Goal: Entertainment & Leisure: Browse casually

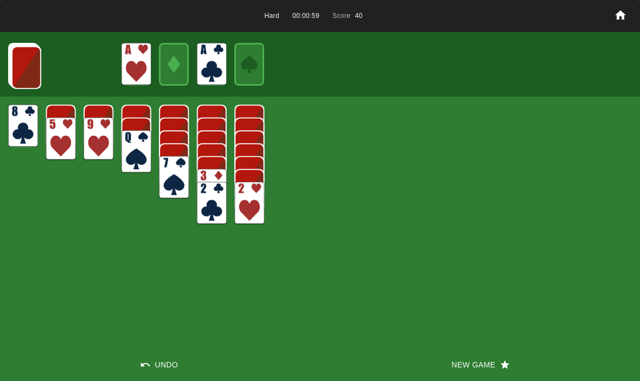
click at [26, 63] on img at bounding box center [26, 67] width 30 height 43
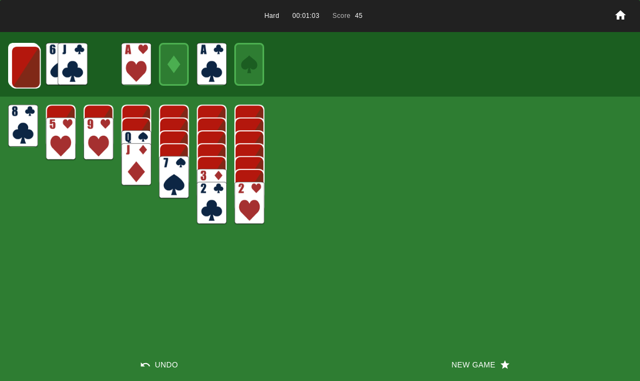
click at [21, 59] on img at bounding box center [26, 67] width 30 height 43
click at [24, 68] on img at bounding box center [25, 66] width 30 height 43
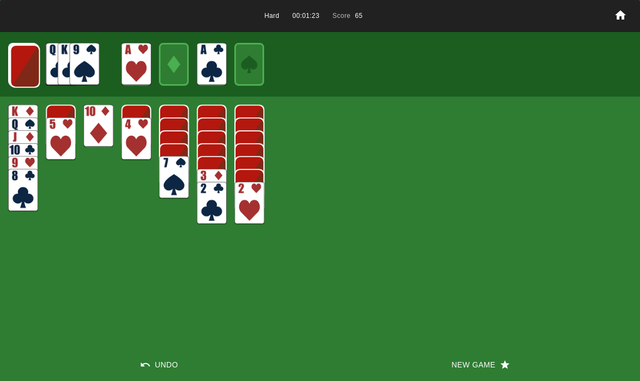
click at [26, 65] on img at bounding box center [25, 66] width 30 height 43
click at [27, 67] on img at bounding box center [25, 66] width 30 height 43
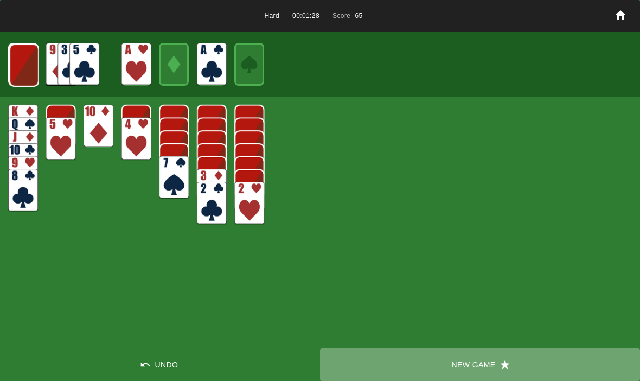
click at [474, 370] on button "New Game" at bounding box center [480, 364] width 320 height 33
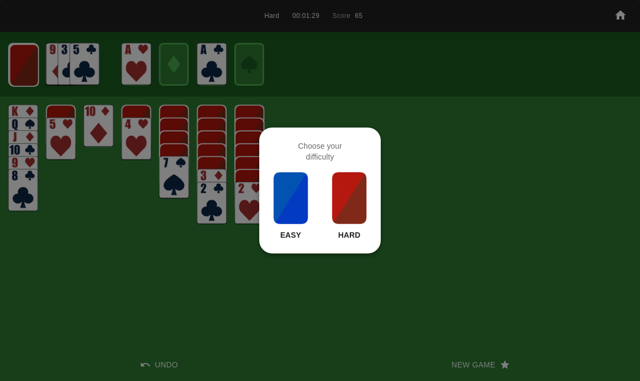
click at [345, 239] on p "Hard" at bounding box center [349, 235] width 22 height 11
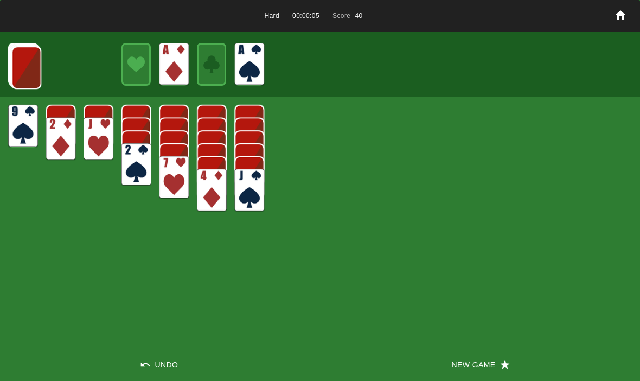
click at [22, 60] on img at bounding box center [26, 67] width 30 height 43
click at [30, 67] on img at bounding box center [26, 67] width 30 height 43
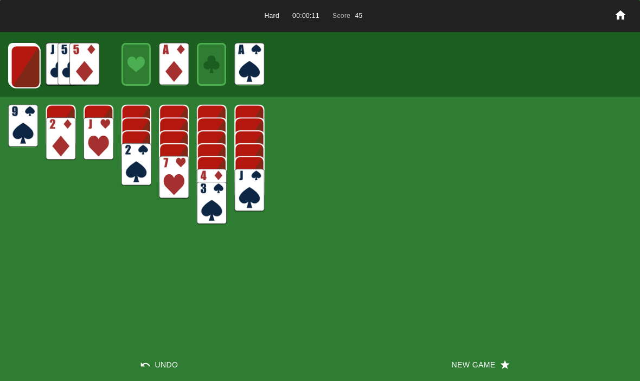
click at [21, 66] on img at bounding box center [26, 67] width 30 height 43
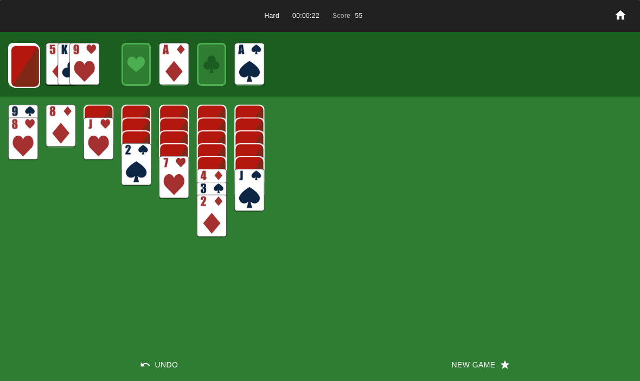
click at [26, 65] on img at bounding box center [25, 66] width 30 height 43
click at [22, 69] on img at bounding box center [25, 66] width 30 height 43
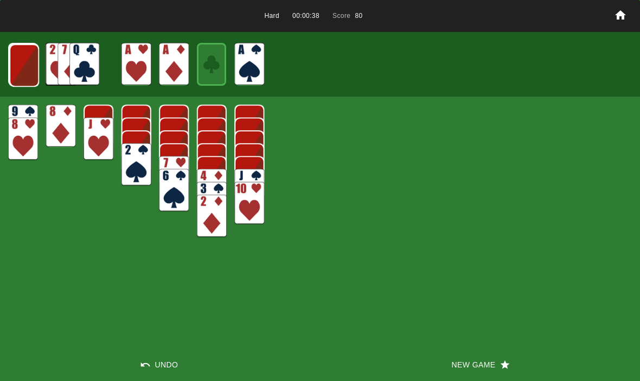
click at [20, 54] on img at bounding box center [24, 65] width 30 height 43
click at [32, 63] on img at bounding box center [24, 64] width 30 height 43
click at [23, 57] on img at bounding box center [23, 64] width 29 height 43
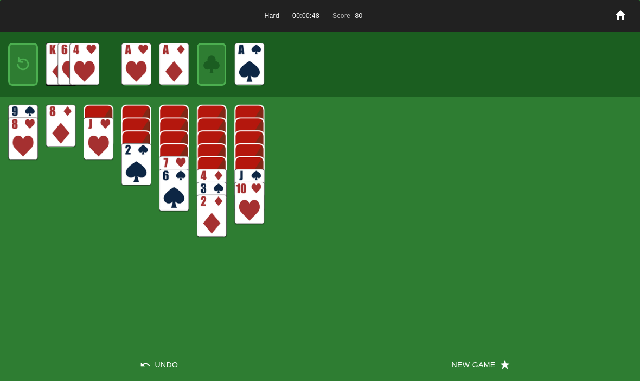
click at [28, 60] on img at bounding box center [23, 65] width 18 height 26
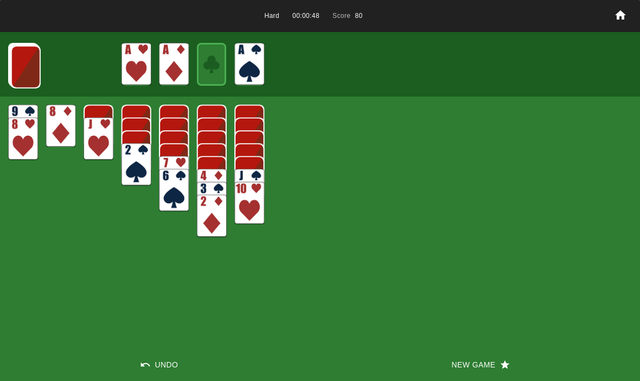
click at [23, 64] on img at bounding box center [26, 67] width 30 height 43
click at [476, 349] on button "New Game" at bounding box center [480, 364] width 320 height 33
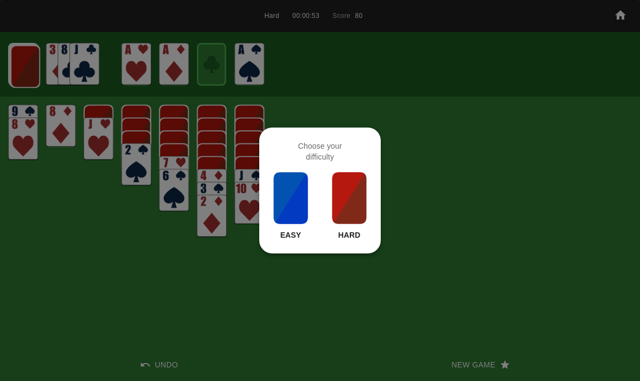
click at [348, 224] on img at bounding box center [349, 198] width 37 height 54
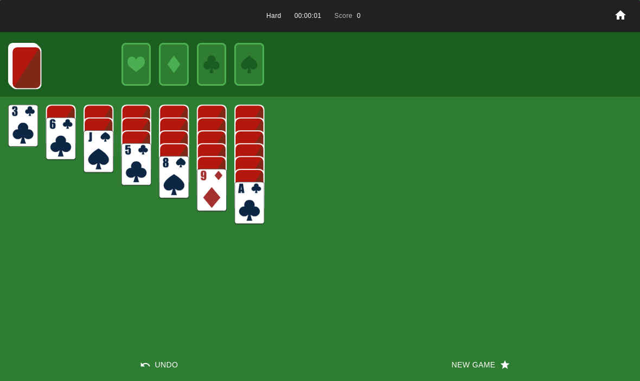
click at [471, 376] on button "New Game" at bounding box center [480, 364] width 320 height 33
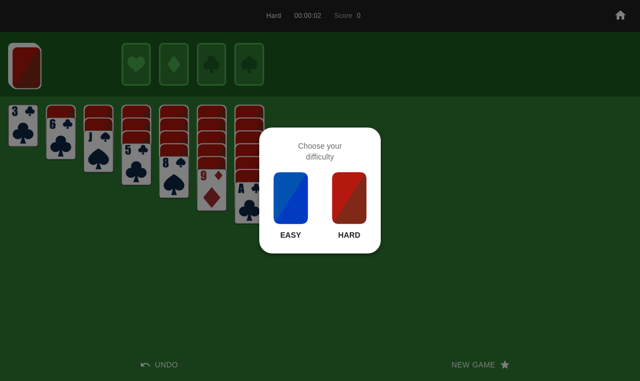
click at [346, 208] on img at bounding box center [349, 198] width 37 height 54
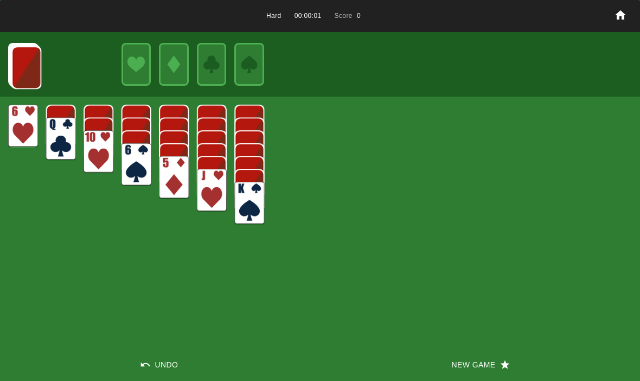
click at [460, 358] on button "New Game" at bounding box center [480, 364] width 320 height 33
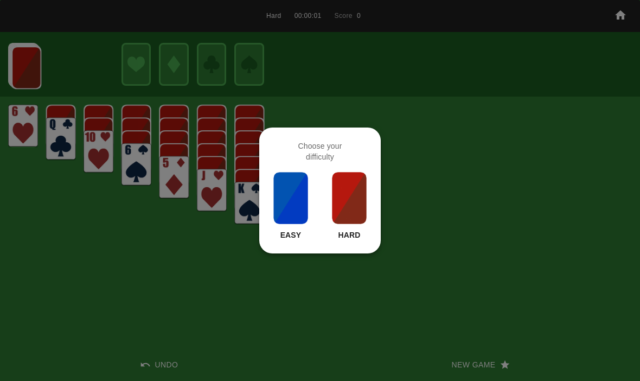
click at [361, 217] on img at bounding box center [349, 198] width 37 height 54
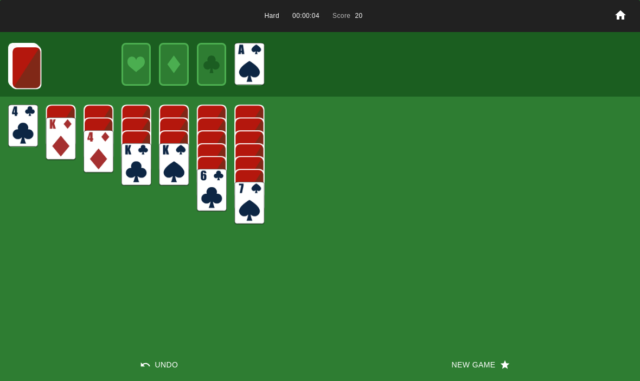
click at [17, 59] on img at bounding box center [26, 67] width 30 height 43
click at [22, 68] on img at bounding box center [26, 67] width 30 height 43
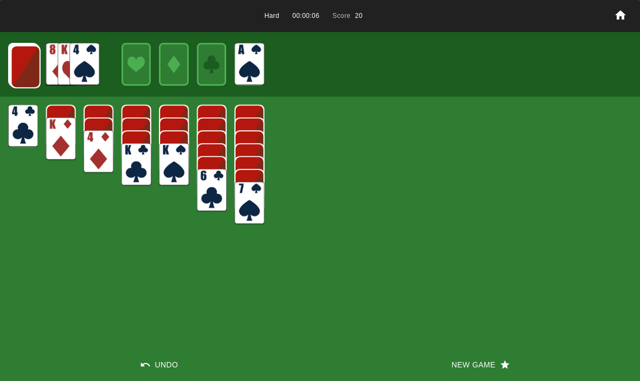
click at [23, 66] on img at bounding box center [26, 67] width 30 height 43
click at [24, 61] on img at bounding box center [25, 66] width 30 height 43
click at [22, 61] on img at bounding box center [25, 66] width 30 height 43
click at [21, 54] on img at bounding box center [24, 65] width 30 height 43
click at [20, 60] on img at bounding box center [24, 64] width 30 height 43
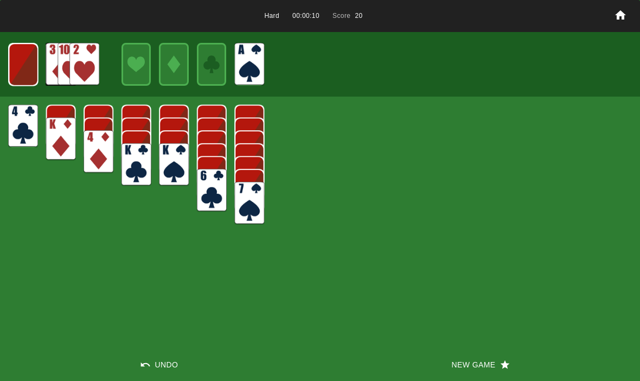
click at [23, 58] on img at bounding box center [23, 64] width 29 height 43
click at [19, 62] on img at bounding box center [23, 65] width 18 height 26
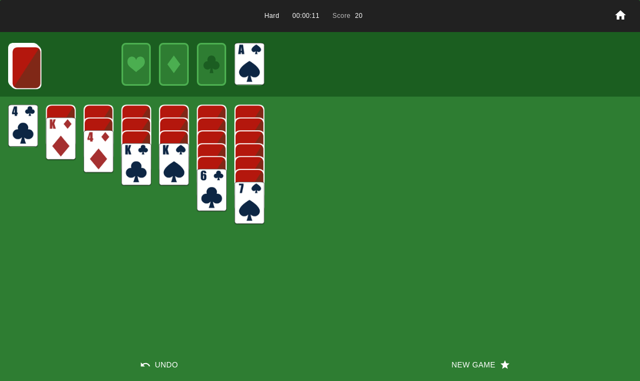
click at [26, 60] on img at bounding box center [26, 67] width 30 height 43
click at [28, 57] on img at bounding box center [26, 67] width 30 height 43
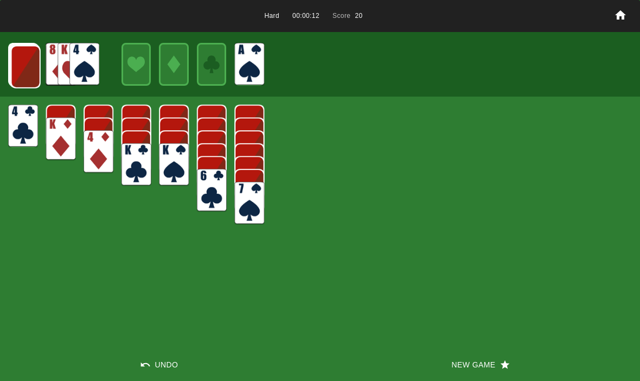
click at [23, 61] on img at bounding box center [26, 67] width 30 height 43
click at [21, 61] on img at bounding box center [25, 66] width 30 height 43
click at [17, 65] on img at bounding box center [25, 66] width 30 height 43
click at [15, 65] on img at bounding box center [24, 65] width 30 height 43
click at [16, 65] on img at bounding box center [24, 64] width 30 height 43
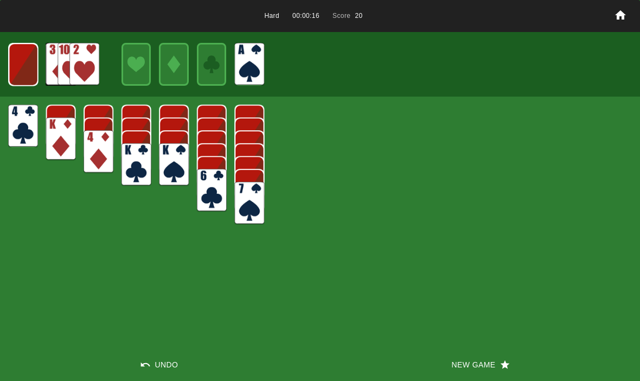
click at [17, 66] on img at bounding box center [23, 64] width 29 height 43
click at [475, 356] on button "New Game" at bounding box center [480, 364] width 320 height 33
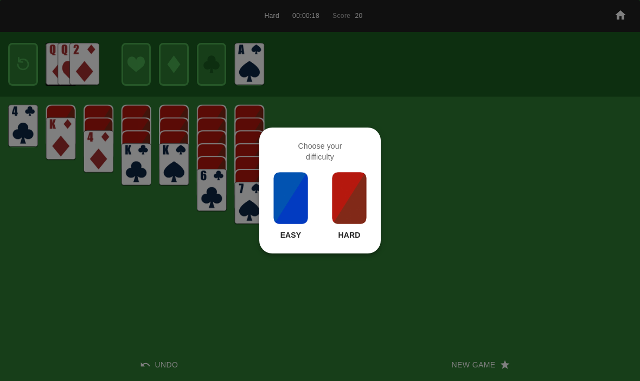
click at [364, 173] on img at bounding box center [349, 198] width 37 height 54
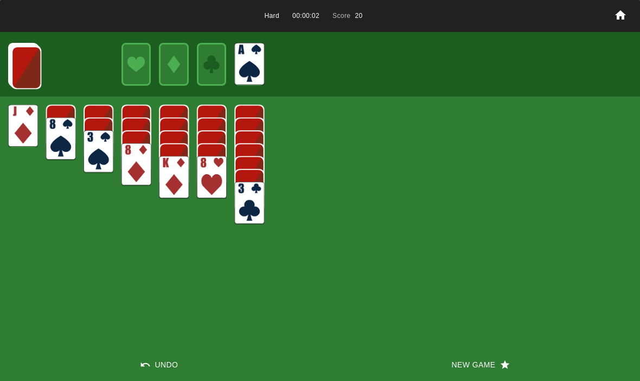
click at [16, 68] on img at bounding box center [26, 67] width 30 height 43
click at [22, 67] on img at bounding box center [26, 67] width 30 height 43
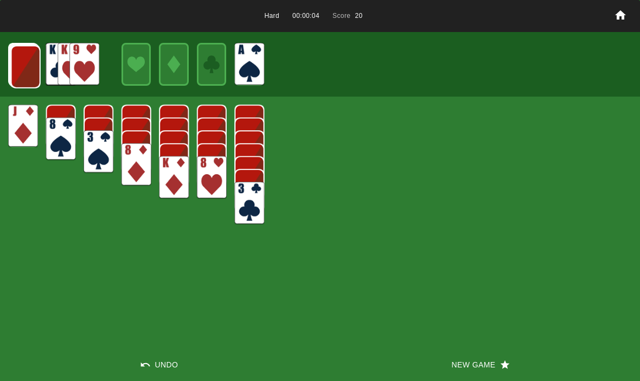
click at [20, 71] on img at bounding box center [26, 67] width 30 height 43
click at [17, 66] on img at bounding box center [25, 66] width 30 height 43
click at [11, 64] on img at bounding box center [25, 66] width 30 height 43
click at [14, 58] on img at bounding box center [24, 65] width 30 height 43
click at [20, 61] on img at bounding box center [24, 64] width 30 height 43
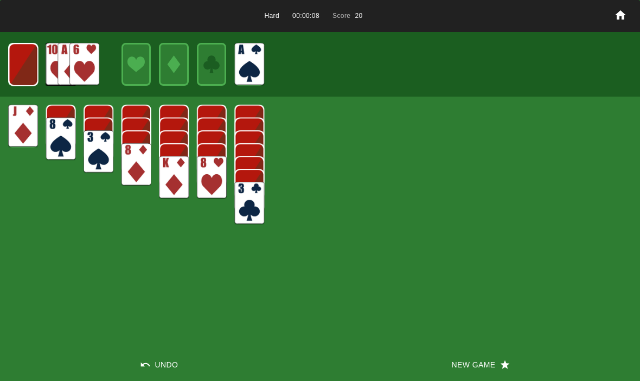
click at [15, 60] on img at bounding box center [23, 64] width 29 height 43
click at [18, 61] on img at bounding box center [23, 65] width 18 height 26
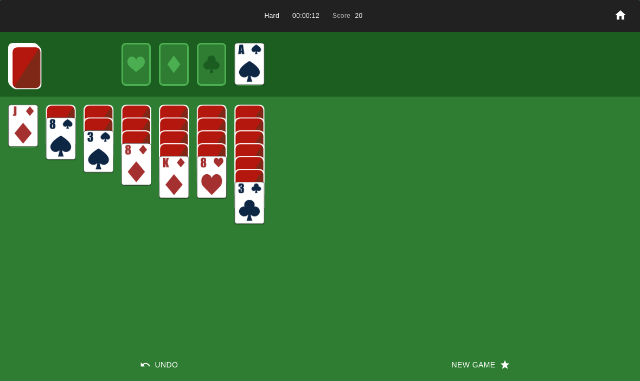
click at [26, 66] on img at bounding box center [26, 67] width 30 height 43
click at [24, 67] on img at bounding box center [26, 67] width 30 height 43
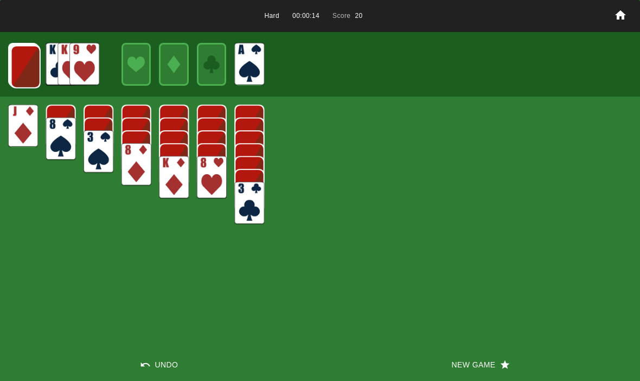
click at [36, 80] on img at bounding box center [26, 67] width 30 height 43
click at [23, 62] on img at bounding box center [25, 66] width 30 height 43
click at [23, 57] on img at bounding box center [25, 66] width 30 height 43
click at [23, 61] on img at bounding box center [24, 65] width 30 height 43
click at [27, 67] on img at bounding box center [24, 64] width 30 height 43
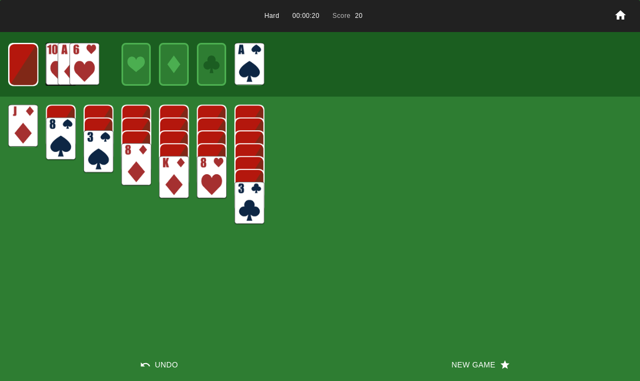
click at [28, 62] on img at bounding box center [23, 64] width 29 height 43
click at [19, 68] on img at bounding box center [23, 65] width 18 height 26
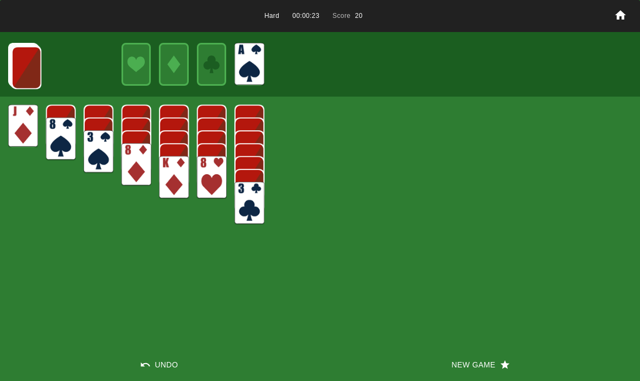
click at [24, 60] on img at bounding box center [26, 67] width 30 height 43
click at [469, 348] on button "New Game" at bounding box center [480, 364] width 320 height 33
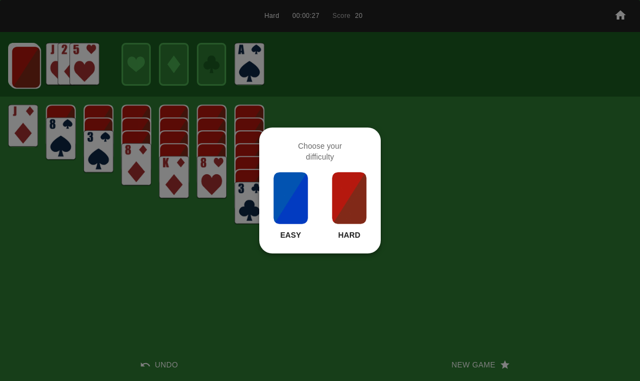
click at [344, 193] on img at bounding box center [349, 198] width 37 height 54
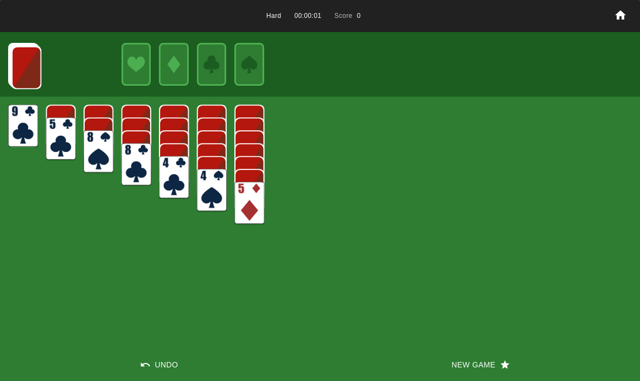
click at [455, 361] on button "New Game" at bounding box center [480, 364] width 320 height 33
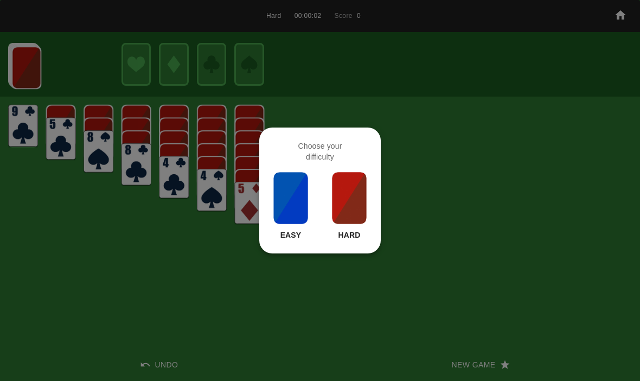
click at [348, 211] on img at bounding box center [349, 198] width 37 height 54
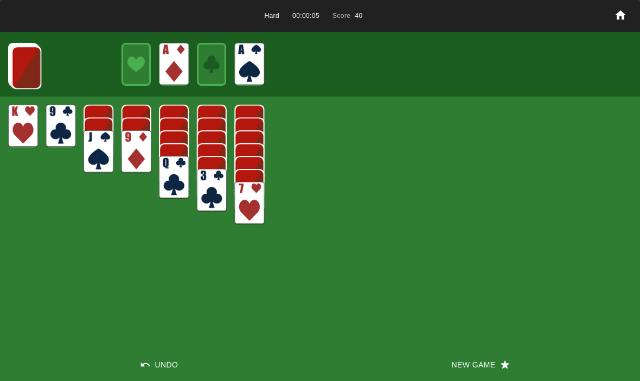
click at [29, 67] on img at bounding box center [26, 67] width 30 height 43
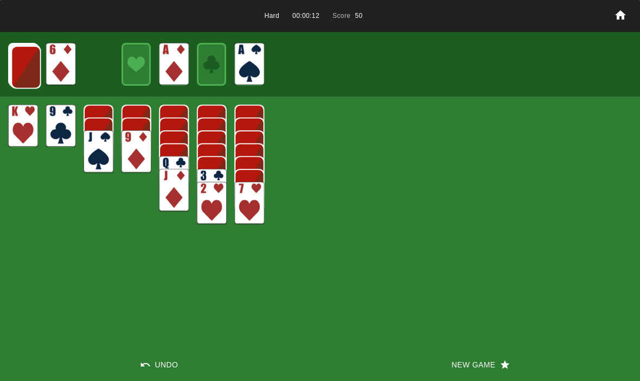
click at [22, 60] on img at bounding box center [26, 67] width 30 height 43
click at [26, 66] on img at bounding box center [26, 67] width 30 height 43
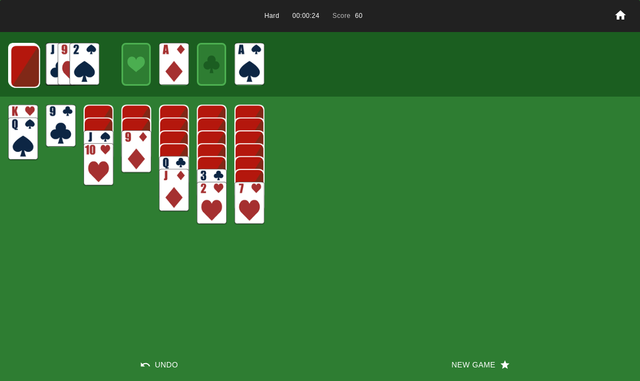
click at [27, 63] on img at bounding box center [25, 66] width 30 height 43
click at [30, 60] on img at bounding box center [25, 66] width 30 height 43
click at [21, 63] on img at bounding box center [24, 65] width 30 height 43
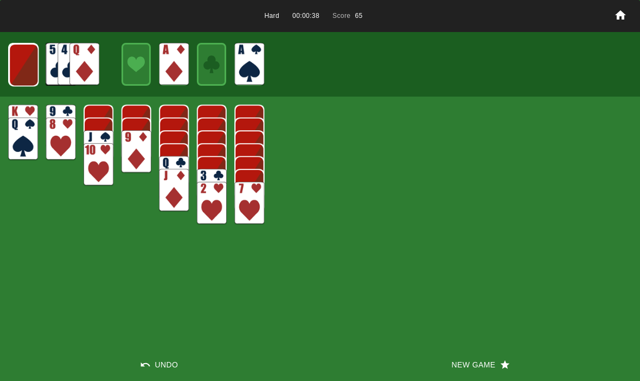
click at [28, 67] on img at bounding box center [24, 64] width 30 height 43
click at [27, 68] on img at bounding box center [23, 64] width 29 height 43
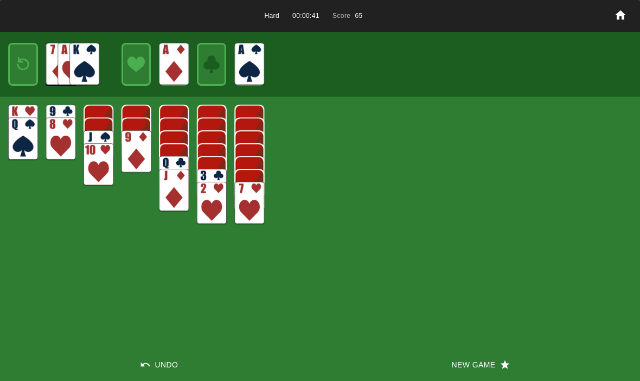
click at [457, 363] on button "New Game" at bounding box center [480, 364] width 320 height 33
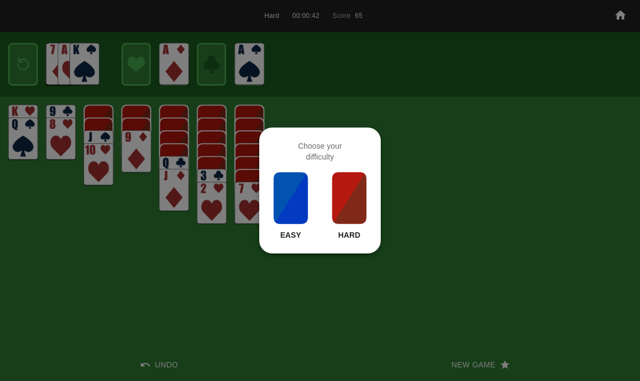
click at [344, 224] on img at bounding box center [349, 198] width 37 height 54
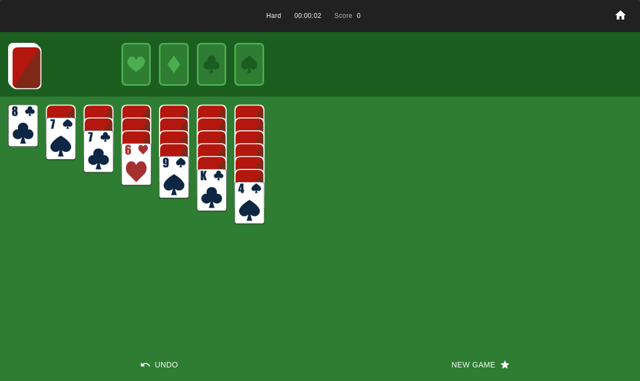
click at [464, 343] on div "Hard 00:00:02 Score 0 Undo New Game" at bounding box center [320, 190] width 640 height 381
click at [461, 370] on button "New Game" at bounding box center [480, 364] width 320 height 33
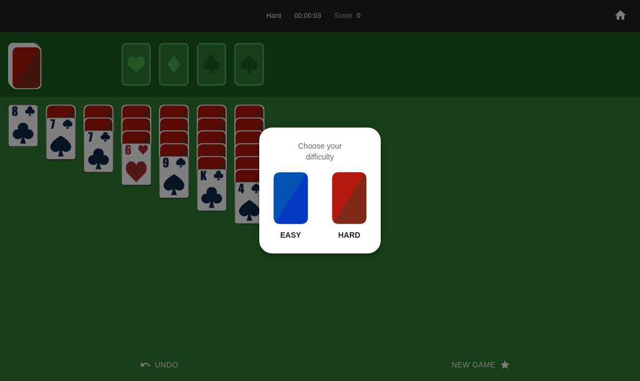
click at [346, 192] on img at bounding box center [349, 198] width 37 height 54
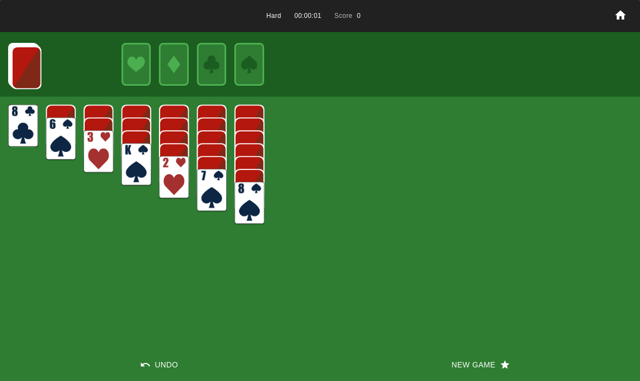
click at [469, 364] on button "New Game" at bounding box center [480, 364] width 320 height 33
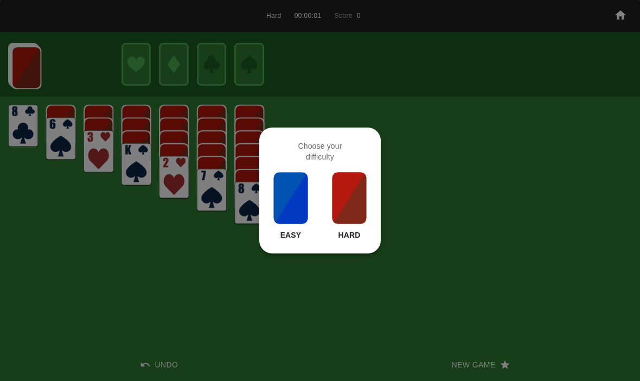
click at [348, 201] on img at bounding box center [349, 198] width 37 height 54
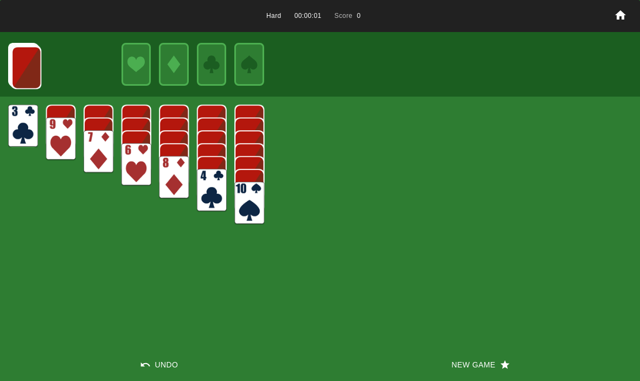
click at [445, 354] on button "New Game" at bounding box center [480, 364] width 320 height 33
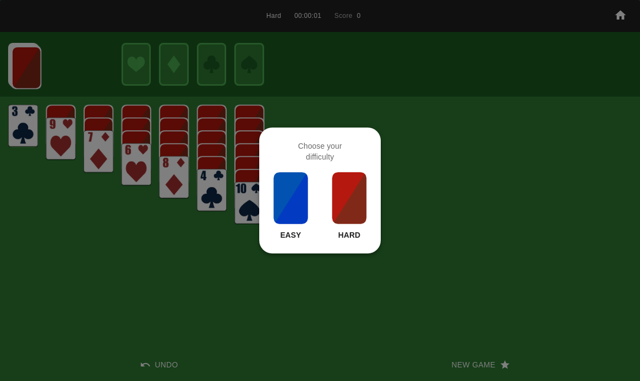
click at [342, 195] on img at bounding box center [349, 198] width 37 height 54
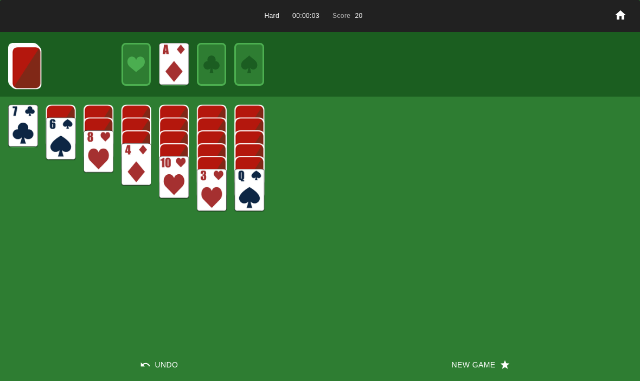
click at [19, 66] on img at bounding box center [26, 67] width 30 height 43
click at [28, 67] on img at bounding box center [26, 67] width 30 height 43
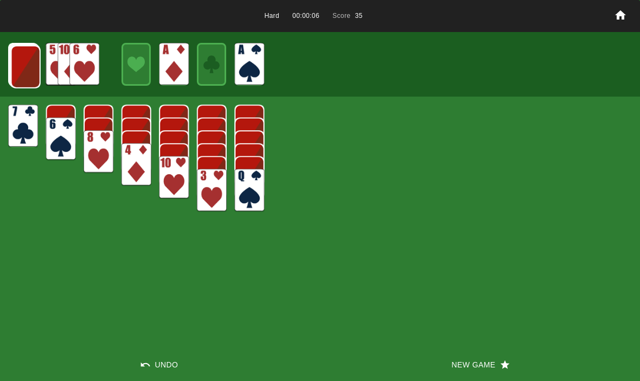
click at [27, 65] on img at bounding box center [26, 67] width 30 height 43
click at [36, 71] on img at bounding box center [25, 66] width 30 height 43
click at [26, 73] on img at bounding box center [25, 66] width 30 height 43
click at [24, 57] on img at bounding box center [24, 65] width 30 height 43
click at [24, 61] on img at bounding box center [24, 64] width 30 height 43
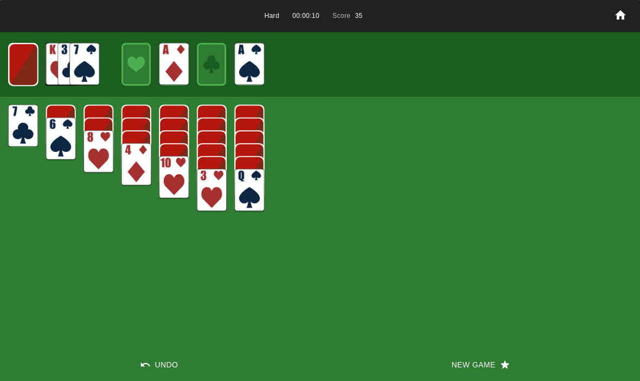
click at [17, 60] on img at bounding box center [23, 64] width 29 height 43
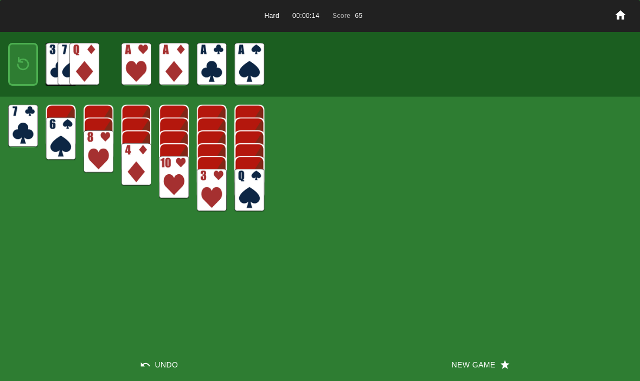
click at [19, 58] on img at bounding box center [23, 65] width 18 height 26
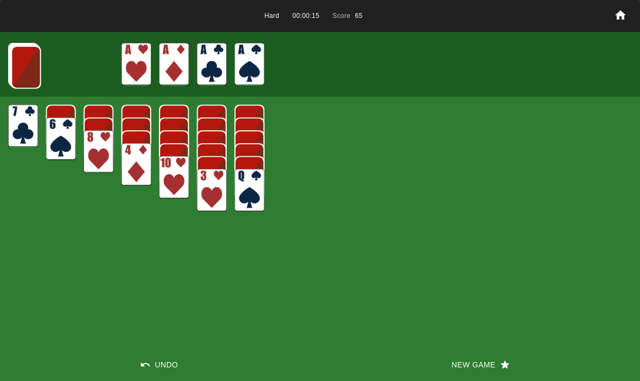
click at [16, 63] on img at bounding box center [26, 67] width 30 height 43
click at [26, 65] on img at bounding box center [26, 67] width 30 height 43
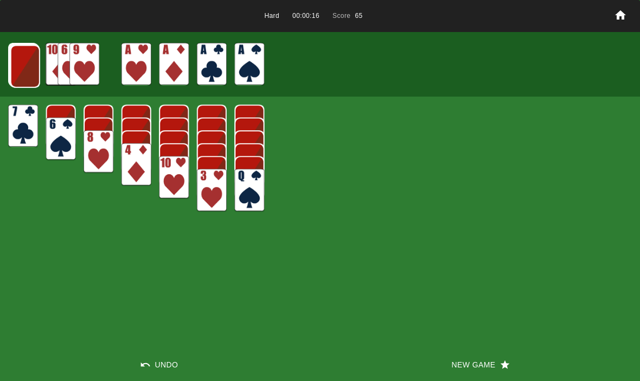
click at [21, 58] on img at bounding box center [25, 66] width 30 height 43
click at [27, 60] on img at bounding box center [25, 66] width 30 height 43
click at [23, 65] on img at bounding box center [24, 65] width 30 height 43
click at [23, 72] on img at bounding box center [24, 64] width 30 height 43
click at [25, 59] on img at bounding box center [23, 64] width 29 height 43
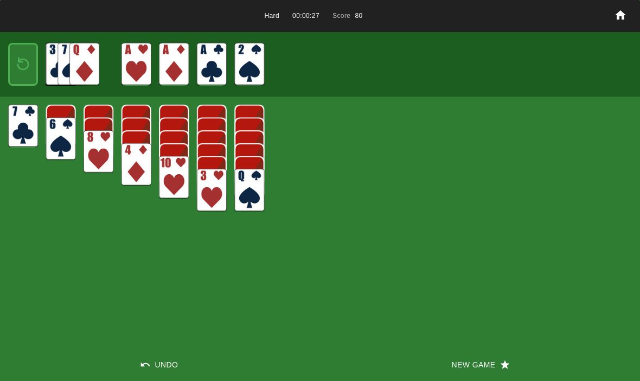
click at [23, 72] on img at bounding box center [23, 65] width 18 height 26
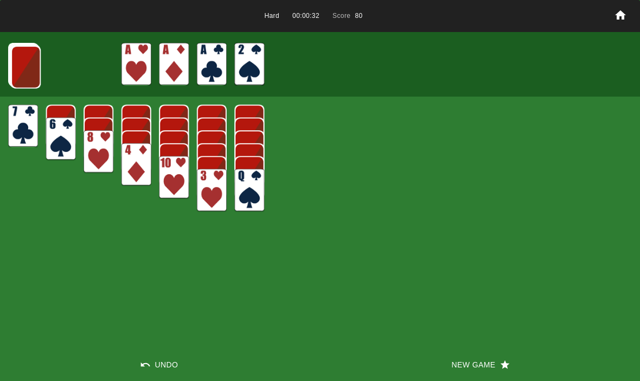
click at [40, 65] on img at bounding box center [26, 67] width 30 height 43
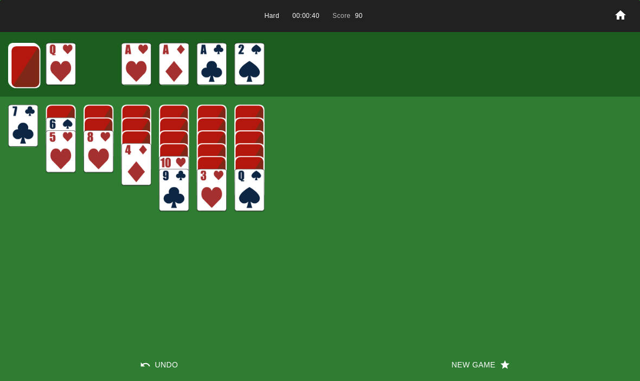
click at [20, 59] on img at bounding box center [25, 66] width 30 height 43
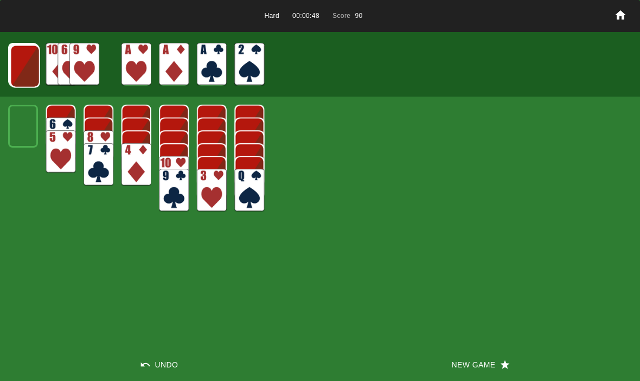
click at [19, 71] on img at bounding box center [25, 66] width 30 height 43
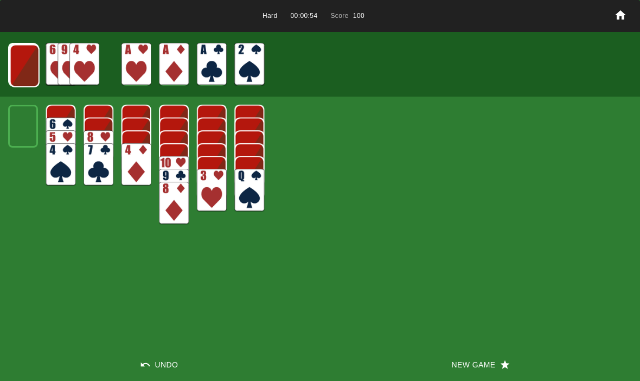
click at [31, 71] on img at bounding box center [25, 66] width 30 height 43
click at [15, 59] on img at bounding box center [24, 65] width 30 height 43
click at [19, 74] on img at bounding box center [24, 64] width 30 height 43
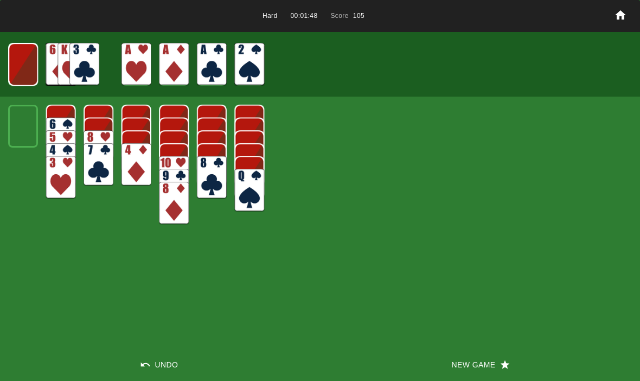
click at [27, 62] on img at bounding box center [23, 64] width 30 height 43
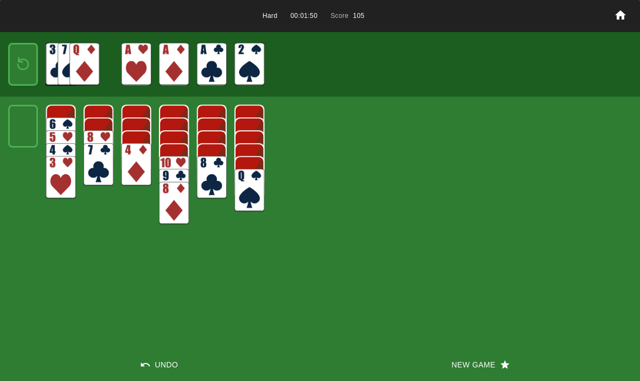
click at [22, 56] on img at bounding box center [23, 65] width 18 height 26
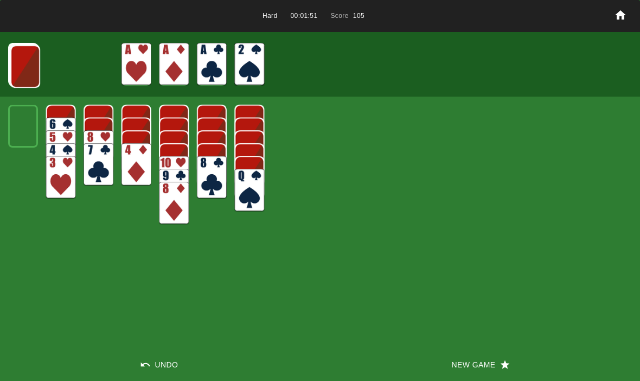
click at [26, 58] on img at bounding box center [25, 66] width 30 height 43
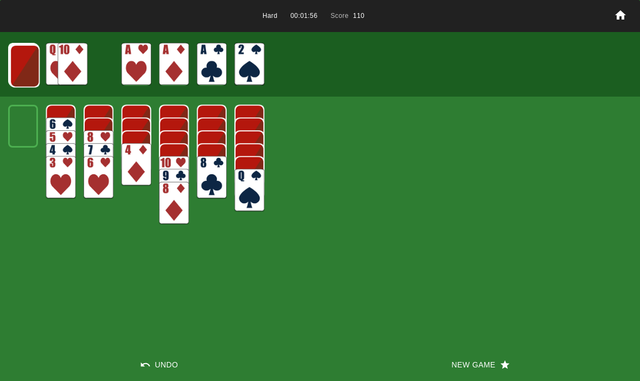
click at [21, 62] on img at bounding box center [25, 66] width 30 height 43
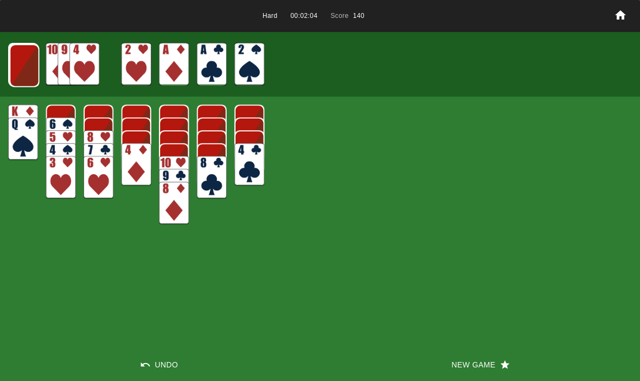
click at [20, 69] on img at bounding box center [25, 65] width 30 height 43
click at [22, 74] on img at bounding box center [24, 65] width 30 height 43
click at [25, 72] on img at bounding box center [23, 64] width 29 height 43
click at [21, 62] on img at bounding box center [22, 64] width 29 height 43
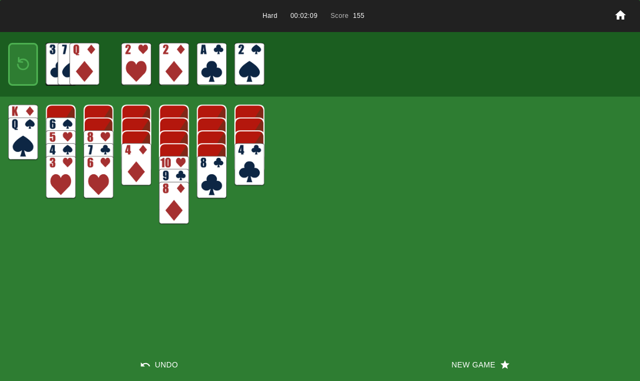
click at [19, 70] on img at bounding box center [23, 65] width 18 height 26
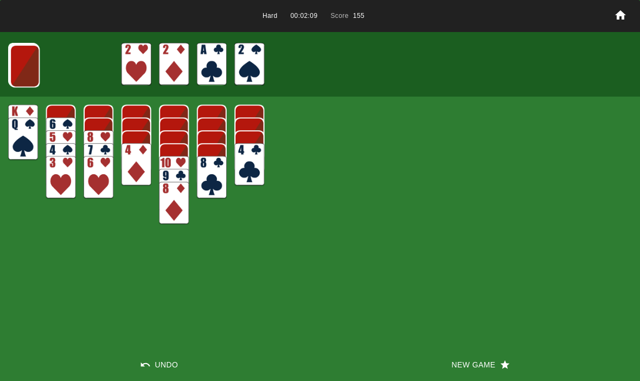
click at [21, 62] on img at bounding box center [25, 66] width 30 height 43
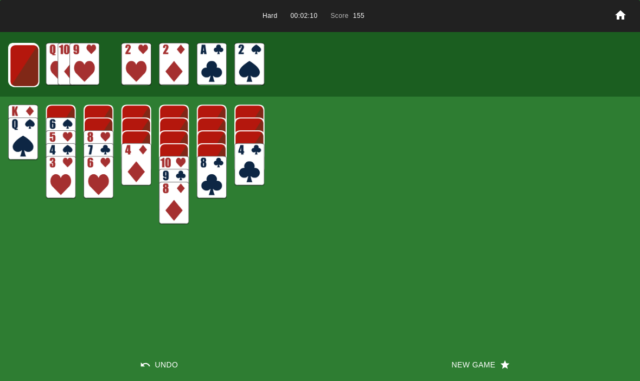
click at [27, 69] on img at bounding box center [25, 65] width 30 height 43
click at [22, 68] on img at bounding box center [24, 65] width 30 height 43
click at [22, 65] on img at bounding box center [23, 64] width 29 height 43
click at [21, 69] on img at bounding box center [22, 64] width 29 height 43
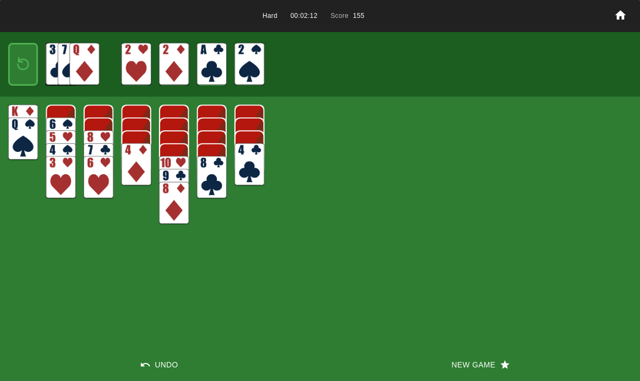
click at [23, 66] on img at bounding box center [23, 65] width 18 height 26
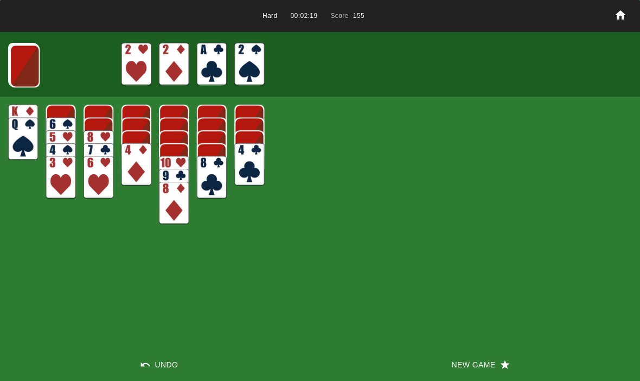
click at [28, 56] on img at bounding box center [25, 66] width 30 height 43
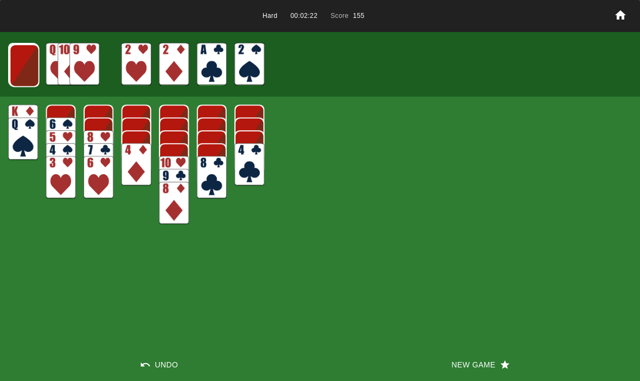
click at [23, 73] on img at bounding box center [25, 65] width 30 height 43
click at [19, 66] on img at bounding box center [24, 65] width 30 height 43
click at [15, 66] on img at bounding box center [23, 64] width 29 height 43
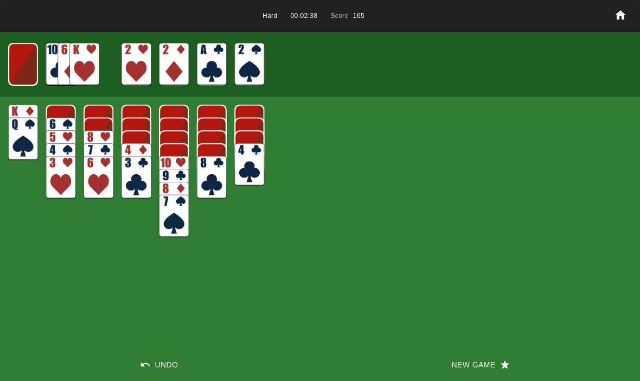
click at [23, 61] on img at bounding box center [22, 64] width 29 height 43
click at [23, 62] on img at bounding box center [23, 65] width 18 height 26
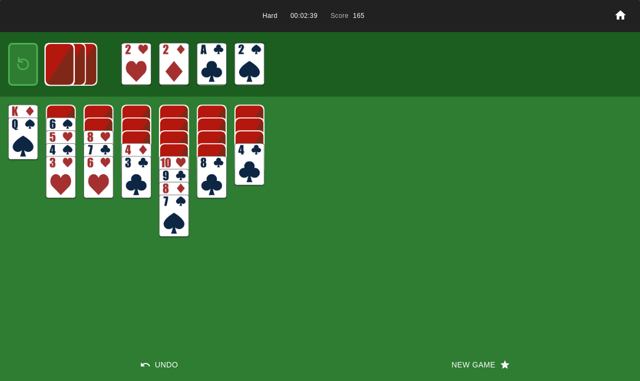
click at [45, 58] on img at bounding box center [59, 64] width 29 height 43
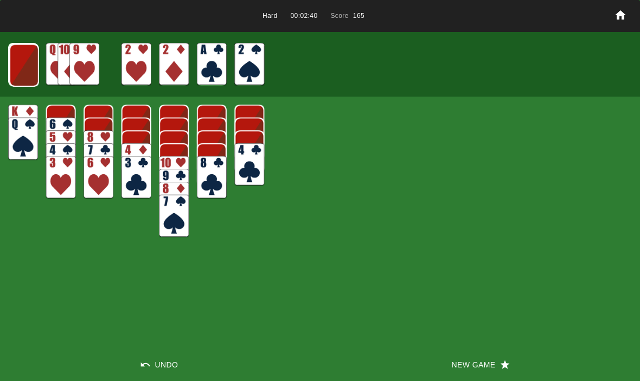
click at [17, 56] on img at bounding box center [24, 65] width 30 height 43
click at [24, 62] on img at bounding box center [24, 64] width 30 height 43
click at [22, 62] on img at bounding box center [23, 64] width 30 height 43
click at [14, 67] on img at bounding box center [23, 65] width 18 height 26
click at [21, 66] on img at bounding box center [25, 66] width 30 height 43
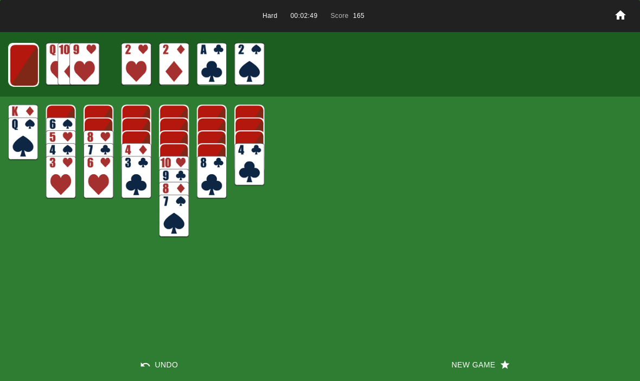
click at [29, 52] on img at bounding box center [24, 65] width 30 height 43
click at [22, 65] on img at bounding box center [24, 64] width 30 height 43
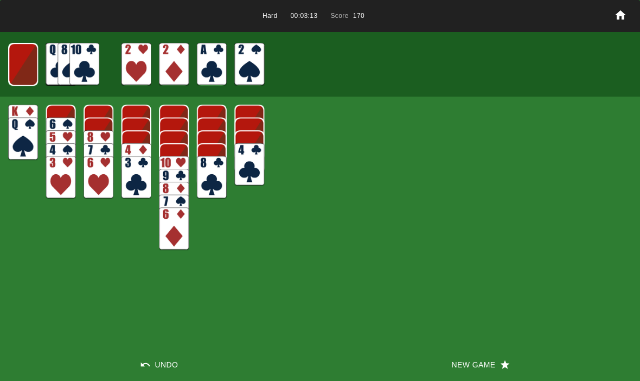
click at [34, 69] on img at bounding box center [23, 64] width 30 height 43
click at [30, 63] on img at bounding box center [23, 65] width 18 height 26
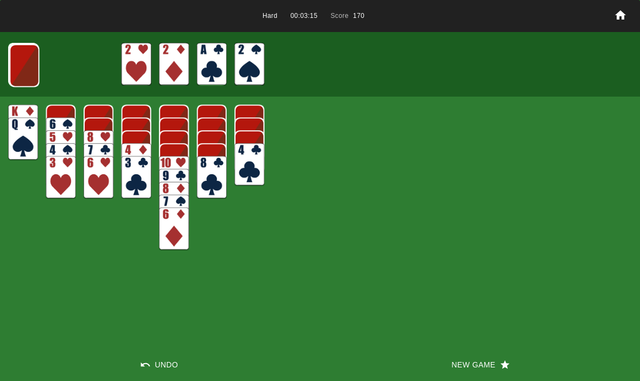
click at [18, 72] on img at bounding box center [25, 65] width 30 height 43
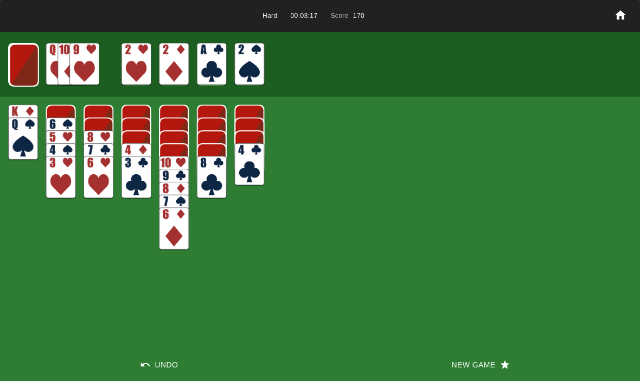
click at [495, 364] on button "New Game" at bounding box center [480, 364] width 320 height 33
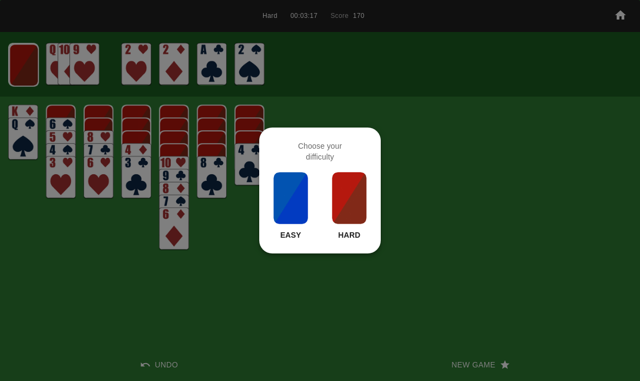
click at [355, 224] on img at bounding box center [349, 198] width 37 height 54
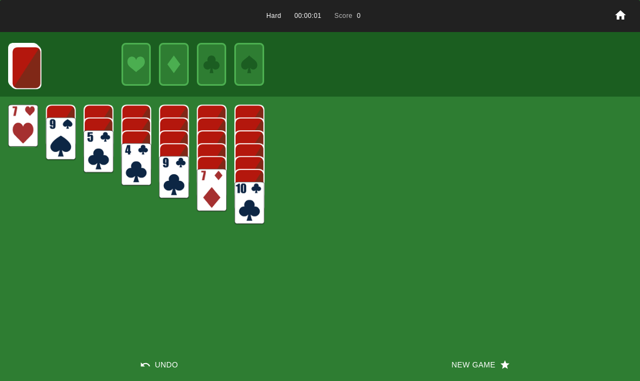
click at [472, 373] on button "New Game" at bounding box center [480, 364] width 320 height 33
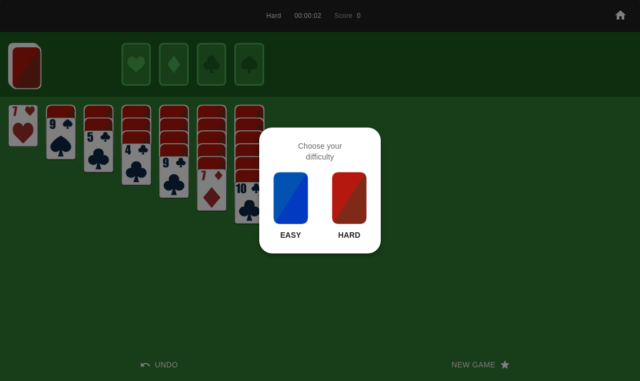
click at [347, 201] on img at bounding box center [349, 198] width 37 height 54
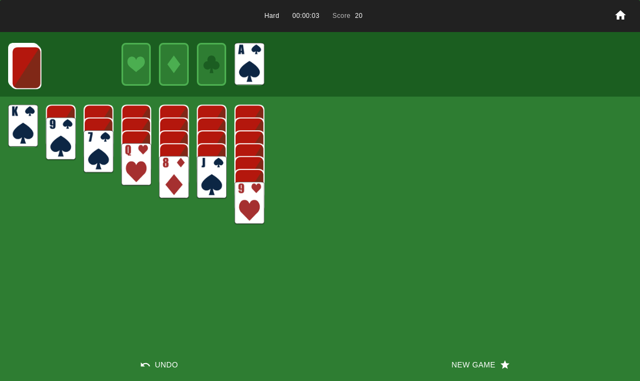
click at [22, 54] on img at bounding box center [26, 67] width 30 height 43
click at [27, 60] on img at bounding box center [26, 67] width 30 height 43
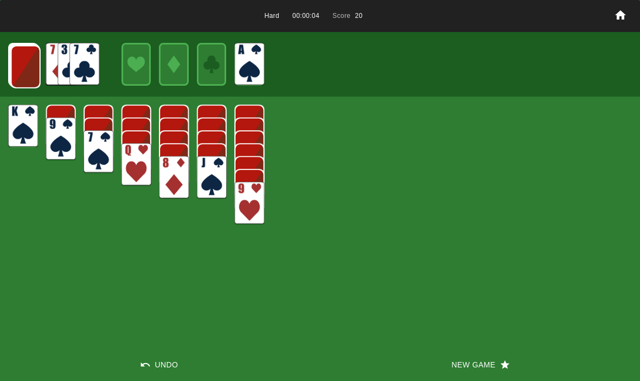
click at [18, 51] on img at bounding box center [26, 67] width 30 height 43
click at [490, 372] on button "New Game" at bounding box center [480, 364] width 320 height 33
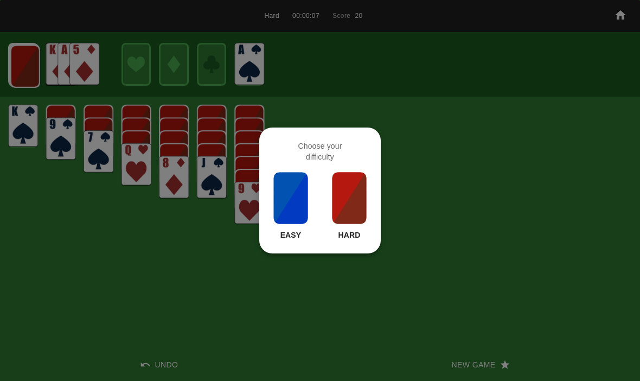
click at [345, 191] on img at bounding box center [349, 198] width 37 height 54
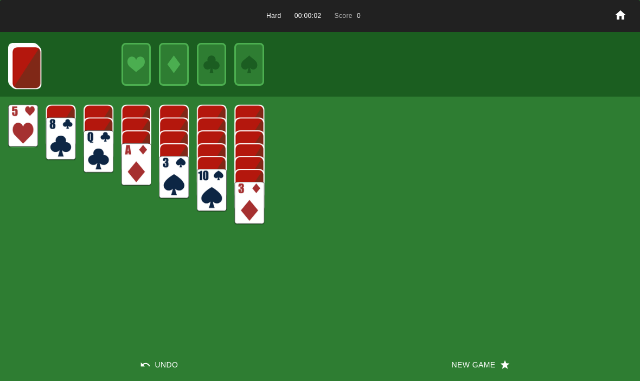
click at [472, 358] on button "New Game" at bounding box center [480, 364] width 320 height 33
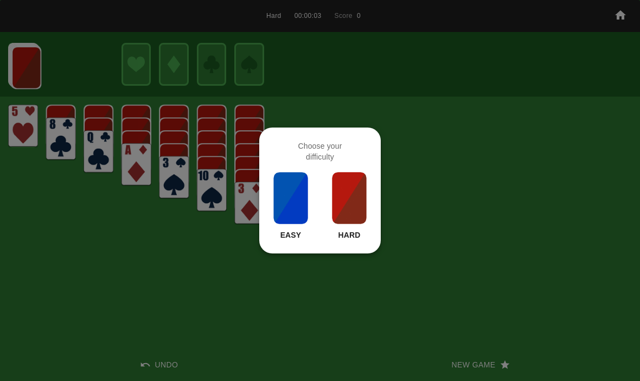
click at [346, 203] on img at bounding box center [349, 198] width 37 height 54
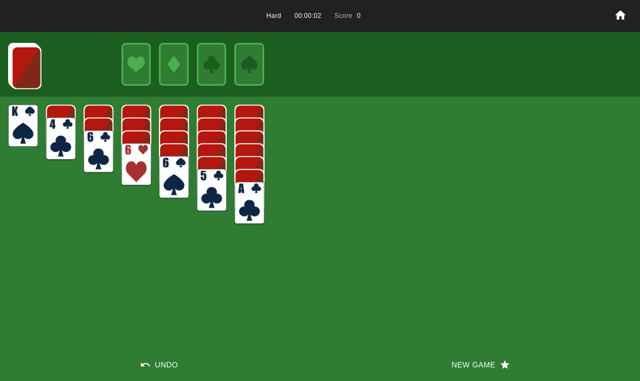
click at [488, 355] on button "New Game" at bounding box center [480, 364] width 320 height 33
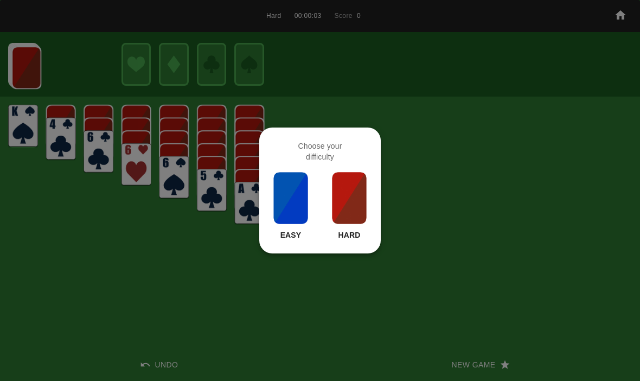
click at [346, 201] on img at bounding box center [349, 198] width 37 height 54
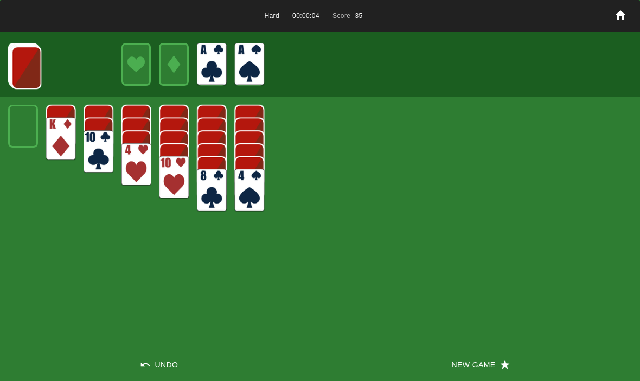
click at [31, 74] on img at bounding box center [26, 67] width 30 height 43
click at [27, 63] on img at bounding box center [26, 67] width 30 height 43
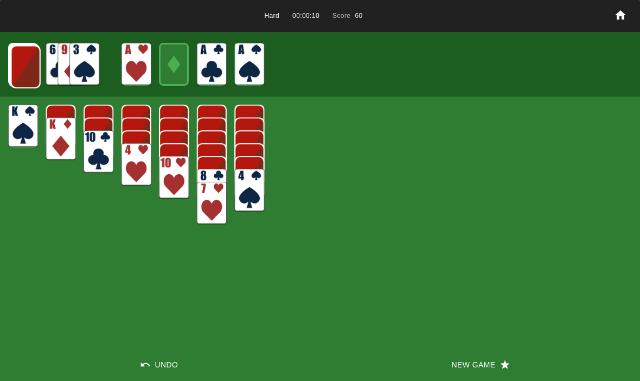
click at [28, 59] on img at bounding box center [26, 67] width 30 height 43
click at [21, 66] on img at bounding box center [25, 66] width 30 height 43
click at [18, 67] on img at bounding box center [25, 66] width 30 height 43
click at [20, 61] on img at bounding box center [24, 65] width 30 height 43
click at [19, 65] on img at bounding box center [24, 64] width 30 height 43
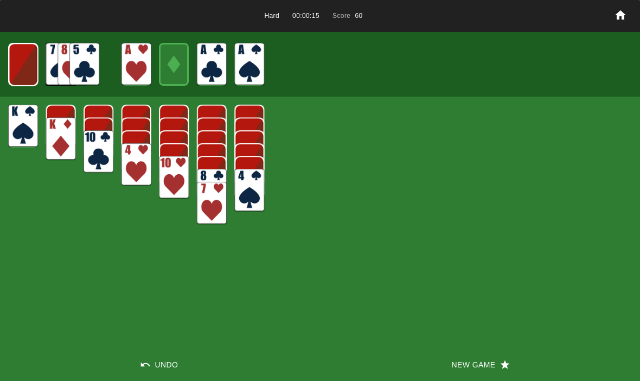
click at [16, 56] on img at bounding box center [23, 64] width 29 height 43
click at [22, 67] on img at bounding box center [23, 65] width 18 height 26
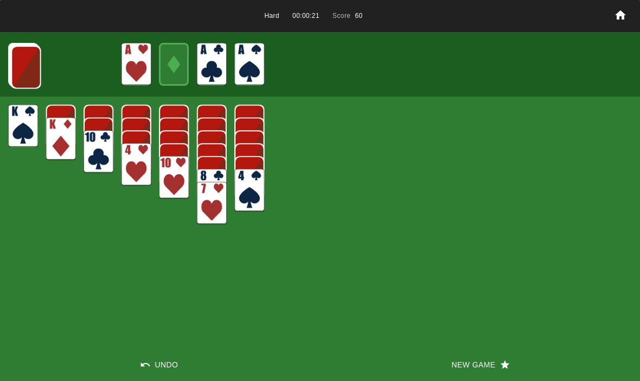
click at [35, 67] on img at bounding box center [26, 67] width 30 height 43
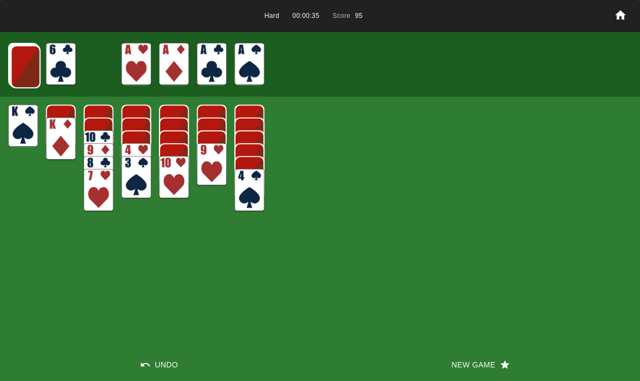
click at [24, 57] on img at bounding box center [26, 67] width 30 height 43
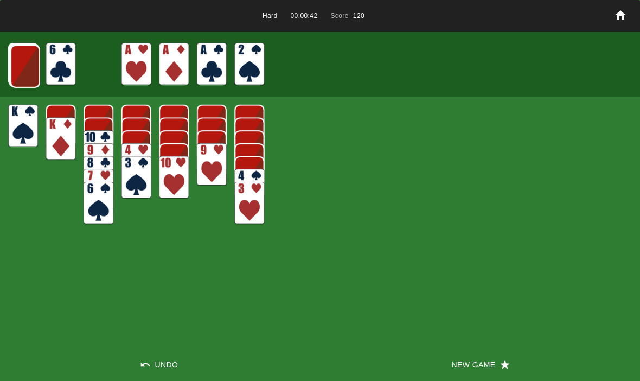
click at [21, 63] on img at bounding box center [25, 66] width 30 height 43
click at [23, 60] on img at bounding box center [25, 66] width 30 height 43
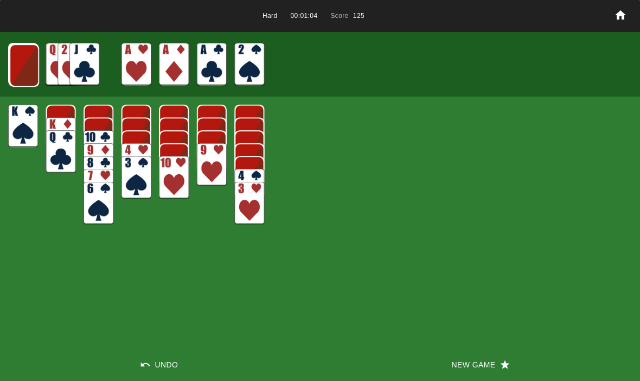
click at [15, 61] on img at bounding box center [24, 65] width 30 height 43
click at [23, 66] on img at bounding box center [24, 64] width 30 height 43
click at [25, 71] on img at bounding box center [23, 64] width 29 height 43
click at [22, 74] on img at bounding box center [23, 65] width 18 height 26
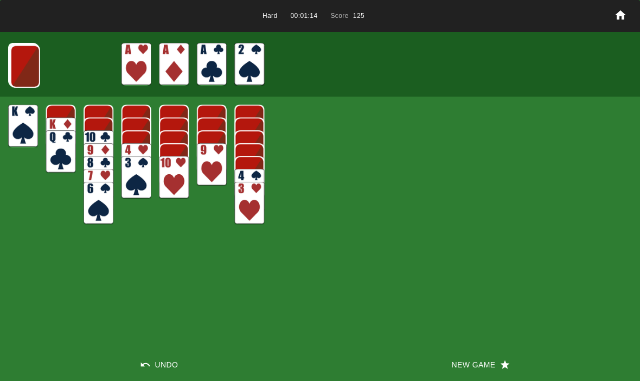
click at [23, 55] on img at bounding box center [25, 66] width 30 height 43
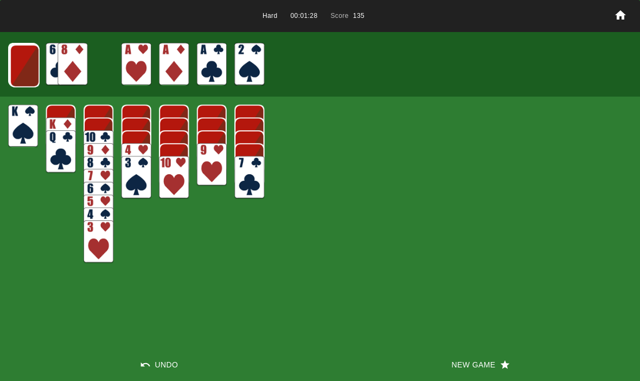
click at [9, 74] on img at bounding box center [24, 65] width 30 height 43
click at [29, 66] on img at bounding box center [24, 65] width 30 height 43
click at [15, 65] on img at bounding box center [24, 64] width 30 height 43
click at [9, 54] on img at bounding box center [23, 64] width 29 height 43
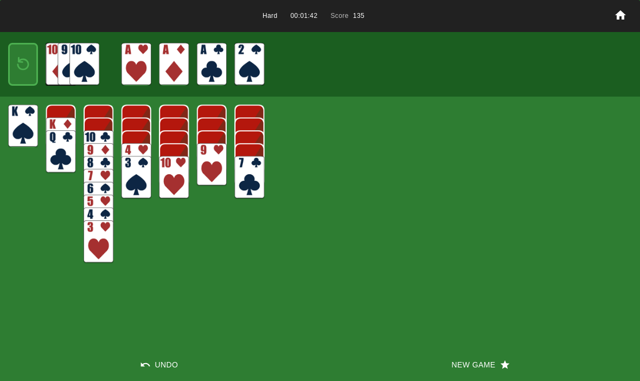
click at [10, 68] on div at bounding box center [23, 64] width 30 height 43
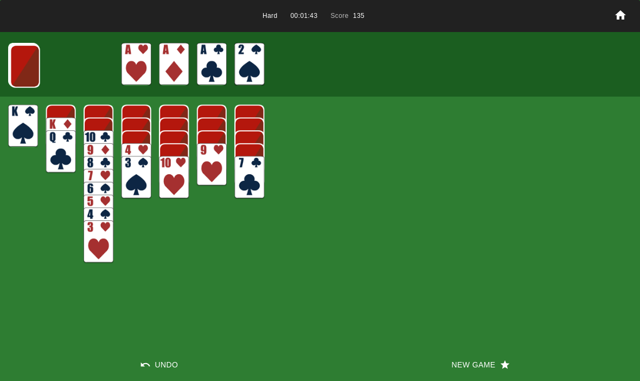
click at [15, 67] on img at bounding box center [25, 66] width 30 height 43
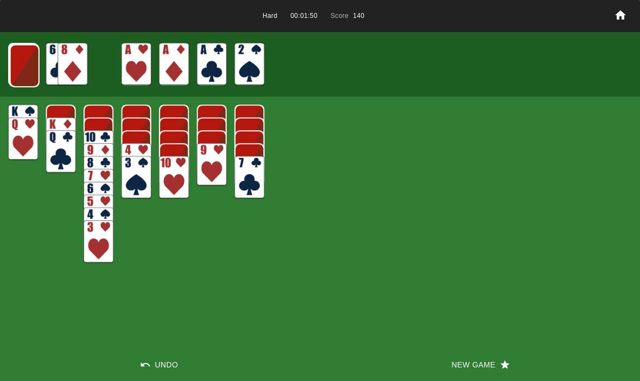
click at [16, 71] on img at bounding box center [25, 66] width 30 height 43
click at [15, 62] on img at bounding box center [24, 65] width 30 height 43
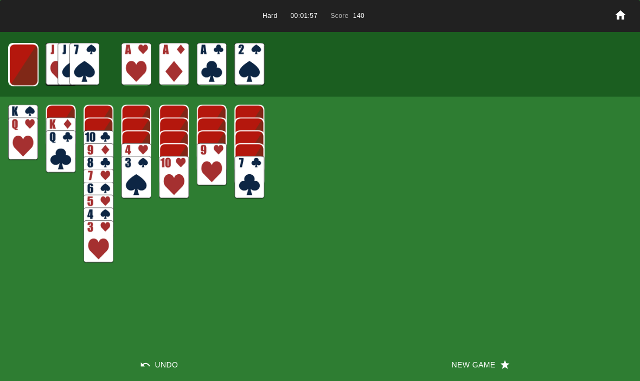
click at [28, 66] on img at bounding box center [24, 64] width 30 height 43
click at [21, 72] on img at bounding box center [23, 64] width 30 height 43
click at [16, 67] on img at bounding box center [23, 65] width 18 height 26
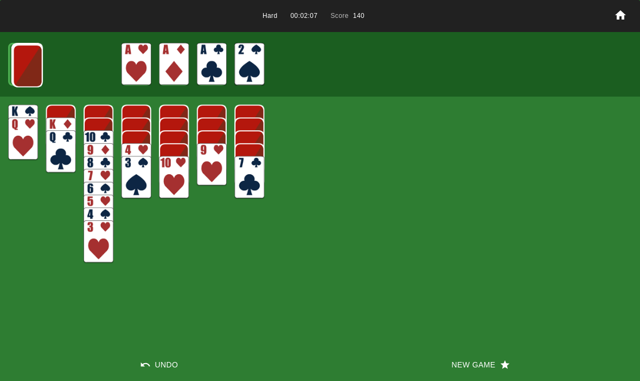
click at [11, 59] on img at bounding box center [26, 64] width 30 height 43
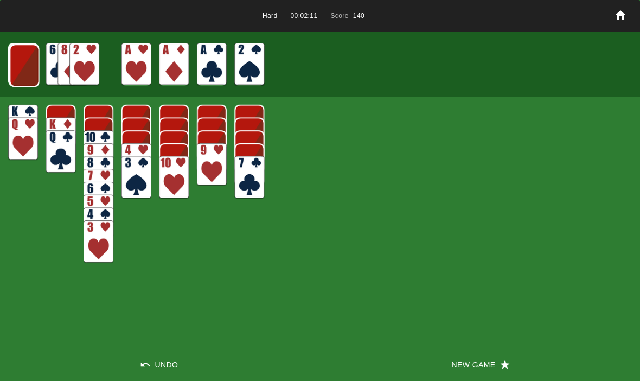
click at [491, 341] on div "Hard 00:02:11 Score 140 Undo New Game" at bounding box center [320, 190] width 640 height 381
click at [473, 365] on button "New Game" at bounding box center [480, 364] width 320 height 33
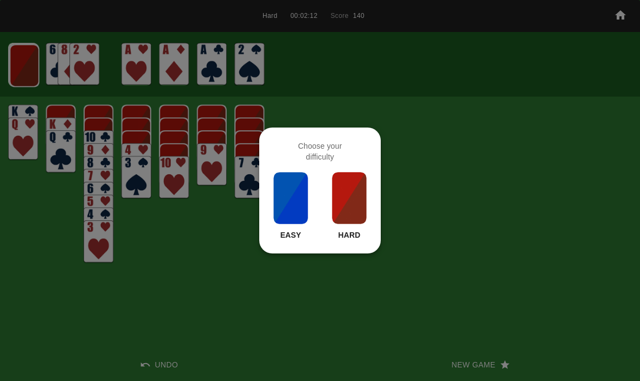
click at [348, 211] on img at bounding box center [349, 198] width 37 height 54
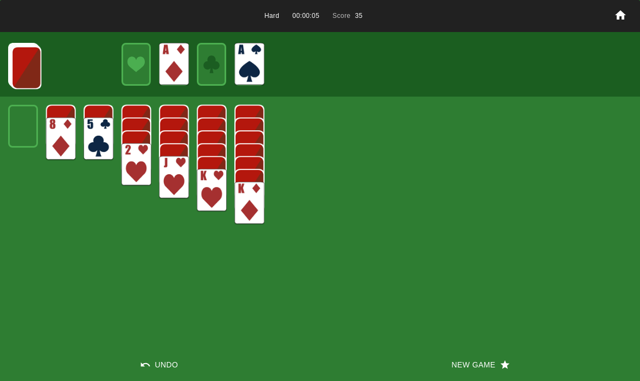
click at [31, 64] on img at bounding box center [26, 67] width 30 height 43
click at [23, 60] on img at bounding box center [26, 67] width 30 height 43
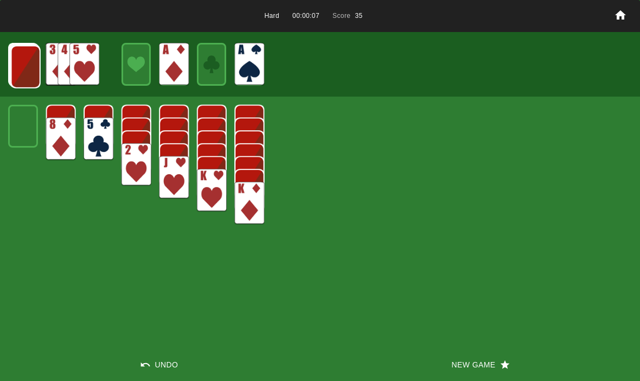
click at [22, 58] on img at bounding box center [26, 67] width 30 height 43
click at [23, 64] on img at bounding box center [25, 66] width 30 height 43
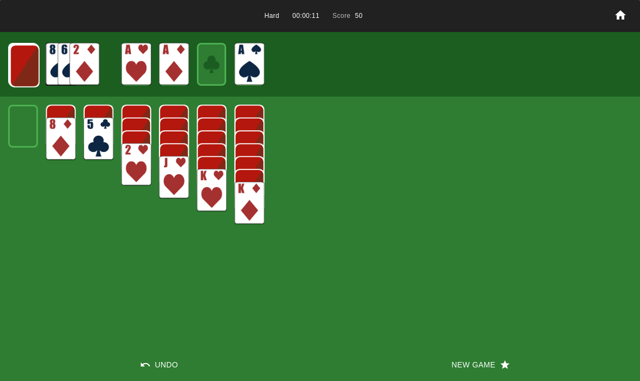
click at [18, 67] on img at bounding box center [25, 66] width 30 height 43
click at [14, 69] on img at bounding box center [24, 65] width 30 height 43
click at [14, 69] on img at bounding box center [24, 64] width 30 height 43
click at [15, 63] on img at bounding box center [23, 64] width 29 height 43
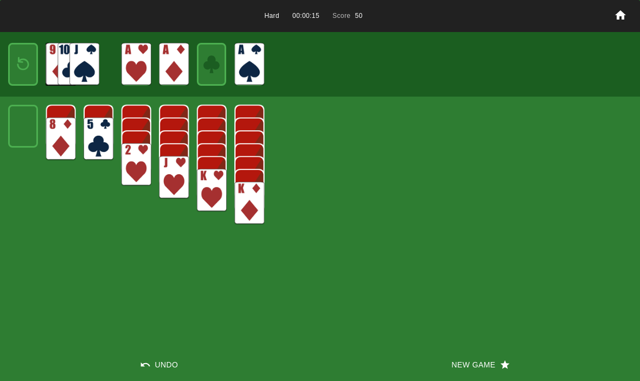
click at [10, 60] on div at bounding box center [23, 64] width 30 height 43
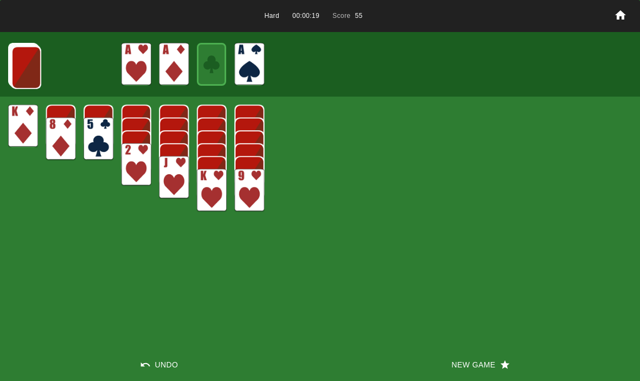
click at [143, 360] on icon "button" at bounding box center [145, 364] width 11 height 11
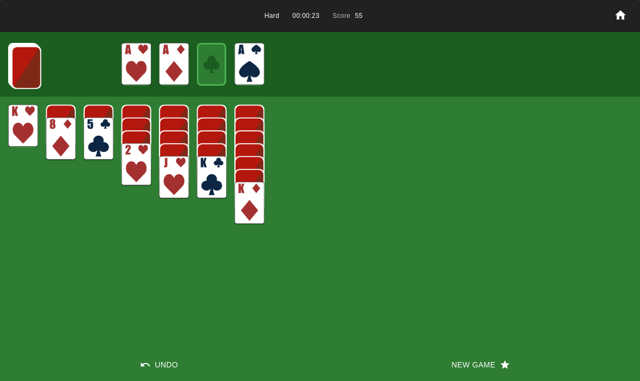
click at [17, 60] on img at bounding box center [26, 67] width 30 height 43
click at [18, 69] on img at bounding box center [26, 67] width 30 height 43
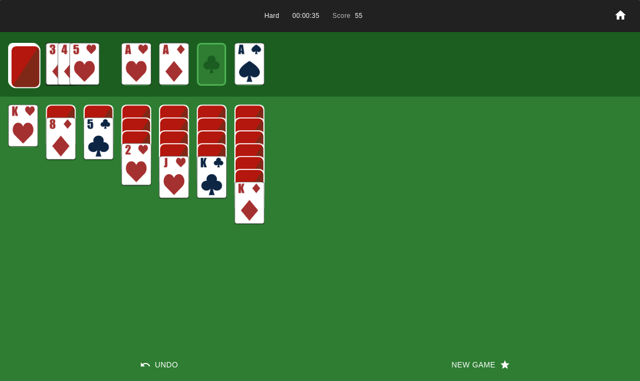
click at [19, 55] on img at bounding box center [25, 66] width 30 height 43
click at [16, 66] on img at bounding box center [25, 66] width 30 height 43
click at [16, 70] on img at bounding box center [25, 66] width 30 height 43
click at [20, 62] on img at bounding box center [24, 65] width 30 height 43
click at [27, 75] on img at bounding box center [24, 64] width 30 height 43
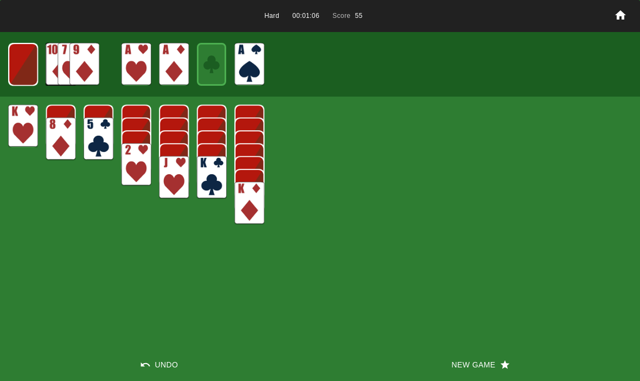
click at [20, 64] on img at bounding box center [23, 64] width 30 height 43
click at [161, 355] on button "Undo" at bounding box center [160, 364] width 320 height 33
click at [481, 364] on button "New Game" at bounding box center [480, 364] width 320 height 33
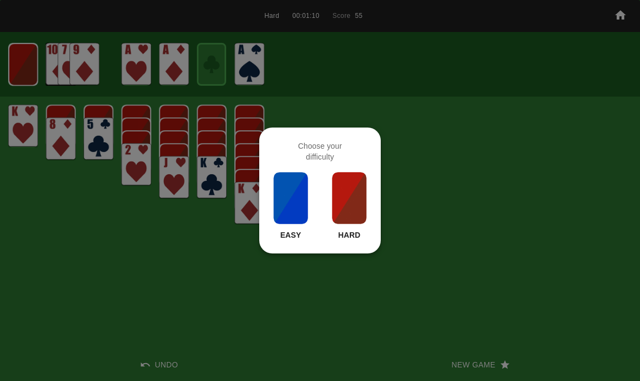
click at [362, 207] on img at bounding box center [349, 198] width 37 height 54
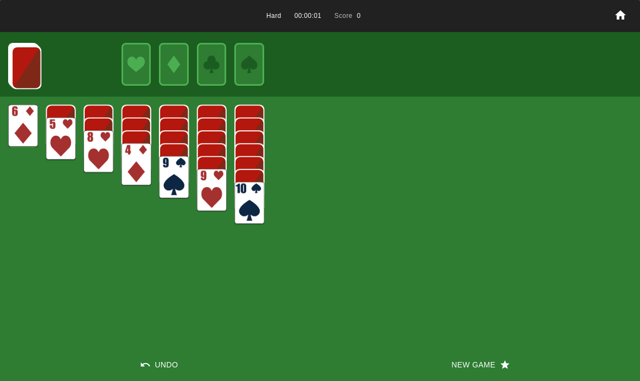
click at [482, 356] on button "New Game" at bounding box center [480, 364] width 320 height 33
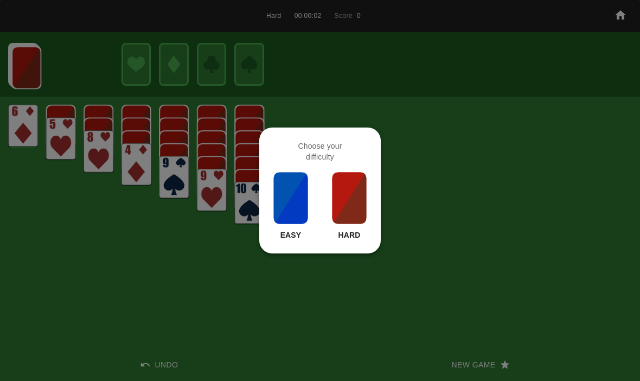
click at [360, 188] on img at bounding box center [349, 198] width 37 height 54
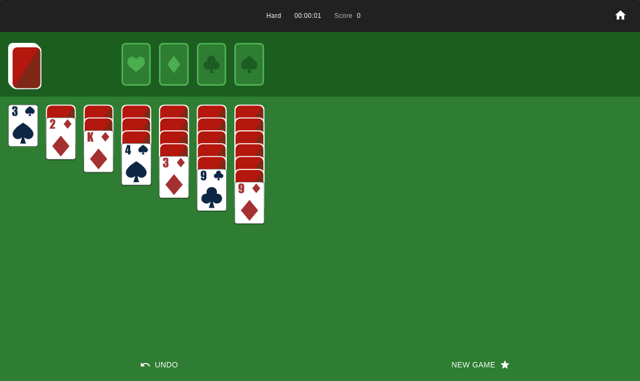
click at [484, 371] on button "New Game" at bounding box center [480, 364] width 320 height 33
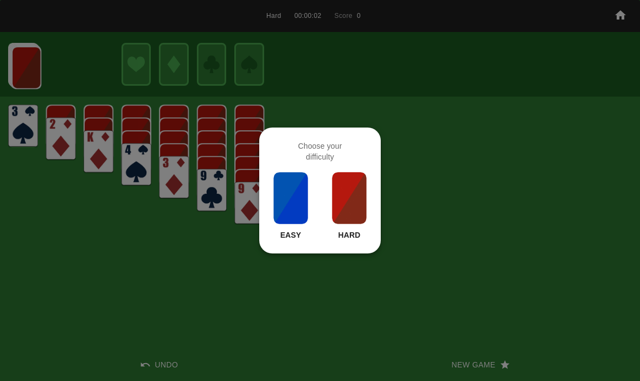
click at [357, 199] on img at bounding box center [349, 198] width 37 height 54
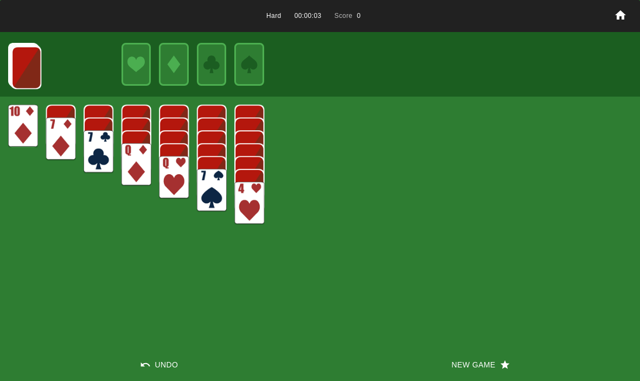
click at [495, 359] on button "New Game" at bounding box center [480, 364] width 320 height 33
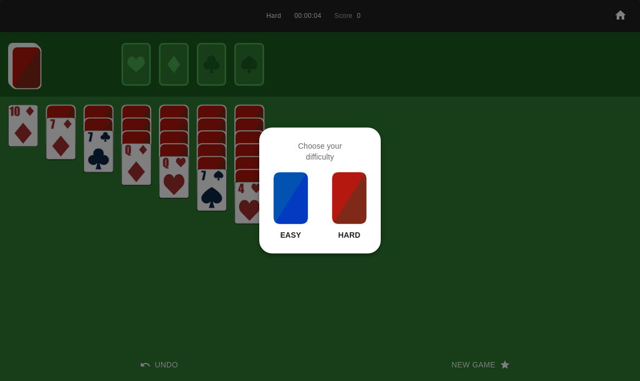
click at [353, 207] on img at bounding box center [349, 198] width 37 height 54
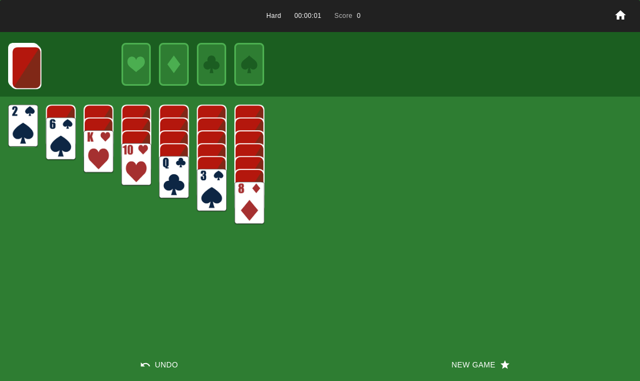
click at [483, 349] on button "New Game" at bounding box center [480, 364] width 320 height 33
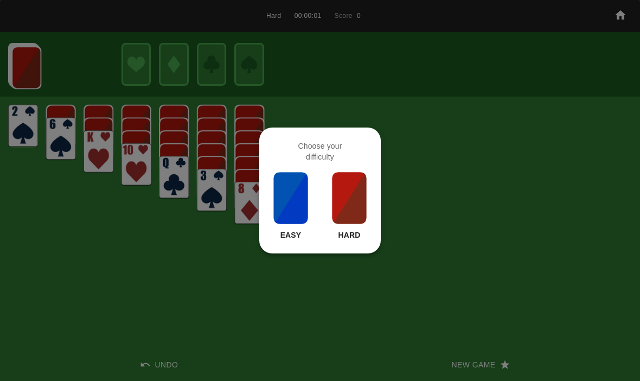
click at [353, 212] on img at bounding box center [349, 198] width 37 height 54
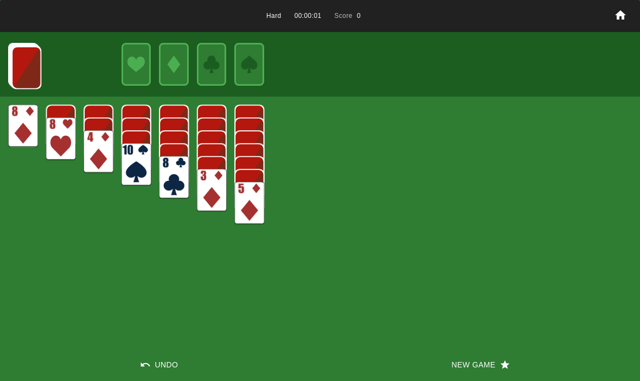
click at [481, 363] on button "New Game" at bounding box center [480, 364] width 320 height 33
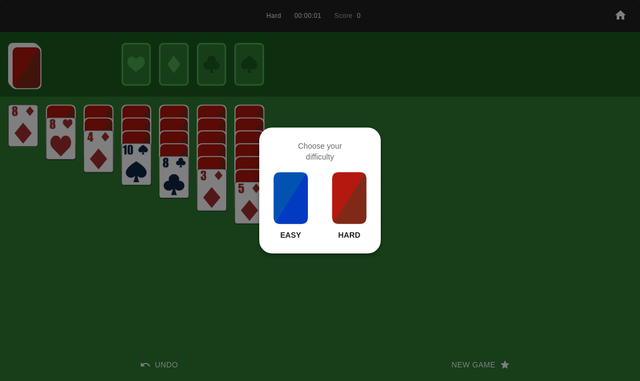
click at [354, 198] on img at bounding box center [349, 198] width 37 height 54
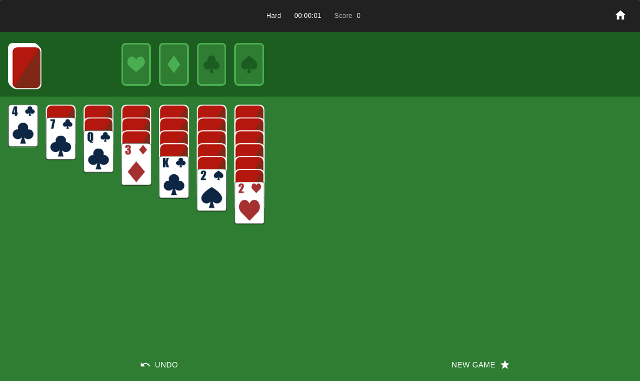
click at [536, 377] on button "New Game" at bounding box center [480, 364] width 320 height 33
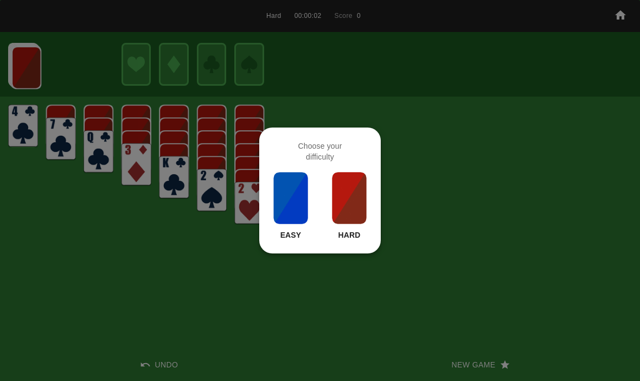
click at [360, 197] on img at bounding box center [349, 198] width 37 height 54
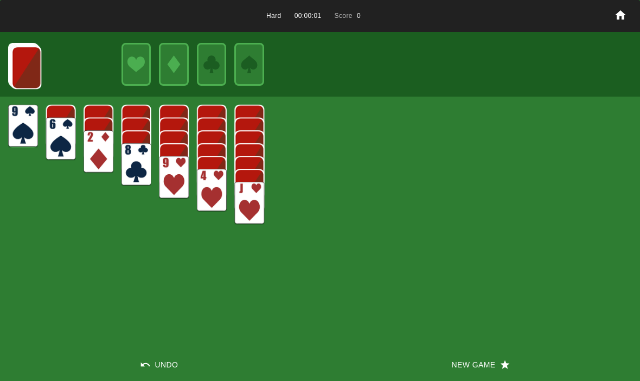
click at [483, 344] on div "Hard 00:00:01 Score 0 Undo New Game" at bounding box center [320, 190] width 640 height 381
click at [484, 371] on button "New Game" at bounding box center [480, 364] width 320 height 33
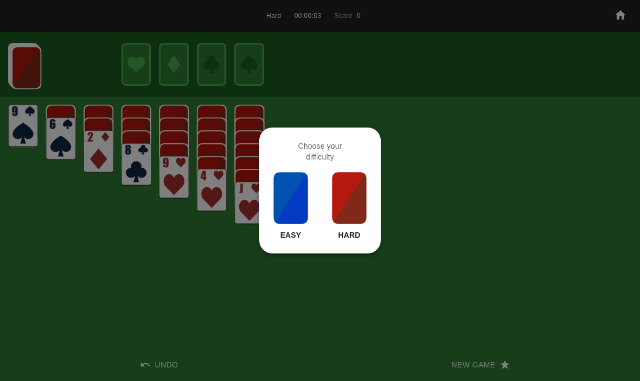
click at [348, 194] on img at bounding box center [349, 198] width 37 height 54
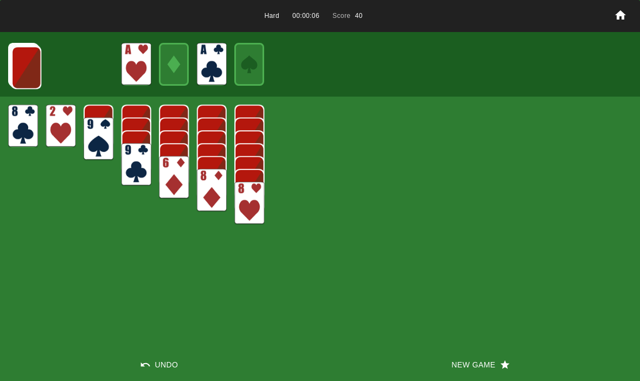
click at [22, 69] on img at bounding box center [26, 67] width 30 height 43
click at [22, 66] on img at bounding box center [26, 67] width 30 height 43
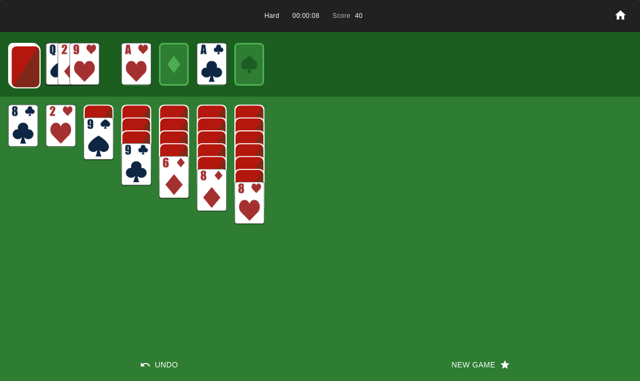
click at [20, 67] on img at bounding box center [26, 67] width 30 height 43
click at [17, 66] on img at bounding box center [25, 66] width 30 height 43
click at [14, 68] on img at bounding box center [25, 66] width 30 height 43
click at [20, 56] on img at bounding box center [24, 65] width 30 height 43
click at [18, 64] on img at bounding box center [24, 64] width 30 height 43
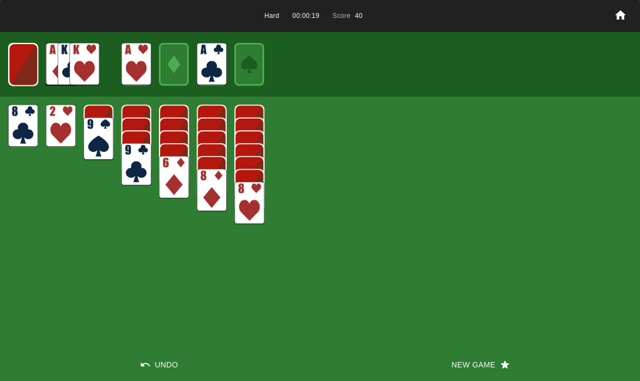
click at [9, 65] on img at bounding box center [23, 64] width 29 height 43
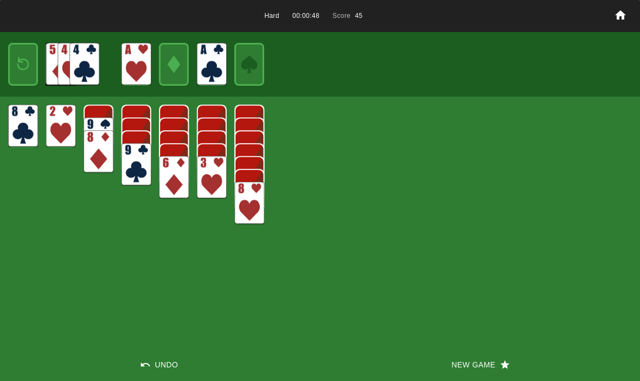
click at [175, 357] on button "Undo" at bounding box center [160, 364] width 320 height 33
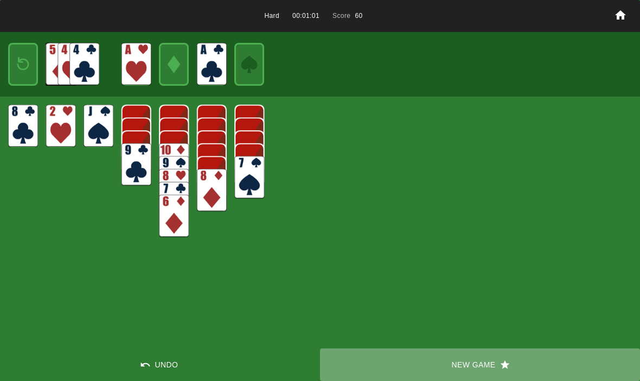
click at [455, 364] on button "New Game" at bounding box center [480, 364] width 320 height 33
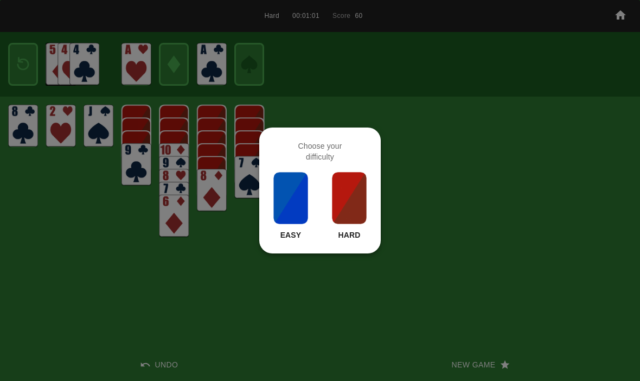
click at [354, 193] on img at bounding box center [349, 198] width 37 height 54
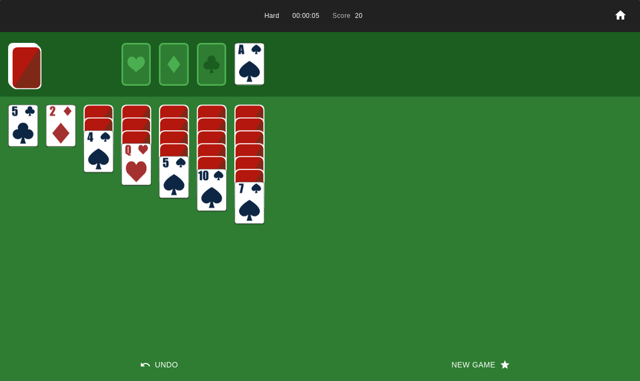
click at [28, 57] on img at bounding box center [26, 67] width 30 height 43
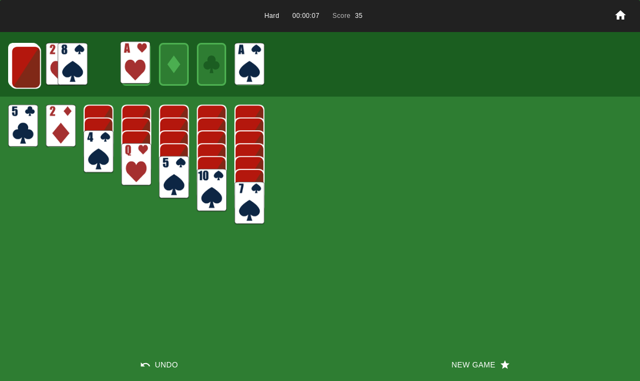
click at [28, 63] on img at bounding box center [26, 67] width 30 height 43
click at [29, 73] on img at bounding box center [26, 67] width 30 height 43
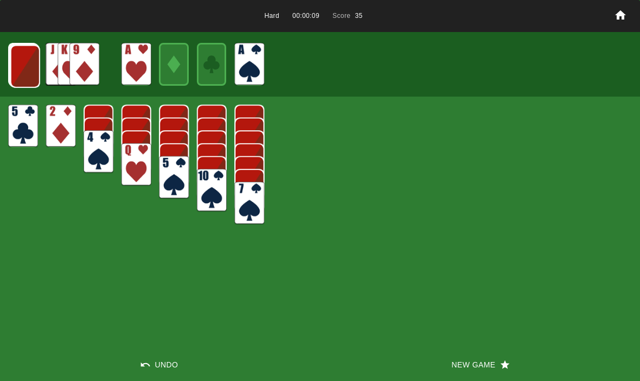
click at [22, 67] on img at bounding box center [25, 66] width 30 height 43
click at [23, 62] on img at bounding box center [25, 66] width 30 height 43
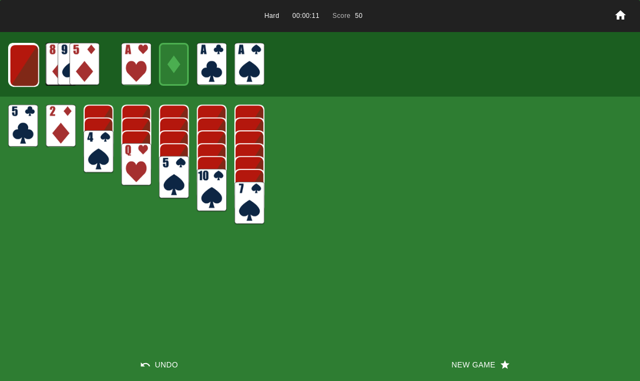
click at [22, 65] on img at bounding box center [24, 65] width 30 height 43
click at [24, 61] on img at bounding box center [24, 64] width 30 height 43
click at [20, 66] on img at bounding box center [23, 64] width 29 height 43
click at [18, 73] on img at bounding box center [23, 65] width 18 height 26
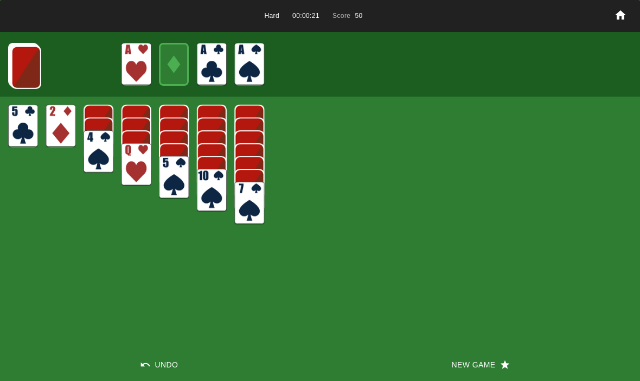
click at [24, 66] on img at bounding box center [26, 67] width 30 height 43
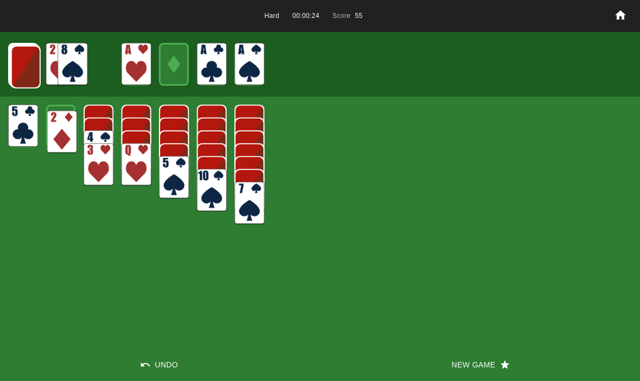
click at [56, 128] on img at bounding box center [62, 132] width 30 height 43
click at [17, 65] on img at bounding box center [26, 67] width 30 height 43
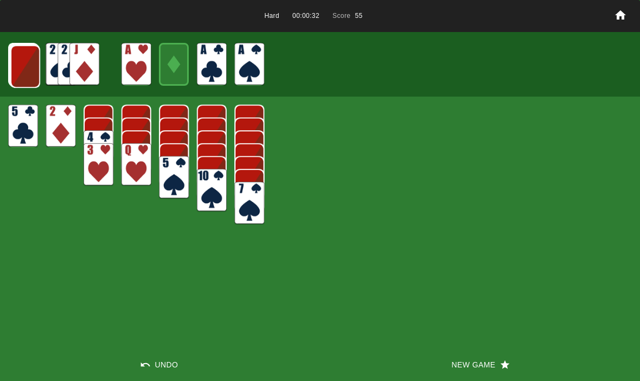
click at [18, 65] on img at bounding box center [25, 66] width 30 height 43
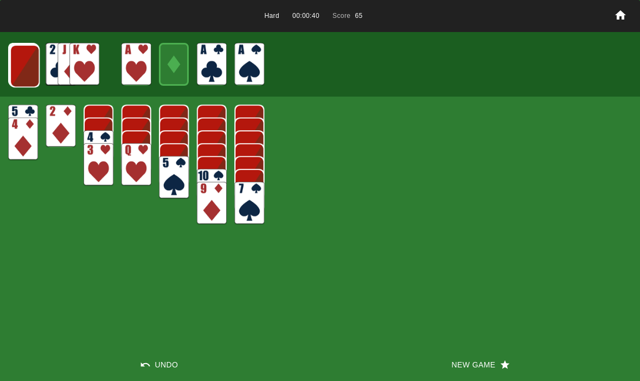
click at [20, 70] on img at bounding box center [25, 66] width 30 height 43
click at [24, 62] on img at bounding box center [25, 65] width 30 height 43
click at [17, 68] on img at bounding box center [24, 65] width 30 height 43
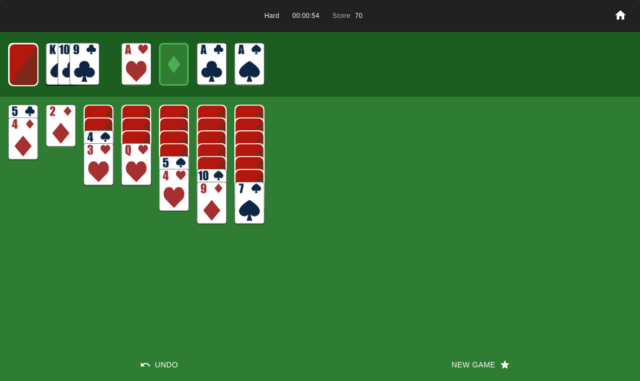
click at [5, 67] on div at bounding box center [320, 64] width 640 height 64
click at [21, 67] on img at bounding box center [23, 64] width 29 height 43
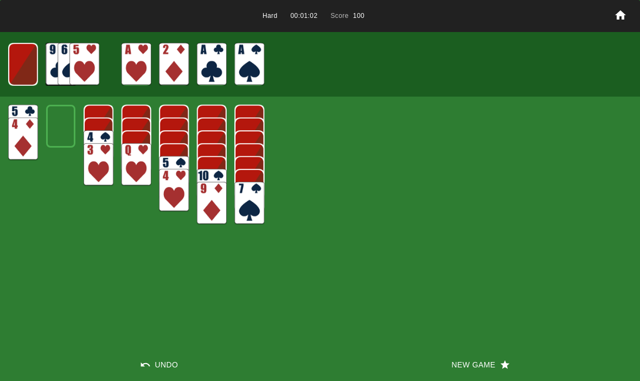
click at [24, 66] on img at bounding box center [22, 64] width 29 height 43
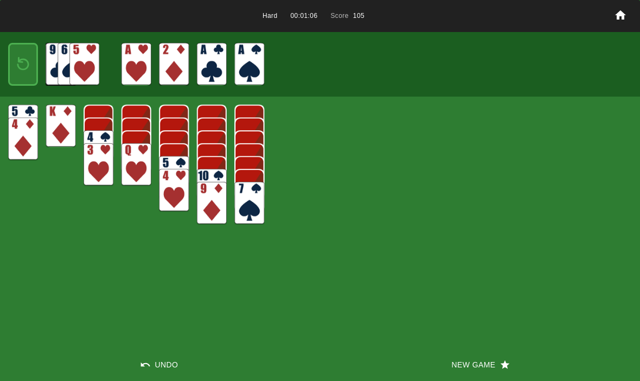
click at [173, 373] on button "Undo" at bounding box center [160, 364] width 320 height 33
click at [30, 68] on img at bounding box center [23, 65] width 18 height 26
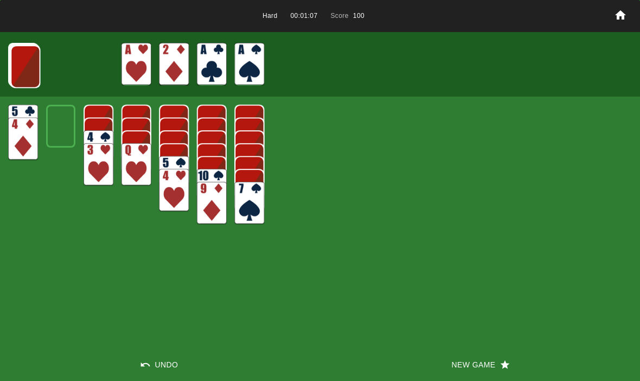
click at [28, 59] on img at bounding box center [25, 66] width 30 height 43
click at [23, 66] on img at bounding box center [25, 66] width 30 height 43
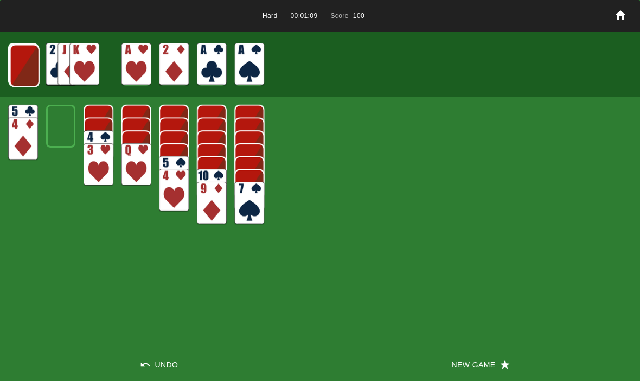
click at [14, 64] on img at bounding box center [25, 66] width 30 height 43
click at [18, 72] on img at bounding box center [24, 65] width 30 height 43
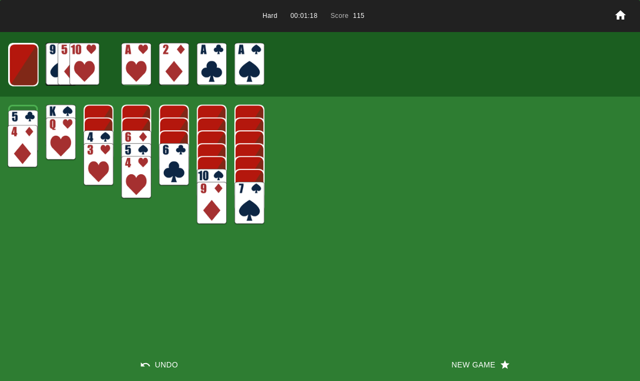
click at [16, 113] on img at bounding box center [22, 131] width 29 height 43
click at [21, 66] on img at bounding box center [24, 64] width 30 height 43
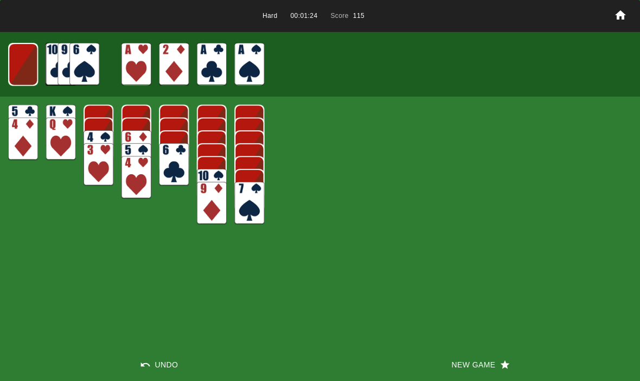
click at [24, 65] on img at bounding box center [23, 64] width 30 height 43
click at [20, 67] on img at bounding box center [23, 65] width 18 height 26
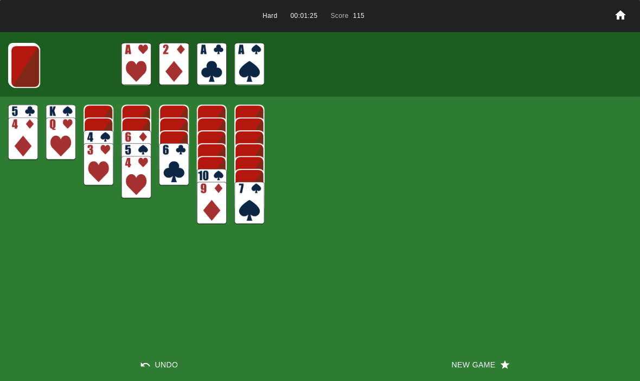
click at [21, 69] on img at bounding box center [25, 66] width 30 height 43
click at [26, 71] on img at bounding box center [25, 66] width 30 height 43
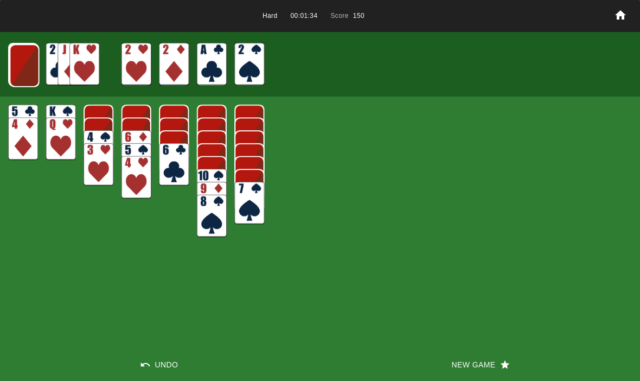
click at [23, 66] on img at bounding box center [25, 65] width 30 height 43
click at [23, 65] on img at bounding box center [24, 65] width 30 height 43
click at [15, 66] on img at bounding box center [23, 64] width 29 height 43
click at [18, 65] on img at bounding box center [22, 64] width 29 height 43
click at [9, 62] on div at bounding box center [23, 64] width 30 height 43
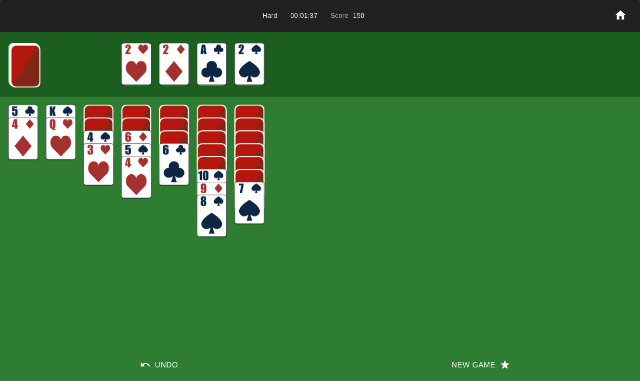
click at [8, 57] on div at bounding box center [23, 64] width 30 height 43
click at [23, 70] on img at bounding box center [25, 66] width 30 height 43
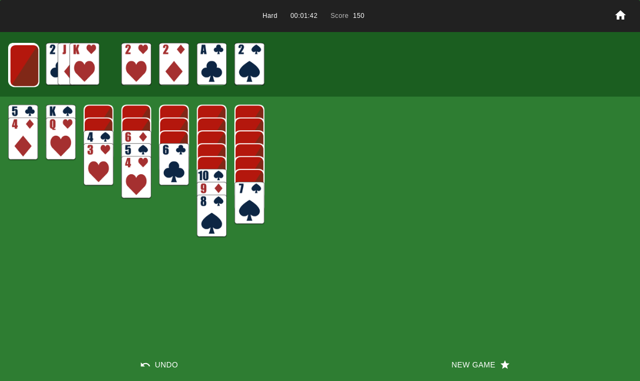
click at [13, 56] on img at bounding box center [25, 65] width 30 height 43
click at [28, 75] on img at bounding box center [24, 65] width 30 height 43
click at [24, 55] on img at bounding box center [23, 64] width 29 height 43
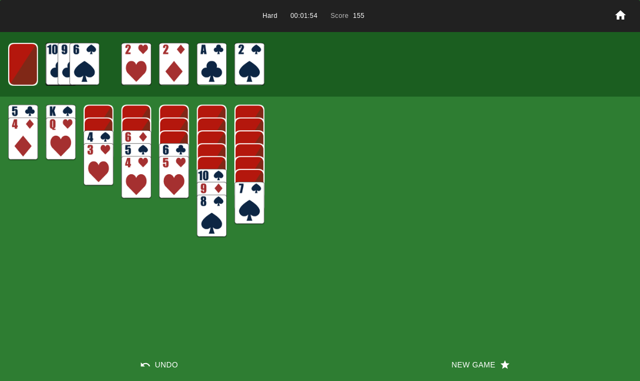
click at [23, 66] on img at bounding box center [22, 64] width 29 height 43
click at [17, 63] on img at bounding box center [23, 65] width 18 height 26
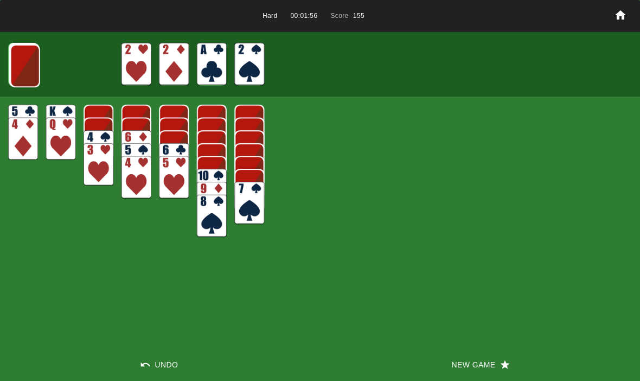
click at [20, 69] on img at bounding box center [25, 66] width 30 height 43
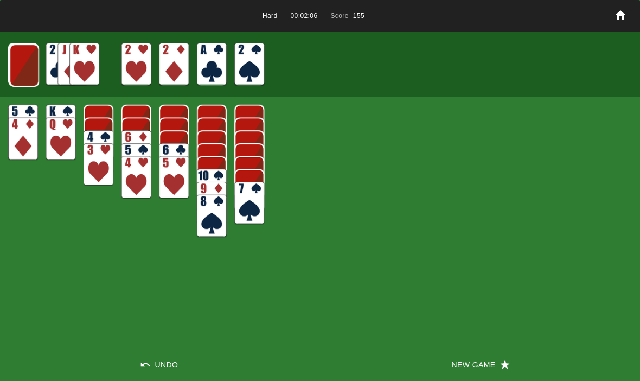
click at [29, 71] on img at bounding box center [24, 65] width 30 height 43
click at [15, 63] on img at bounding box center [24, 64] width 30 height 43
click at [15, 68] on img at bounding box center [23, 64] width 29 height 43
click at [15, 67] on img at bounding box center [23, 65] width 18 height 26
click at [16, 67] on img at bounding box center [25, 66] width 30 height 43
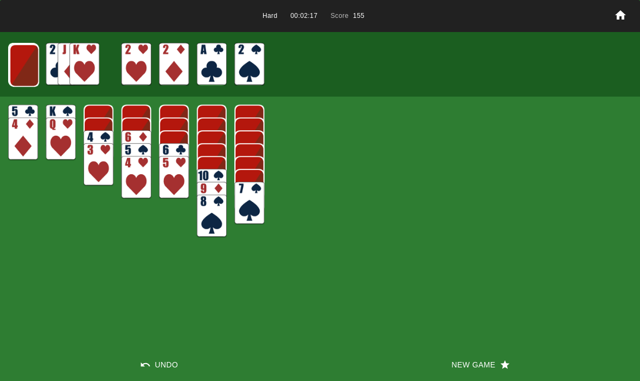
click at [17, 72] on img at bounding box center [24, 65] width 30 height 43
click at [15, 67] on img at bounding box center [24, 64] width 30 height 43
click at [8, 69] on div at bounding box center [23, 64] width 30 height 43
click at [12, 66] on img at bounding box center [23, 64] width 29 height 43
click at [492, 353] on button "New Game" at bounding box center [480, 364] width 320 height 33
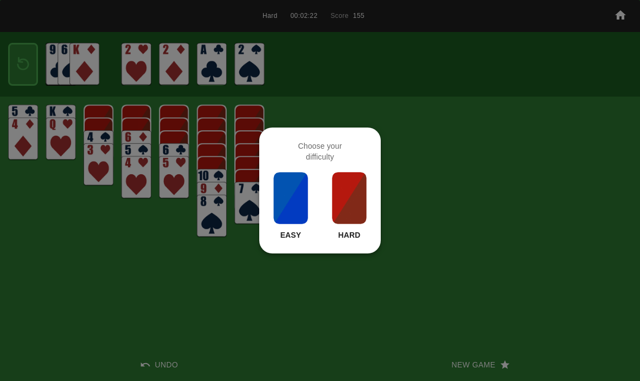
click at [360, 232] on p "Hard" at bounding box center [349, 235] width 22 height 11
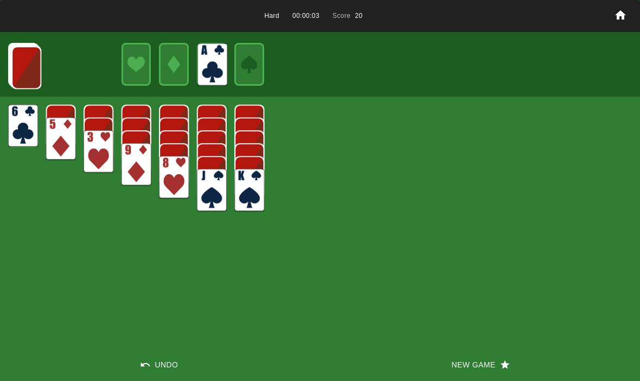
click at [25, 62] on img at bounding box center [26, 67] width 30 height 43
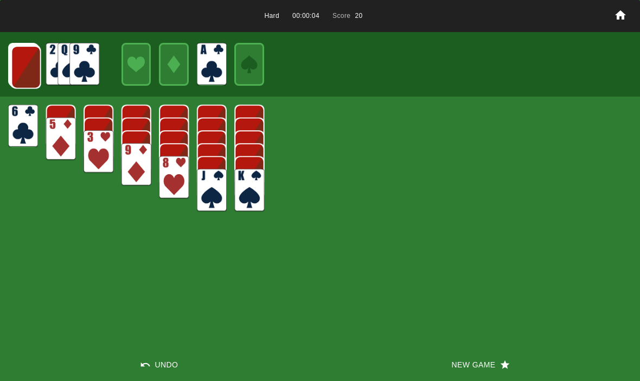
click at [28, 70] on img at bounding box center [26, 67] width 30 height 43
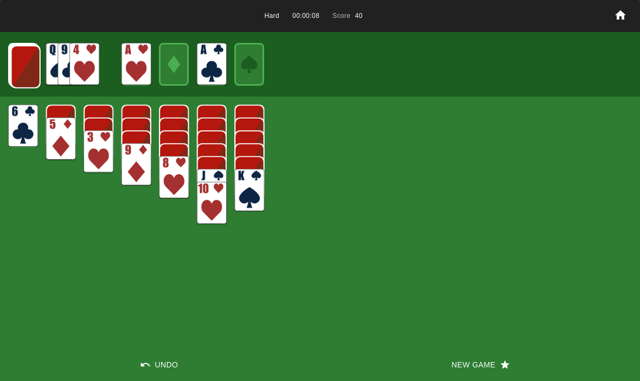
click at [27, 76] on img at bounding box center [26, 67] width 30 height 43
click at [503, 361] on icon "button" at bounding box center [505, 364] width 11 height 11
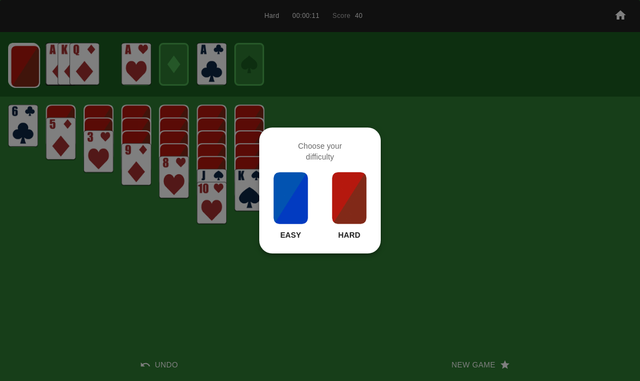
click at [351, 239] on p "Hard" at bounding box center [349, 235] width 22 height 11
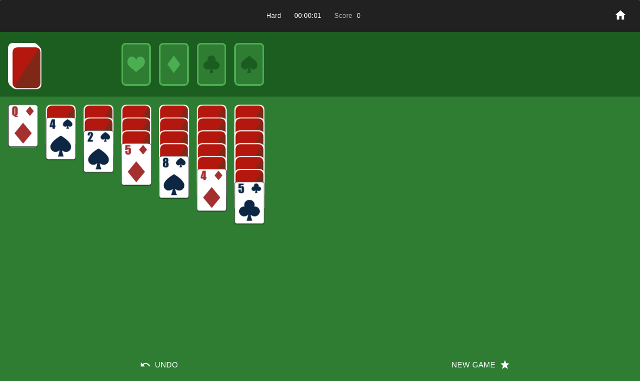
click at [468, 345] on div "Hard 00:00:01 Score 0 Undo New Game" at bounding box center [320, 190] width 640 height 381
click at [482, 368] on button "New Game" at bounding box center [480, 364] width 320 height 33
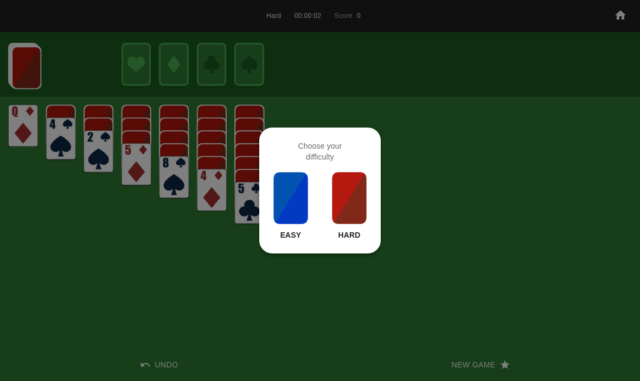
click at [346, 219] on img at bounding box center [349, 198] width 37 height 54
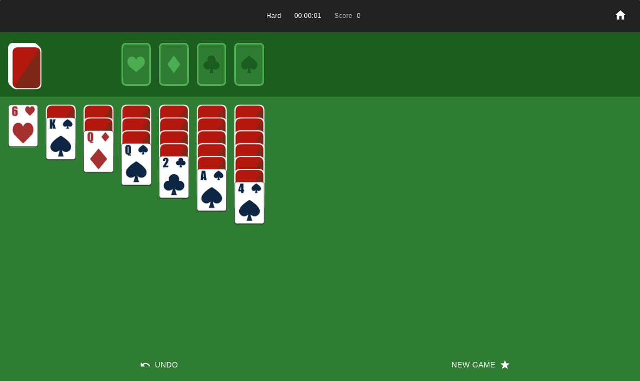
click at [469, 365] on button "New Game" at bounding box center [480, 364] width 320 height 33
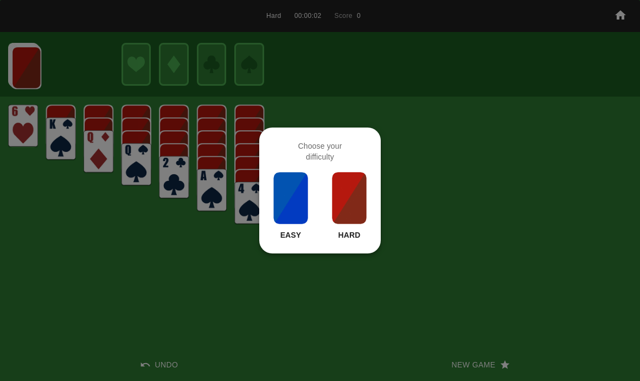
click at [360, 217] on img at bounding box center [349, 198] width 37 height 54
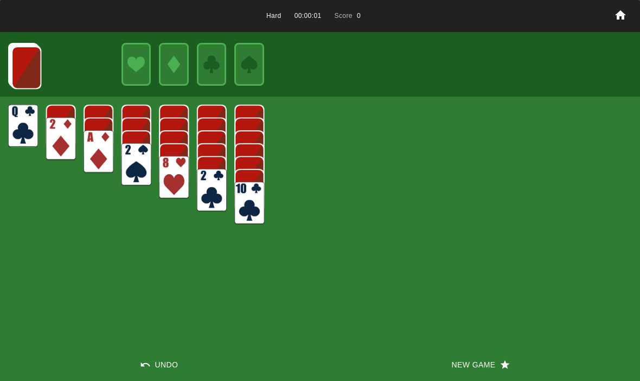
click at [486, 356] on button "New Game" at bounding box center [480, 364] width 320 height 33
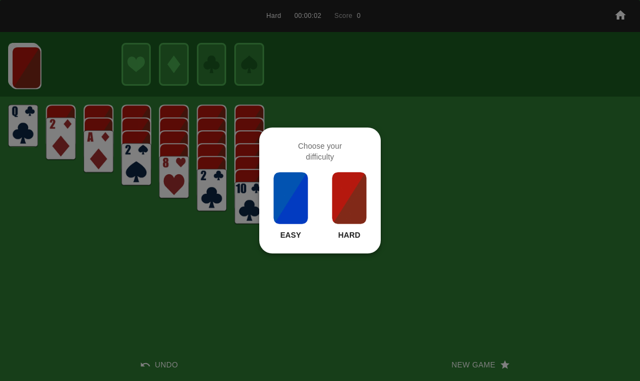
click at [364, 232] on div "Hard" at bounding box center [349, 205] width 37 height 69
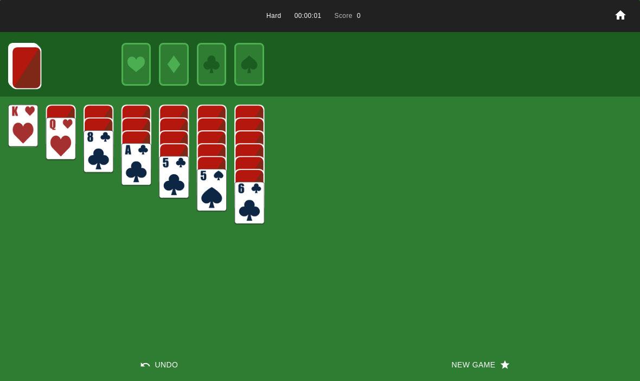
click at [489, 359] on button "New Game" at bounding box center [480, 364] width 320 height 33
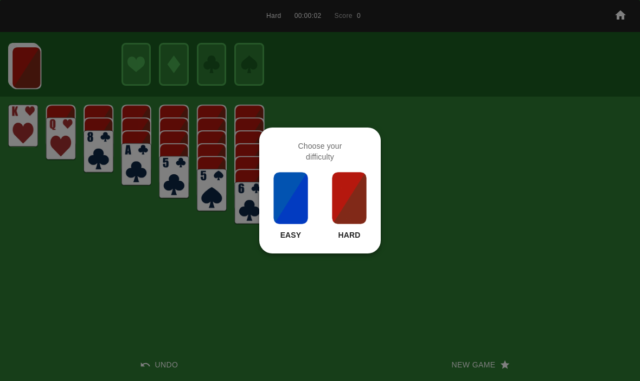
click at [354, 224] on img at bounding box center [349, 198] width 37 height 54
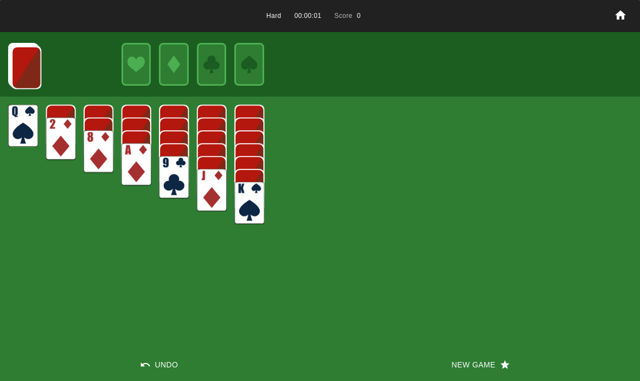
click at [503, 361] on icon "button" at bounding box center [505, 364] width 11 height 11
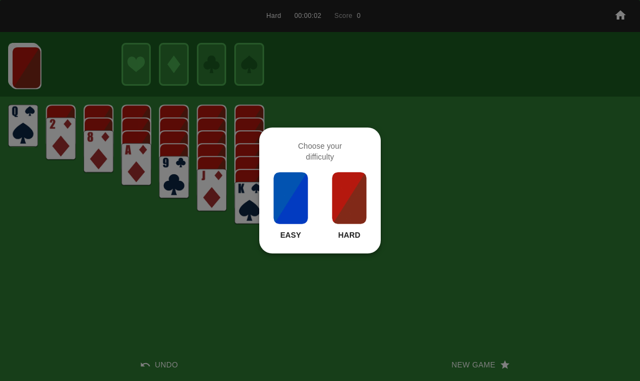
click at [357, 224] on img at bounding box center [349, 198] width 37 height 54
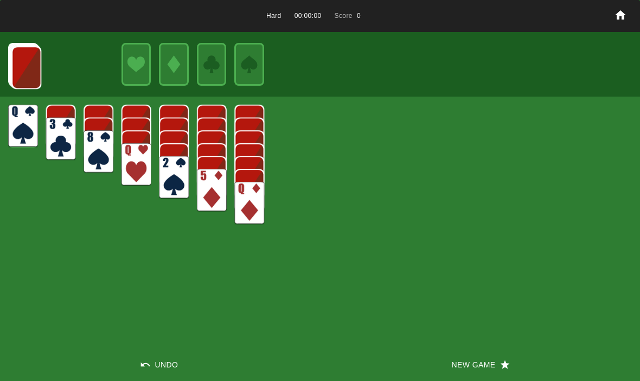
click at [499, 373] on button "New Game" at bounding box center [480, 364] width 320 height 33
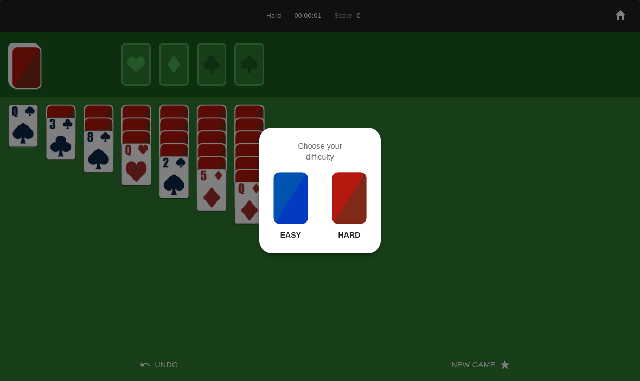
click at [353, 232] on p "Hard" at bounding box center [349, 235] width 22 height 11
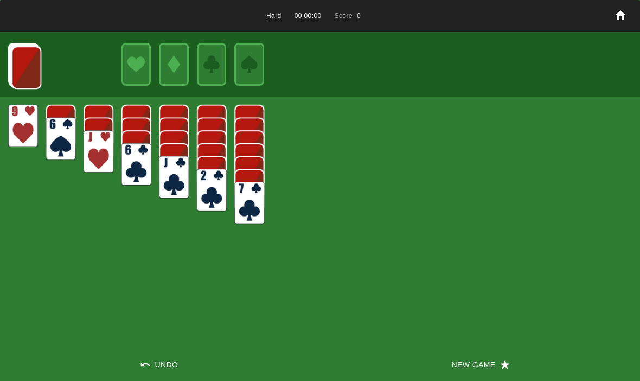
click at [505, 372] on button "New Game" at bounding box center [480, 364] width 320 height 33
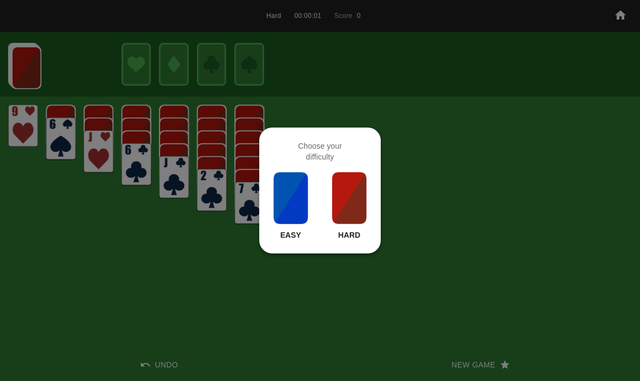
click at [363, 220] on img at bounding box center [349, 198] width 37 height 54
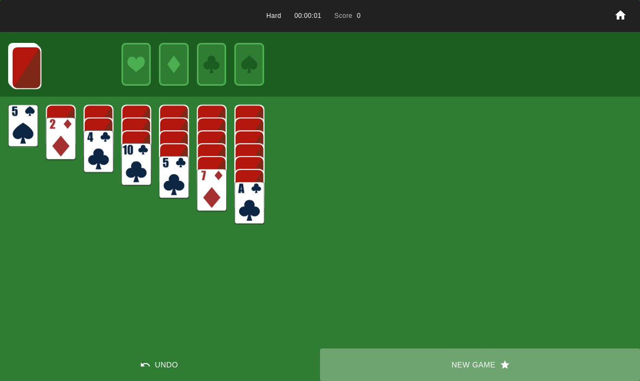
click at [518, 351] on button "New Game" at bounding box center [480, 364] width 320 height 33
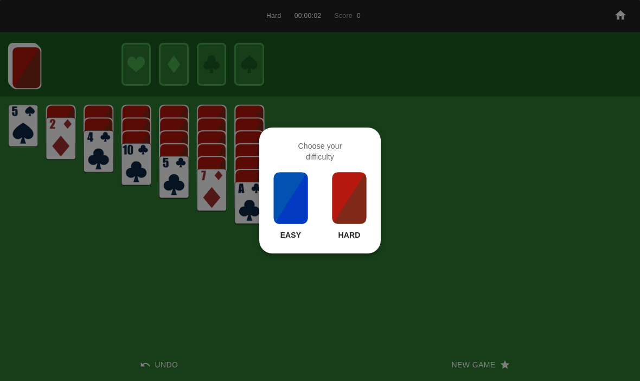
click at [348, 224] on img at bounding box center [349, 198] width 37 height 54
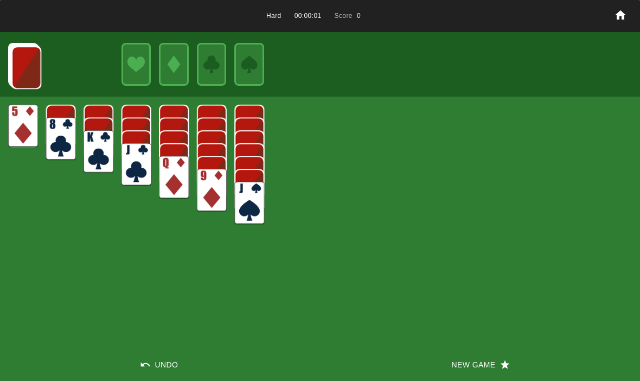
click at [510, 345] on div "Hard 00:00:01 Score 0 Undo New Game" at bounding box center [320, 190] width 640 height 381
click at [474, 376] on button "New Game" at bounding box center [480, 364] width 320 height 33
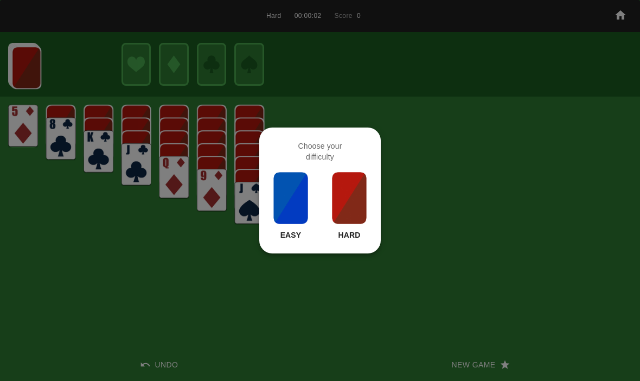
click at [341, 220] on img at bounding box center [349, 198] width 37 height 54
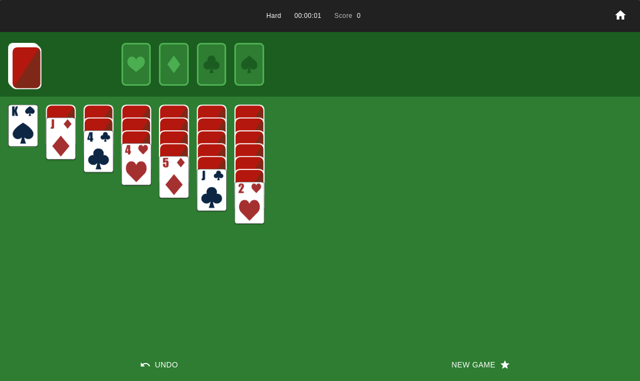
click at [509, 360] on icon "button" at bounding box center [505, 364] width 11 height 11
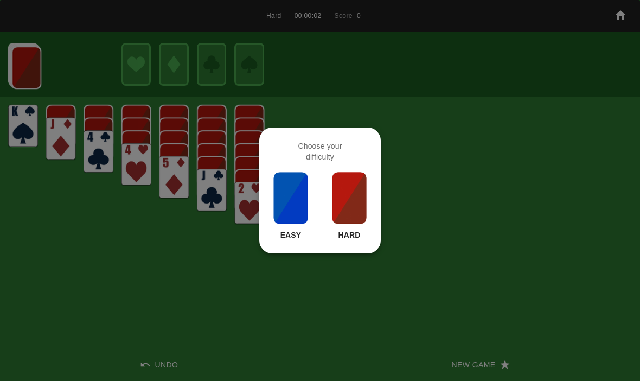
click at [357, 225] on img at bounding box center [349, 198] width 37 height 54
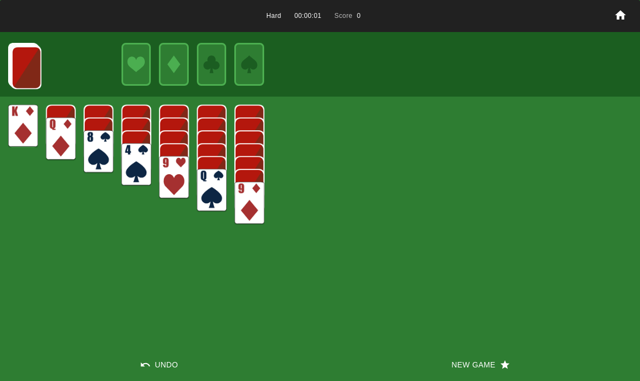
click at [487, 341] on div "Hard 00:00:01 Score 0 Undo New Game" at bounding box center [320, 190] width 640 height 381
click at [475, 360] on button "New Game" at bounding box center [480, 364] width 320 height 33
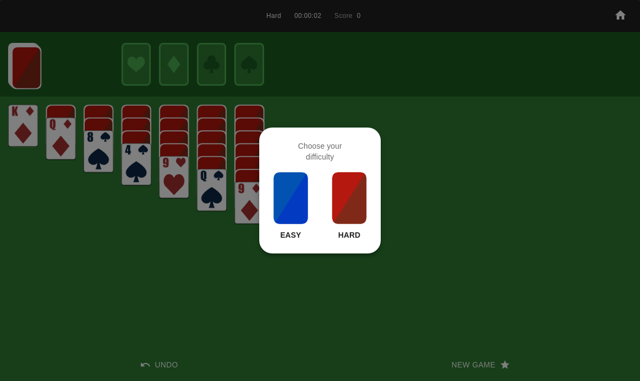
click at [355, 205] on img at bounding box center [349, 198] width 37 height 54
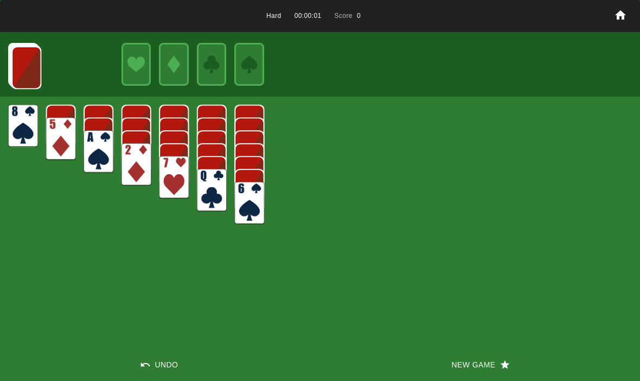
click at [524, 360] on button "New Game" at bounding box center [480, 364] width 320 height 33
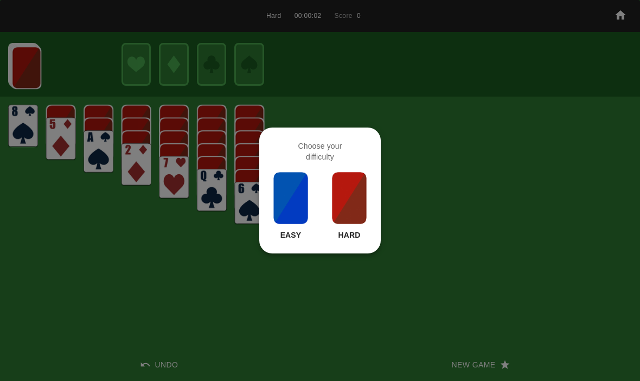
click at [363, 195] on img at bounding box center [349, 198] width 37 height 54
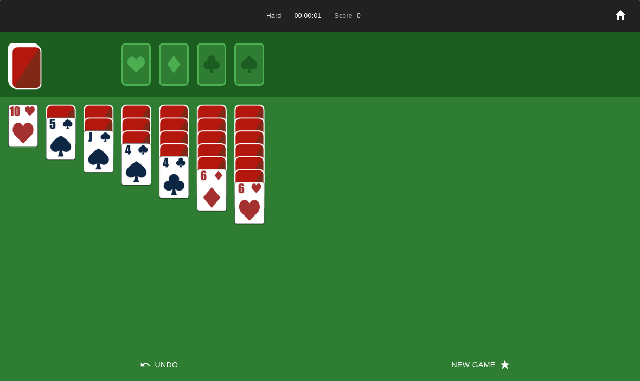
click at [524, 372] on button "New Game" at bounding box center [480, 364] width 320 height 33
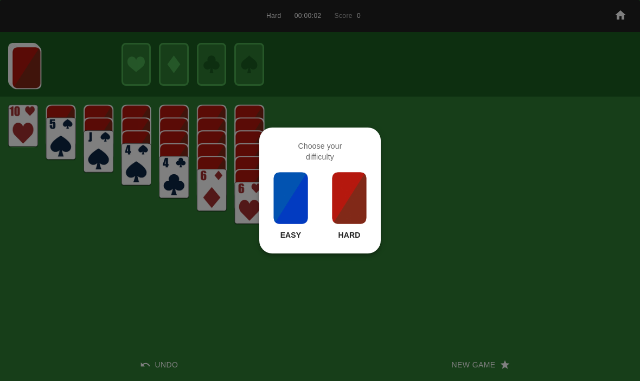
click at [347, 212] on img at bounding box center [349, 198] width 37 height 54
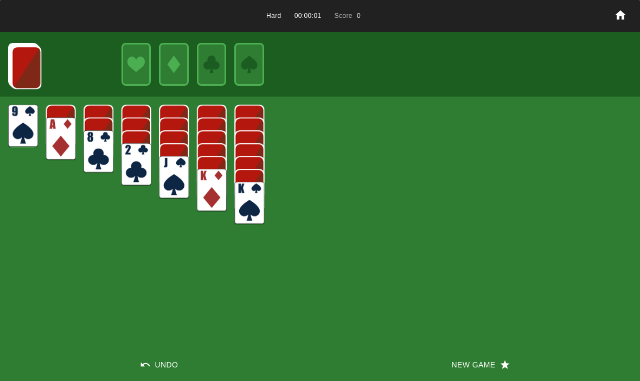
click at [514, 354] on button "New Game" at bounding box center [480, 364] width 320 height 33
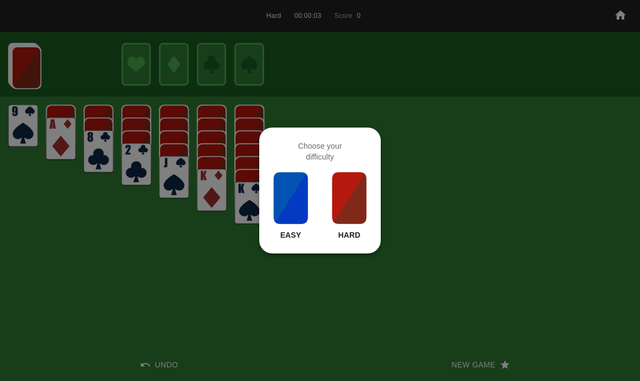
click at [165, 263] on div at bounding box center [320, 190] width 640 height 381
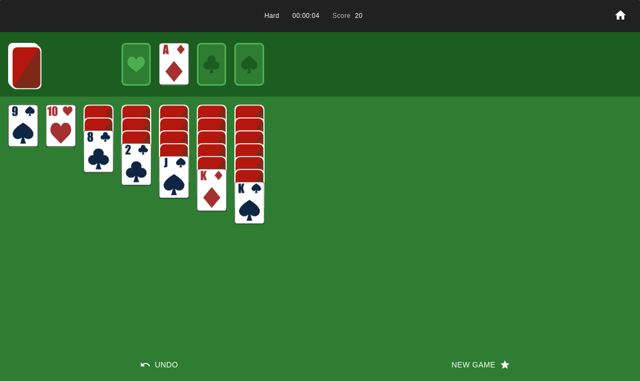
click at [20, 60] on img at bounding box center [26, 67] width 30 height 43
click at [21, 69] on img at bounding box center [26, 67] width 30 height 43
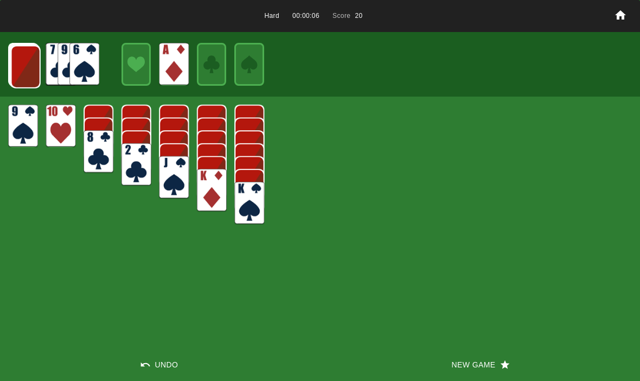
click at [24, 65] on img at bounding box center [26, 67] width 30 height 43
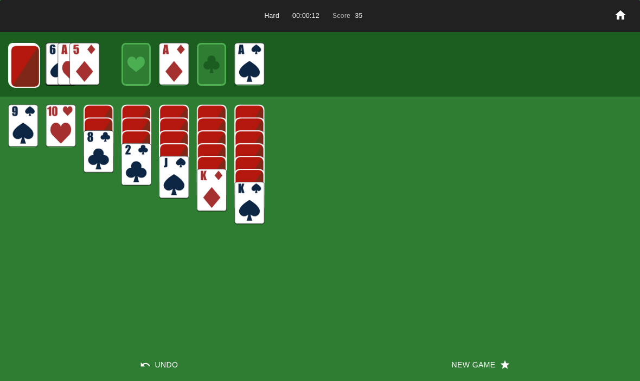
click at [22, 62] on img at bounding box center [25, 66] width 30 height 43
click at [27, 80] on img at bounding box center [25, 66] width 30 height 43
click at [21, 63] on img at bounding box center [24, 65] width 30 height 43
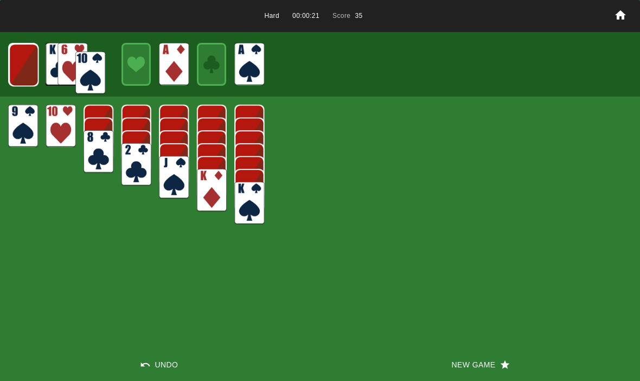
click at [79, 69] on img at bounding box center [90, 73] width 30 height 43
click at [35, 76] on img at bounding box center [24, 64] width 30 height 43
click at [14, 65] on img at bounding box center [23, 64] width 29 height 43
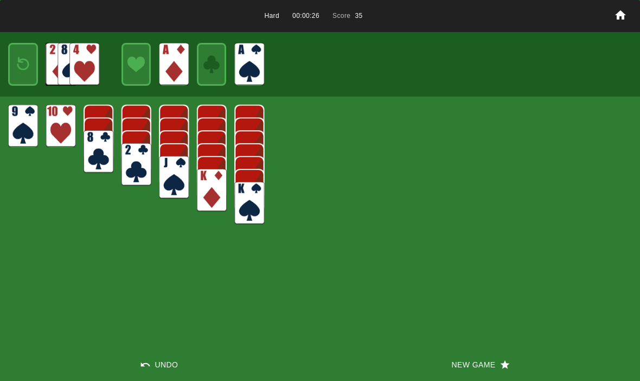
click at [24, 68] on img at bounding box center [23, 65] width 18 height 26
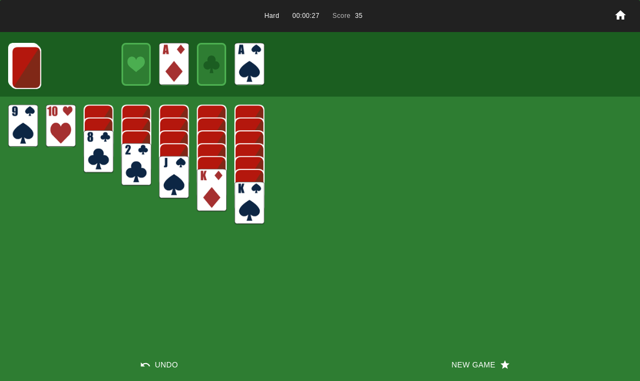
click at [16, 63] on img at bounding box center [26, 67] width 30 height 43
click at [24, 65] on img at bounding box center [26, 67] width 30 height 43
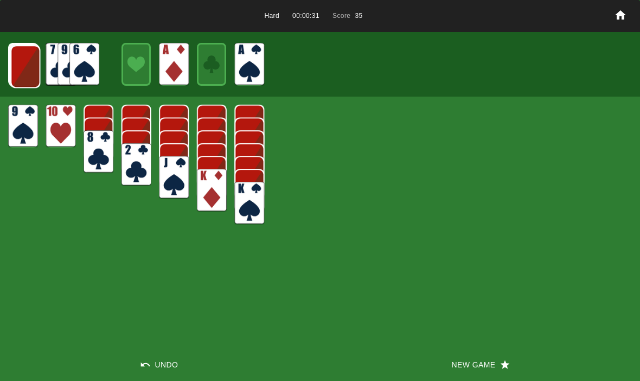
click at [12, 65] on img at bounding box center [25, 66] width 30 height 43
click at [503, 362] on icon "button" at bounding box center [505, 364] width 11 height 11
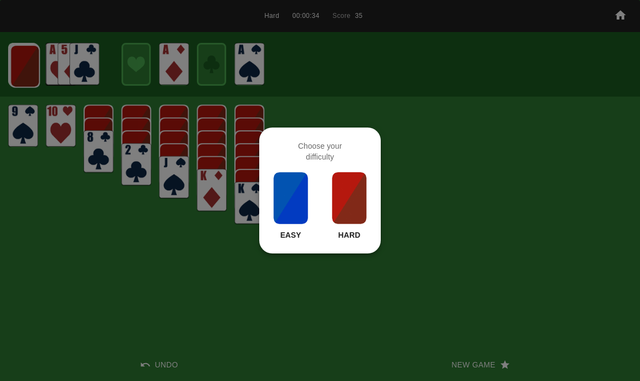
click at [352, 201] on img at bounding box center [349, 198] width 37 height 54
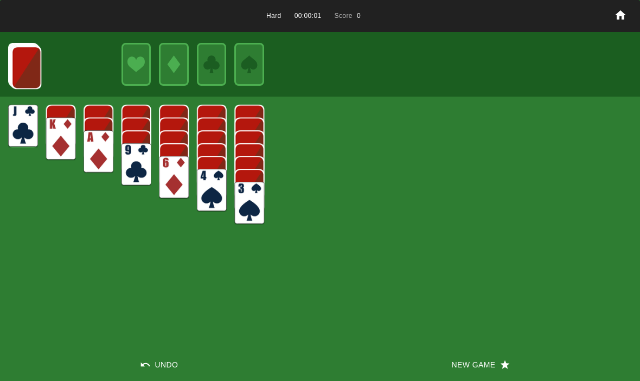
click at [509, 359] on icon "button" at bounding box center [505, 364] width 11 height 11
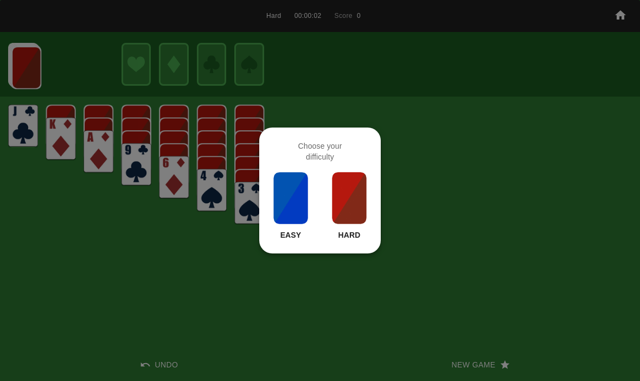
click at [349, 207] on img at bounding box center [349, 198] width 37 height 54
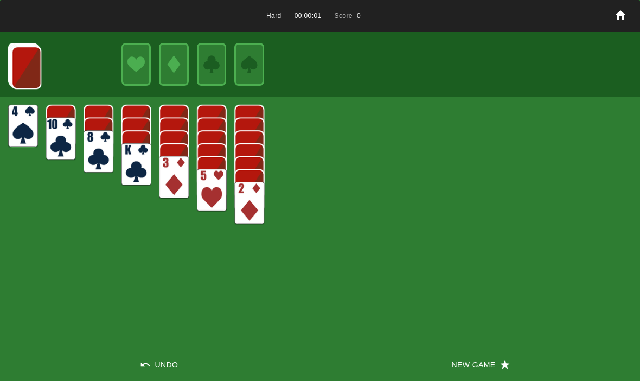
click at [515, 355] on button "New Game" at bounding box center [480, 364] width 320 height 33
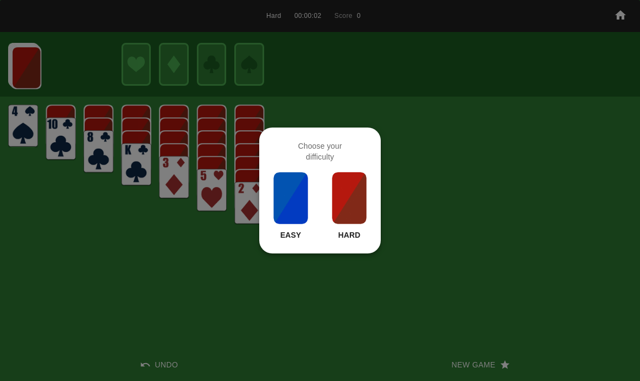
click at [353, 181] on img at bounding box center [349, 198] width 37 height 54
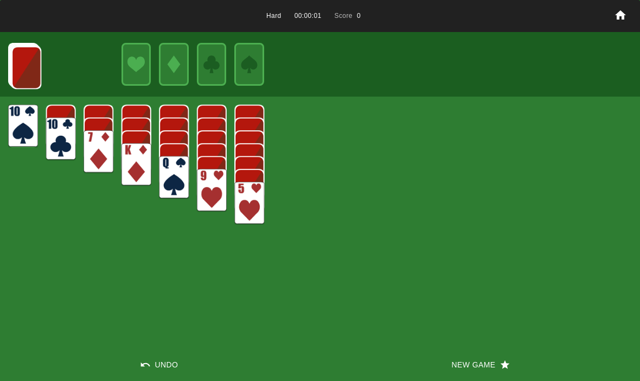
click at [519, 360] on button "New Game" at bounding box center [480, 364] width 320 height 33
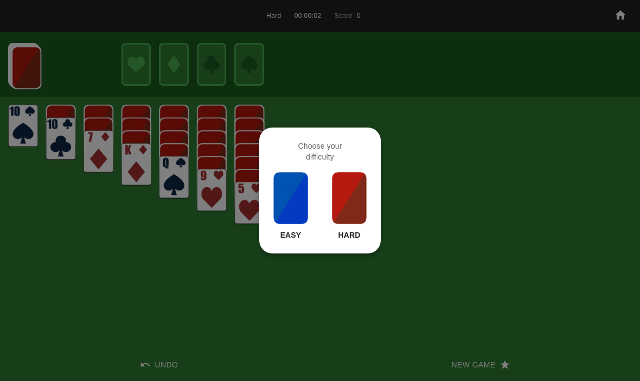
click at [349, 199] on img at bounding box center [349, 198] width 37 height 54
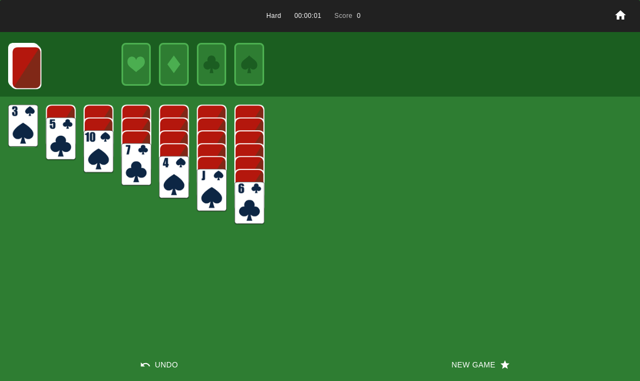
click at [514, 360] on button "New Game" at bounding box center [480, 364] width 320 height 33
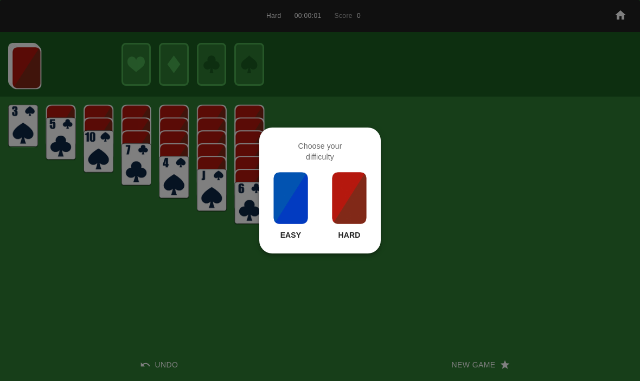
click at [348, 191] on img at bounding box center [349, 198] width 37 height 54
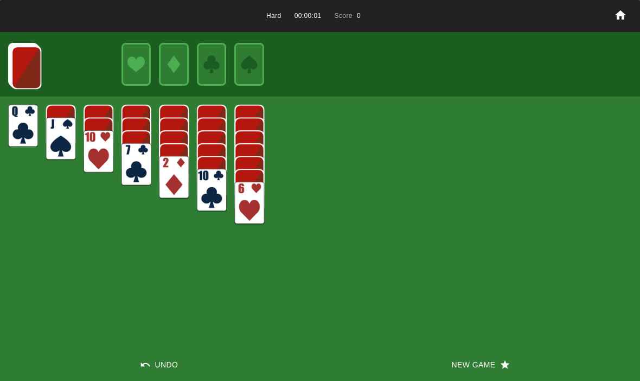
click at [508, 366] on icon "button" at bounding box center [505, 364] width 11 height 11
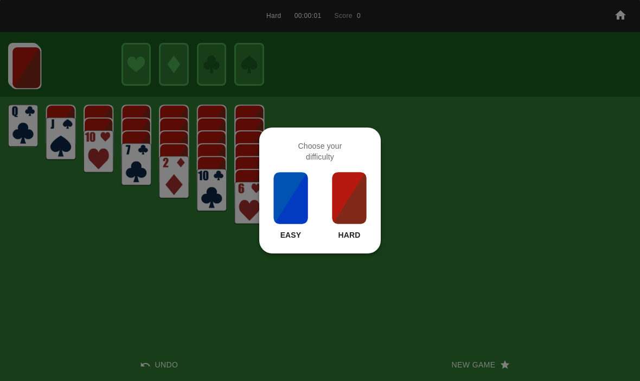
click at [351, 192] on img at bounding box center [349, 198] width 37 height 54
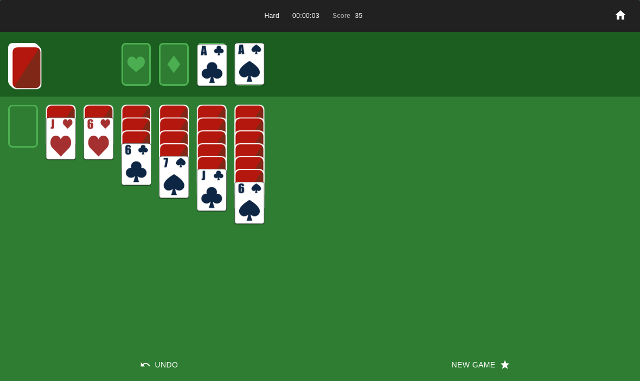
click at [24, 67] on img at bounding box center [26, 67] width 30 height 43
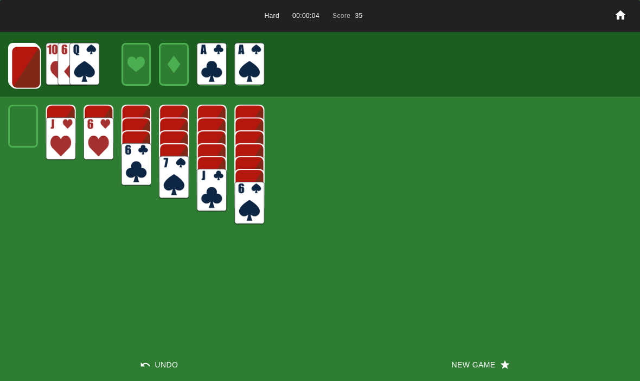
click at [27, 68] on img at bounding box center [26, 67] width 30 height 43
click at [20, 69] on img at bounding box center [26, 67] width 30 height 43
click at [17, 69] on img at bounding box center [25, 66] width 30 height 43
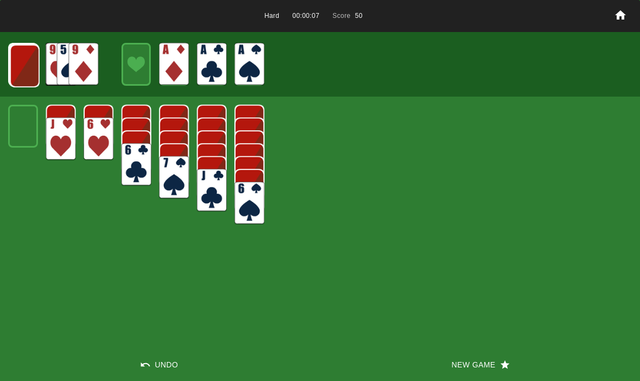
click at [24, 66] on img at bounding box center [25, 66] width 30 height 43
click at [16, 66] on img at bounding box center [24, 65] width 30 height 43
click at [23, 67] on img at bounding box center [24, 64] width 30 height 43
click at [17, 61] on img at bounding box center [23, 64] width 29 height 43
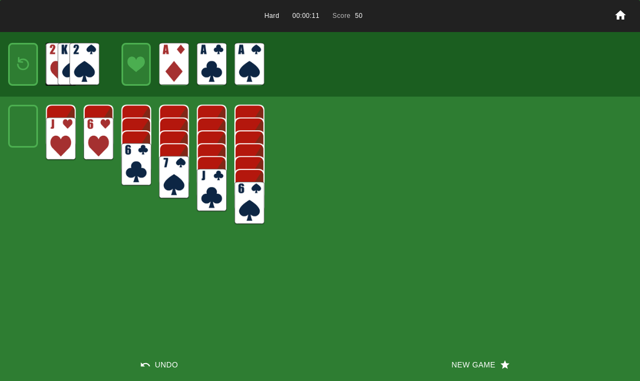
click at [22, 63] on img at bounding box center [23, 65] width 18 height 26
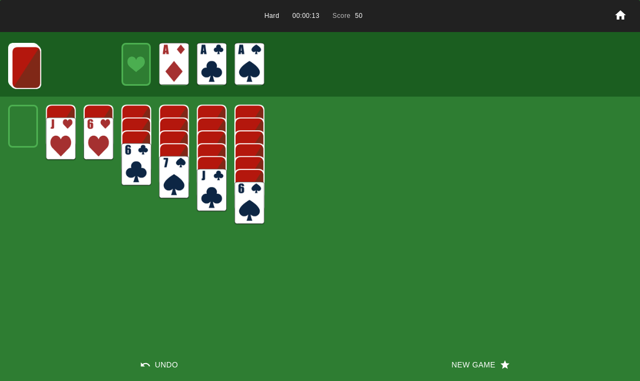
click at [21, 77] on img at bounding box center [26, 67] width 30 height 43
click at [24, 73] on img at bounding box center [26, 67] width 30 height 43
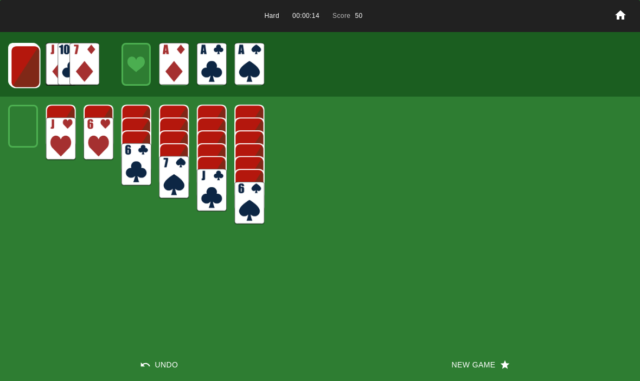
click at [23, 80] on img at bounding box center [25, 66] width 30 height 43
click at [18, 70] on img at bounding box center [25, 66] width 30 height 43
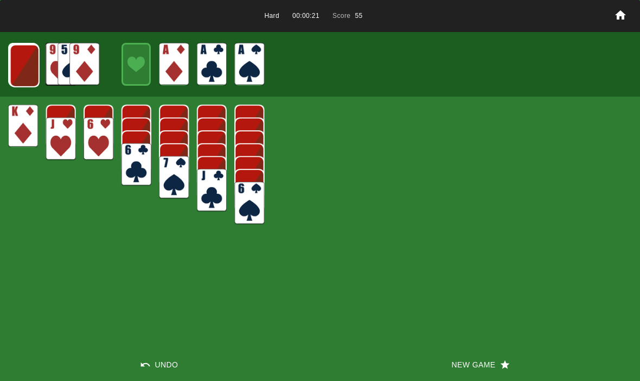
click at [26, 66] on img at bounding box center [25, 66] width 30 height 43
click at [21, 70] on img at bounding box center [24, 65] width 30 height 43
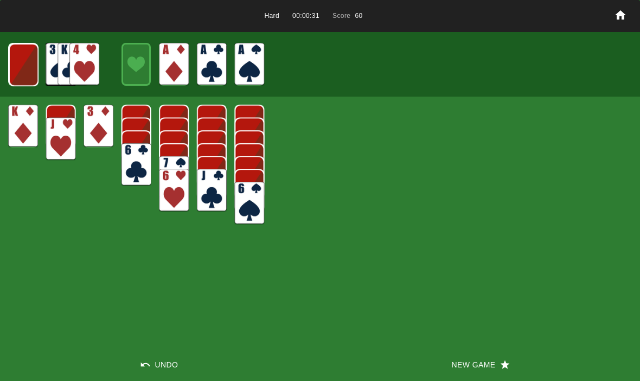
click at [18, 67] on img at bounding box center [24, 64] width 30 height 43
click at [507, 377] on button "New Game" at bounding box center [480, 364] width 320 height 33
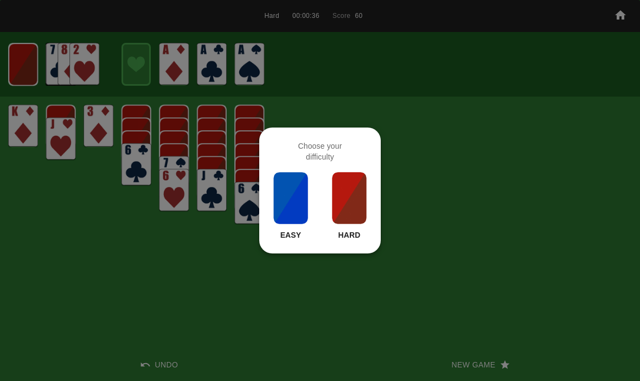
click at [353, 190] on img at bounding box center [349, 198] width 37 height 54
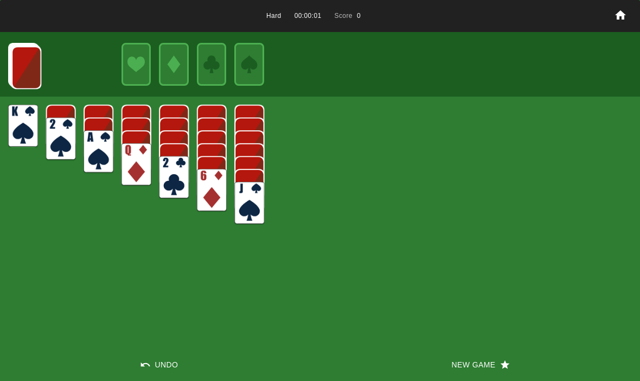
click at [507, 355] on button "New Game" at bounding box center [480, 364] width 320 height 33
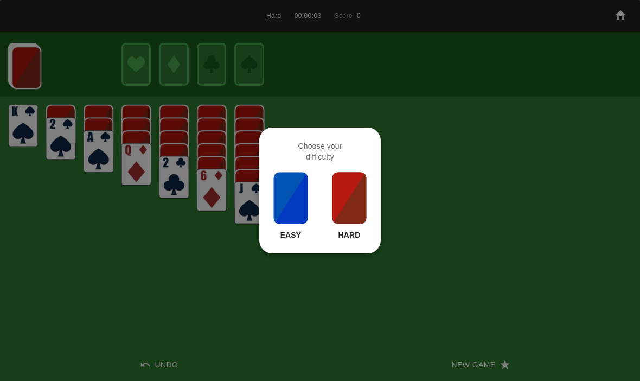
click at [353, 193] on img at bounding box center [349, 198] width 37 height 54
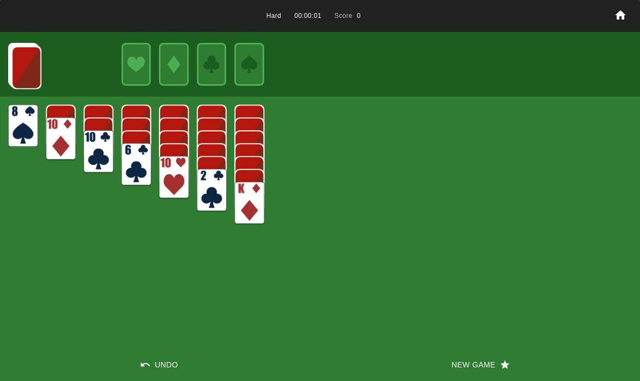
click at [508, 369] on icon "button" at bounding box center [505, 364] width 11 height 11
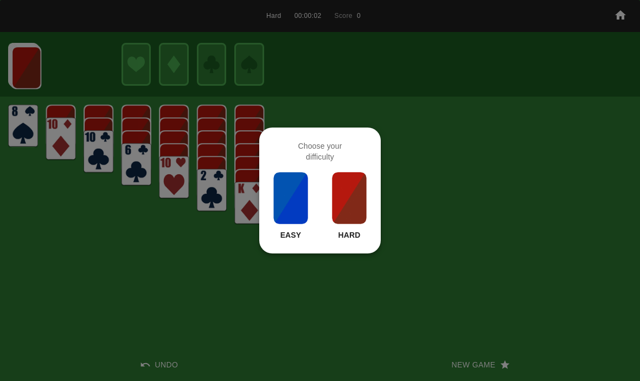
click at [355, 191] on img at bounding box center [349, 198] width 37 height 54
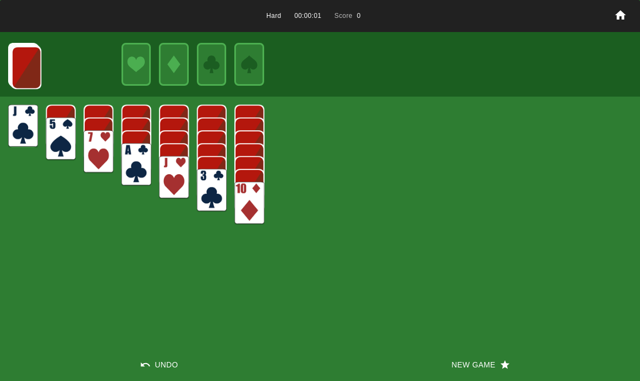
click at [510, 357] on button "New Game" at bounding box center [480, 364] width 320 height 33
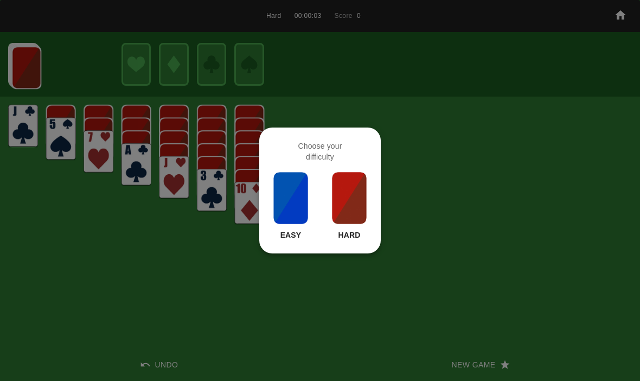
click at [347, 188] on img at bounding box center [349, 198] width 37 height 54
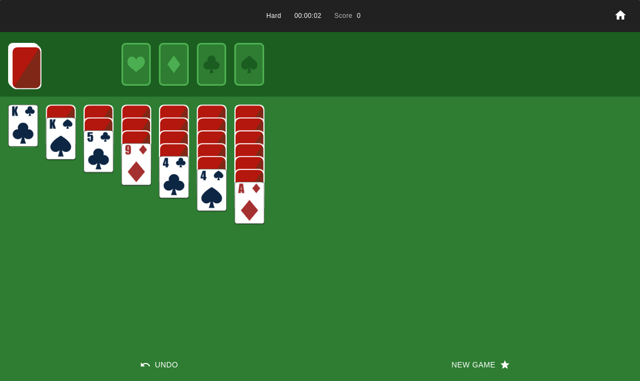
click at [517, 354] on button "New Game" at bounding box center [480, 364] width 320 height 33
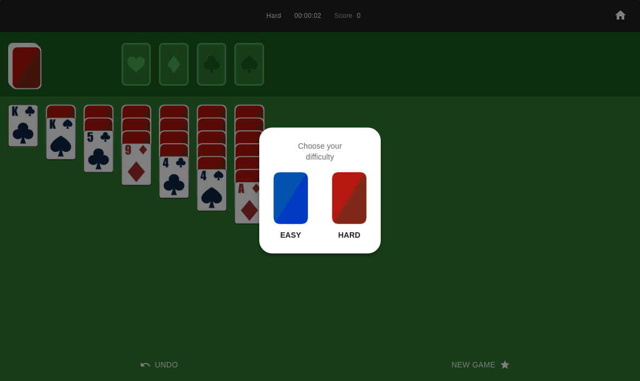
click at [26, 233] on div at bounding box center [320, 190] width 640 height 381
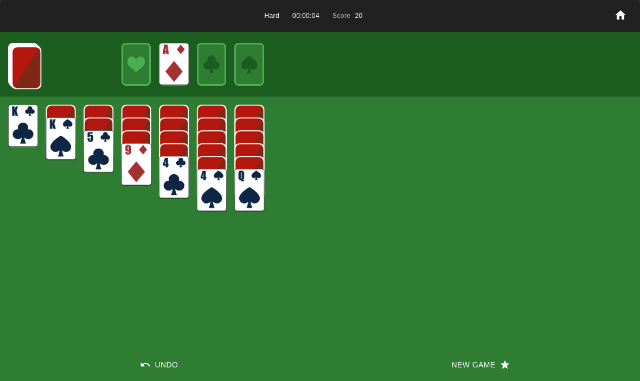
click at [23, 73] on img at bounding box center [26, 67] width 30 height 43
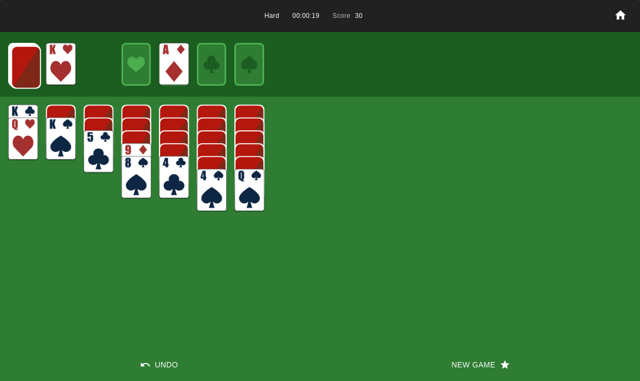
click at [25, 75] on img at bounding box center [26, 67] width 30 height 43
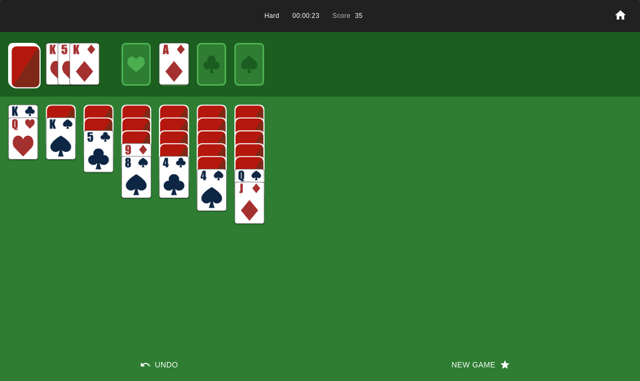
click at [16, 62] on img at bounding box center [26, 67] width 30 height 43
click at [23, 63] on img at bounding box center [25, 66] width 30 height 43
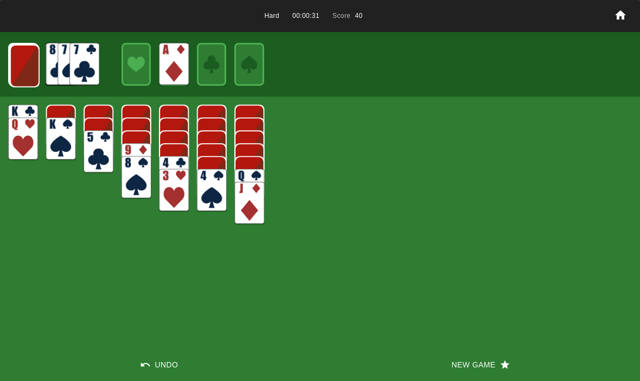
click at [31, 60] on img at bounding box center [25, 66] width 30 height 43
click at [37, 60] on img at bounding box center [24, 65] width 30 height 43
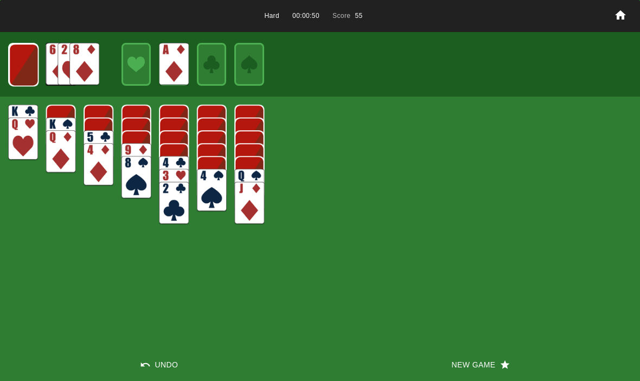
click at [31, 67] on img at bounding box center [24, 64] width 30 height 43
click at [18, 69] on img at bounding box center [23, 64] width 29 height 43
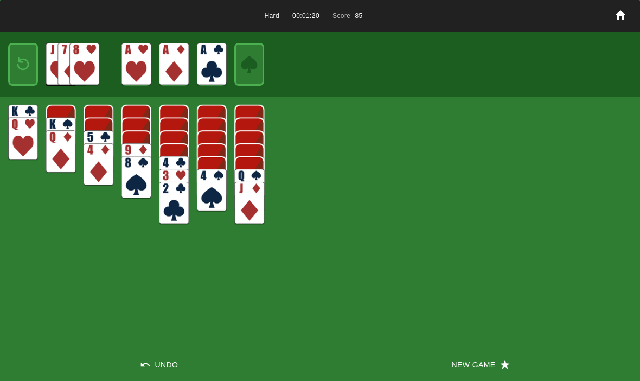
click at [11, 73] on div at bounding box center [23, 64] width 30 height 43
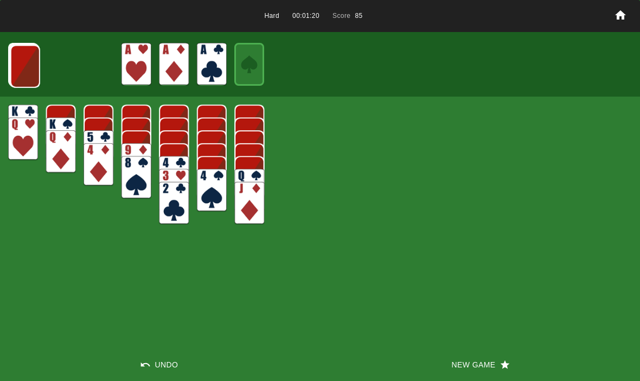
click at [21, 73] on img at bounding box center [25, 66] width 30 height 43
click at [16, 65] on img at bounding box center [25, 66] width 30 height 43
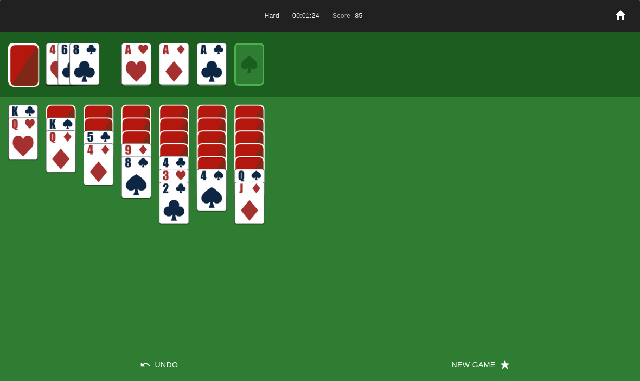
click at [503, 360] on icon "button" at bounding box center [505, 364] width 11 height 11
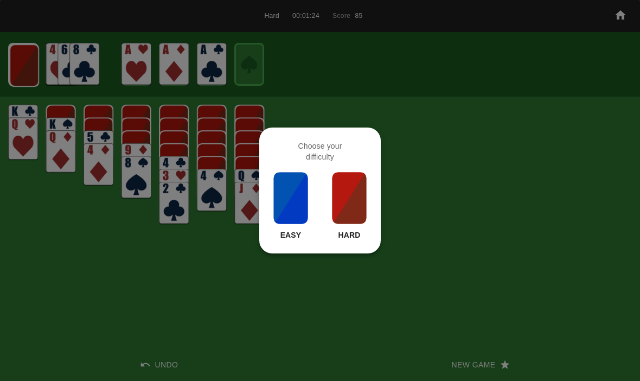
click at [352, 199] on img at bounding box center [349, 198] width 37 height 54
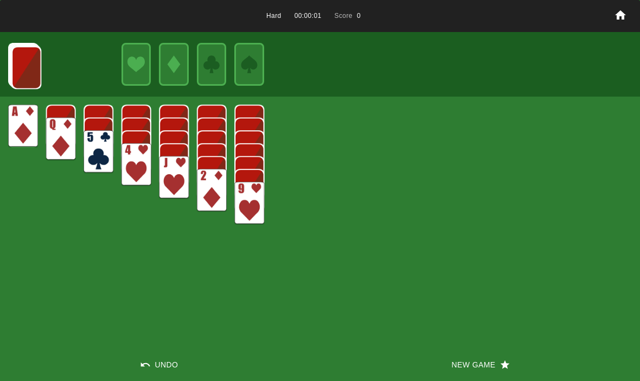
click at [508, 355] on button "New Game" at bounding box center [480, 364] width 320 height 33
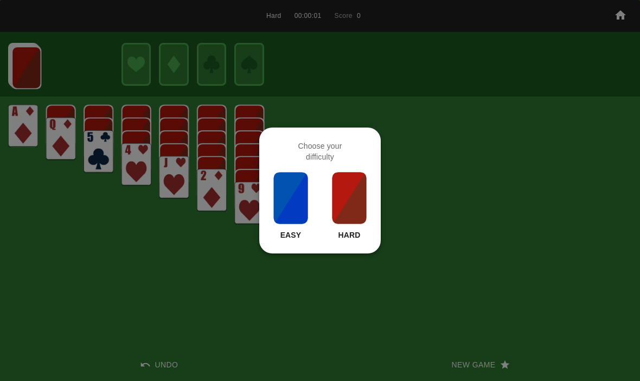
click at [347, 209] on img at bounding box center [349, 198] width 37 height 54
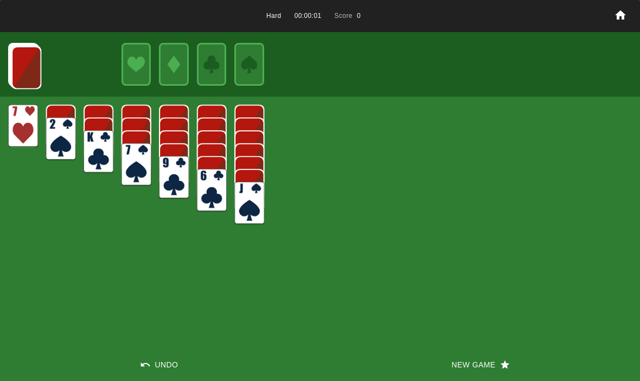
click at [505, 357] on button "New Game" at bounding box center [480, 364] width 320 height 33
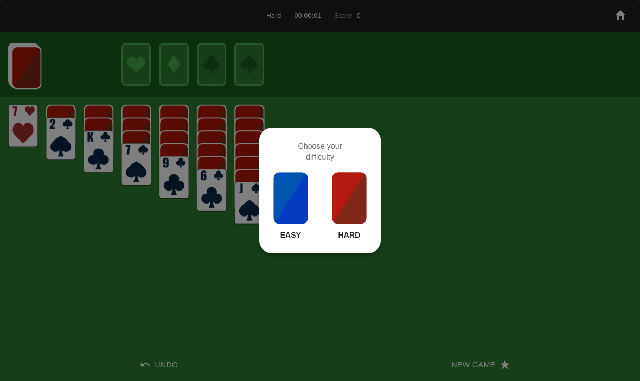
click at [364, 210] on img at bounding box center [349, 198] width 37 height 54
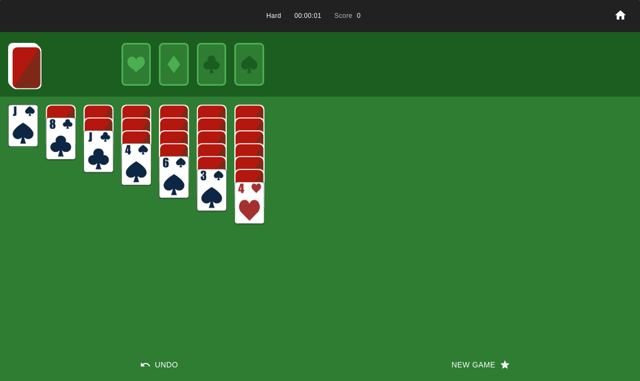
click at [523, 363] on button "New Game" at bounding box center [480, 364] width 320 height 33
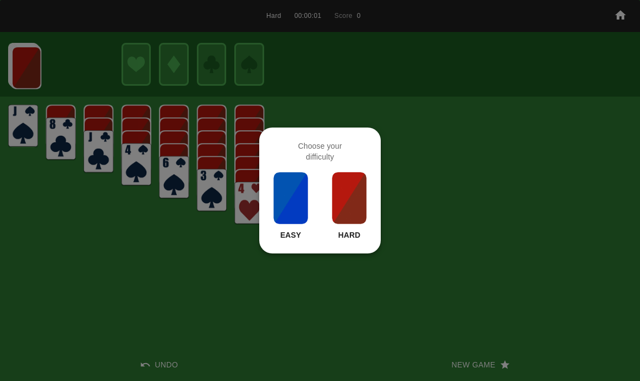
click at [355, 205] on img at bounding box center [349, 198] width 37 height 54
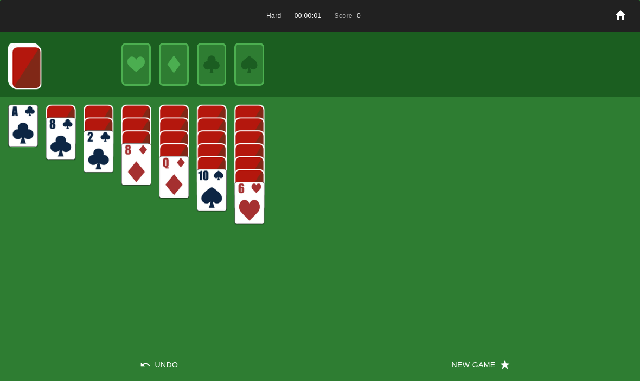
click at [517, 349] on button "New Game" at bounding box center [480, 364] width 320 height 33
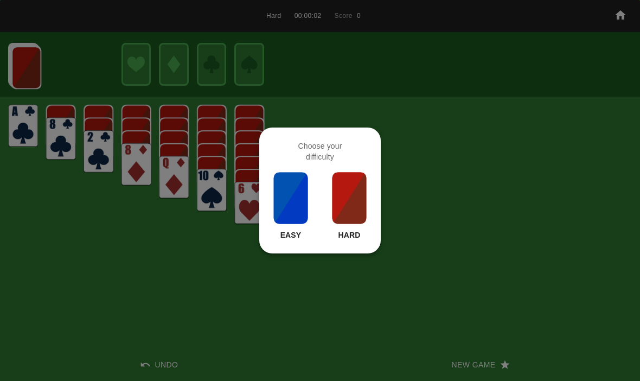
click at [348, 206] on img at bounding box center [349, 198] width 37 height 54
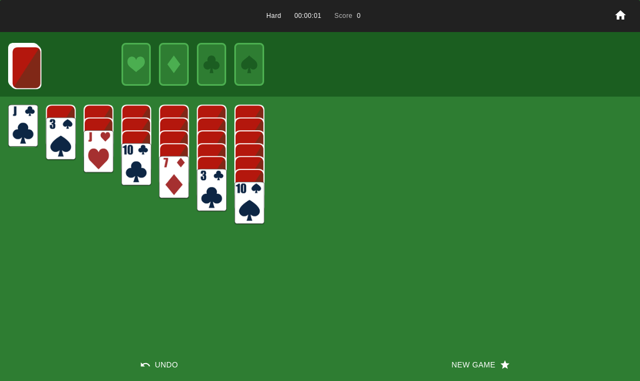
click at [501, 349] on button "New Game" at bounding box center [480, 364] width 320 height 33
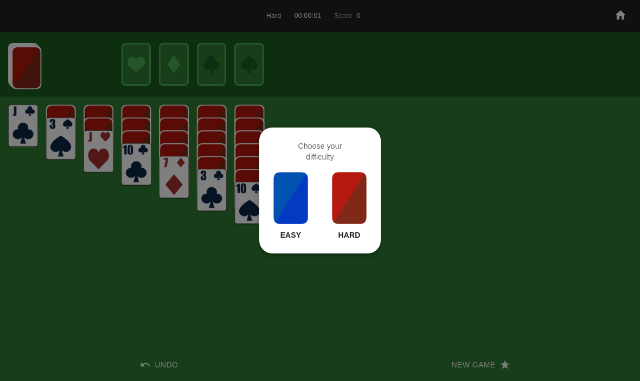
click at [364, 188] on img at bounding box center [349, 198] width 37 height 54
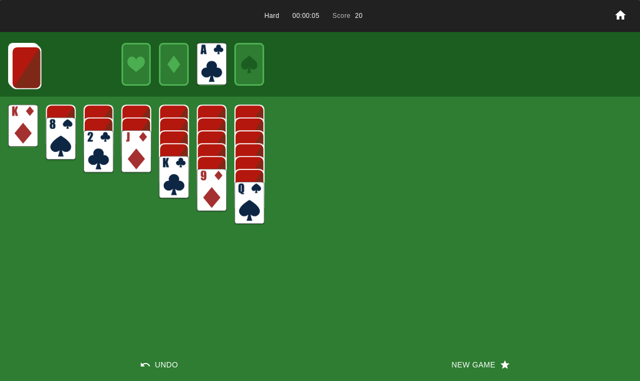
click at [32, 69] on img at bounding box center [26, 67] width 30 height 43
click at [27, 71] on img at bounding box center [26, 67] width 30 height 43
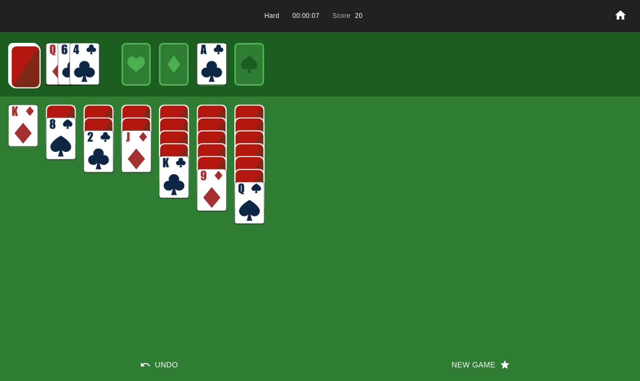
click at [21, 68] on img at bounding box center [26, 67] width 30 height 43
click at [18, 65] on img at bounding box center [25, 66] width 30 height 43
click at [22, 65] on img at bounding box center [25, 66] width 30 height 43
click at [518, 364] on button "New Game" at bounding box center [480, 364] width 320 height 33
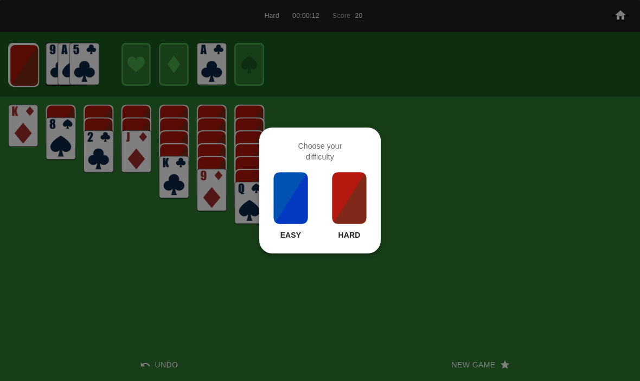
click at [342, 192] on img at bounding box center [349, 198] width 37 height 54
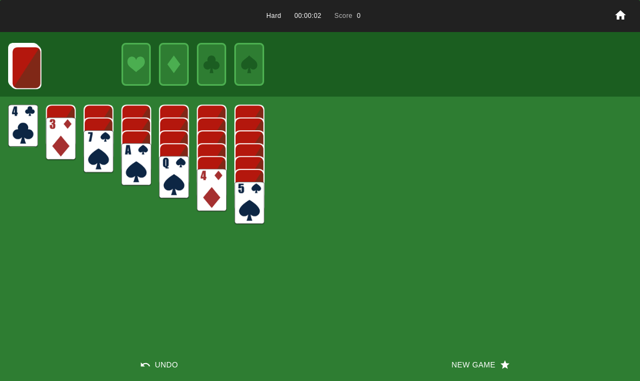
click at [503, 361] on icon "button" at bounding box center [505, 364] width 11 height 11
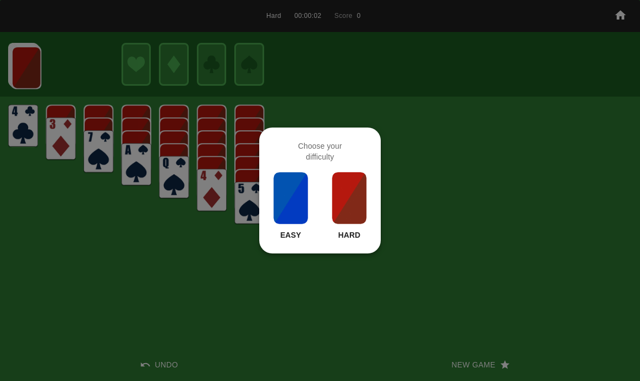
click at [354, 200] on img at bounding box center [349, 198] width 37 height 54
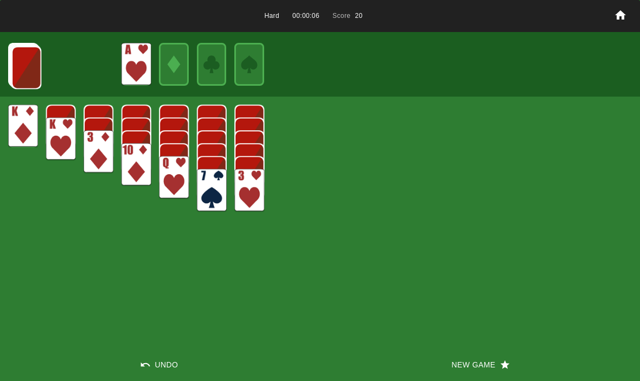
click at [16, 53] on img at bounding box center [26, 67] width 30 height 43
click at [15, 64] on img at bounding box center [26, 67] width 30 height 43
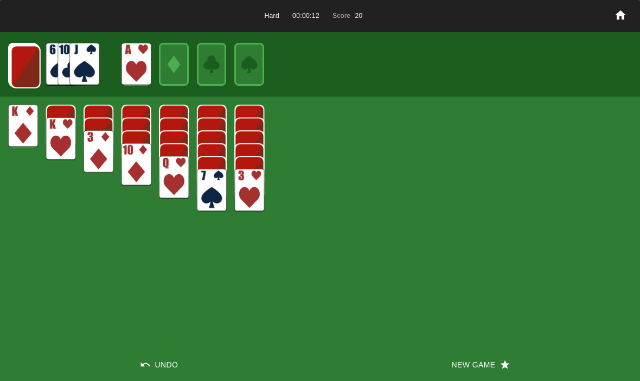
click at [26, 69] on img at bounding box center [26, 67] width 30 height 43
click at [18, 66] on img at bounding box center [25, 66] width 30 height 43
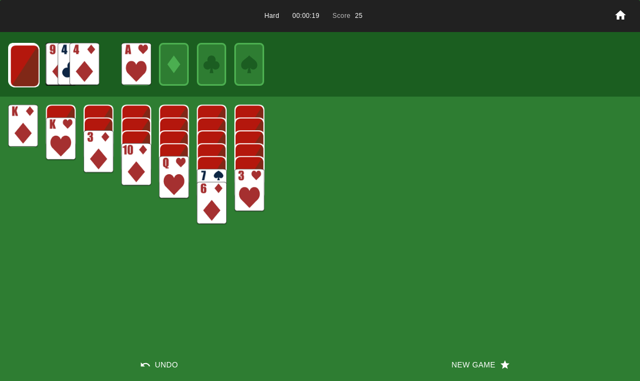
click at [14, 56] on img at bounding box center [25, 66] width 30 height 43
click at [23, 73] on img at bounding box center [24, 65] width 30 height 43
click at [5, 71] on div at bounding box center [320, 64] width 640 height 64
click at [23, 65] on img at bounding box center [24, 64] width 30 height 43
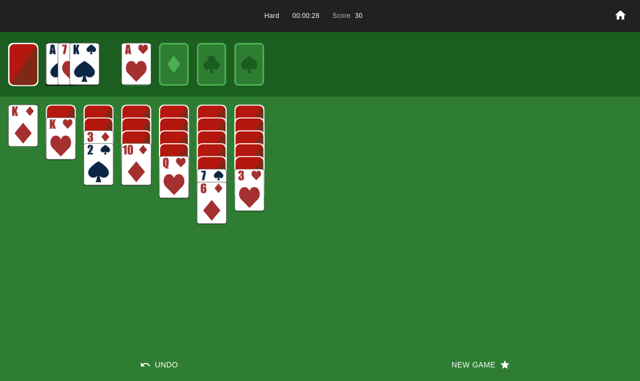
click at [23, 52] on img at bounding box center [23, 64] width 29 height 43
click at [491, 371] on button "New Game" at bounding box center [480, 364] width 320 height 33
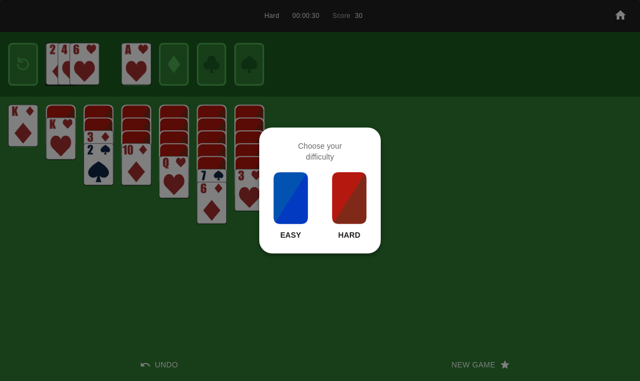
click at [335, 181] on img at bounding box center [349, 198] width 37 height 54
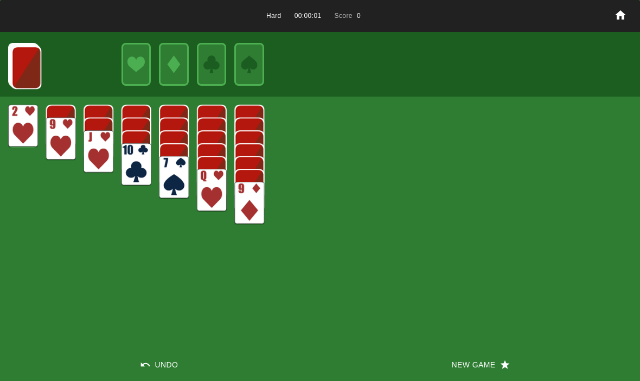
click at [438, 363] on button "New Game" at bounding box center [480, 364] width 320 height 33
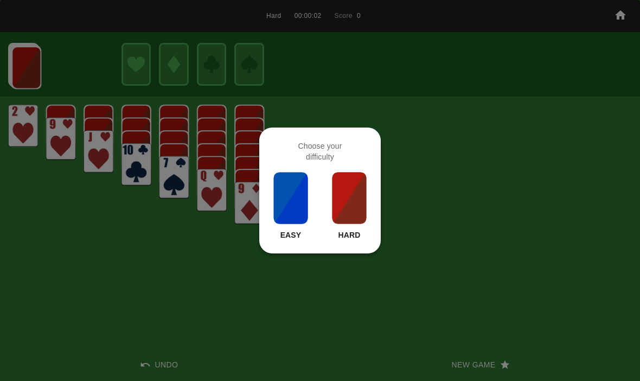
click at [355, 212] on img at bounding box center [349, 198] width 37 height 54
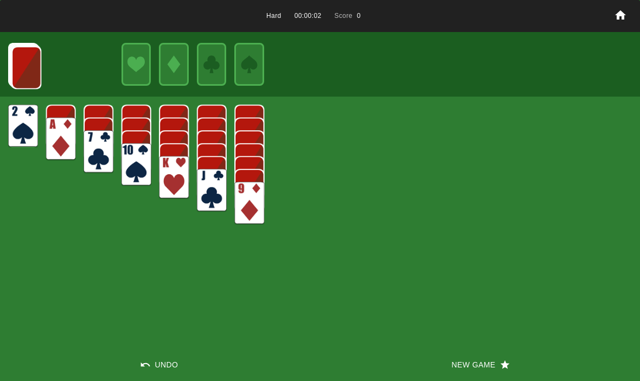
click at [458, 370] on button "New Game" at bounding box center [480, 364] width 320 height 33
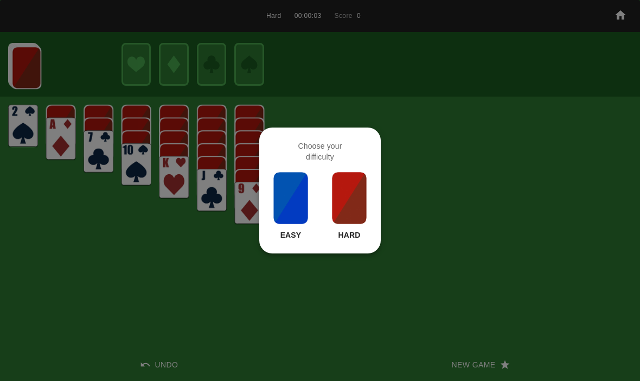
click at [340, 214] on img at bounding box center [349, 198] width 37 height 54
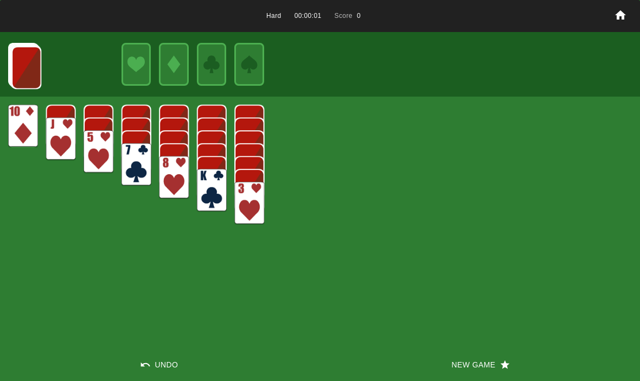
click at [454, 367] on button "New Game" at bounding box center [480, 364] width 320 height 33
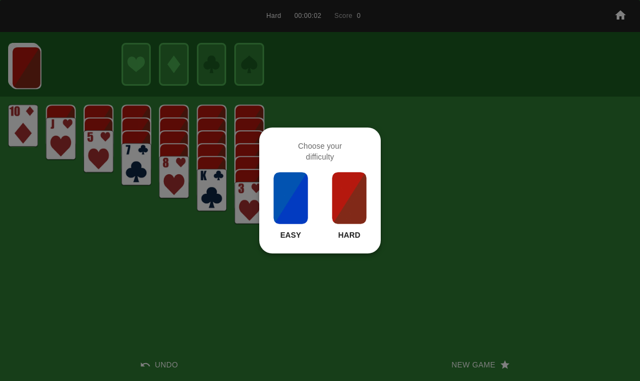
click at [348, 203] on img at bounding box center [349, 198] width 37 height 54
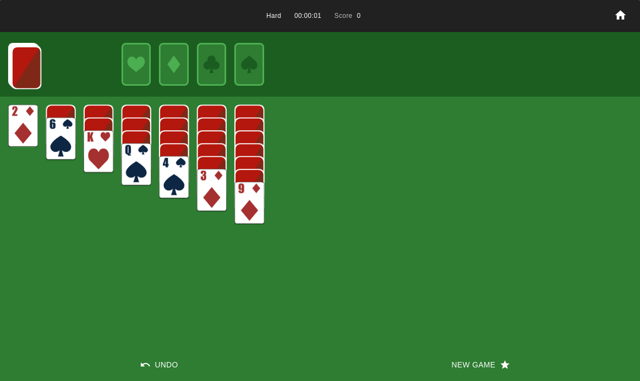
click at [493, 351] on button "New Game" at bounding box center [480, 364] width 320 height 33
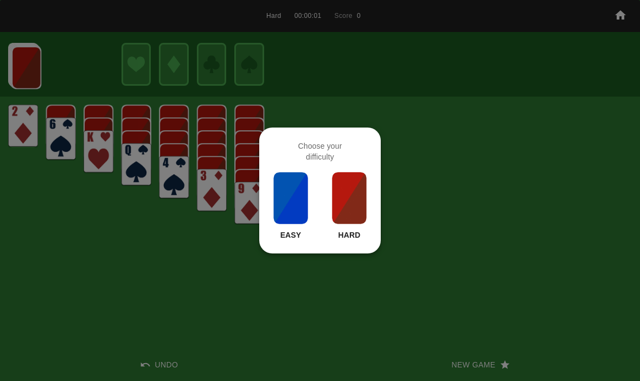
click at [347, 196] on img at bounding box center [349, 198] width 37 height 54
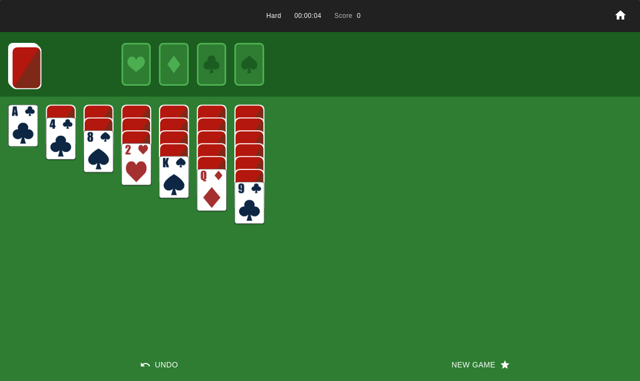
click at [476, 364] on button "New Game" at bounding box center [480, 364] width 320 height 33
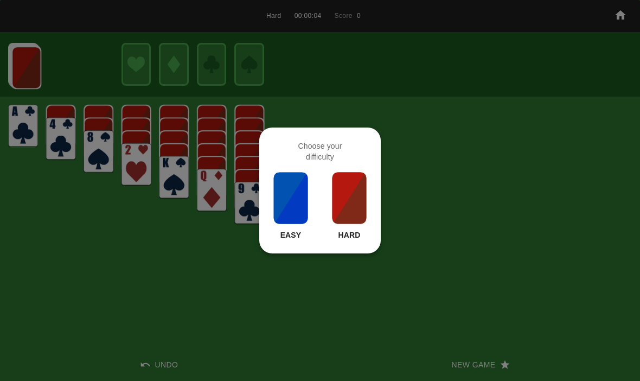
click at [293, 204] on img at bounding box center [290, 198] width 37 height 54
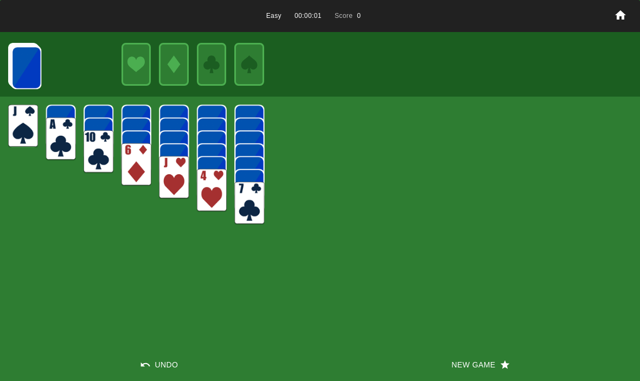
click at [474, 371] on button "New Game" at bounding box center [480, 364] width 320 height 33
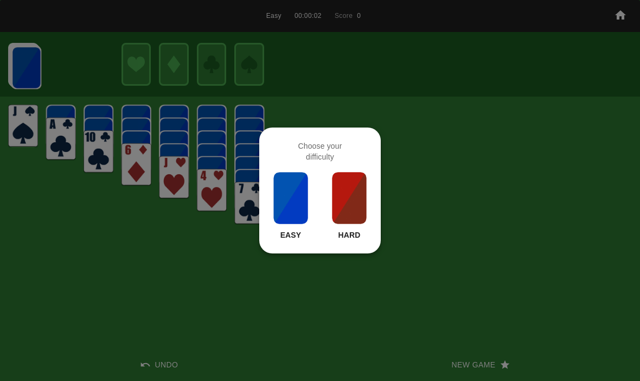
click at [340, 192] on img at bounding box center [349, 198] width 37 height 54
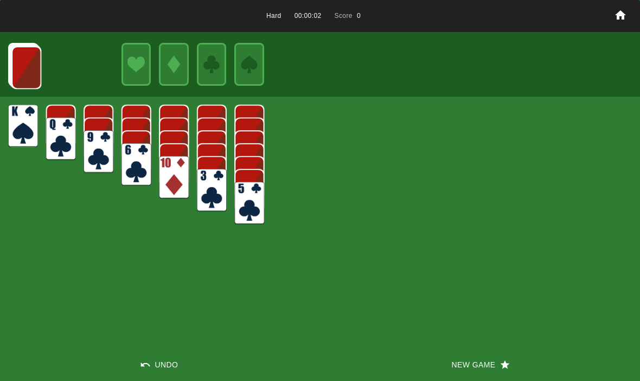
click at [485, 363] on button "New Game" at bounding box center [480, 364] width 320 height 33
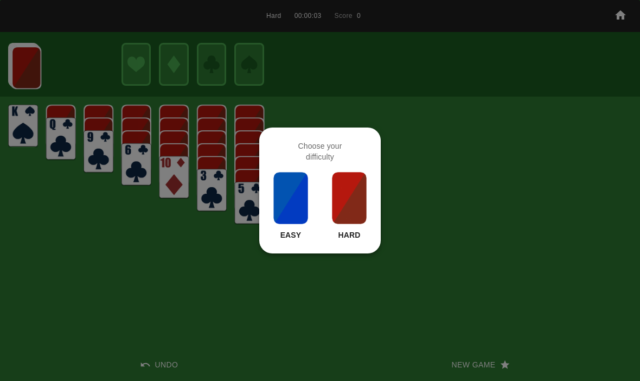
click at [359, 199] on img at bounding box center [349, 198] width 37 height 54
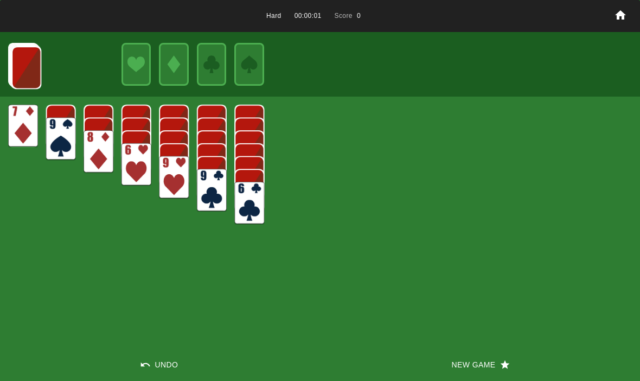
click at [474, 348] on button "New Game" at bounding box center [480, 364] width 320 height 33
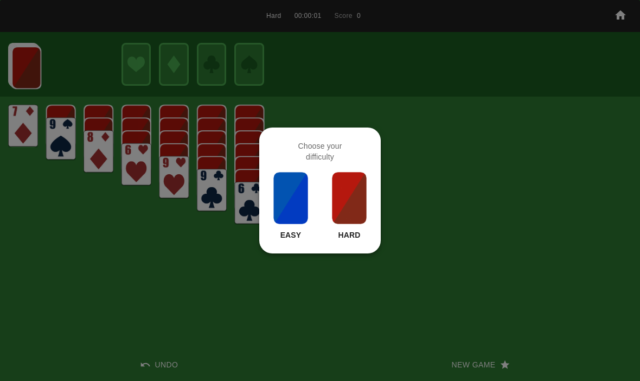
click at [361, 224] on img at bounding box center [349, 198] width 37 height 54
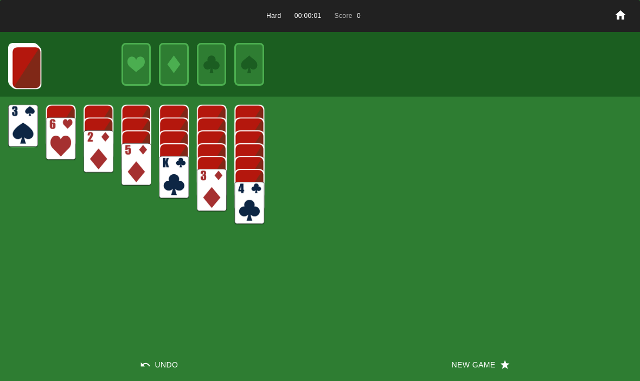
click at [479, 353] on button "New Game" at bounding box center [480, 364] width 320 height 33
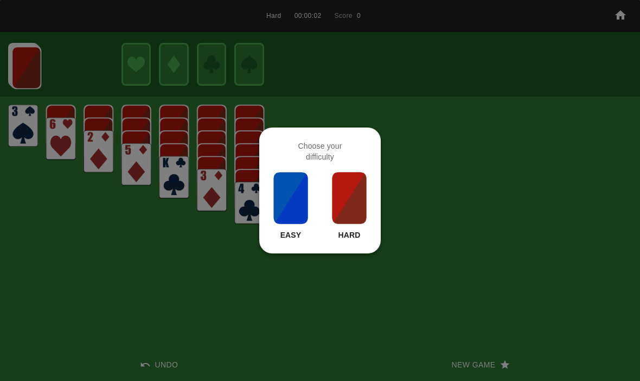
click at [347, 213] on img at bounding box center [349, 198] width 37 height 54
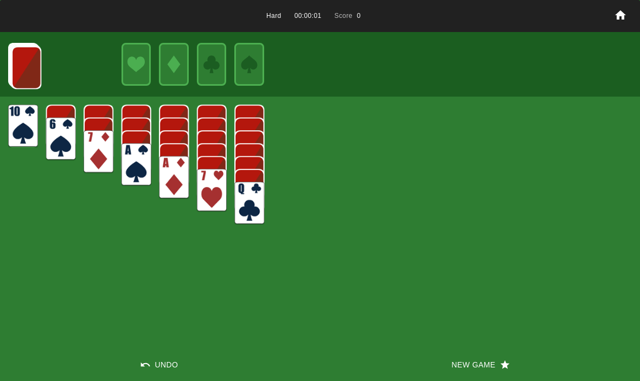
click at [482, 371] on button "New Game" at bounding box center [480, 364] width 320 height 33
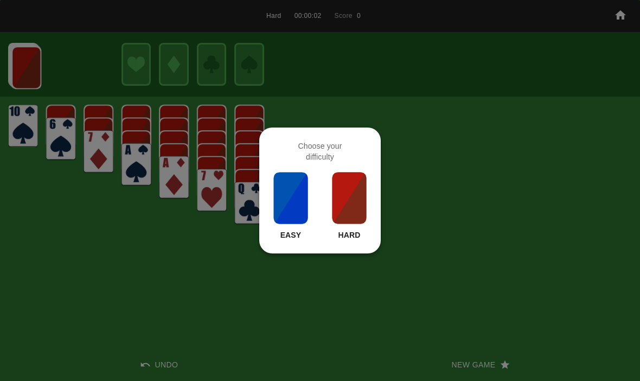
click at [149, 247] on div at bounding box center [320, 190] width 640 height 381
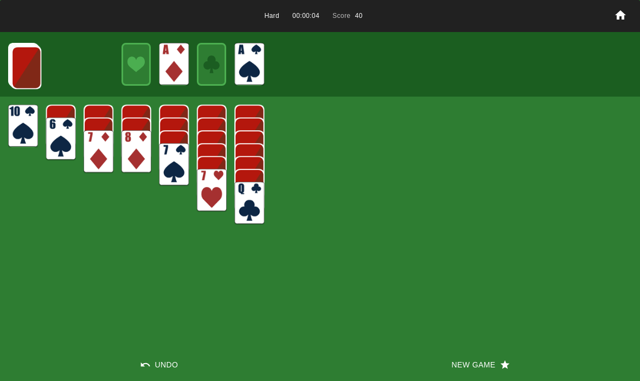
click at [23, 71] on img at bounding box center [26, 67] width 30 height 43
click at [26, 69] on img at bounding box center [26, 67] width 30 height 43
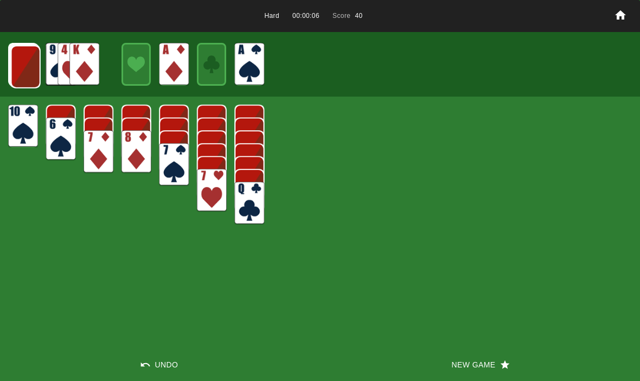
click at [21, 68] on img at bounding box center [26, 67] width 30 height 43
click at [15, 66] on img at bounding box center [25, 66] width 30 height 43
click at [14, 63] on img at bounding box center [25, 66] width 30 height 43
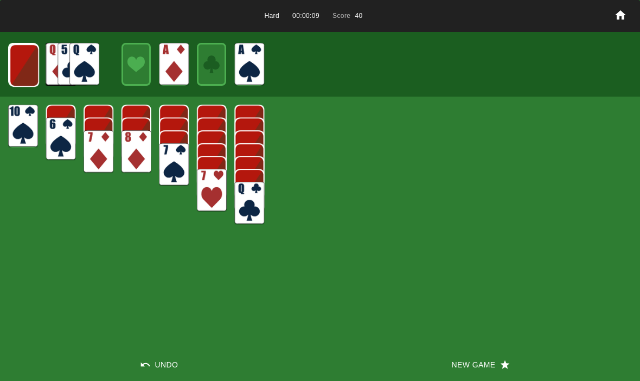
click at [21, 75] on img at bounding box center [24, 65] width 30 height 43
click at [20, 68] on img at bounding box center [24, 64] width 30 height 43
click at [26, 73] on img at bounding box center [23, 64] width 29 height 43
click at [16, 63] on img at bounding box center [23, 65] width 18 height 26
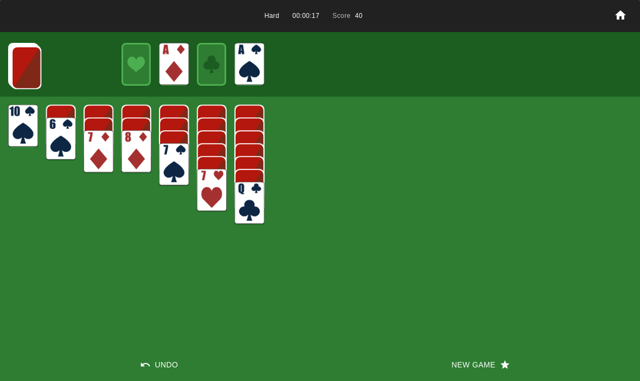
click at [16, 66] on img at bounding box center [26, 67] width 30 height 43
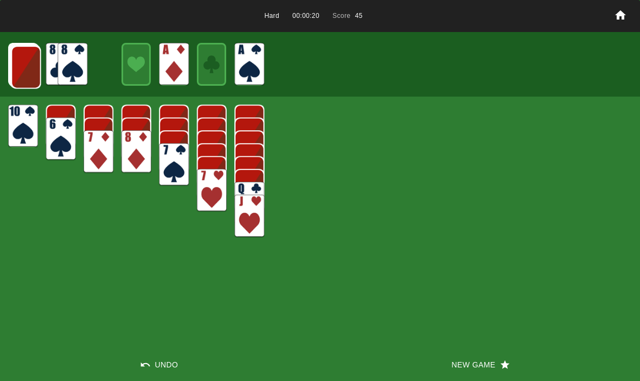
click at [17, 61] on img at bounding box center [26, 67] width 30 height 43
click at [14, 65] on img at bounding box center [26, 67] width 30 height 43
click at [17, 65] on img at bounding box center [25, 66] width 30 height 43
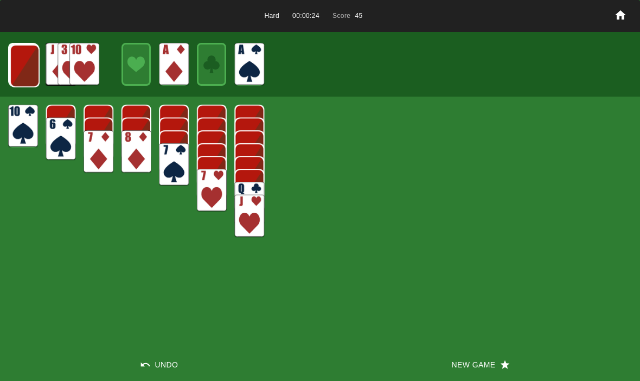
click at [14, 63] on img at bounding box center [25, 66] width 30 height 43
click at [19, 65] on img at bounding box center [24, 65] width 30 height 43
click at [20, 65] on img at bounding box center [24, 64] width 30 height 43
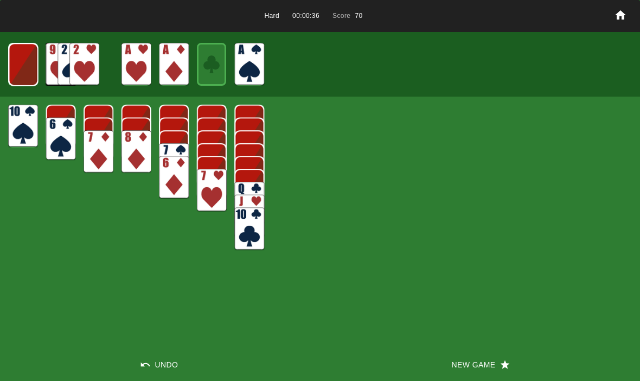
click at [27, 66] on img at bounding box center [23, 64] width 29 height 43
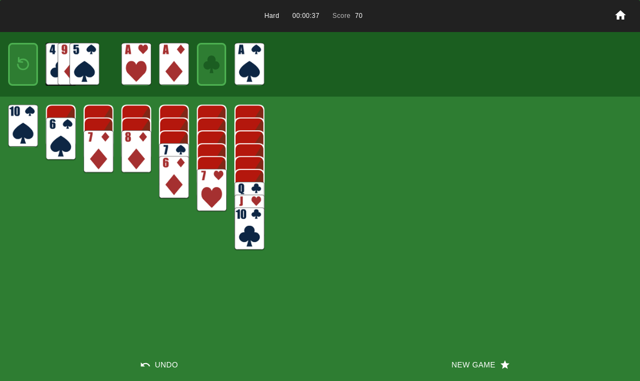
click at [15, 62] on img at bounding box center [23, 65] width 18 height 26
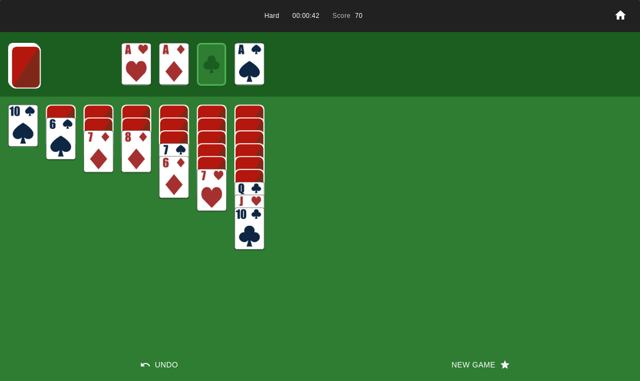
click at [18, 63] on img at bounding box center [26, 67] width 30 height 43
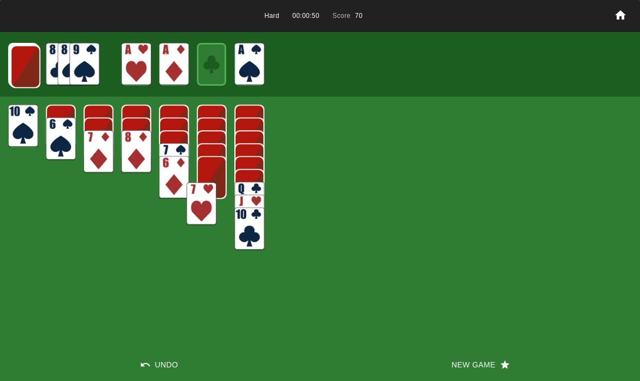
click at [210, 192] on img at bounding box center [202, 203] width 30 height 43
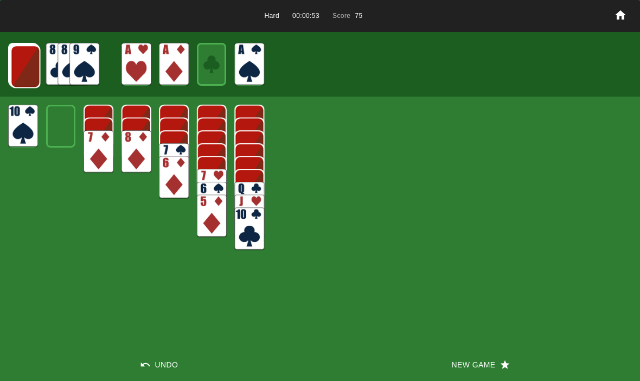
click at [24, 66] on img at bounding box center [25, 66] width 30 height 43
click at [18, 69] on img at bounding box center [25, 66] width 30 height 43
click at [27, 67] on img at bounding box center [25, 66] width 30 height 43
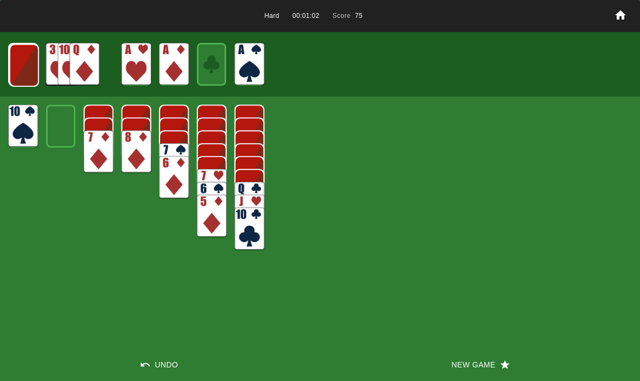
click at [24, 67] on img at bounding box center [24, 65] width 30 height 43
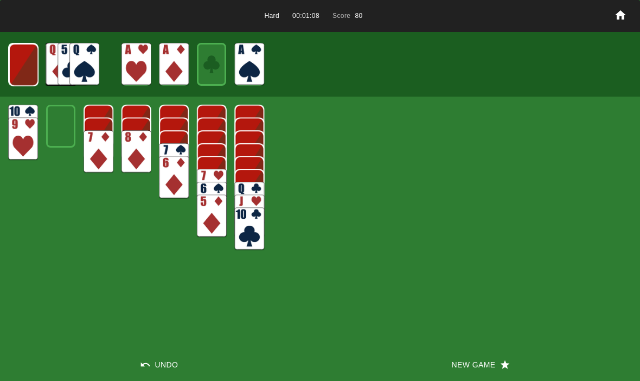
click at [26, 62] on img at bounding box center [24, 64] width 30 height 43
click at [28, 65] on img at bounding box center [23, 64] width 30 height 43
click at [25, 66] on img at bounding box center [23, 65] width 18 height 26
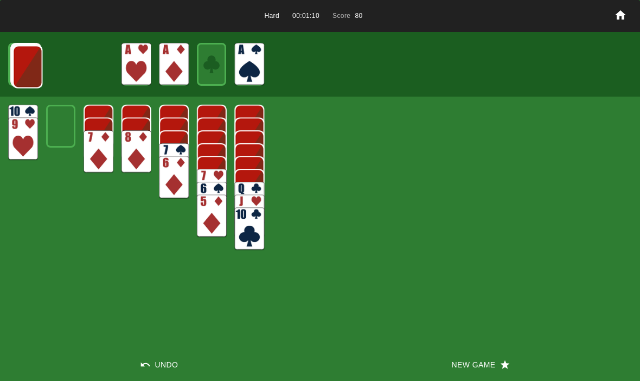
click at [24, 67] on img at bounding box center [27, 67] width 30 height 43
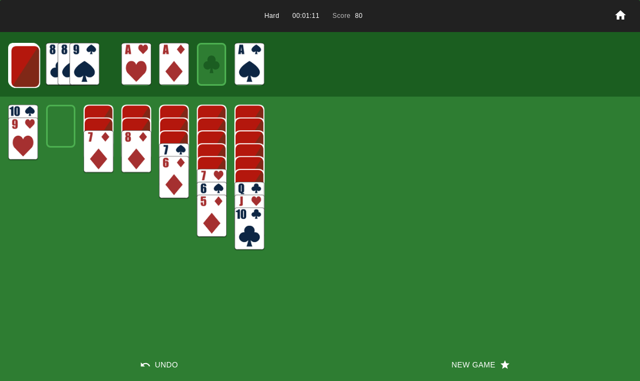
click at [23, 62] on img at bounding box center [25, 66] width 30 height 43
click at [16, 65] on img at bounding box center [25, 66] width 30 height 43
click at [16, 58] on img at bounding box center [25, 65] width 30 height 43
click at [16, 66] on img at bounding box center [24, 65] width 30 height 43
click at [27, 71] on img at bounding box center [23, 64] width 29 height 43
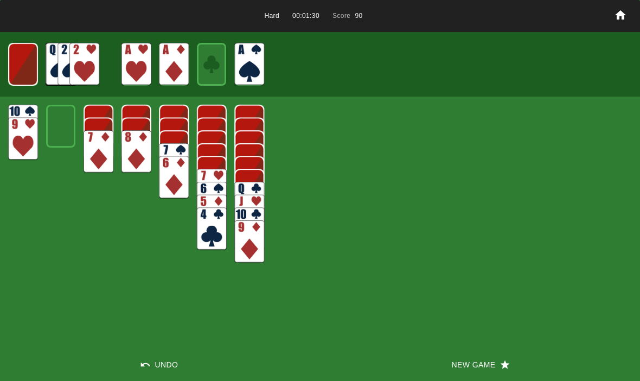
click at [22, 66] on img at bounding box center [22, 64] width 29 height 43
click at [19, 76] on img at bounding box center [23, 65] width 18 height 26
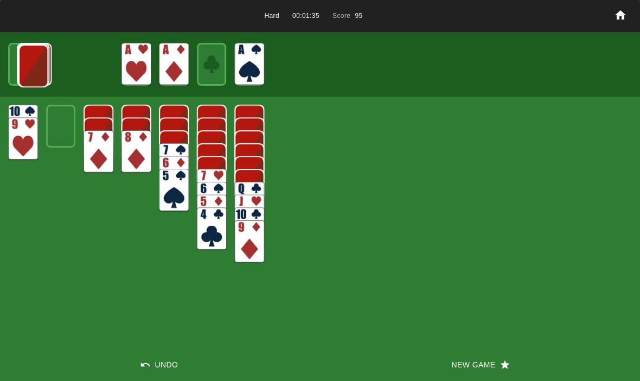
click at [21, 65] on img at bounding box center [33, 66] width 30 height 43
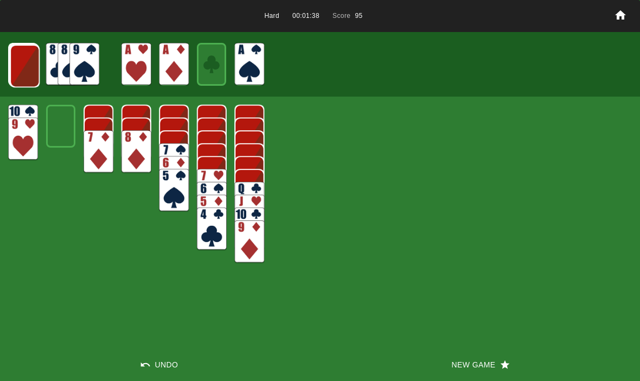
click at [18, 65] on img at bounding box center [25, 66] width 30 height 43
click at [12, 65] on img at bounding box center [25, 65] width 30 height 43
click at [17, 57] on img at bounding box center [24, 65] width 30 height 43
click at [14, 72] on img at bounding box center [23, 64] width 29 height 43
click at [15, 74] on img at bounding box center [22, 64] width 29 height 43
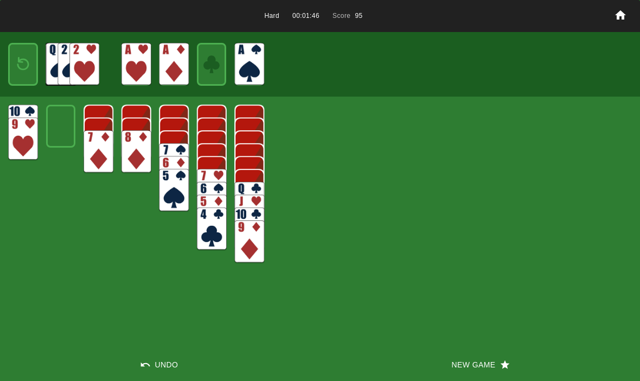
click at [451, 373] on button "New Game" at bounding box center [480, 364] width 320 height 33
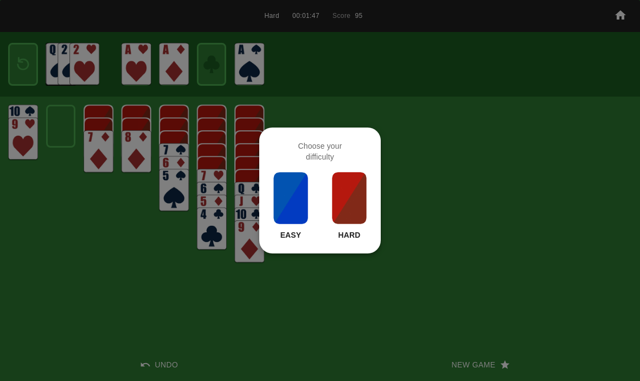
click at [348, 211] on img at bounding box center [349, 198] width 37 height 54
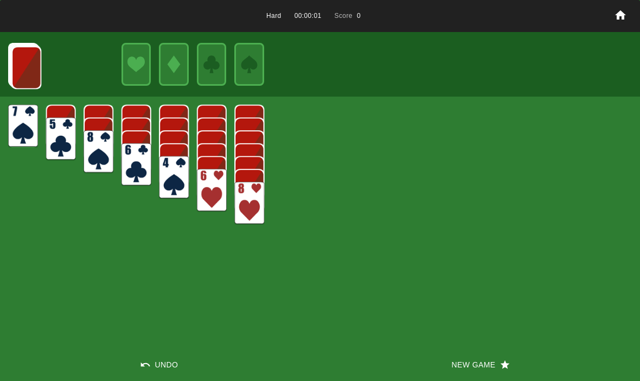
click at [495, 368] on button "New Game" at bounding box center [480, 364] width 320 height 33
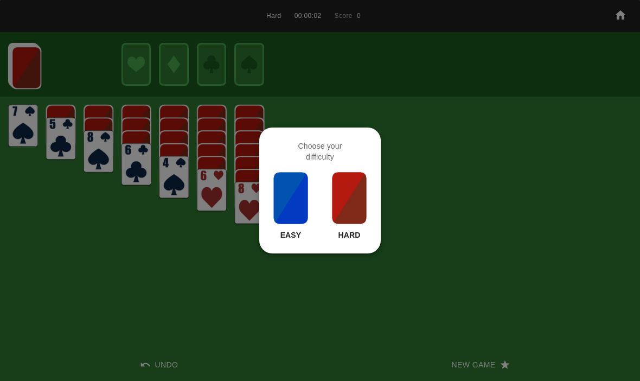
click at [337, 198] on img at bounding box center [349, 198] width 37 height 54
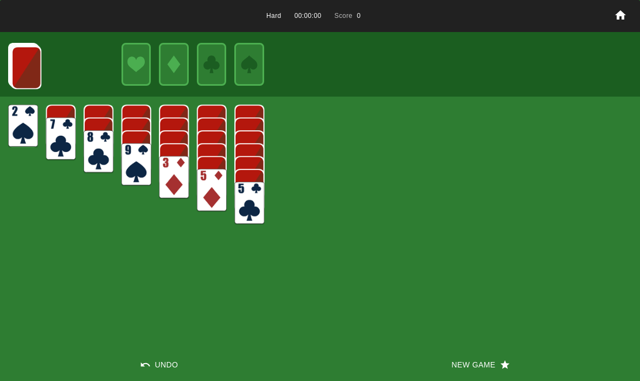
click at [474, 354] on button "New Game" at bounding box center [480, 364] width 320 height 33
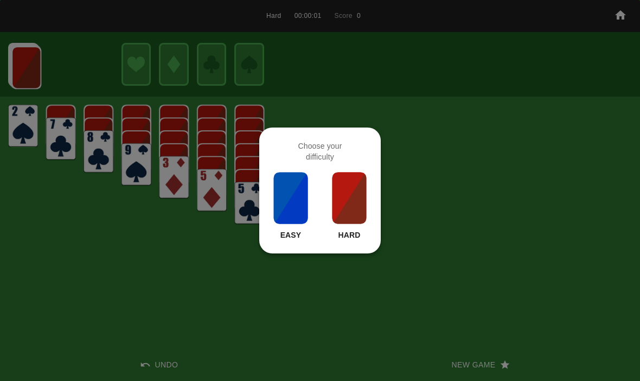
click at [357, 203] on img at bounding box center [349, 198] width 37 height 54
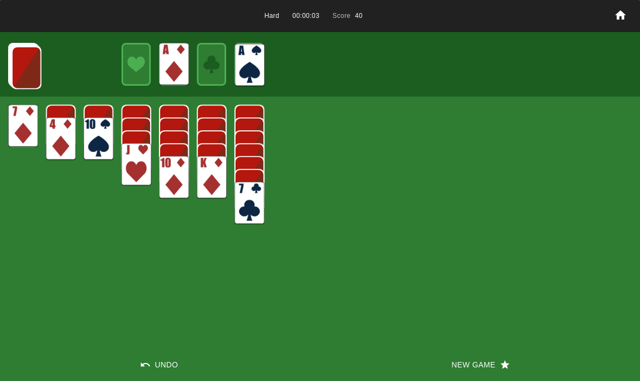
click at [18, 69] on img at bounding box center [26, 67] width 30 height 43
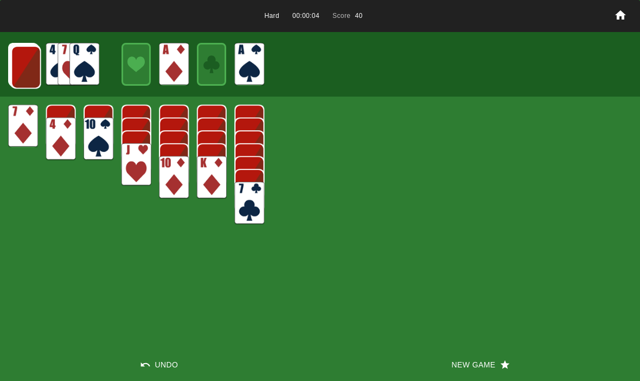
click at [26, 67] on img at bounding box center [26, 67] width 30 height 43
click at [23, 70] on img at bounding box center [26, 67] width 30 height 43
click at [21, 66] on img at bounding box center [25, 66] width 30 height 43
click at [9, 66] on img at bounding box center [23, 64] width 29 height 43
click at [17, 63] on img at bounding box center [24, 65] width 30 height 43
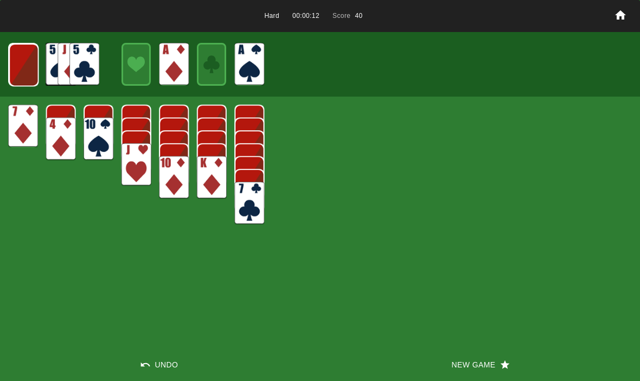
click at [24, 71] on img at bounding box center [24, 64] width 30 height 43
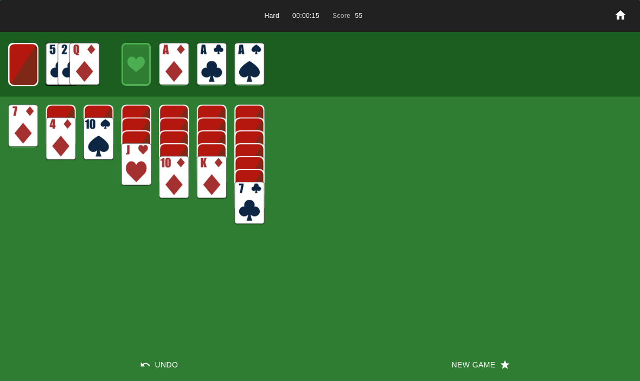
click at [21, 64] on img at bounding box center [23, 64] width 29 height 43
click at [23, 66] on img at bounding box center [23, 65] width 18 height 26
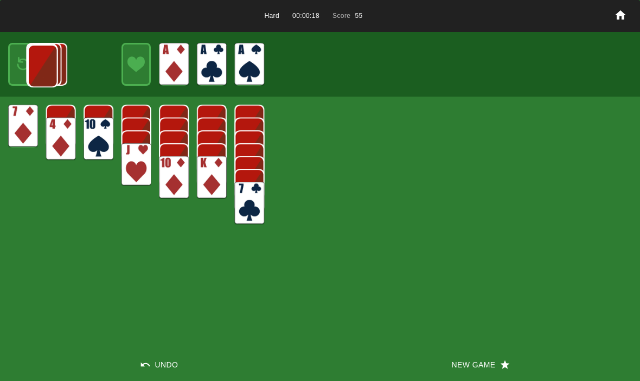
click at [15, 60] on img at bounding box center [23, 65] width 18 height 26
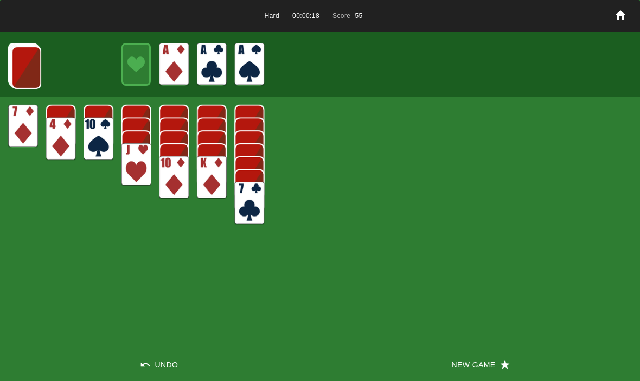
click at [21, 63] on img at bounding box center [26, 67] width 30 height 43
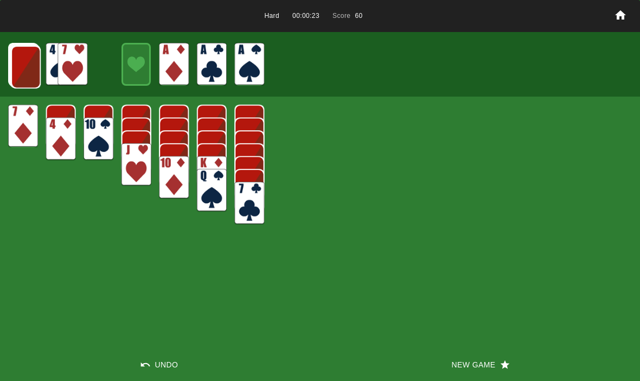
click at [26, 60] on img at bounding box center [26, 67] width 30 height 43
click at [22, 70] on img at bounding box center [25, 66] width 30 height 43
click at [24, 69] on img at bounding box center [25, 66] width 30 height 43
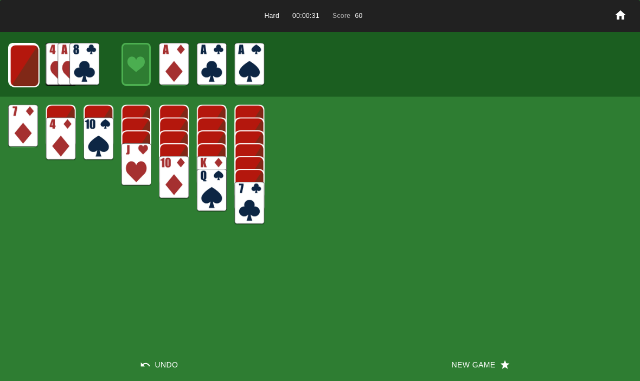
click at [26, 65] on img at bounding box center [25, 66] width 30 height 43
click at [24, 67] on img at bounding box center [24, 65] width 30 height 43
click at [17, 63] on img at bounding box center [24, 64] width 30 height 43
click at [16, 61] on img at bounding box center [23, 64] width 30 height 43
click at [20, 61] on img at bounding box center [23, 65] width 18 height 26
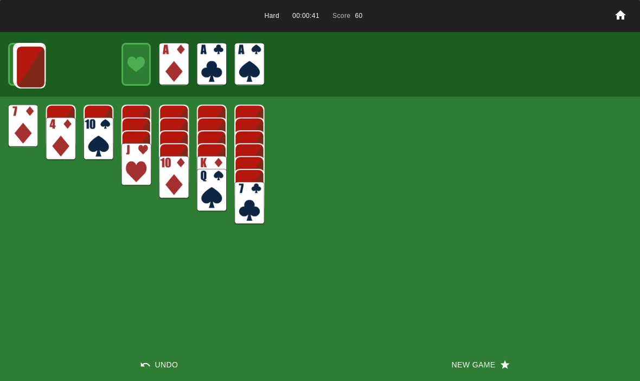
click at [16, 63] on img at bounding box center [31, 67] width 30 height 43
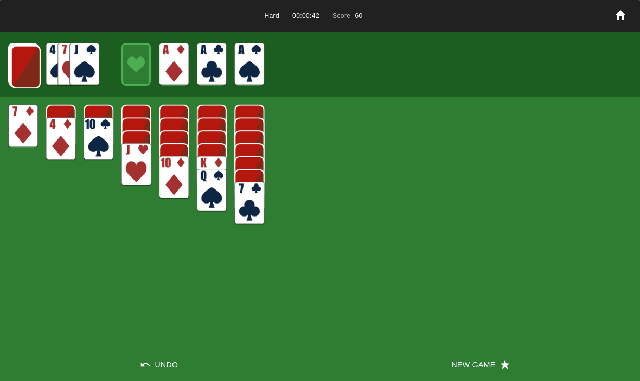
click at [22, 63] on img at bounding box center [26, 67] width 30 height 43
click at [21, 63] on img at bounding box center [25, 66] width 30 height 43
click at [22, 62] on img at bounding box center [25, 66] width 30 height 43
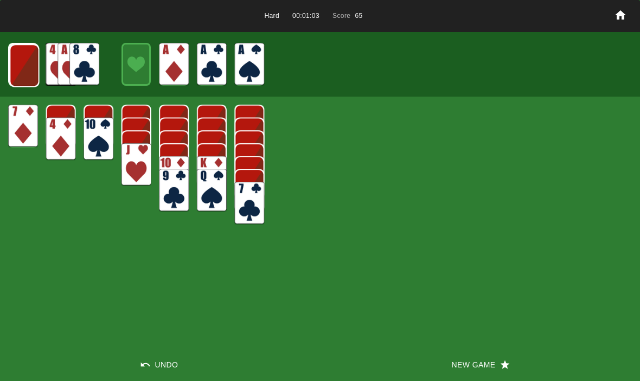
click at [22, 70] on img at bounding box center [25, 65] width 30 height 43
click at [24, 72] on img at bounding box center [24, 65] width 30 height 43
click at [21, 63] on img at bounding box center [23, 64] width 29 height 43
click at [18, 68] on img at bounding box center [22, 64] width 29 height 43
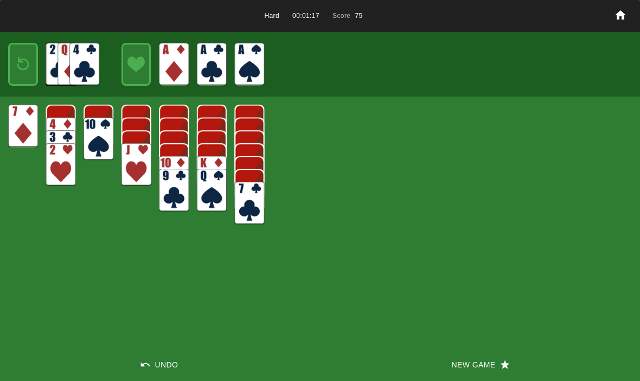
click at [22, 66] on img at bounding box center [23, 65] width 18 height 26
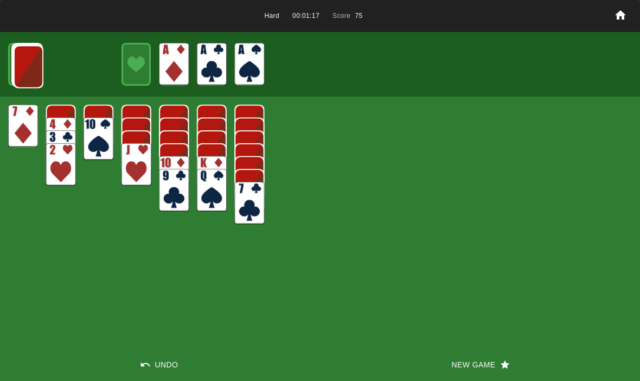
click at [31, 50] on img at bounding box center [29, 67] width 30 height 43
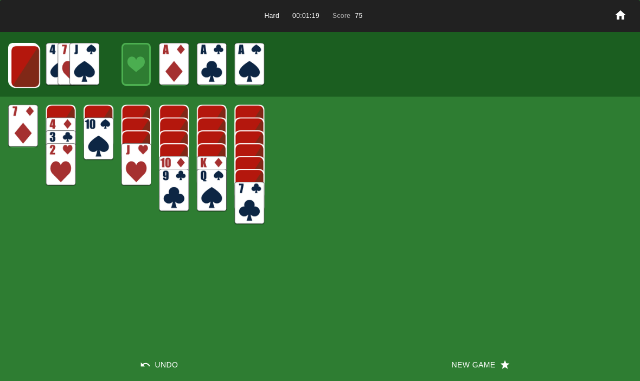
click at [24, 59] on img at bounding box center [25, 66] width 30 height 43
click at [20, 58] on img at bounding box center [25, 66] width 30 height 43
click at [18, 60] on img at bounding box center [25, 65] width 30 height 43
click at [16, 58] on img at bounding box center [24, 65] width 30 height 43
click at [20, 59] on img at bounding box center [23, 64] width 29 height 43
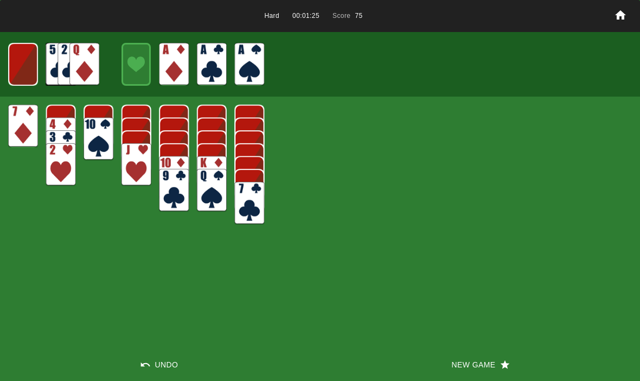
click at [16, 60] on img at bounding box center [22, 64] width 29 height 43
click at [14, 61] on img at bounding box center [23, 65] width 18 height 26
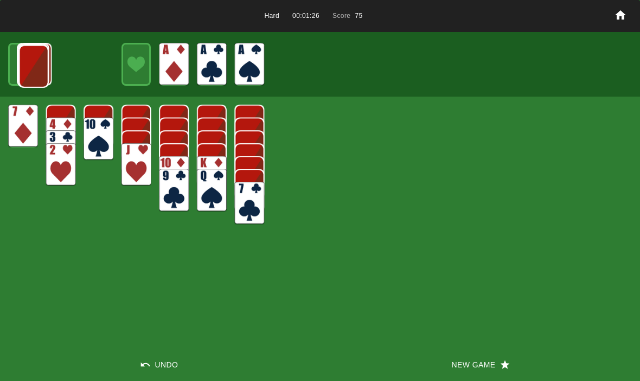
click at [19, 61] on img at bounding box center [34, 66] width 30 height 43
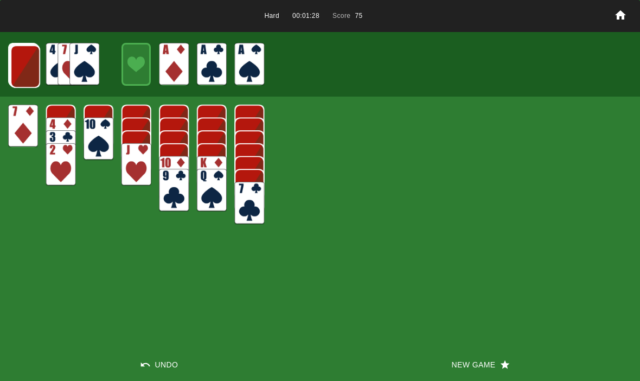
click at [20, 61] on img at bounding box center [25, 66] width 30 height 43
click at [27, 61] on img at bounding box center [25, 66] width 30 height 43
click at [13, 59] on img at bounding box center [25, 65] width 30 height 43
click at [457, 360] on button "New Game" at bounding box center [480, 364] width 320 height 33
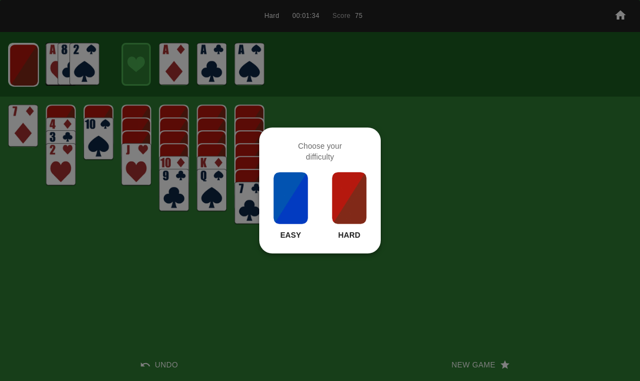
click at [341, 187] on img at bounding box center [349, 198] width 37 height 54
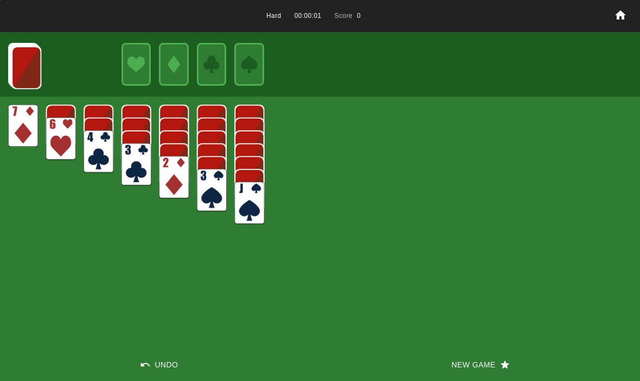
click at [472, 349] on button "New Game" at bounding box center [480, 364] width 320 height 33
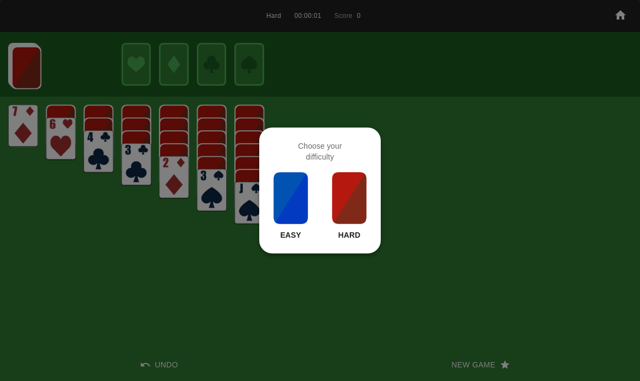
click at [347, 207] on img at bounding box center [349, 198] width 37 height 54
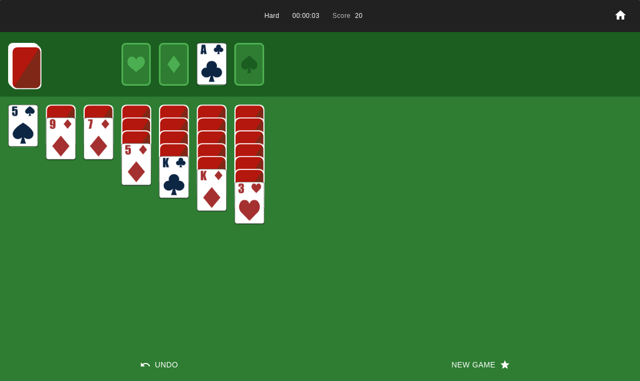
click at [31, 48] on img at bounding box center [26, 67] width 30 height 43
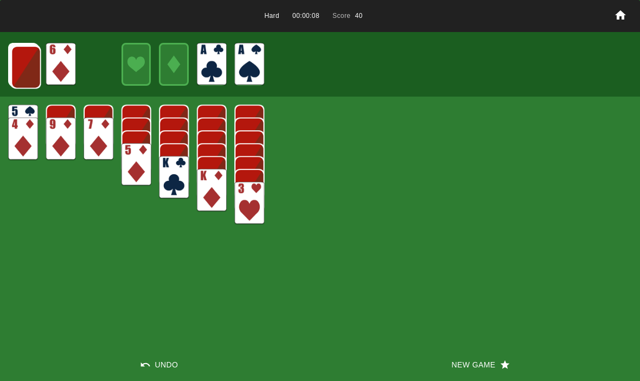
click at [31, 67] on img at bounding box center [26, 67] width 30 height 43
click at [22, 61] on img at bounding box center [26, 67] width 30 height 43
click at [26, 60] on img at bounding box center [25, 66] width 30 height 43
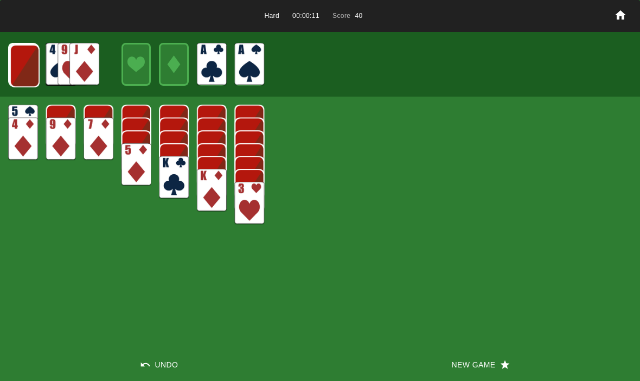
click at [17, 63] on img at bounding box center [25, 66] width 30 height 43
click at [16, 61] on img at bounding box center [24, 65] width 30 height 43
click at [17, 59] on img at bounding box center [24, 64] width 30 height 43
click at [21, 60] on img at bounding box center [23, 64] width 29 height 43
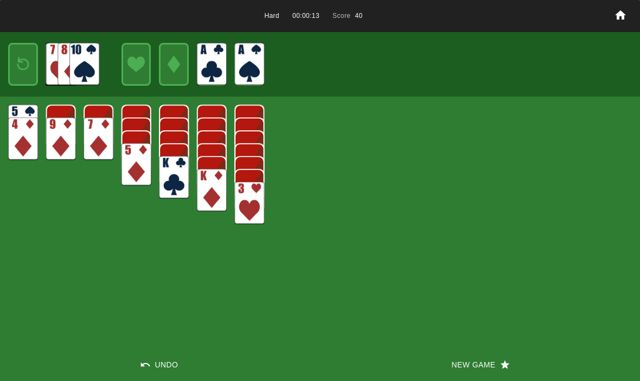
click at [19, 60] on img at bounding box center [23, 65] width 18 height 26
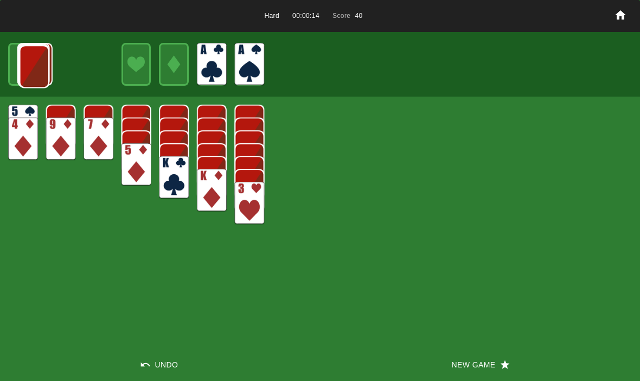
click at [23, 63] on img at bounding box center [35, 66] width 30 height 43
click at [21, 62] on img at bounding box center [26, 67] width 30 height 43
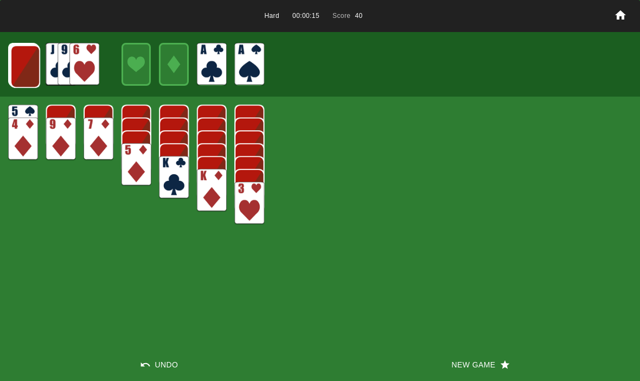
click at [21, 61] on img at bounding box center [25, 66] width 30 height 43
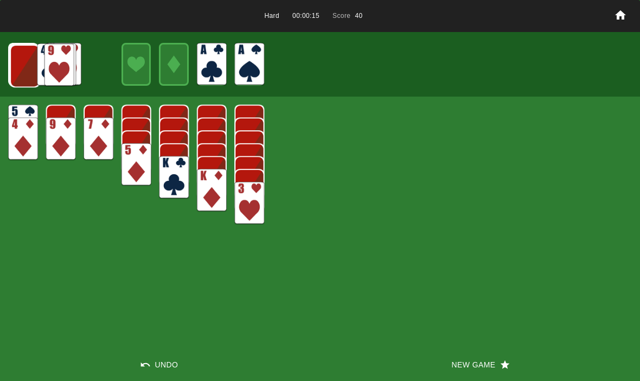
click at [20, 63] on img at bounding box center [25, 66] width 30 height 43
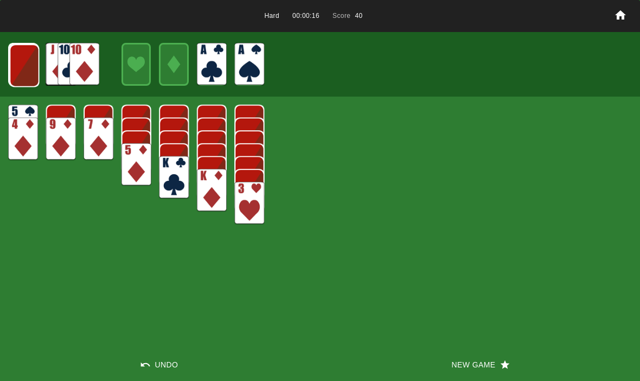
click at [18, 60] on img at bounding box center [25, 65] width 30 height 43
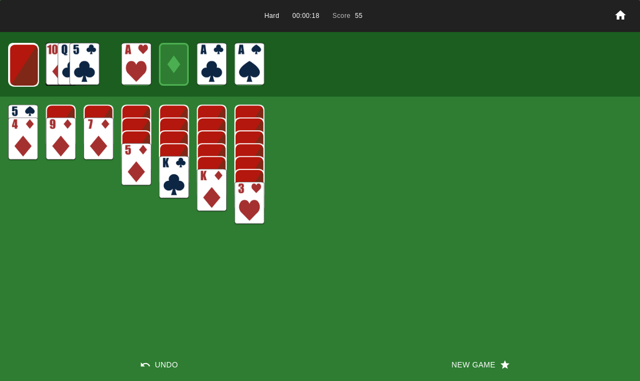
click at [19, 63] on img at bounding box center [24, 65] width 30 height 43
click at [16, 61] on img at bounding box center [23, 64] width 29 height 43
click at [17, 59] on img at bounding box center [22, 64] width 29 height 43
click at [16, 60] on img at bounding box center [23, 65] width 18 height 26
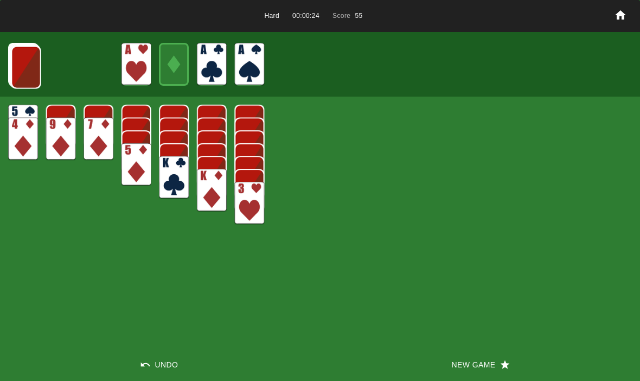
click at [35, 62] on img at bounding box center [26, 67] width 30 height 43
click at [21, 64] on img at bounding box center [26, 67] width 30 height 43
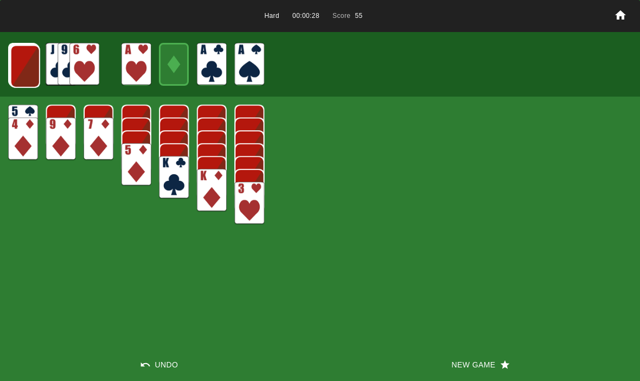
click at [24, 64] on img at bounding box center [25, 66] width 30 height 43
click at [21, 64] on img at bounding box center [25, 66] width 30 height 43
click at [28, 72] on img at bounding box center [24, 65] width 30 height 43
click at [26, 56] on img at bounding box center [24, 64] width 30 height 43
click at [28, 72] on img at bounding box center [23, 64] width 29 height 43
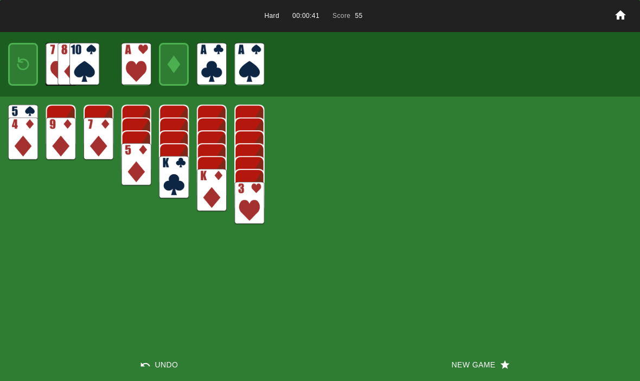
click at [502, 374] on button "New Game" at bounding box center [480, 364] width 320 height 33
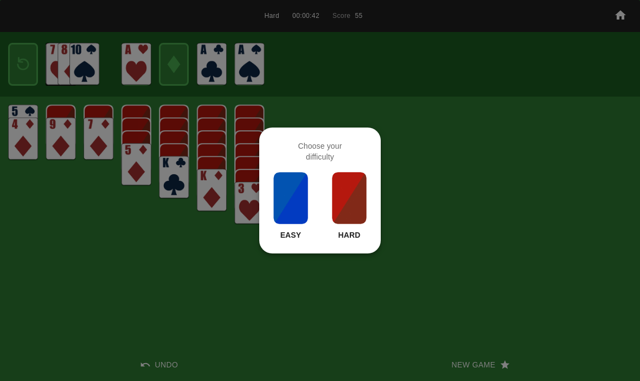
click at [344, 200] on img at bounding box center [349, 198] width 37 height 54
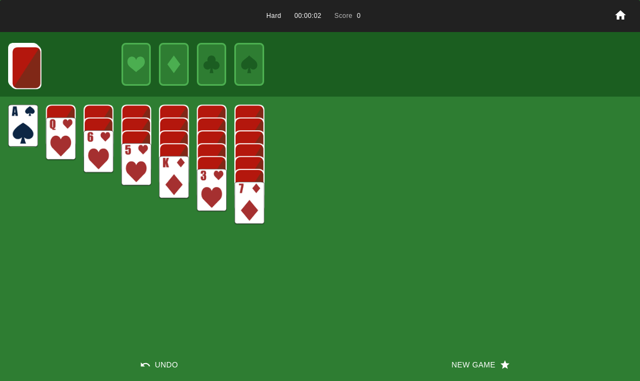
click at [477, 353] on button "New Game" at bounding box center [480, 364] width 320 height 33
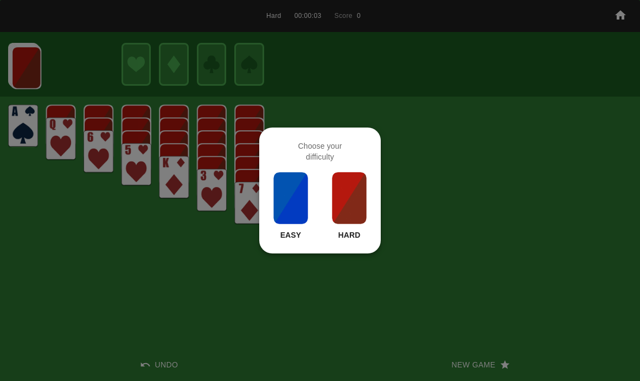
click at [332, 187] on img at bounding box center [349, 198] width 37 height 54
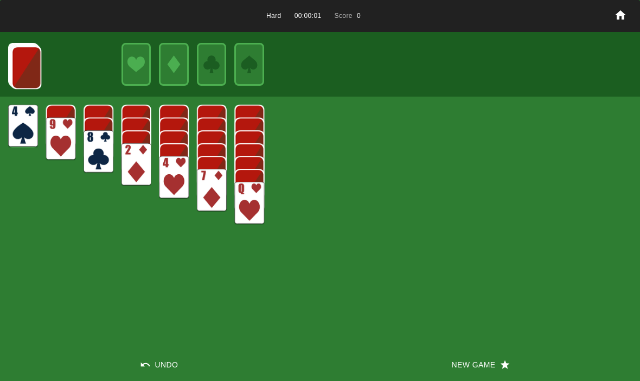
click at [486, 364] on button "New Game" at bounding box center [480, 364] width 320 height 33
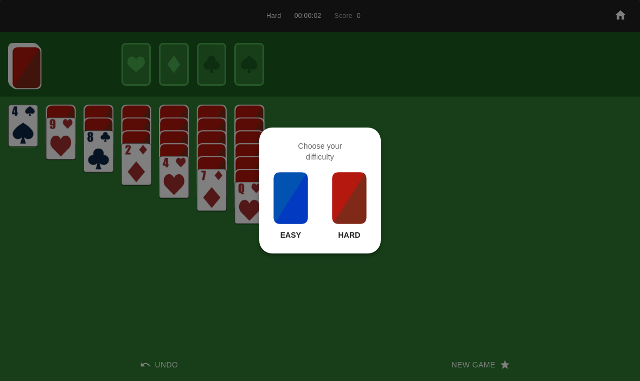
click at [340, 193] on img at bounding box center [349, 198] width 37 height 54
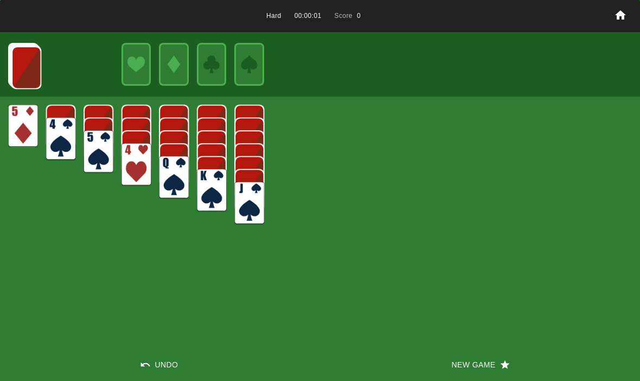
click at [474, 357] on button "New Game" at bounding box center [480, 364] width 320 height 33
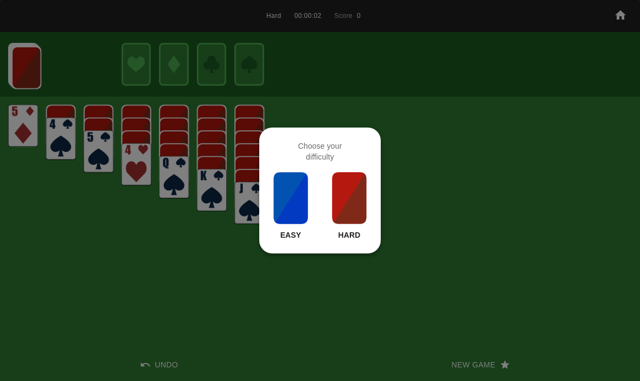
click at [341, 198] on img at bounding box center [349, 198] width 37 height 54
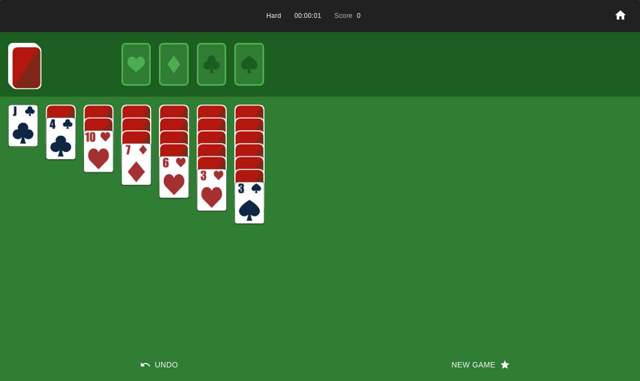
click at [485, 364] on button "New Game" at bounding box center [480, 364] width 320 height 33
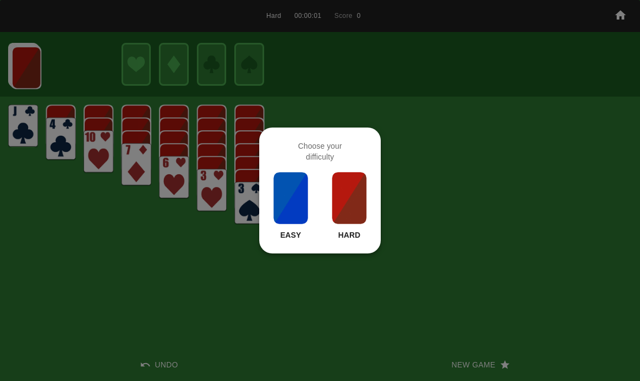
click at [364, 206] on img at bounding box center [349, 198] width 37 height 54
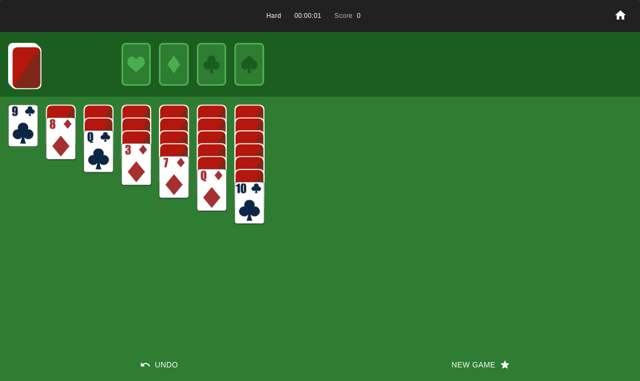
click at [484, 364] on button "New Game" at bounding box center [480, 364] width 320 height 33
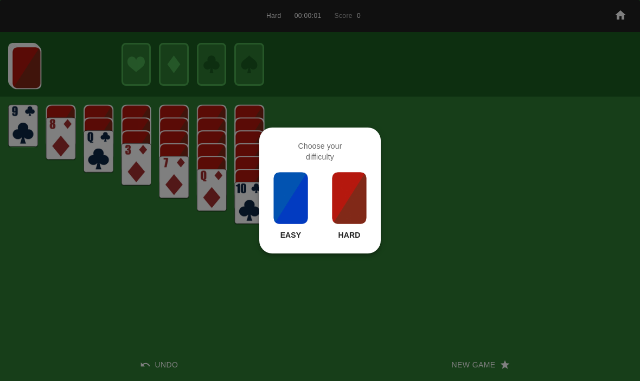
click at [344, 196] on img at bounding box center [349, 198] width 37 height 54
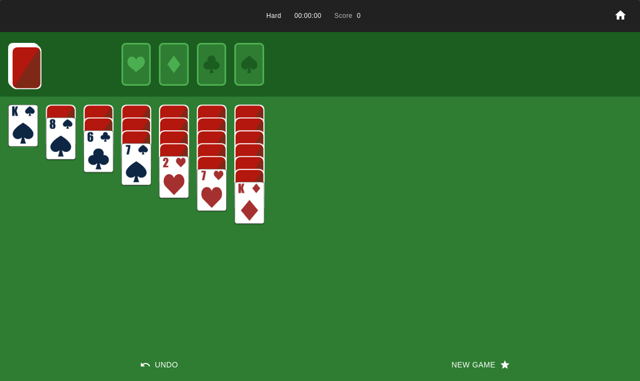
click at [499, 359] on button "New Game" at bounding box center [480, 364] width 320 height 33
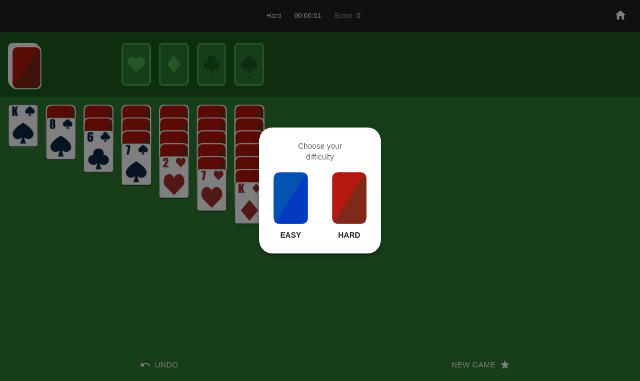
click at [355, 198] on img at bounding box center [349, 198] width 37 height 54
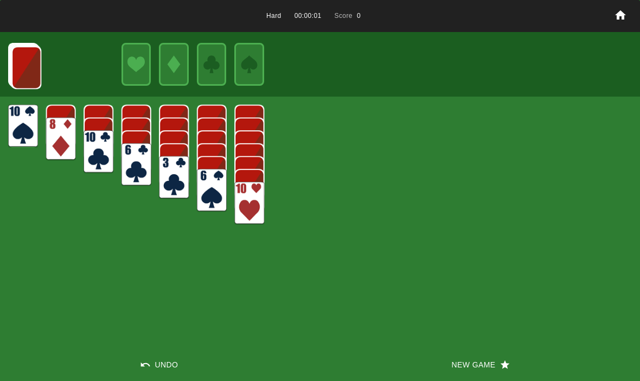
click at [486, 349] on button "New Game" at bounding box center [480, 364] width 320 height 33
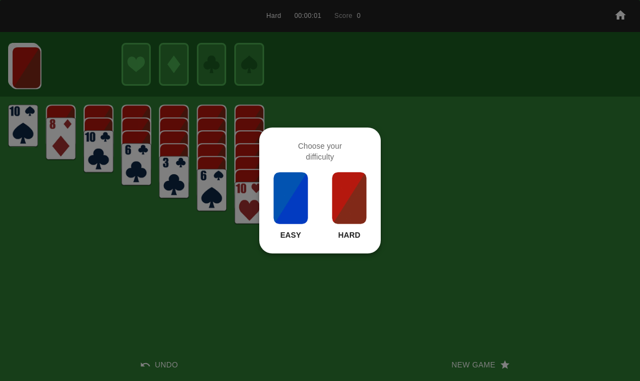
click at [355, 195] on img at bounding box center [349, 198] width 37 height 54
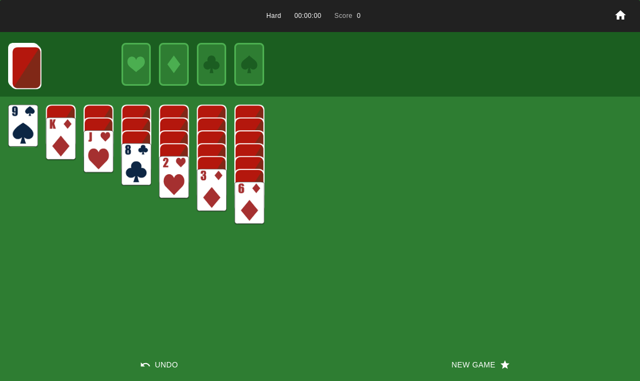
click at [495, 364] on button "New Game" at bounding box center [480, 364] width 320 height 33
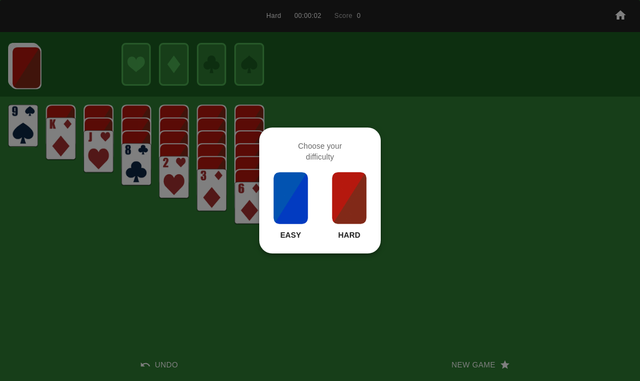
click at [321, 192] on div "Easy Hard" at bounding box center [320, 205] width 96 height 69
click at [363, 196] on img at bounding box center [349, 198] width 37 height 54
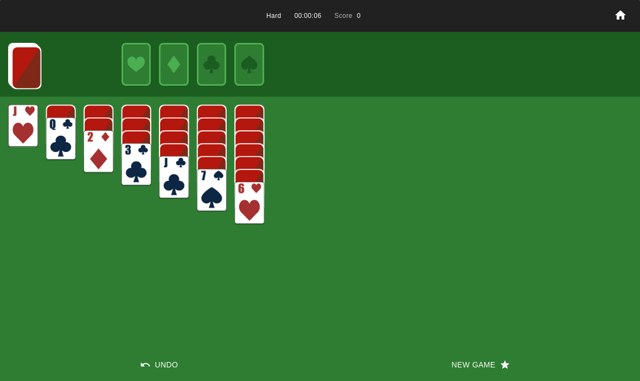
click at [493, 366] on button "New Game" at bounding box center [480, 364] width 320 height 33
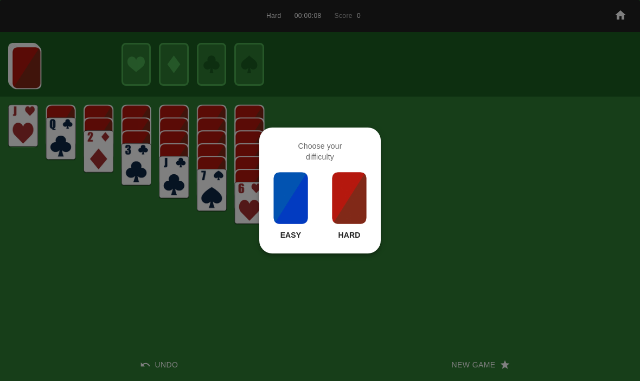
click at [355, 206] on img at bounding box center [349, 198] width 37 height 54
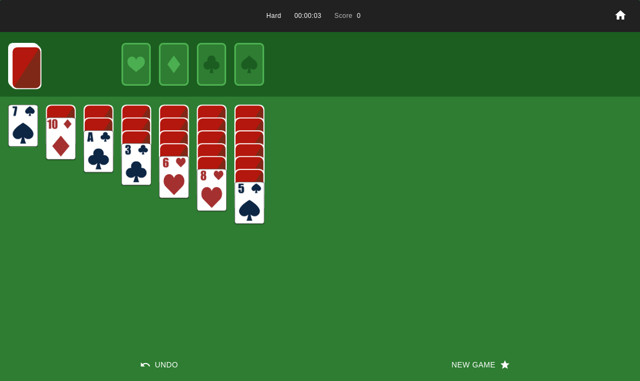
click at [483, 359] on button "New Game" at bounding box center [480, 364] width 320 height 33
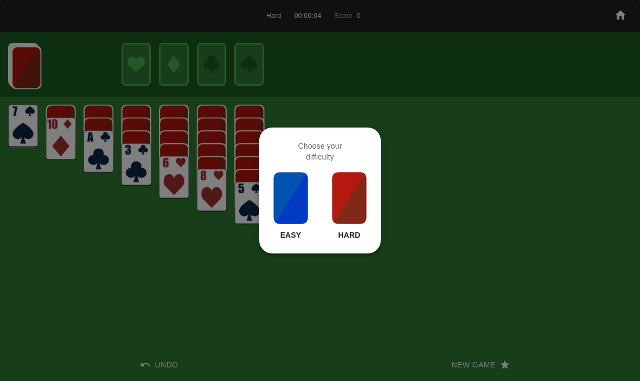
click at [352, 193] on img at bounding box center [349, 198] width 37 height 54
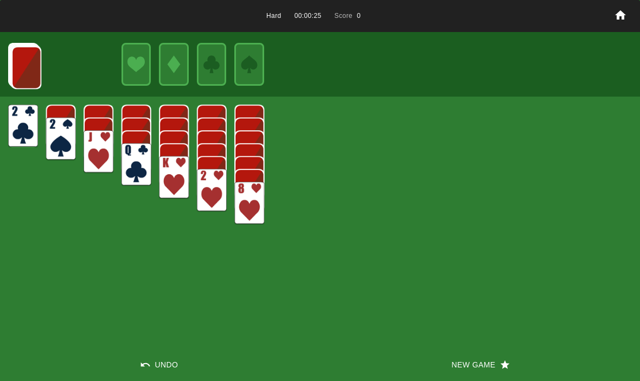
click at [485, 348] on button "New Game" at bounding box center [480, 364] width 320 height 33
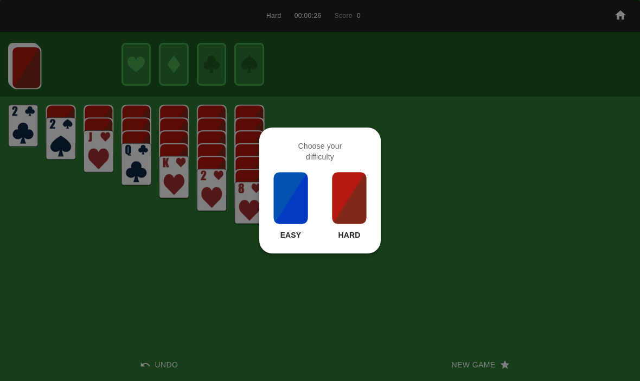
click at [351, 193] on img at bounding box center [349, 198] width 37 height 54
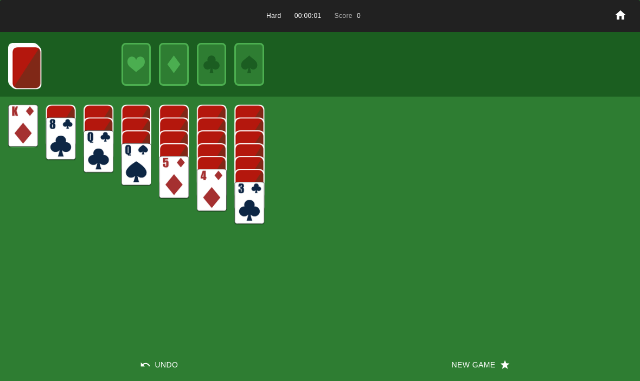
click at [482, 351] on button "New Game" at bounding box center [480, 364] width 320 height 33
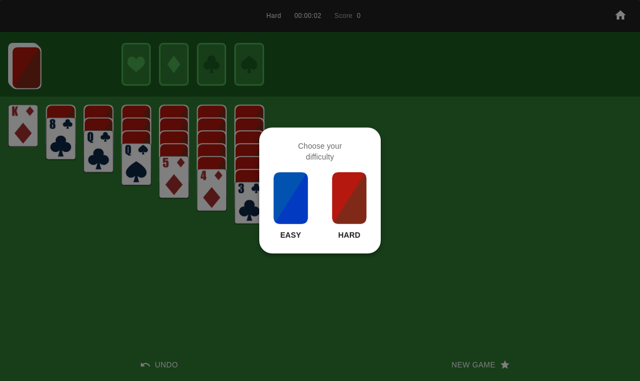
click at [355, 196] on img at bounding box center [349, 198] width 37 height 54
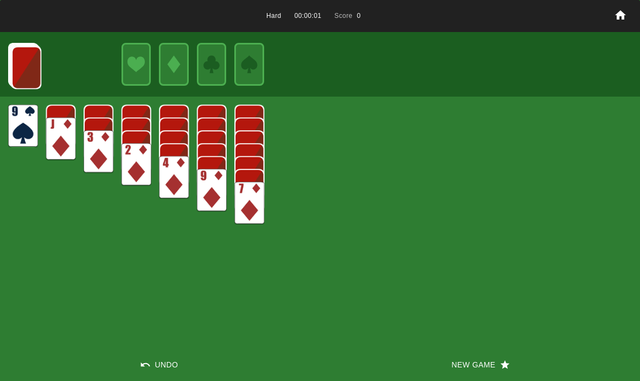
click at [485, 358] on button "New Game" at bounding box center [480, 364] width 320 height 33
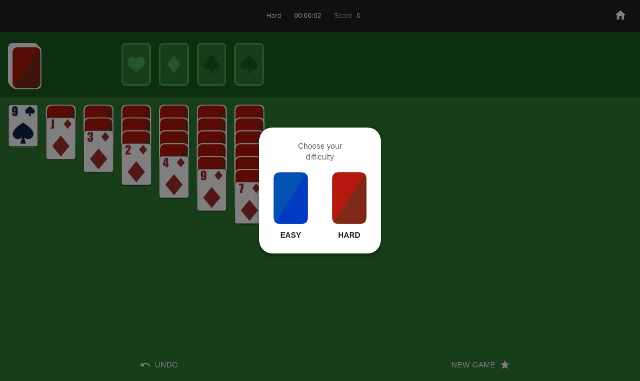
click at [348, 196] on img at bounding box center [349, 198] width 37 height 54
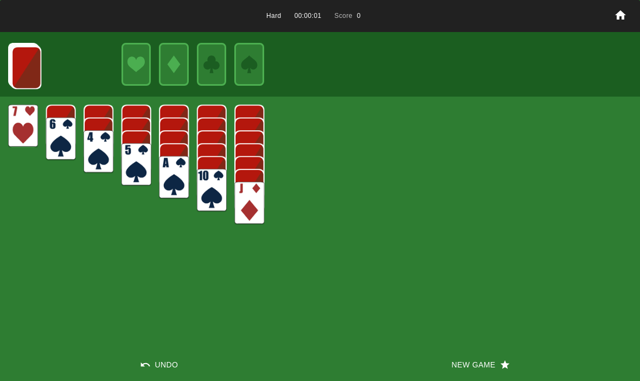
click at [495, 376] on button "New Game" at bounding box center [480, 364] width 320 height 33
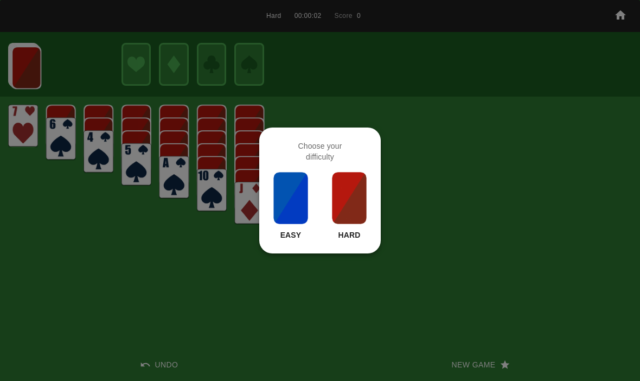
click at [365, 207] on img at bounding box center [349, 198] width 37 height 54
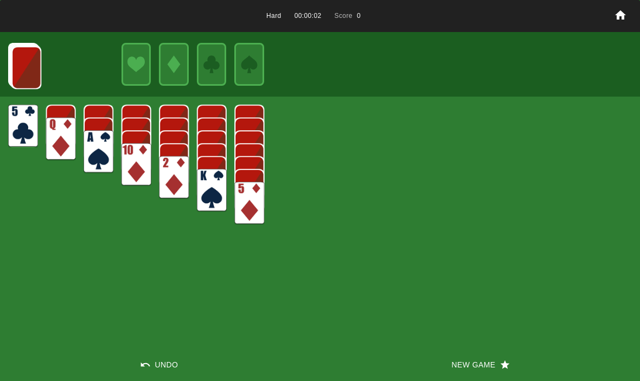
click at [501, 367] on icon "button" at bounding box center [505, 364] width 11 height 11
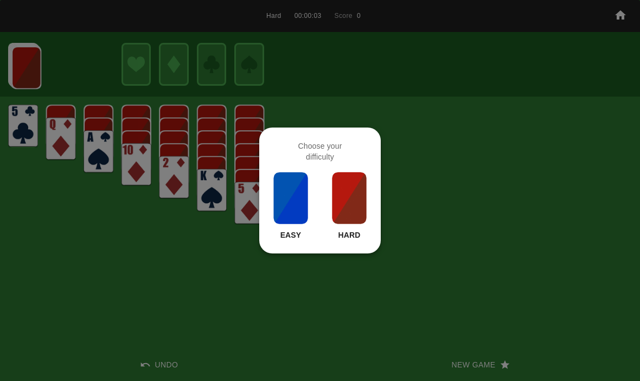
click at [346, 208] on img at bounding box center [349, 198] width 37 height 54
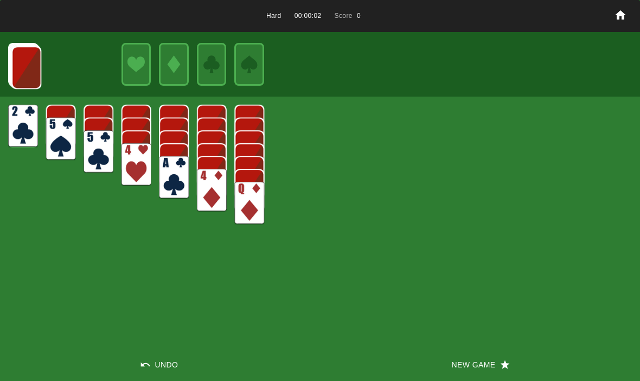
click at [458, 352] on button "New Game" at bounding box center [480, 364] width 320 height 33
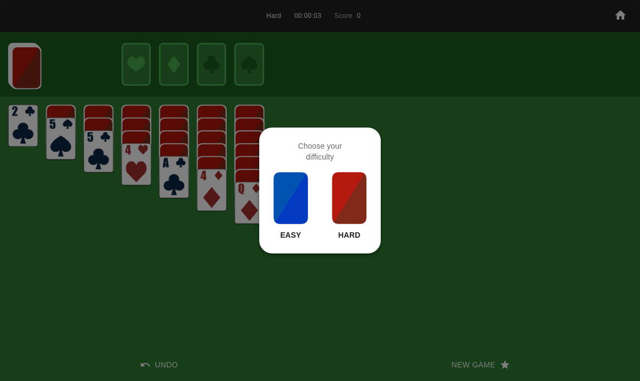
click at [341, 224] on img at bounding box center [349, 198] width 37 height 54
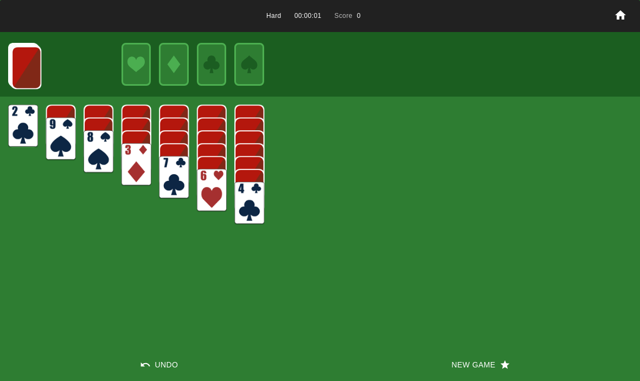
click at [426, 346] on div "Hard 00:00:01 Score 0 Undo New Game" at bounding box center [320, 190] width 640 height 381
click at [475, 374] on button "New Game" at bounding box center [480, 364] width 320 height 33
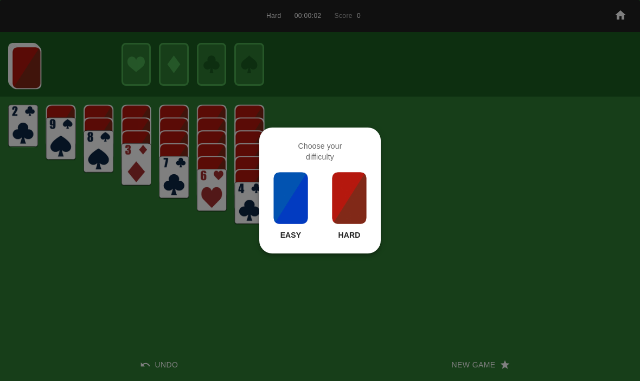
click at [340, 195] on img at bounding box center [349, 198] width 37 height 54
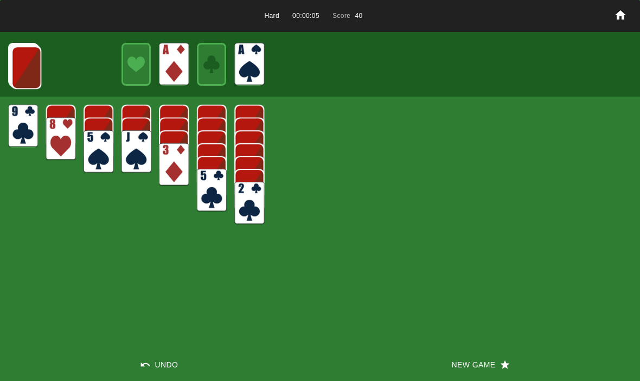
click at [34, 84] on img at bounding box center [26, 67] width 30 height 43
click at [16, 60] on img at bounding box center [26, 67] width 30 height 43
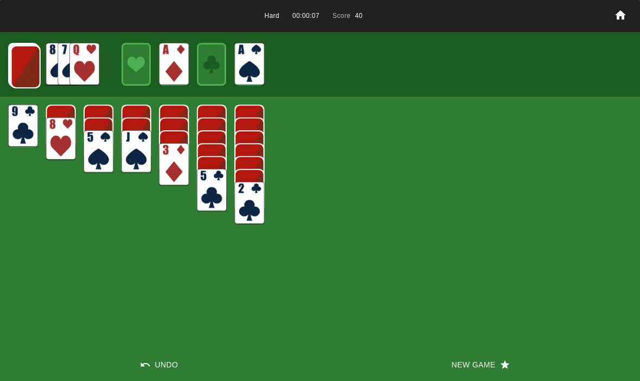
click at [24, 74] on img at bounding box center [26, 67] width 30 height 43
click at [20, 69] on img at bounding box center [25, 66] width 30 height 43
click at [18, 67] on img at bounding box center [25, 66] width 30 height 43
click at [16, 73] on img at bounding box center [24, 65] width 30 height 43
click at [20, 73] on img at bounding box center [24, 64] width 30 height 43
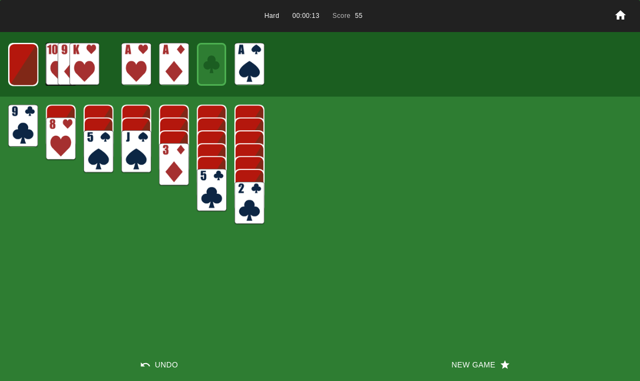
click at [18, 64] on img at bounding box center [23, 64] width 29 height 43
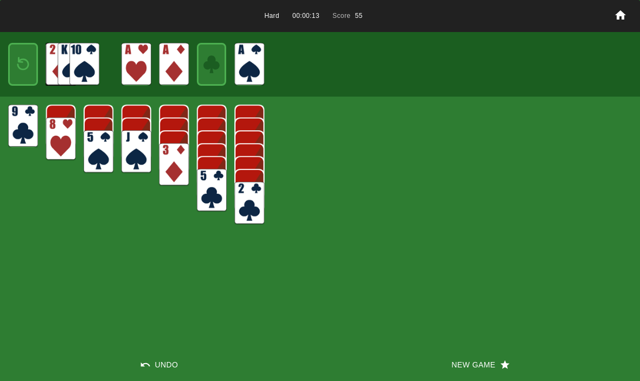
click at [17, 66] on img at bounding box center [23, 65] width 18 height 26
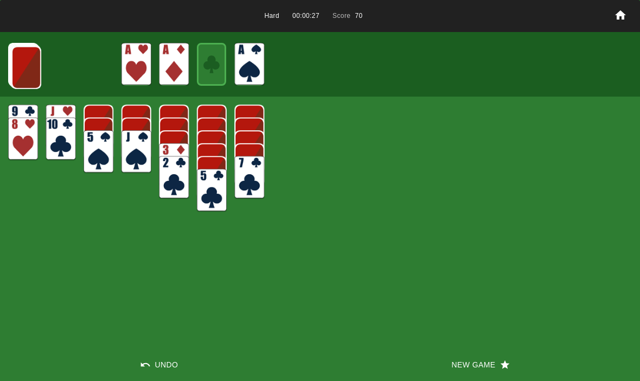
click at [27, 60] on img at bounding box center [26, 67] width 30 height 43
click at [32, 69] on img at bounding box center [26, 67] width 30 height 43
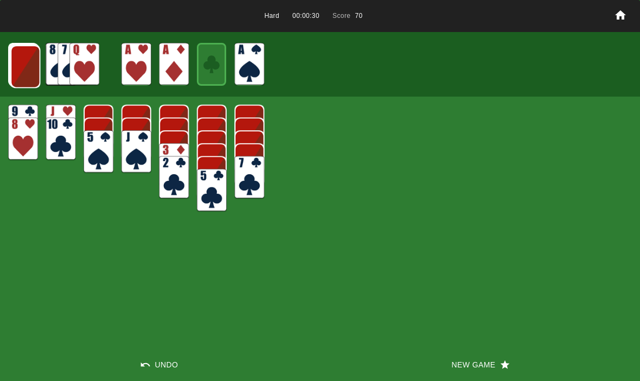
click at [23, 75] on img at bounding box center [25, 66] width 30 height 43
click at [18, 63] on img at bounding box center [25, 66] width 30 height 43
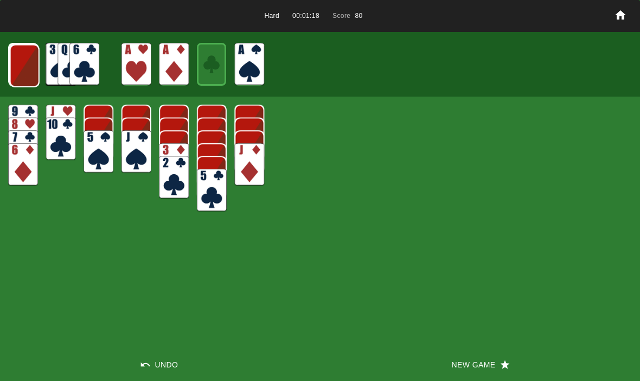
click at [21, 66] on img at bounding box center [25, 66] width 30 height 43
click at [16, 69] on img at bounding box center [24, 65] width 30 height 43
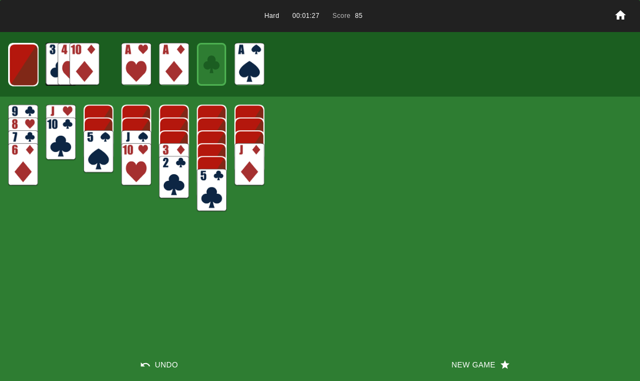
click at [30, 66] on img at bounding box center [24, 64] width 30 height 43
click at [489, 365] on button "New Game" at bounding box center [480, 364] width 320 height 33
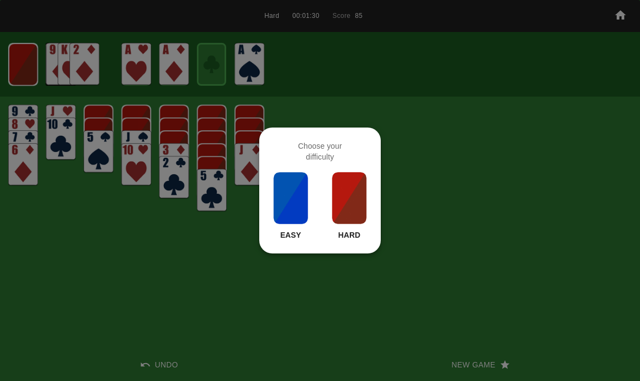
click at [366, 199] on img at bounding box center [349, 198] width 37 height 54
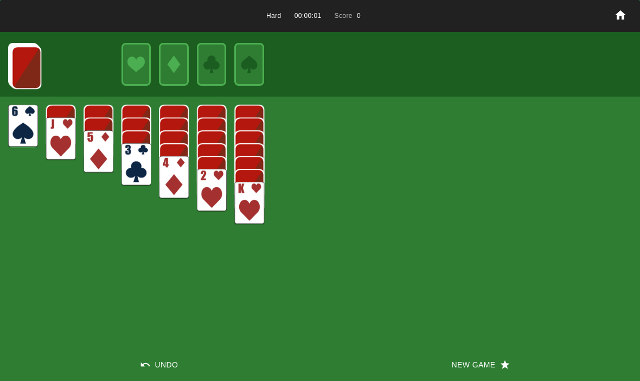
click at [485, 348] on button "New Game" at bounding box center [480, 364] width 320 height 33
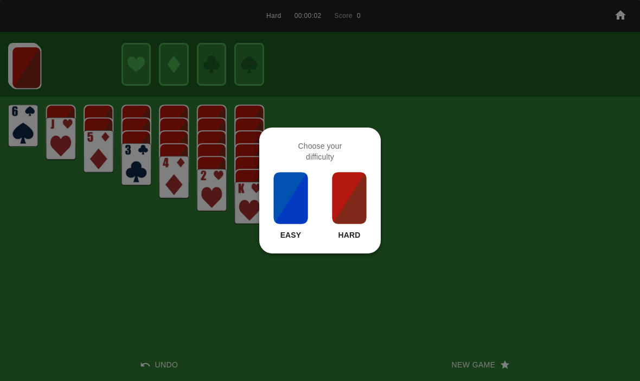
click at [357, 202] on img at bounding box center [349, 198] width 37 height 54
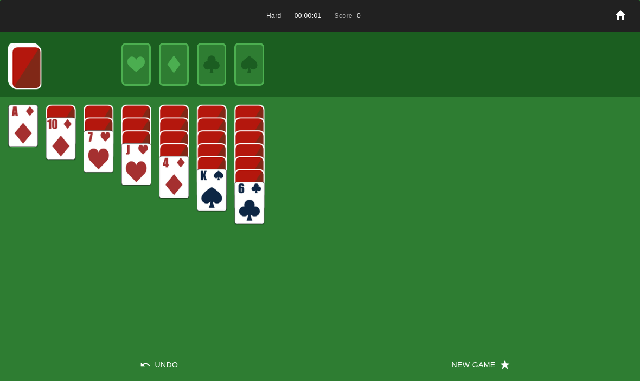
click at [507, 352] on button "New Game" at bounding box center [480, 364] width 320 height 33
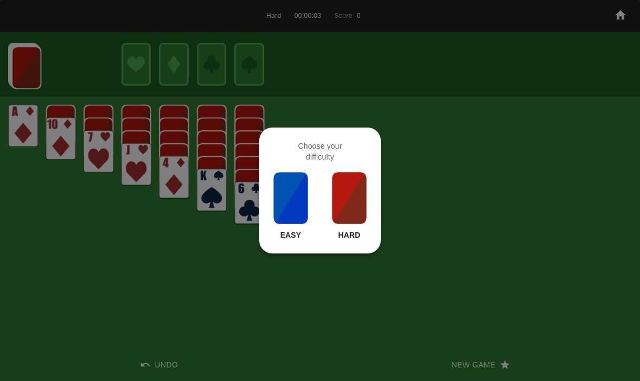
click at [355, 190] on img at bounding box center [349, 198] width 37 height 54
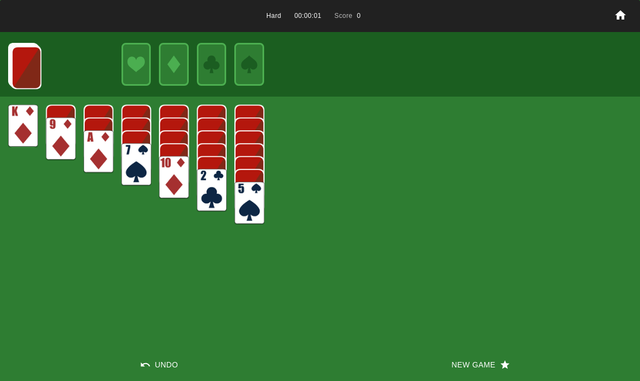
click at [521, 349] on button "New Game" at bounding box center [480, 364] width 320 height 33
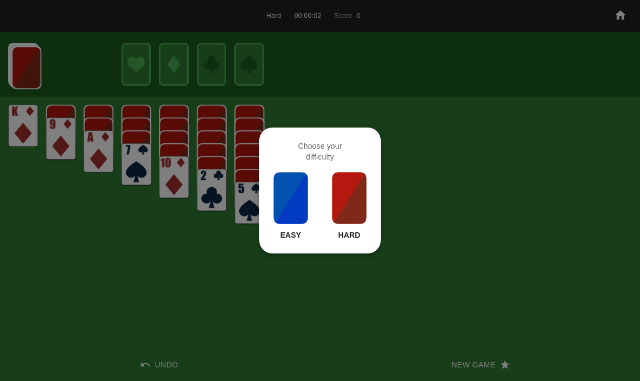
click at [354, 188] on img at bounding box center [349, 198] width 37 height 54
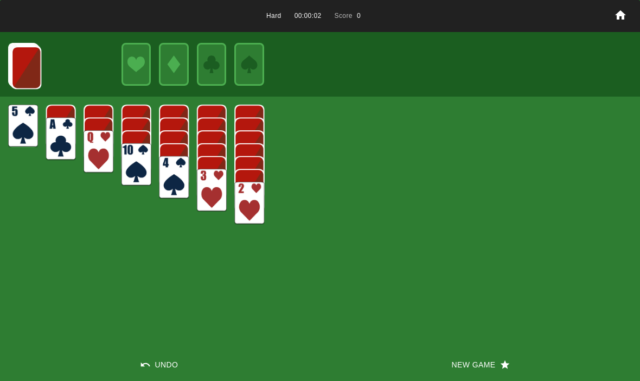
click at [529, 349] on button "New Game" at bounding box center [480, 364] width 320 height 33
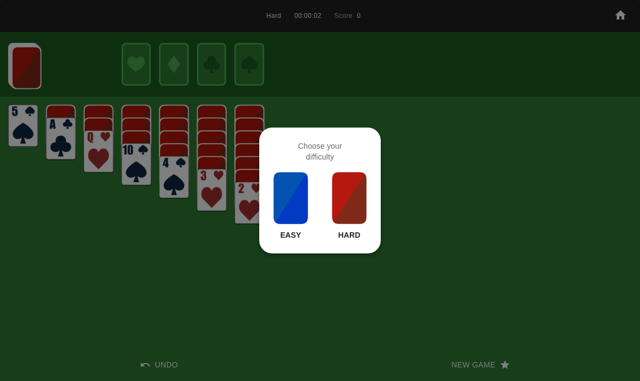
click at [364, 206] on img at bounding box center [349, 198] width 37 height 54
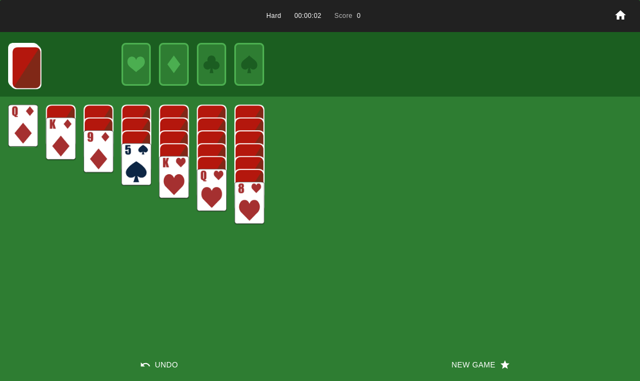
click at [499, 340] on div "Hard 00:00:02 Score 0 Undo New Game" at bounding box center [320, 190] width 640 height 381
click at [485, 364] on button "New Game" at bounding box center [480, 364] width 320 height 33
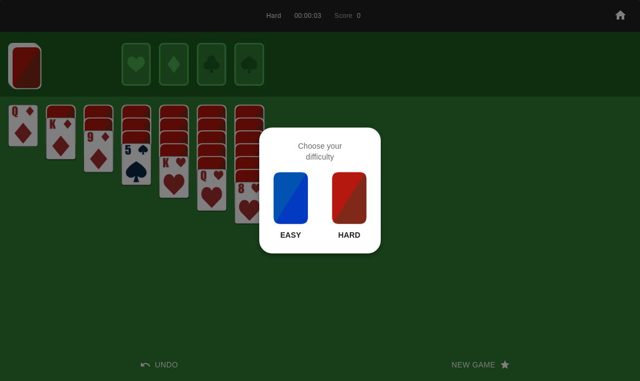
click at [339, 183] on img at bounding box center [349, 198] width 37 height 54
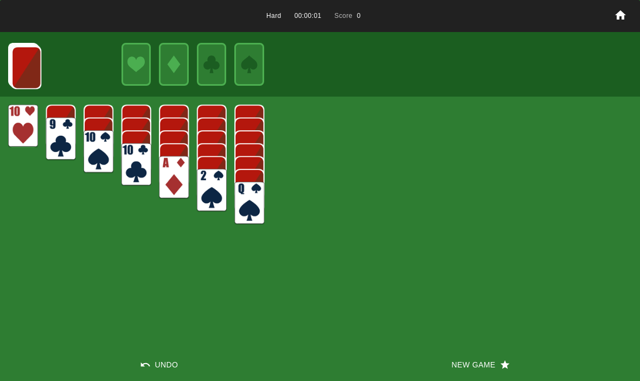
click at [506, 355] on button "New Game" at bounding box center [480, 364] width 320 height 33
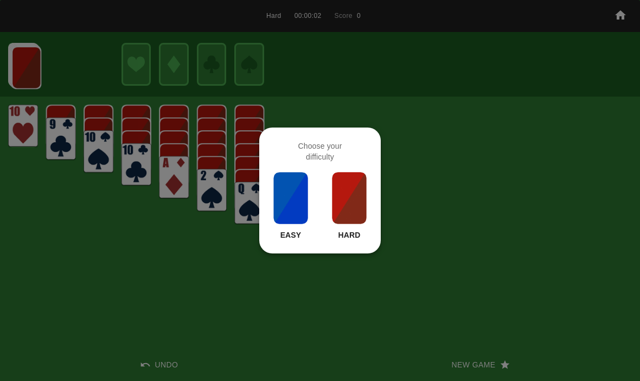
click at [359, 188] on img at bounding box center [349, 198] width 37 height 54
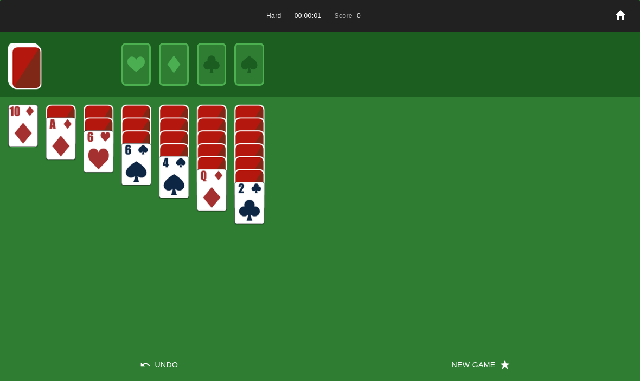
click at [519, 336] on div "Hard 00:00:01 Score 0 Undo New Game" at bounding box center [320, 190] width 640 height 381
click at [473, 351] on button "New Game" at bounding box center [480, 364] width 320 height 33
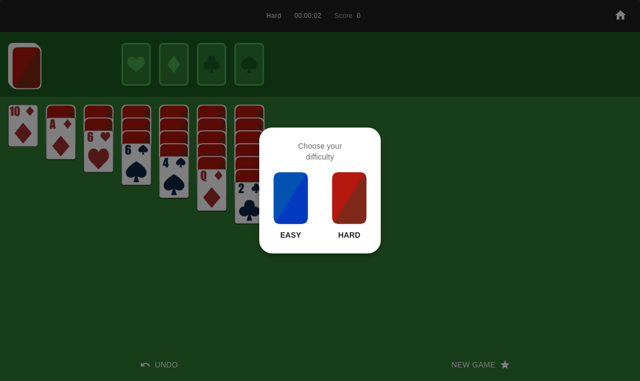
click at [346, 194] on img at bounding box center [349, 198] width 37 height 54
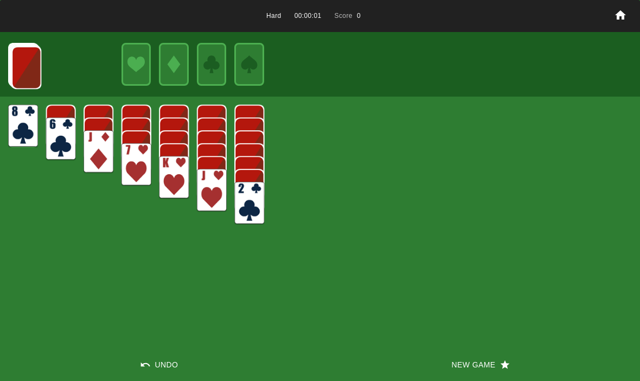
click at [517, 351] on button "New Game" at bounding box center [480, 364] width 320 height 33
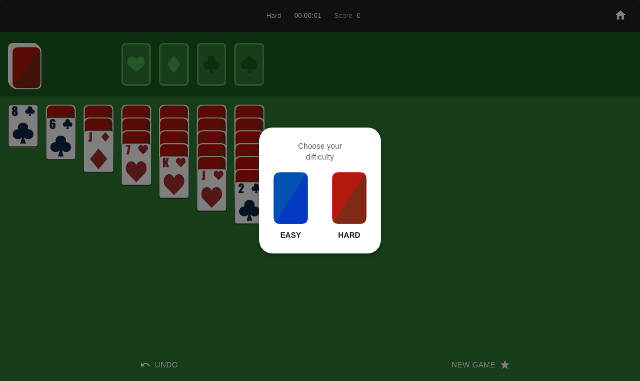
click at [355, 206] on img at bounding box center [349, 198] width 37 height 54
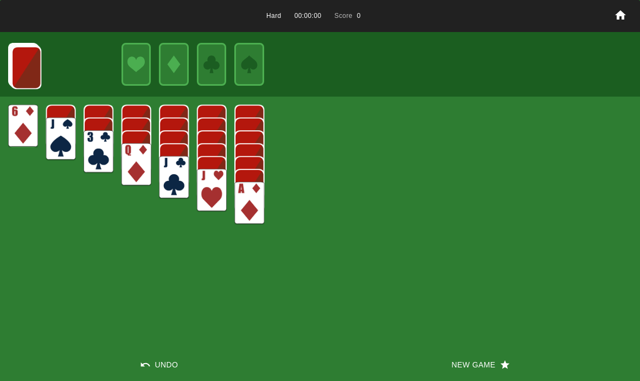
click at [514, 358] on button "New Game" at bounding box center [480, 364] width 320 height 33
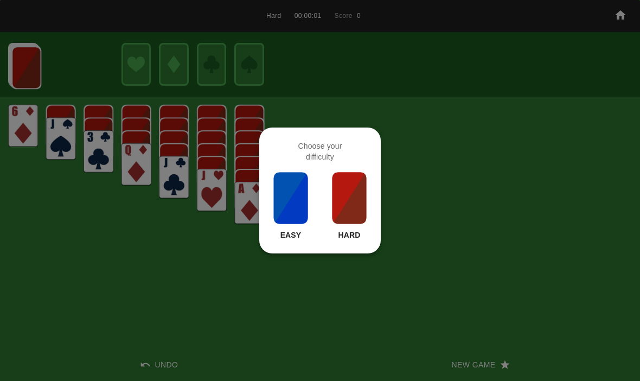
click at [353, 205] on img at bounding box center [349, 198] width 37 height 54
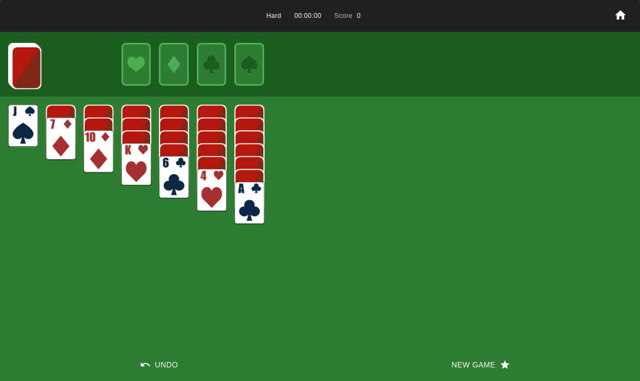
click at [516, 357] on button "New Game" at bounding box center [480, 364] width 320 height 33
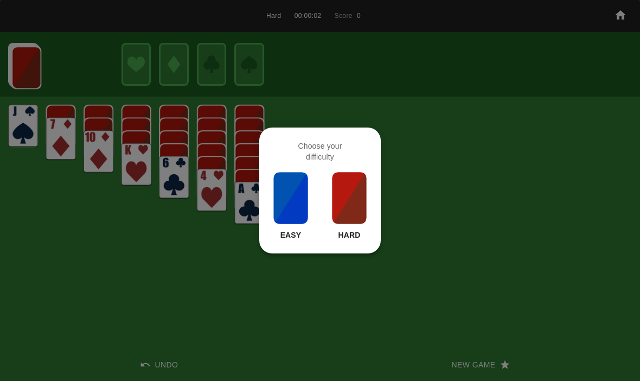
click at [355, 197] on img at bounding box center [349, 198] width 37 height 54
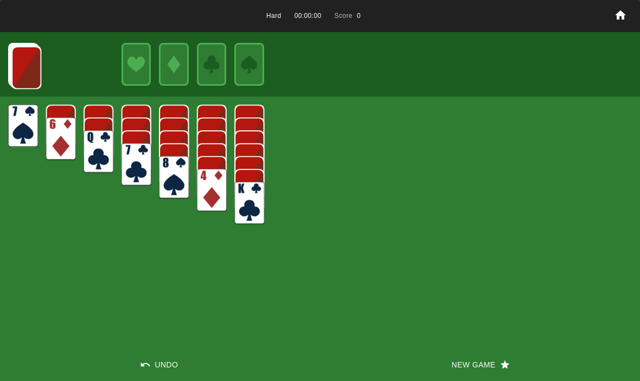
click at [514, 358] on button "New Game" at bounding box center [480, 364] width 320 height 33
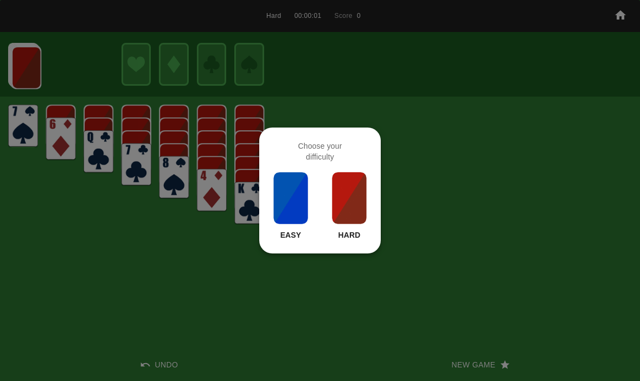
click at [360, 203] on img at bounding box center [349, 198] width 37 height 54
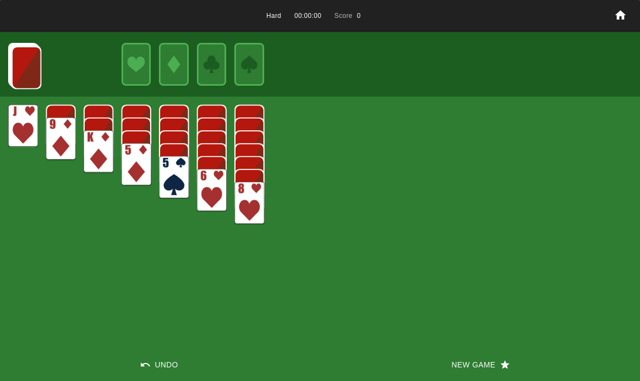
click at [508, 359] on button "New Game" at bounding box center [480, 364] width 320 height 33
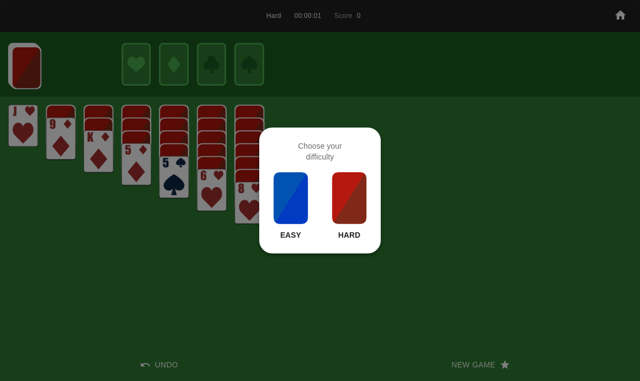
click at [351, 195] on img at bounding box center [349, 198] width 37 height 54
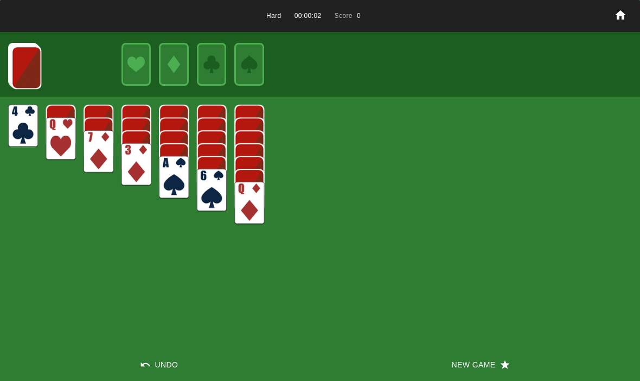
click at [500, 360] on icon "button" at bounding box center [505, 364] width 11 height 11
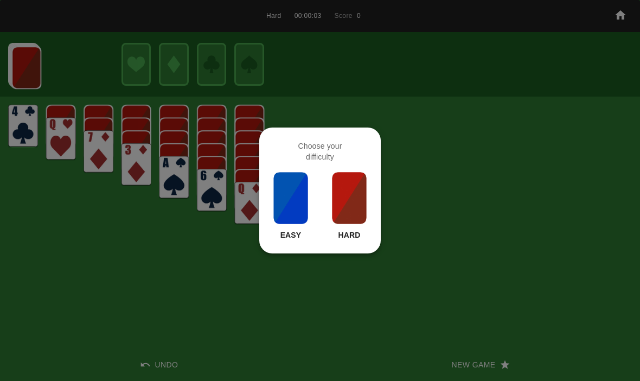
click at [344, 209] on img at bounding box center [349, 198] width 37 height 54
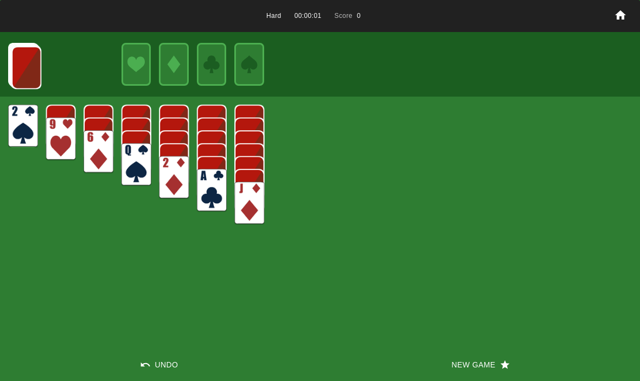
click at [508, 353] on button "New Game" at bounding box center [480, 364] width 320 height 33
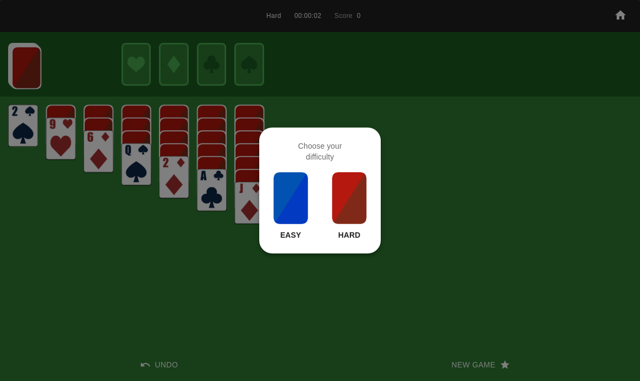
click at [358, 207] on img at bounding box center [349, 198] width 37 height 54
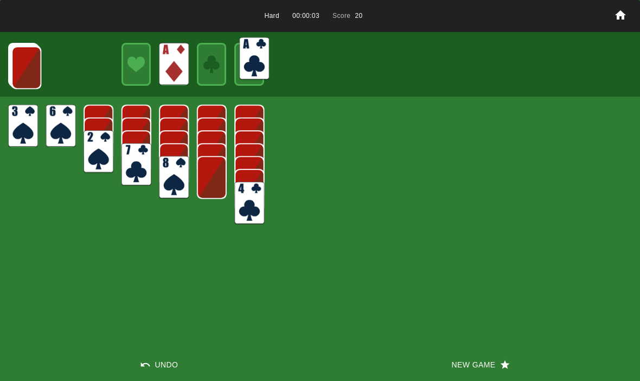
click at [227, 61] on div at bounding box center [320, 64] width 640 height 64
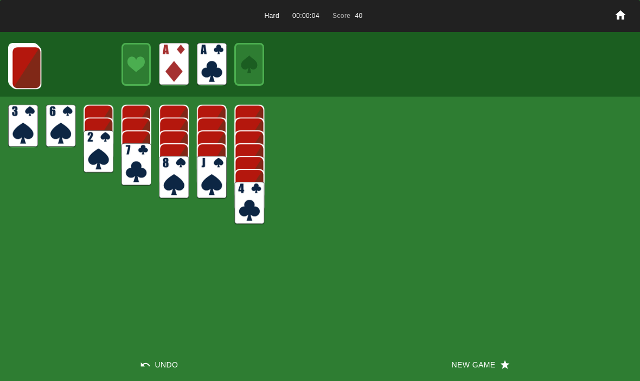
click at [41, 71] on img at bounding box center [26, 67] width 30 height 43
click at [33, 77] on img at bounding box center [26, 67] width 30 height 43
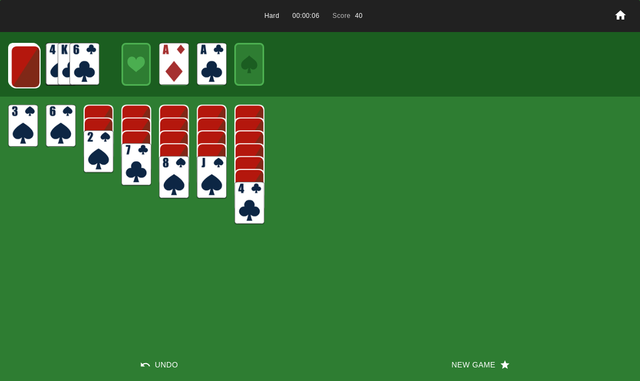
click at [24, 60] on img at bounding box center [26, 67] width 30 height 43
click at [24, 61] on img at bounding box center [25, 66] width 30 height 43
click at [23, 70] on img at bounding box center [25, 66] width 30 height 43
click at [21, 67] on img at bounding box center [24, 65] width 30 height 43
click at [23, 69] on img at bounding box center [24, 64] width 30 height 43
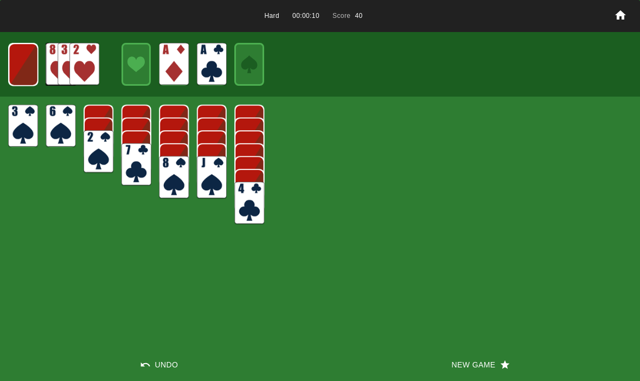
click at [23, 66] on img at bounding box center [23, 64] width 29 height 43
click at [492, 359] on button "New Game" at bounding box center [480, 364] width 320 height 33
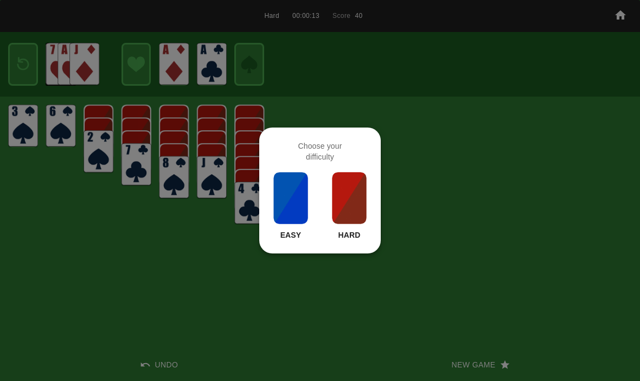
click at [352, 205] on img at bounding box center [349, 198] width 37 height 54
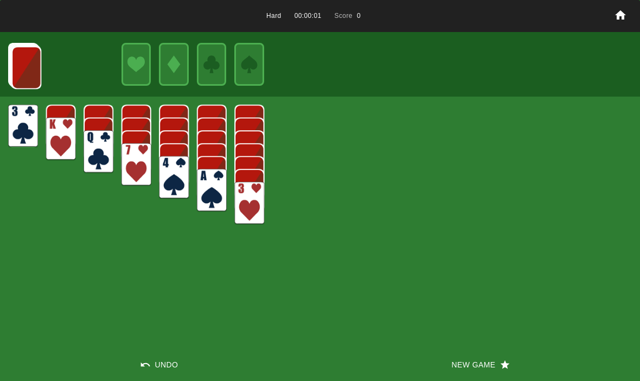
click at [497, 364] on button "New Game" at bounding box center [480, 364] width 320 height 33
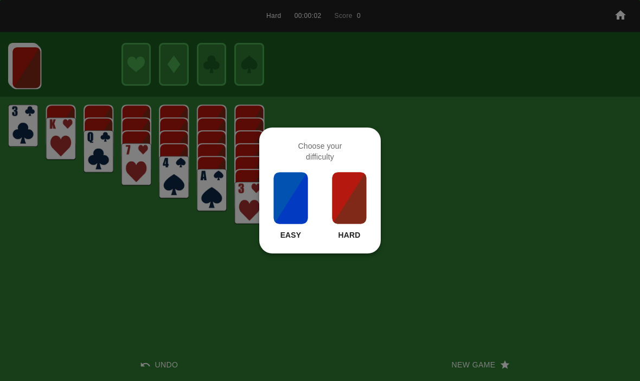
click at [356, 195] on img at bounding box center [349, 198] width 37 height 54
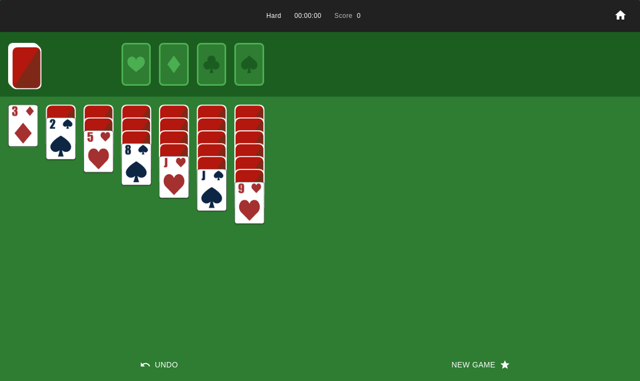
click at [501, 353] on button "New Game" at bounding box center [480, 364] width 320 height 33
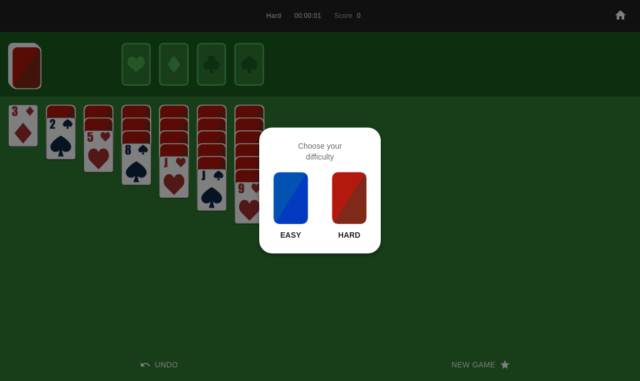
click at [352, 200] on img at bounding box center [349, 198] width 37 height 54
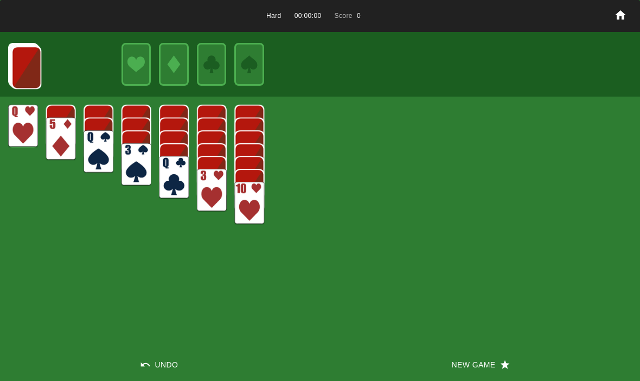
click at [500, 355] on button "New Game" at bounding box center [480, 364] width 320 height 33
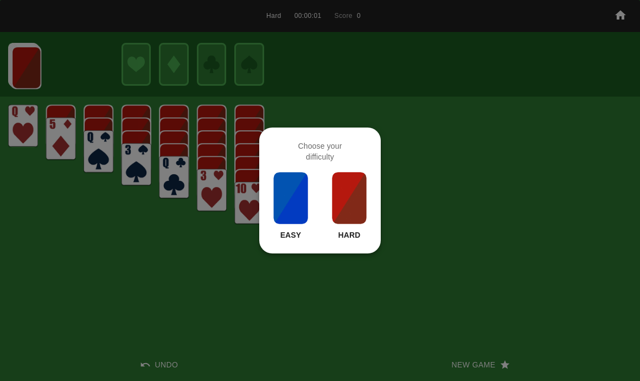
click at [354, 190] on img at bounding box center [349, 198] width 37 height 54
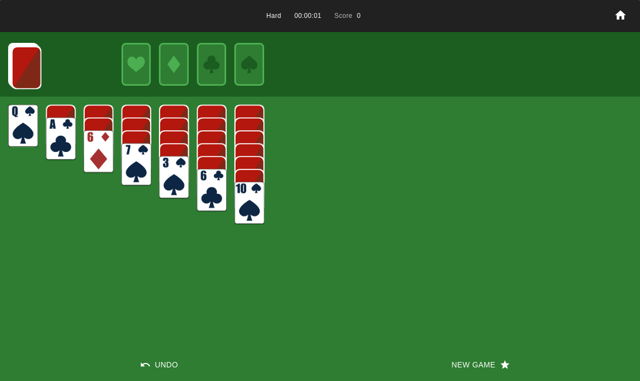
click at [491, 353] on button "New Game" at bounding box center [480, 364] width 320 height 33
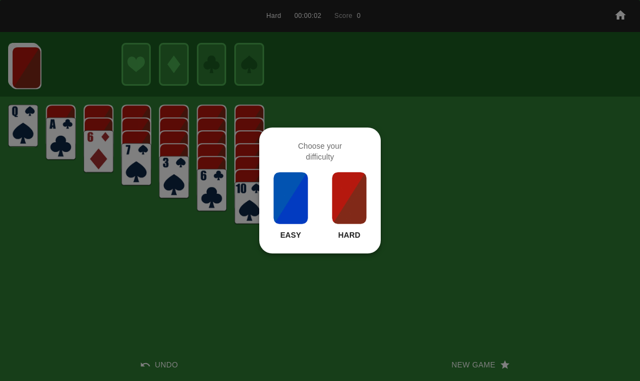
click at [347, 193] on img at bounding box center [349, 198] width 37 height 54
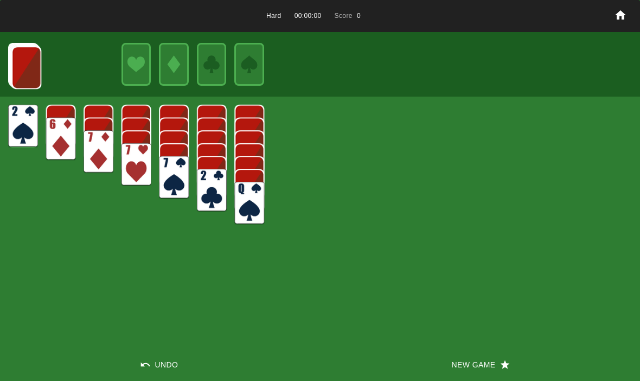
click at [497, 351] on button "New Game" at bounding box center [480, 364] width 320 height 33
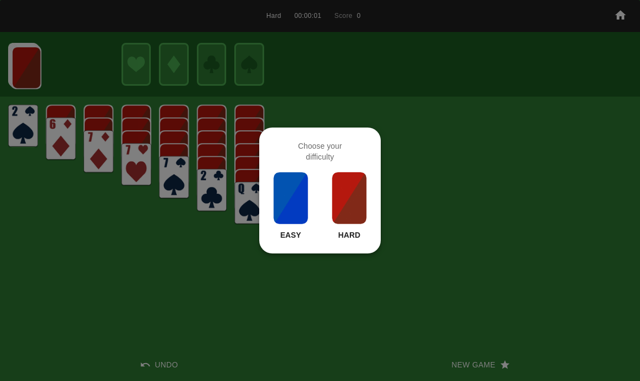
click at [351, 203] on img at bounding box center [349, 198] width 37 height 54
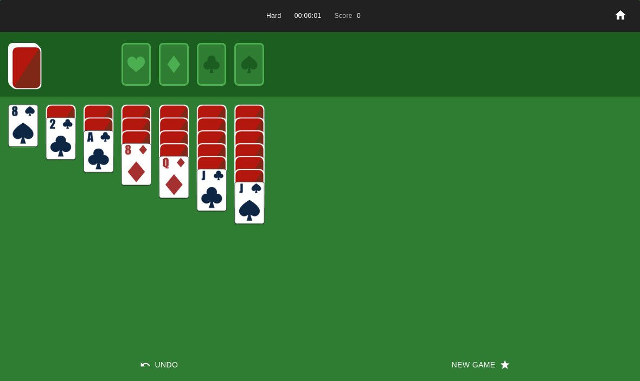
click at [488, 369] on button "New Game" at bounding box center [480, 364] width 320 height 33
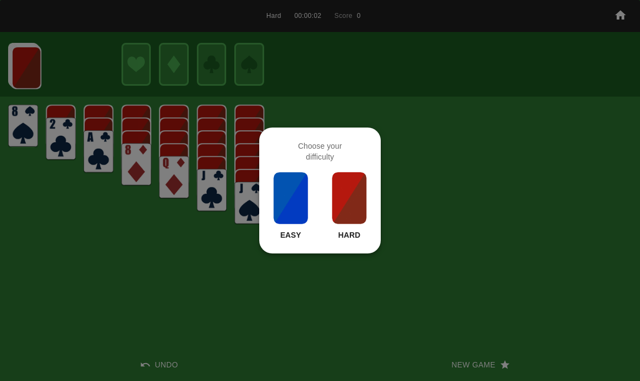
click at [361, 201] on img at bounding box center [349, 198] width 37 height 54
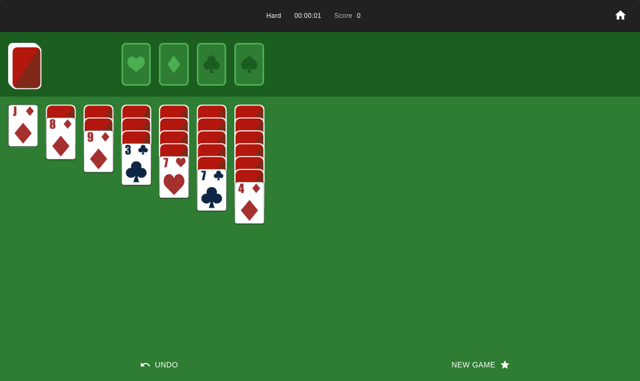
click at [480, 359] on button "New Game" at bounding box center [480, 364] width 320 height 33
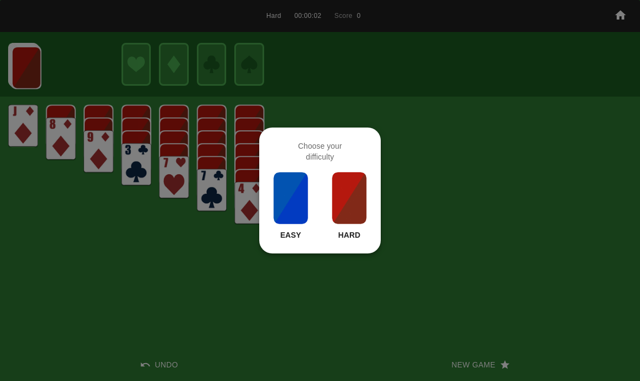
click at [356, 202] on img at bounding box center [349, 198] width 37 height 54
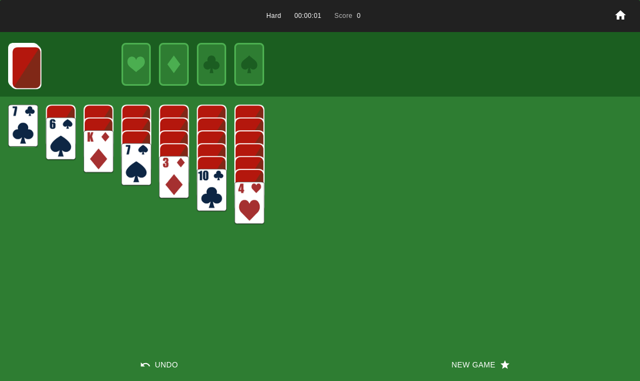
click at [502, 360] on icon "button" at bounding box center [505, 364] width 11 height 11
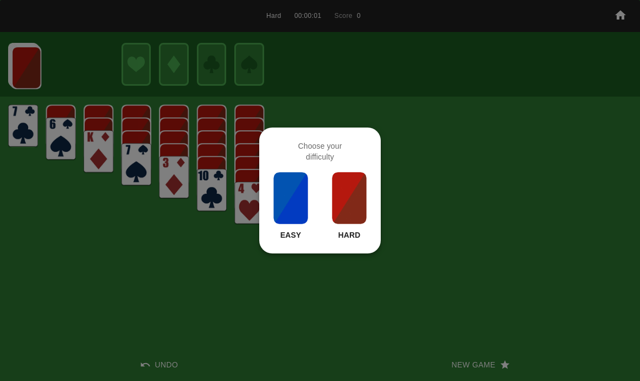
click at [347, 224] on img at bounding box center [349, 198] width 37 height 54
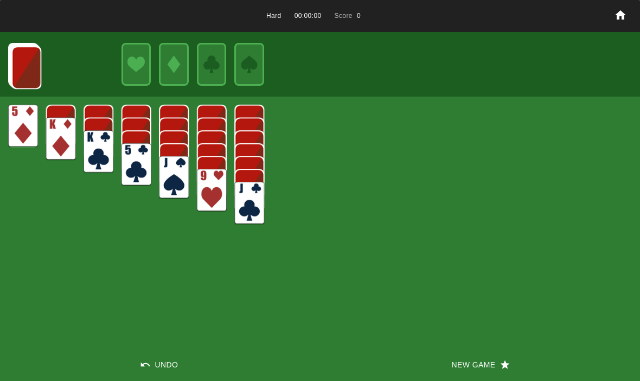
click at [490, 349] on button "New Game" at bounding box center [480, 364] width 320 height 33
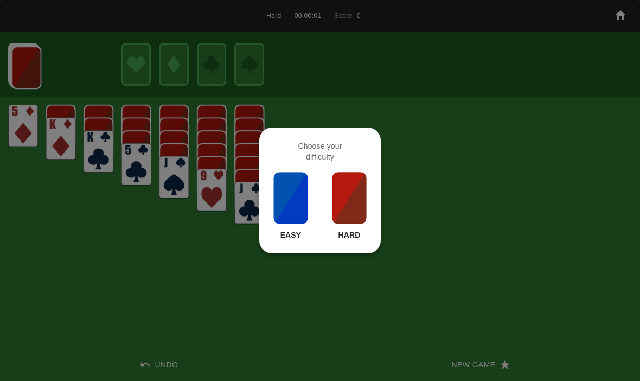
click at [345, 194] on img at bounding box center [349, 198] width 37 height 54
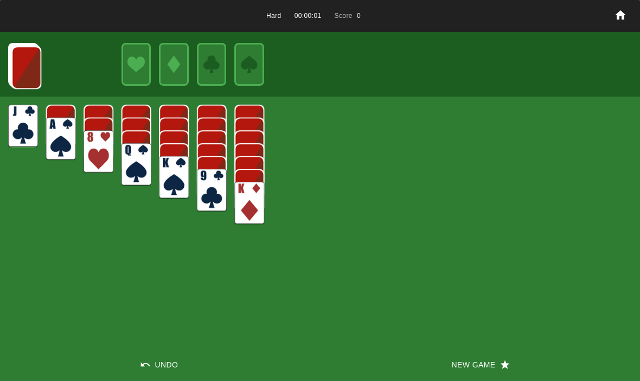
click at [505, 342] on div "Hard 00:00:01 Score 0 Undo New Game" at bounding box center [320, 190] width 640 height 381
click at [490, 352] on button "New Game" at bounding box center [480, 364] width 320 height 33
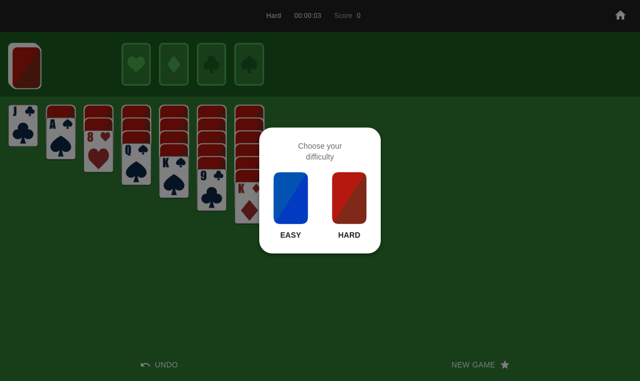
click at [345, 189] on img at bounding box center [349, 198] width 37 height 54
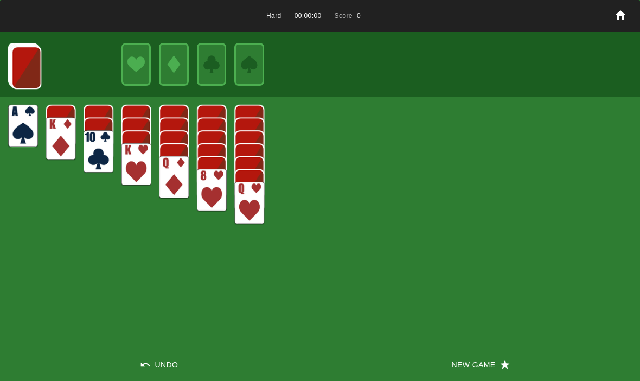
click at [500, 358] on button "New Game" at bounding box center [480, 364] width 320 height 33
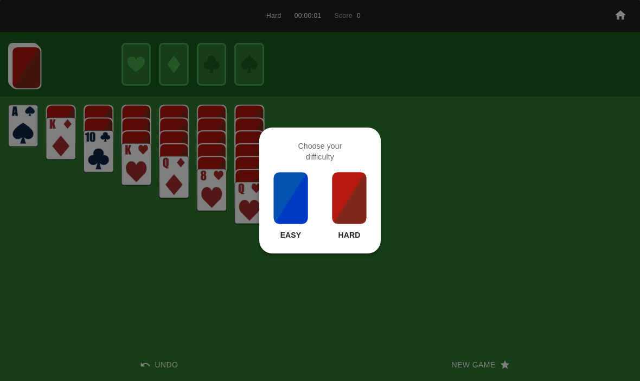
click at [356, 193] on img at bounding box center [349, 198] width 37 height 54
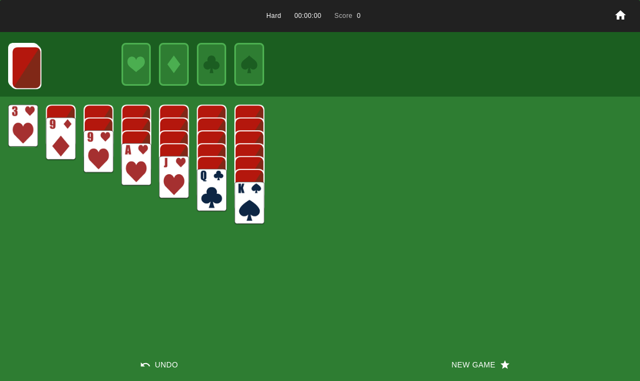
click at [504, 371] on button "New Game" at bounding box center [480, 364] width 320 height 33
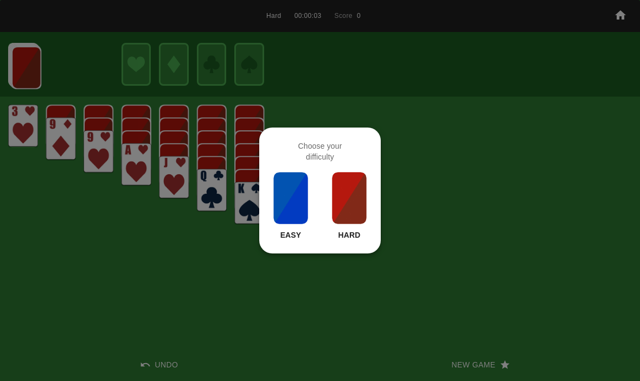
click at [346, 198] on img at bounding box center [349, 198] width 37 height 54
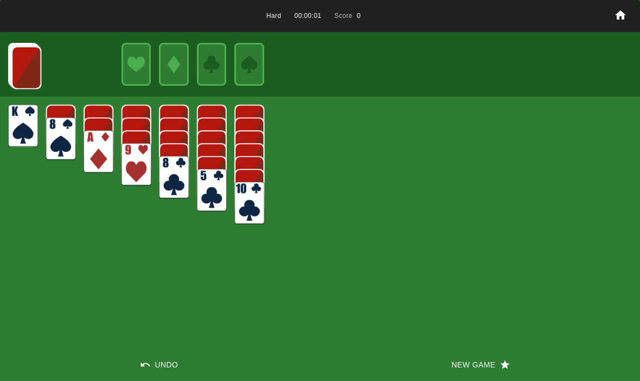
click at [507, 362] on icon "button" at bounding box center [505, 364] width 11 height 11
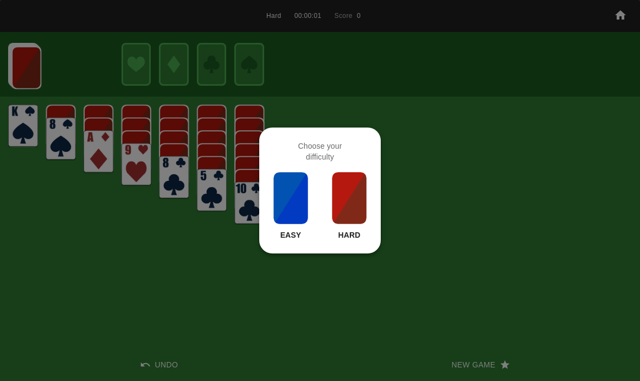
click at [357, 206] on img at bounding box center [349, 198] width 37 height 54
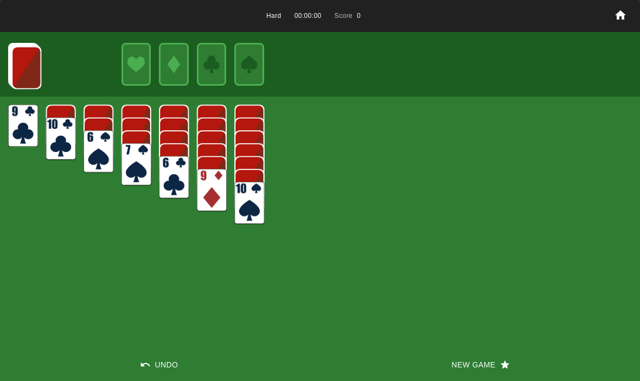
click at [516, 354] on button "New Game" at bounding box center [480, 364] width 320 height 33
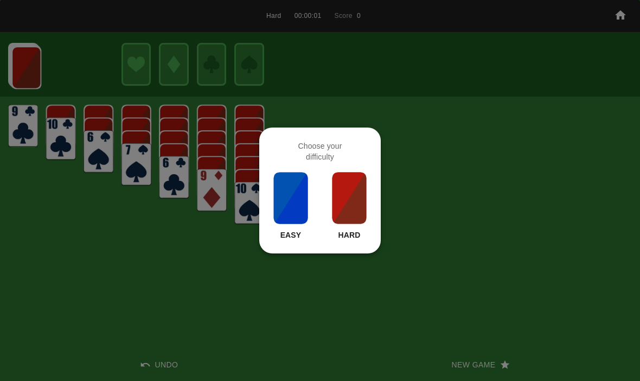
click at [348, 210] on img at bounding box center [349, 198] width 37 height 54
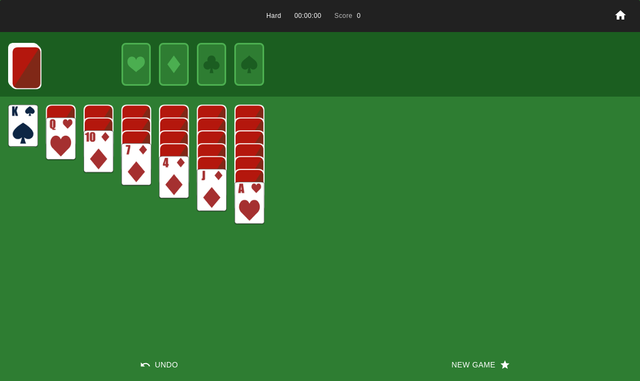
click at [514, 356] on button "New Game" at bounding box center [480, 364] width 320 height 33
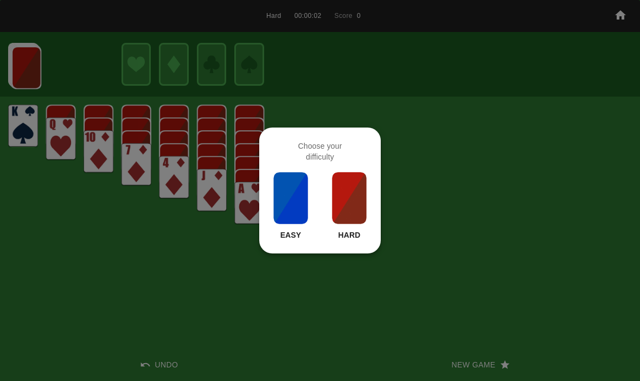
click at [361, 209] on img at bounding box center [349, 198] width 37 height 54
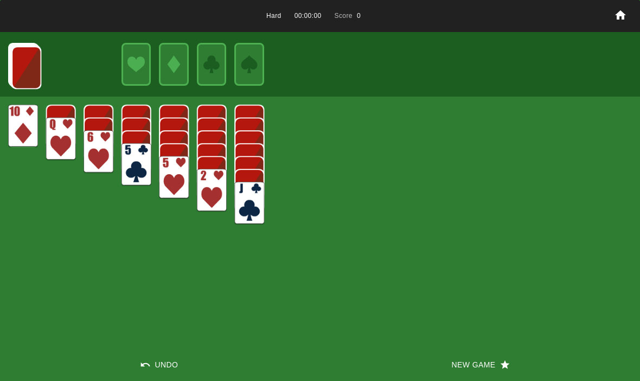
click at [505, 361] on icon "button" at bounding box center [505, 364] width 11 height 11
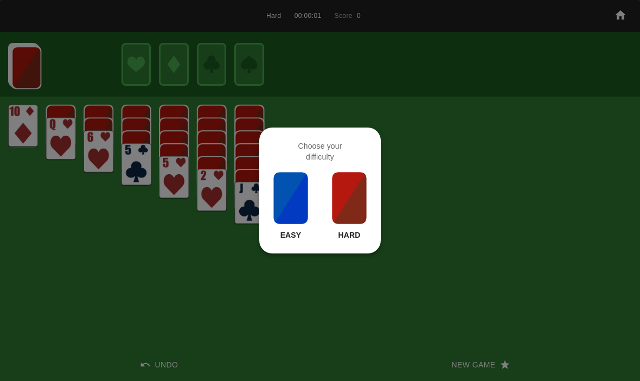
click at [354, 194] on img at bounding box center [349, 198] width 37 height 54
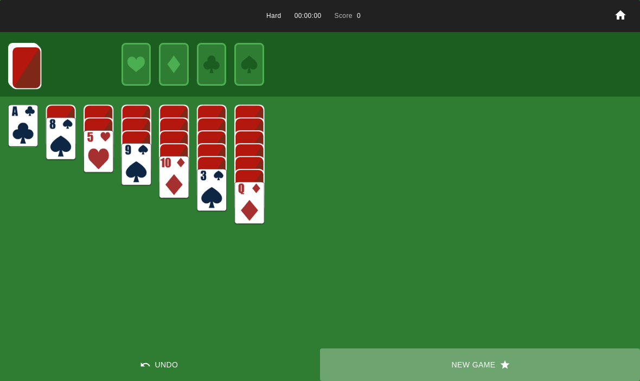
click at [524, 353] on button "New Game" at bounding box center [480, 364] width 320 height 33
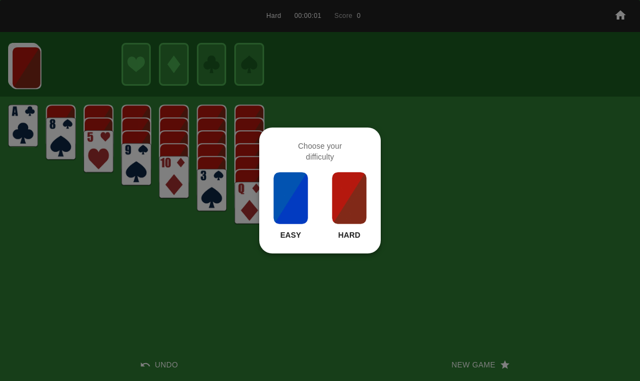
click at [362, 211] on img at bounding box center [349, 198] width 37 height 54
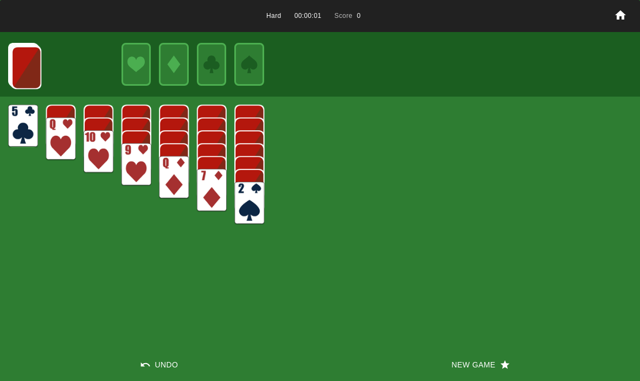
click at [531, 370] on button "New Game" at bounding box center [480, 364] width 320 height 33
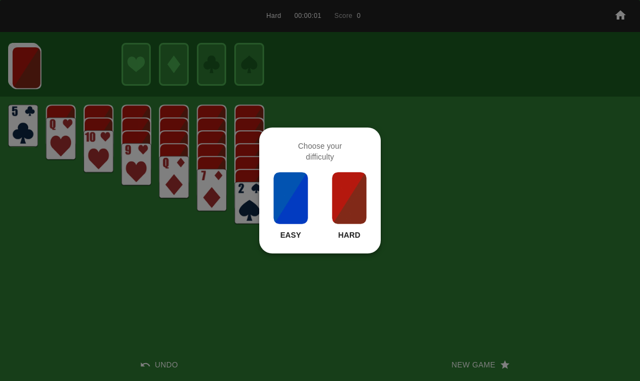
click at [359, 198] on img at bounding box center [349, 198] width 37 height 54
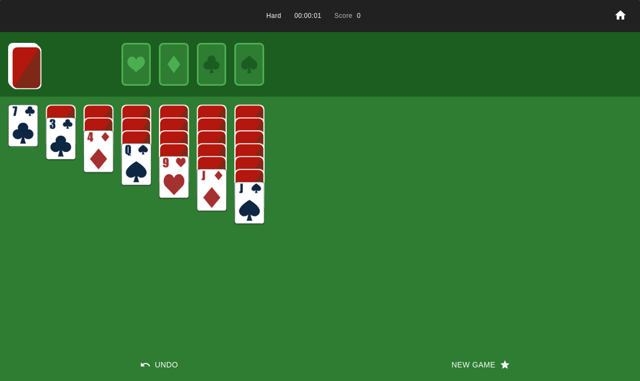
click at [538, 346] on div "Hard 00:00:01 Score 0 Undo New Game" at bounding box center [320, 190] width 640 height 381
click at [490, 342] on div "Hard 00:00:01 Score 0 Undo New Game" at bounding box center [320, 190] width 640 height 381
click at [492, 361] on button "New Game" at bounding box center [480, 364] width 320 height 33
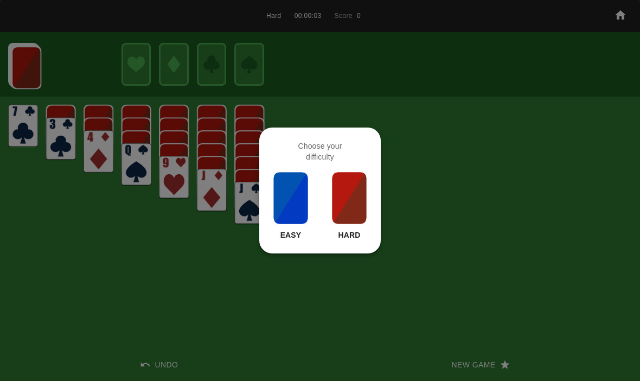
click at [343, 188] on img at bounding box center [349, 198] width 37 height 54
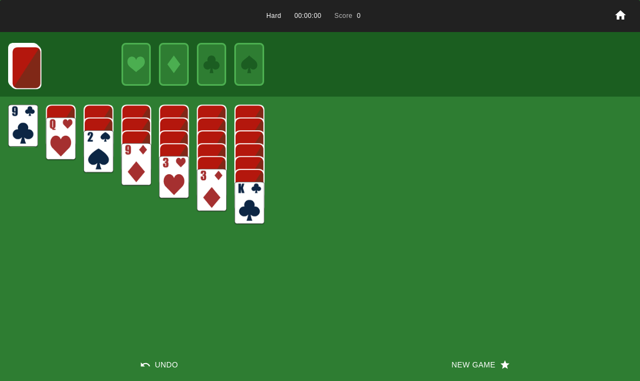
click at [518, 360] on button "New Game" at bounding box center [480, 364] width 320 height 33
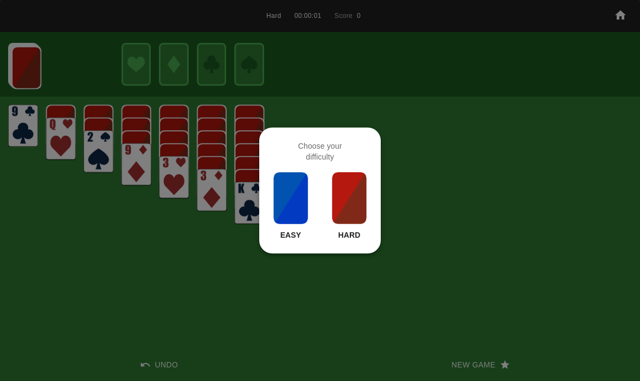
click at [358, 191] on img at bounding box center [349, 198] width 37 height 54
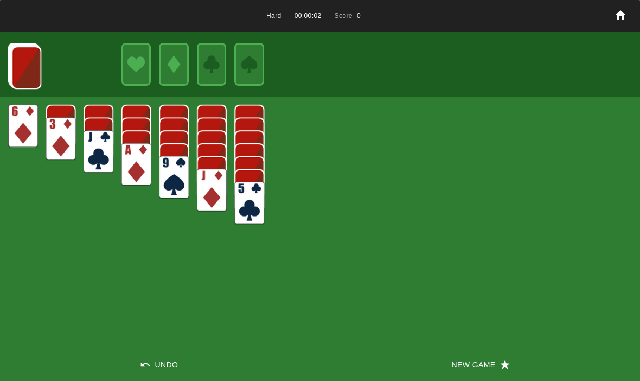
click at [529, 360] on button "New Game" at bounding box center [480, 364] width 320 height 33
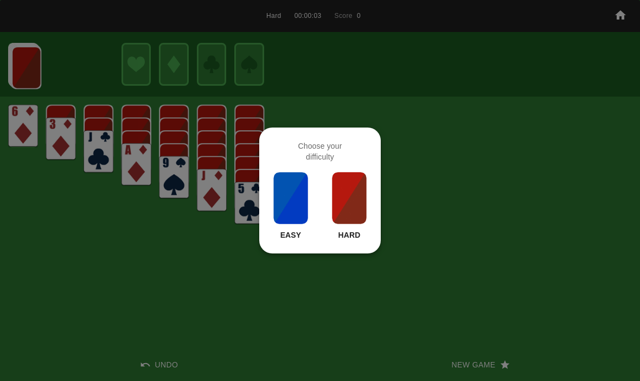
click at [355, 202] on img at bounding box center [349, 198] width 37 height 54
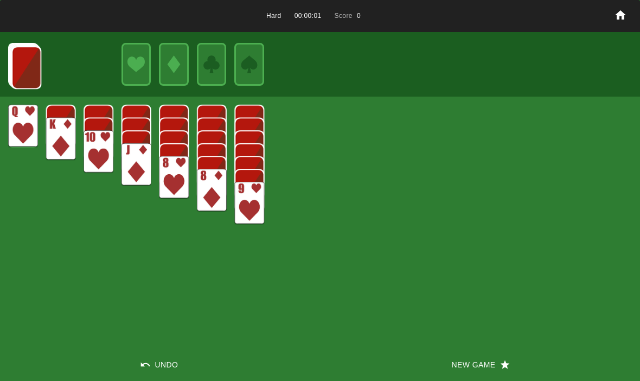
click at [524, 356] on button "New Game" at bounding box center [480, 364] width 320 height 33
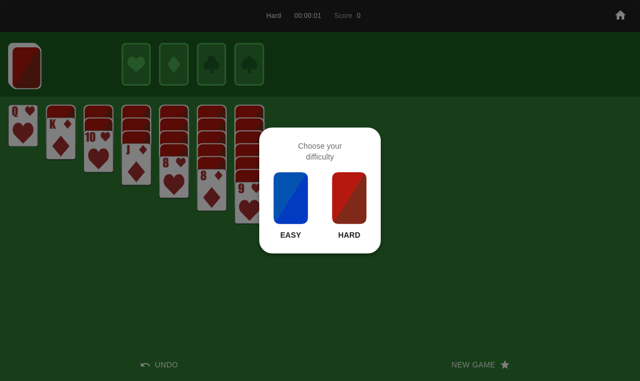
click at [353, 205] on img at bounding box center [349, 198] width 37 height 54
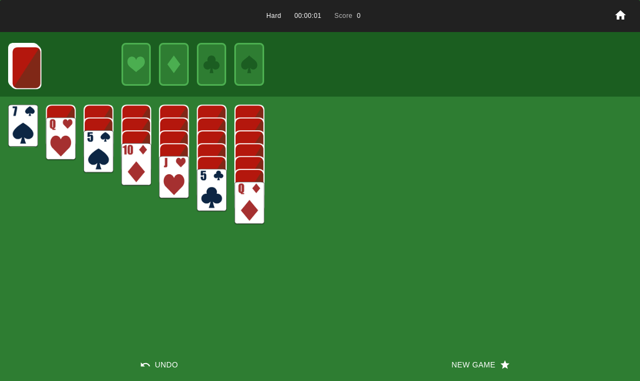
click at [536, 353] on button "New Game" at bounding box center [480, 364] width 320 height 33
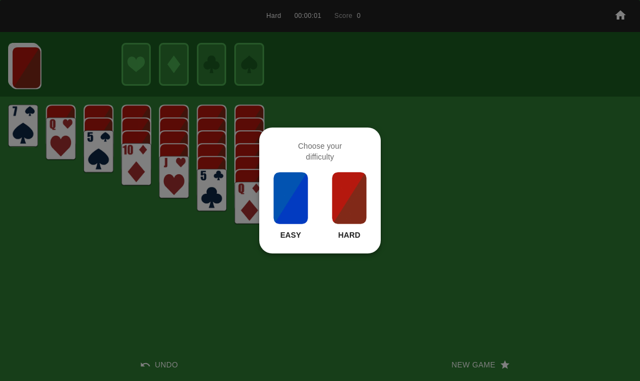
click at [352, 200] on img at bounding box center [349, 198] width 37 height 54
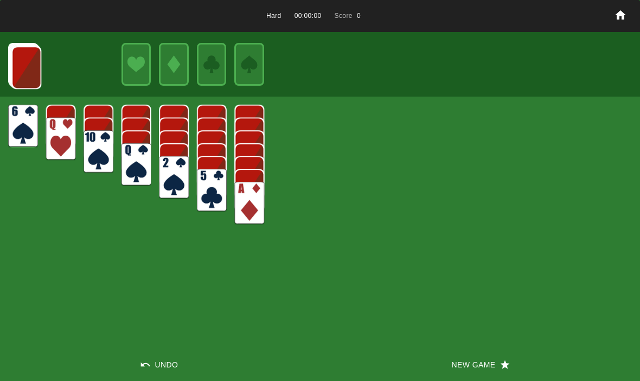
click at [524, 354] on button "New Game" at bounding box center [480, 364] width 320 height 33
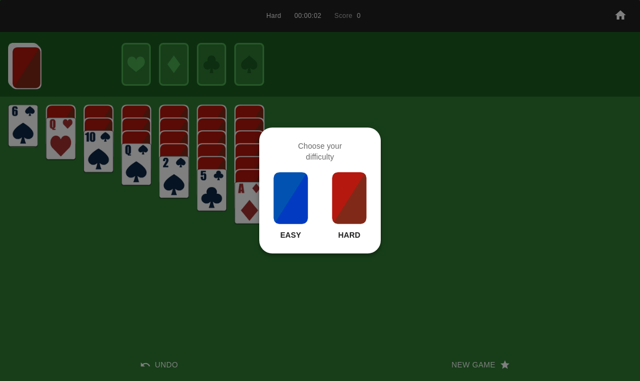
click at [359, 193] on img at bounding box center [349, 198] width 37 height 54
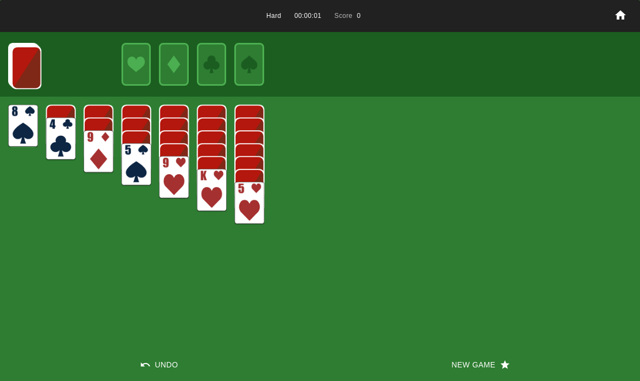
click at [514, 354] on button "New Game" at bounding box center [480, 364] width 320 height 33
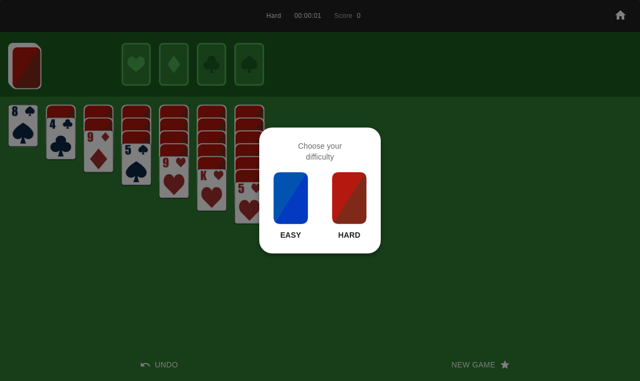
click at [357, 194] on img at bounding box center [349, 198] width 37 height 54
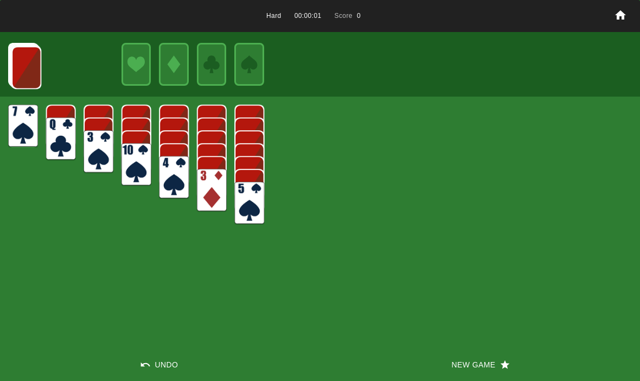
click at [505, 352] on button "New Game" at bounding box center [480, 364] width 320 height 33
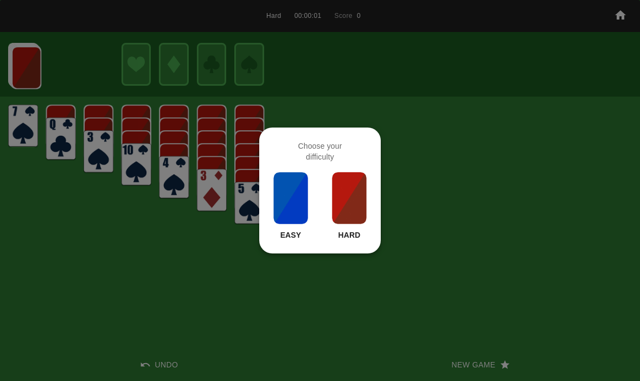
click at [358, 175] on img at bounding box center [349, 198] width 37 height 54
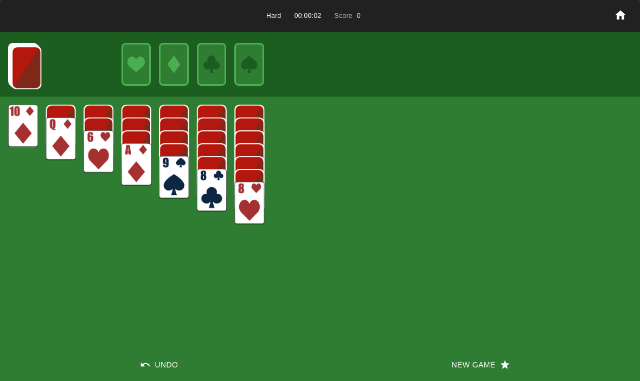
click at [510, 358] on button "New Game" at bounding box center [480, 364] width 320 height 33
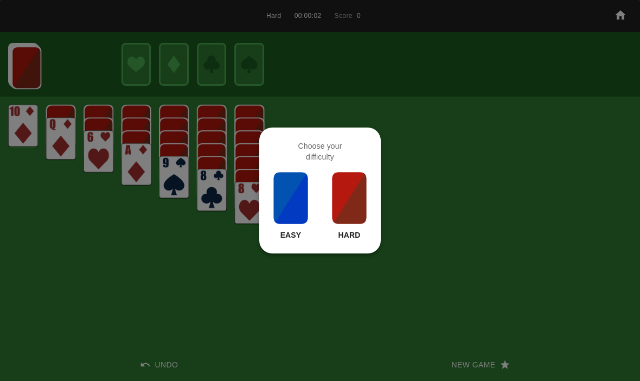
click at [361, 192] on img at bounding box center [349, 198] width 37 height 54
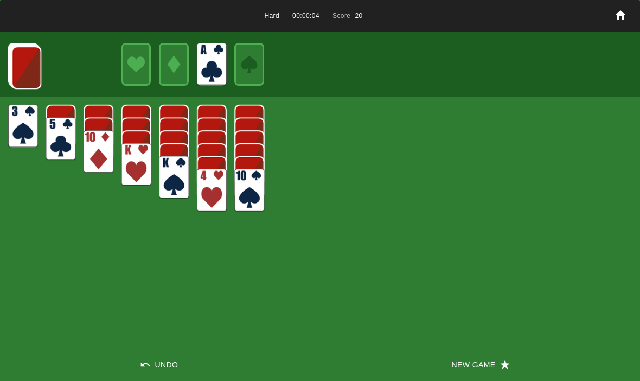
click at [20, 66] on img at bounding box center [26, 67] width 30 height 43
click at [22, 72] on img at bounding box center [26, 67] width 30 height 43
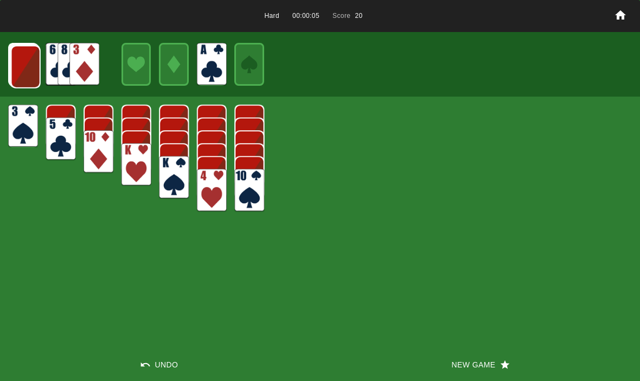
click at [19, 58] on img at bounding box center [26, 67] width 30 height 43
click at [22, 70] on img at bounding box center [25, 66] width 30 height 43
click at [18, 57] on img at bounding box center [25, 66] width 30 height 43
click at [14, 59] on img at bounding box center [24, 65] width 30 height 43
click at [16, 61] on img at bounding box center [24, 64] width 30 height 43
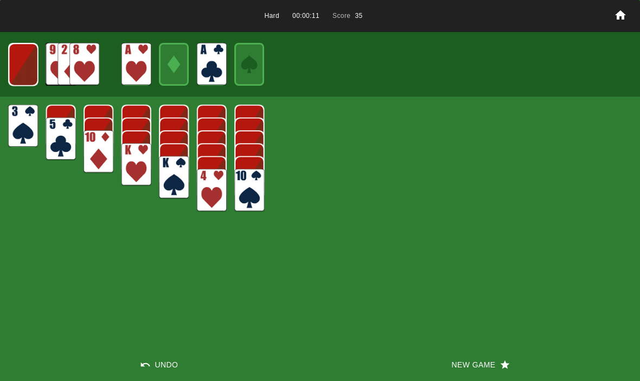
click at [30, 62] on img at bounding box center [23, 64] width 29 height 43
click at [19, 69] on img at bounding box center [23, 65] width 18 height 26
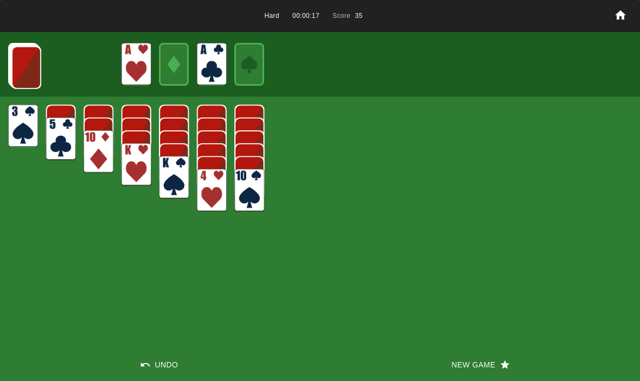
click at [14, 68] on img at bounding box center [26, 67] width 30 height 43
click at [22, 72] on img at bounding box center [26, 67] width 30 height 43
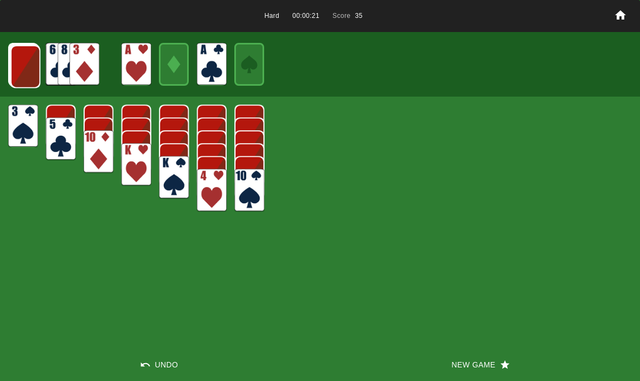
click at [21, 62] on img at bounding box center [25, 66] width 30 height 43
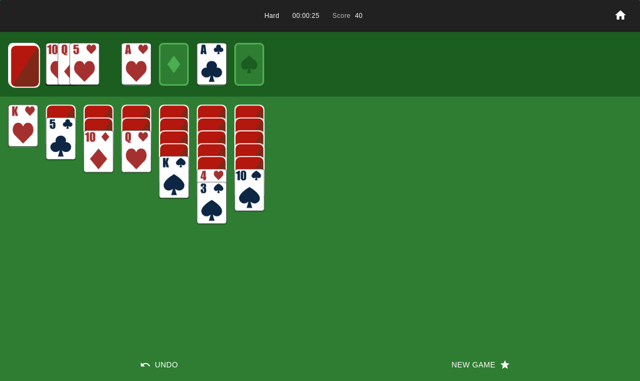
click at [161, 366] on button "Undo" at bounding box center [160, 364] width 320 height 33
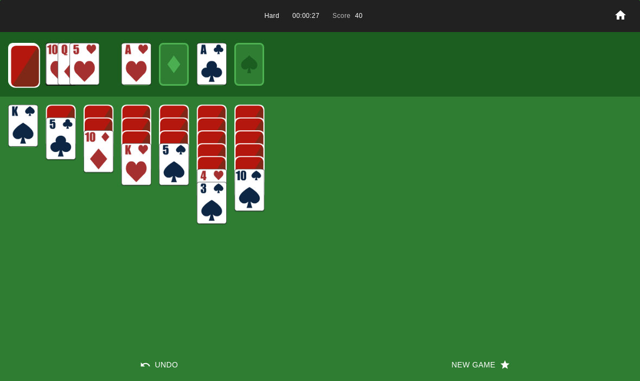
click at [152, 357] on button "Undo" at bounding box center [160, 364] width 320 height 33
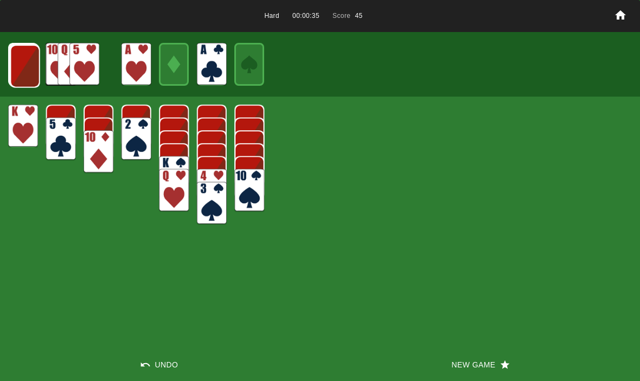
click at [18, 67] on img at bounding box center [25, 66] width 30 height 43
click at [18, 65] on img at bounding box center [25, 66] width 30 height 43
click at [22, 70] on img at bounding box center [24, 65] width 30 height 43
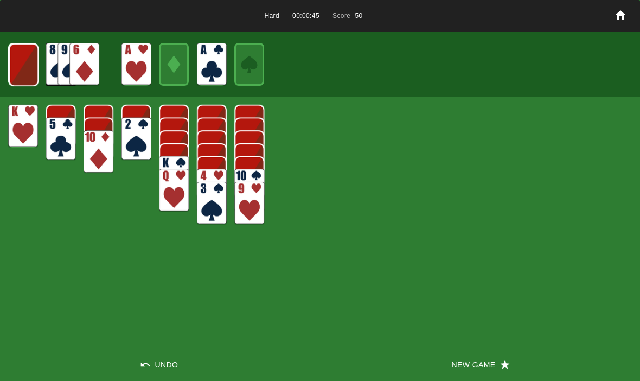
click at [18, 67] on img at bounding box center [24, 64] width 30 height 43
click at [24, 69] on img at bounding box center [23, 64] width 30 height 43
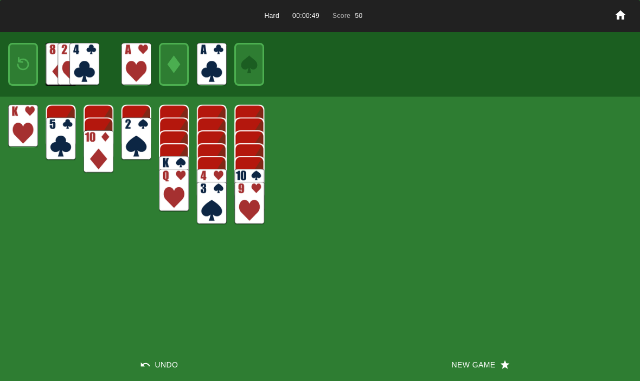
click at [511, 366] on icon "button" at bounding box center [505, 364] width 11 height 11
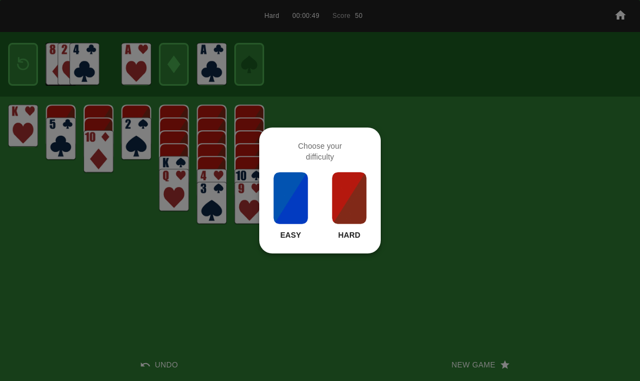
click at [358, 197] on img at bounding box center [349, 198] width 37 height 54
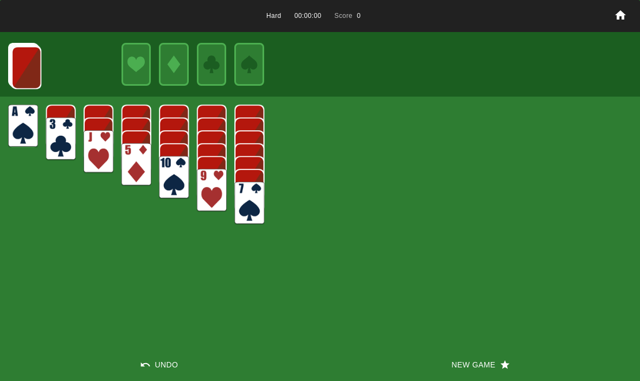
click at [506, 372] on button "New Game" at bounding box center [480, 364] width 320 height 33
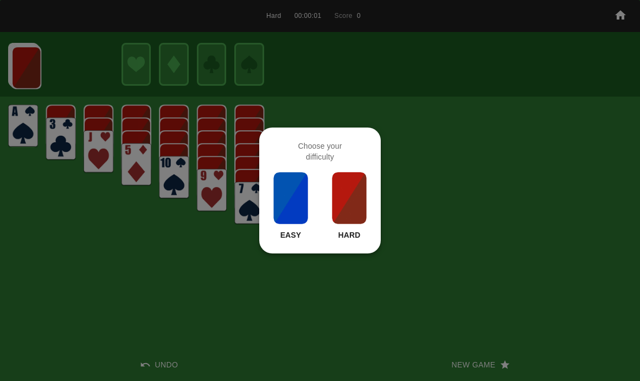
click at [352, 206] on img at bounding box center [349, 198] width 37 height 54
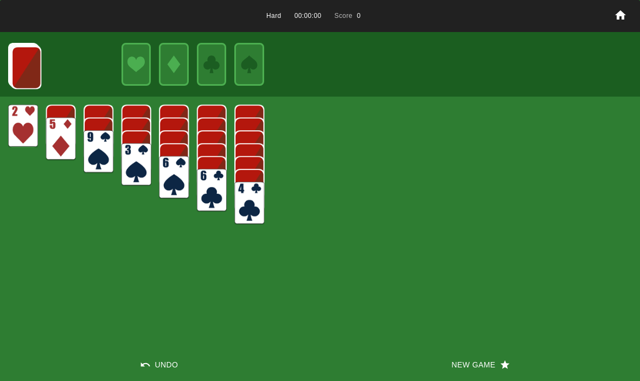
click at [516, 357] on button "New Game" at bounding box center [480, 364] width 320 height 33
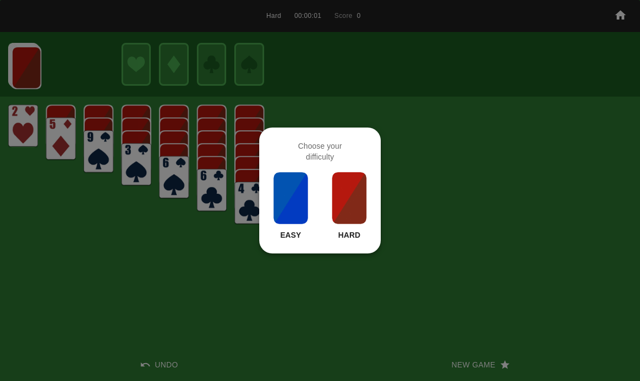
click at [353, 205] on img at bounding box center [349, 198] width 37 height 54
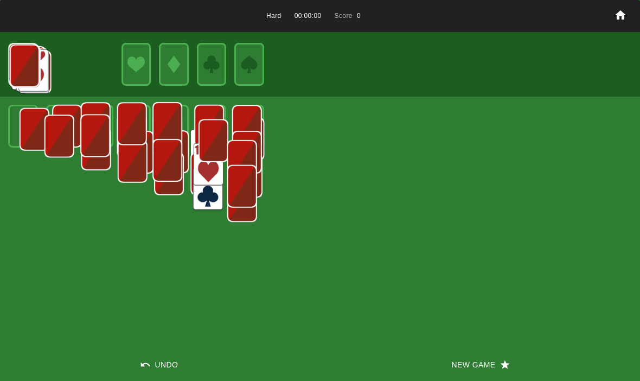
click at [482, 349] on button "New Game" at bounding box center [480, 364] width 320 height 33
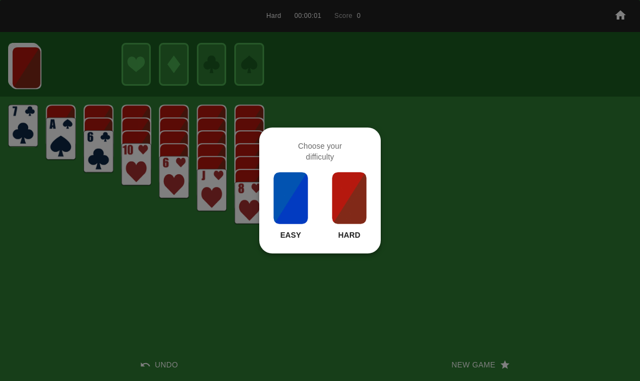
click at [358, 200] on img at bounding box center [349, 198] width 37 height 54
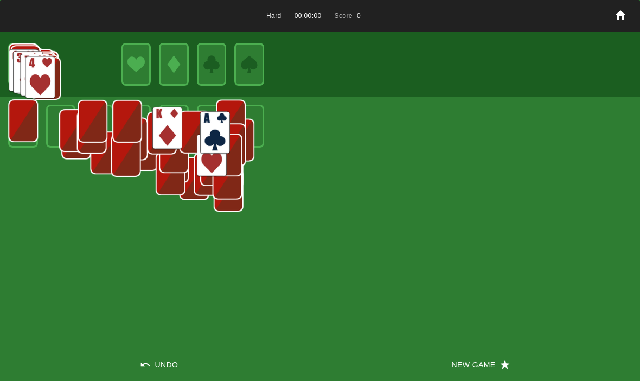
click at [483, 355] on button "New Game" at bounding box center [480, 364] width 320 height 33
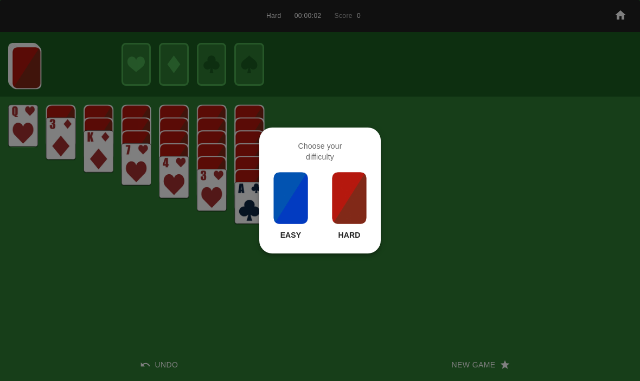
click at [482, 363] on div at bounding box center [320, 190] width 640 height 381
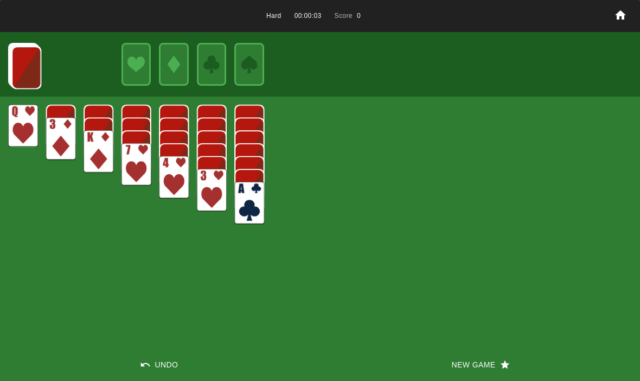
click at [486, 361] on button "New Game" at bounding box center [480, 364] width 320 height 33
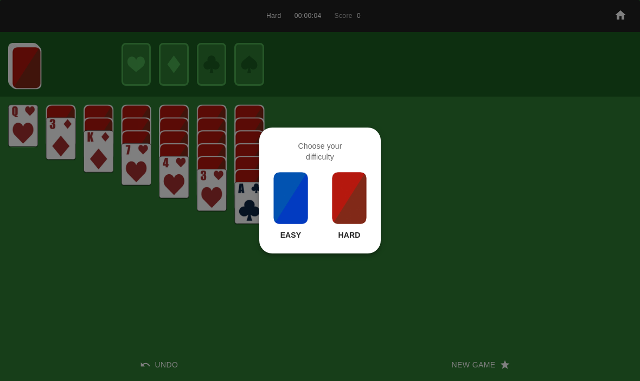
click at [329, 188] on div "Easy Hard" at bounding box center [320, 205] width 96 height 69
click at [489, 342] on div at bounding box center [320, 190] width 640 height 381
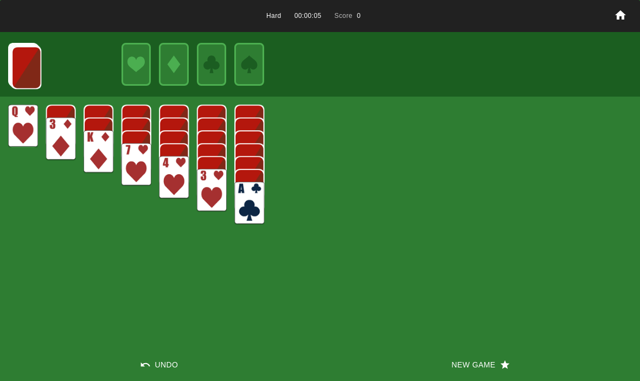
click at [474, 343] on div "Hard 00:00:05 Score 0 Undo New Game" at bounding box center [320, 190] width 640 height 381
click at [479, 358] on button "New Game" at bounding box center [480, 364] width 320 height 33
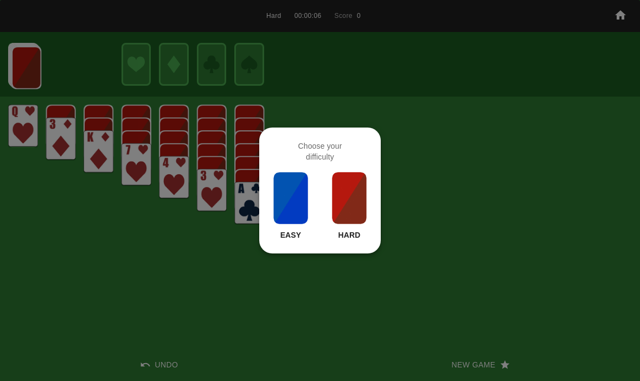
click at [349, 186] on img at bounding box center [349, 198] width 37 height 54
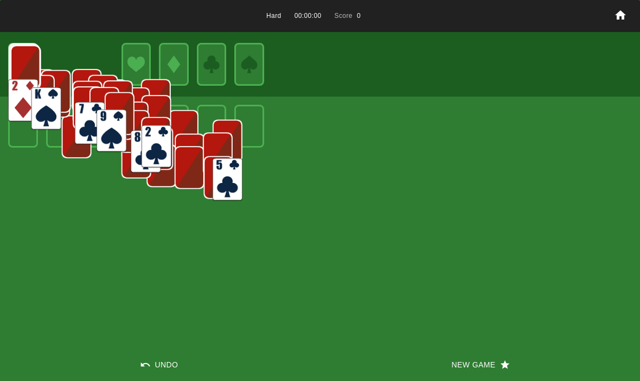
click at [492, 348] on button "New Game" at bounding box center [480, 364] width 320 height 33
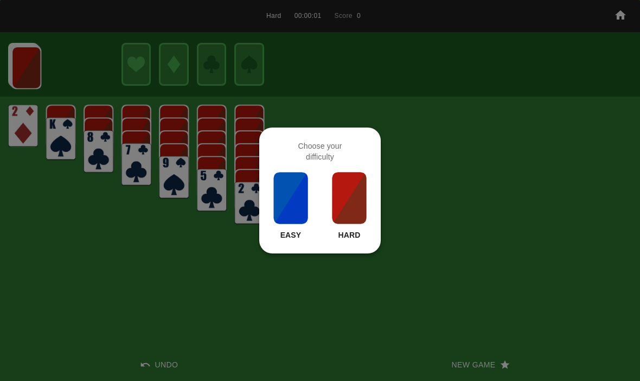
click at [359, 187] on img at bounding box center [349, 198] width 37 height 54
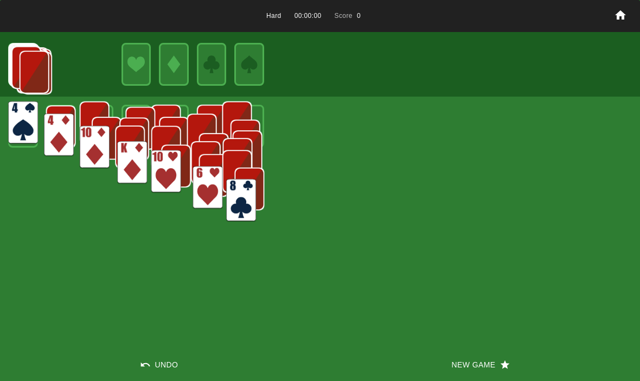
click at [492, 344] on div "Hard 00:00:00 Score 0 Undo New Game" at bounding box center [320, 190] width 640 height 381
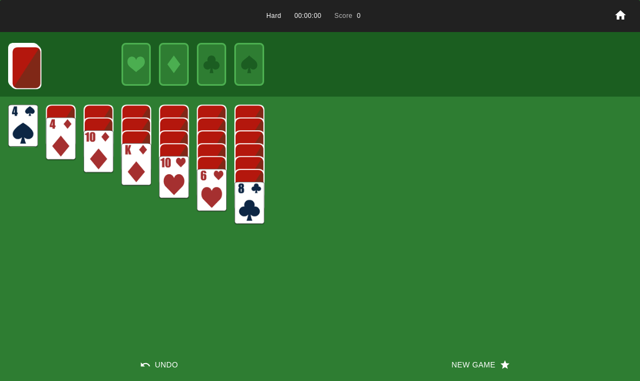
click at [480, 357] on button "New Game" at bounding box center [480, 364] width 320 height 33
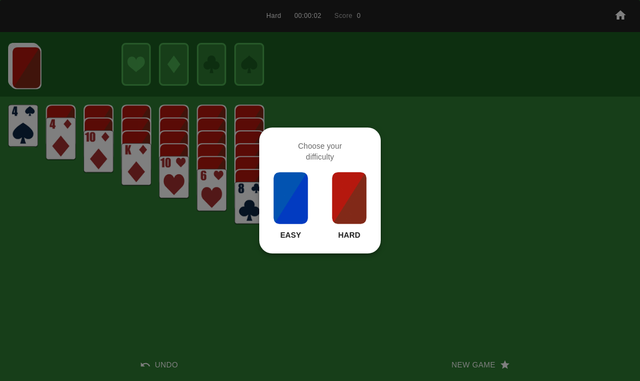
click at [357, 186] on img at bounding box center [349, 198] width 37 height 54
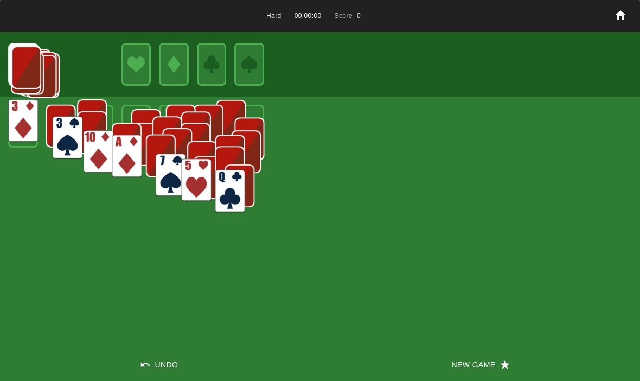
click at [491, 364] on button "New Game" at bounding box center [480, 364] width 320 height 33
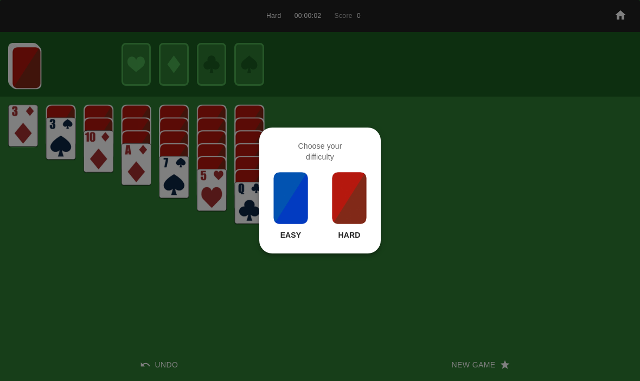
click at [360, 187] on img at bounding box center [349, 198] width 37 height 54
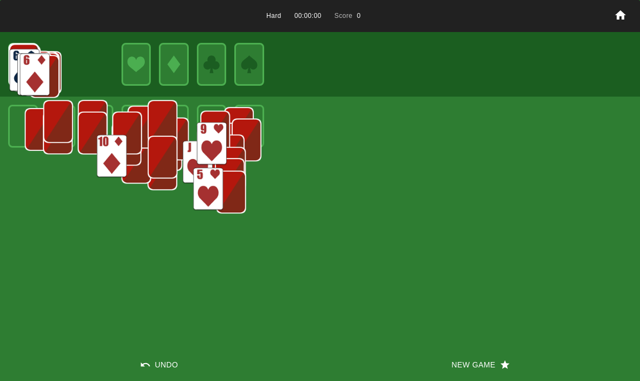
click at [479, 355] on button "New Game" at bounding box center [480, 364] width 320 height 33
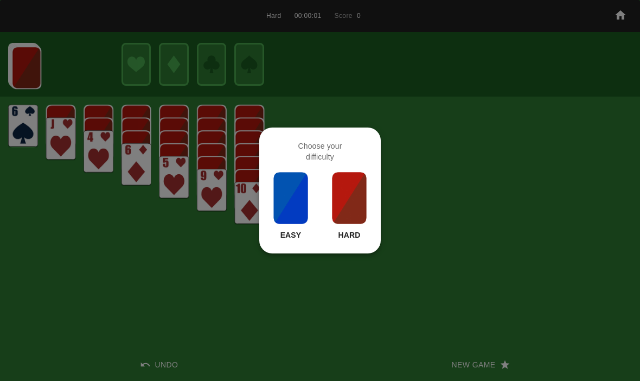
click at [359, 181] on img at bounding box center [349, 198] width 37 height 54
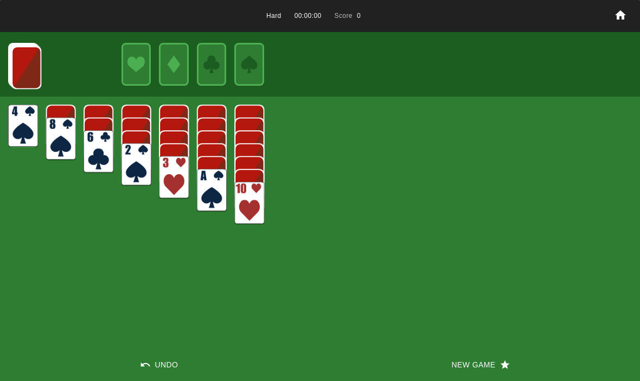
click at [469, 349] on button "New Game" at bounding box center [480, 364] width 320 height 33
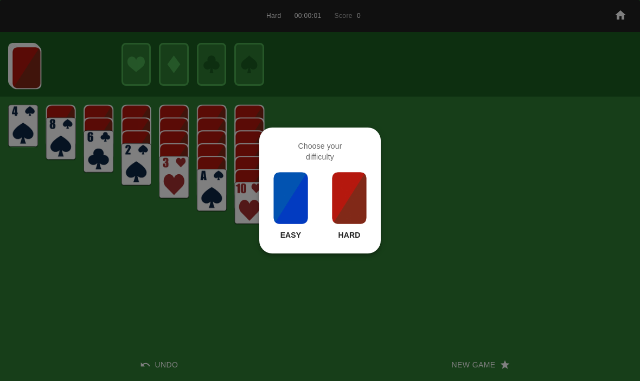
click
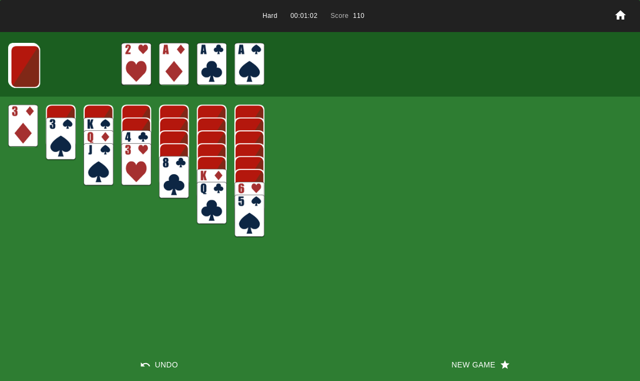
click at [483, 364] on button "New Game" at bounding box center [480, 364] width 320 height 33
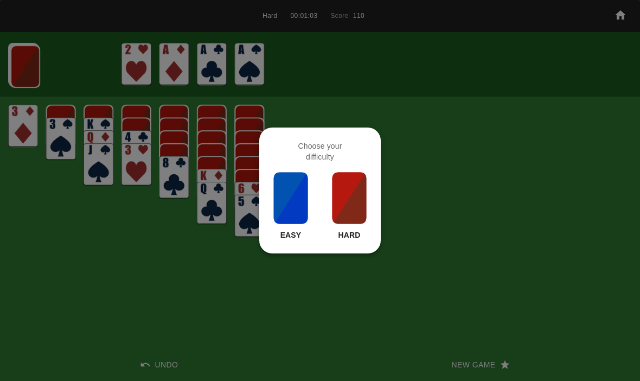
click at [356, 239] on p "Hard" at bounding box center [349, 235] width 22 height 11
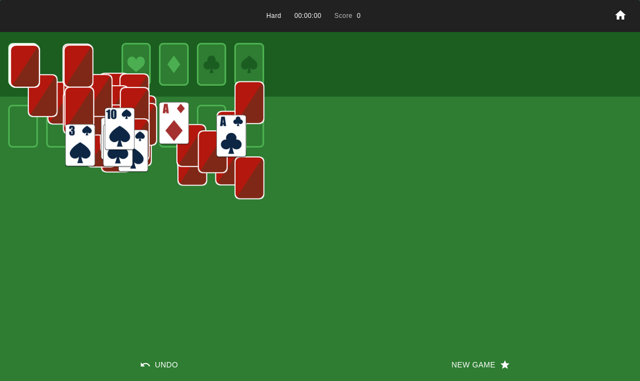
click at [363, 199] on div "Hard 00:00:00 Score 0 Undo New Game" at bounding box center [320, 190] width 640 height 381
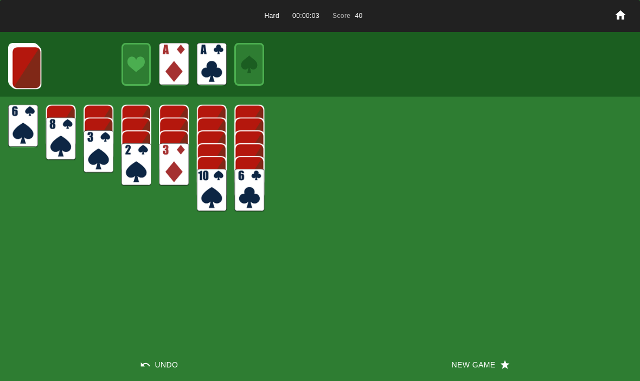
click at [18, 62] on img at bounding box center [26, 67] width 30 height 43
click at [24, 74] on img at bounding box center [26, 67] width 30 height 43
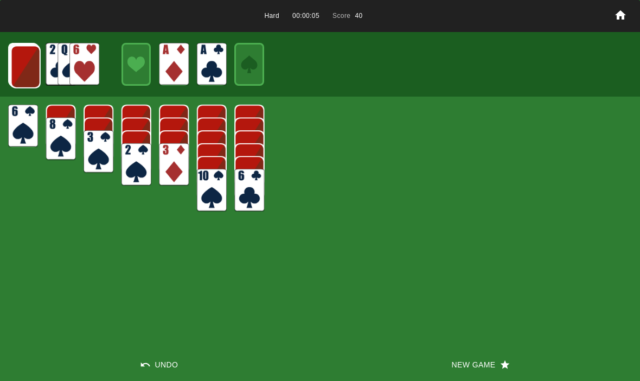
click at [23, 73] on img at bounding box center [26, 67] width 30 height 43
click at [18, 72] on img at bounding box center [25, 66] width 30 height 43
click at [21, 73] on img at bounding box center [25, 66] width 30 height 43
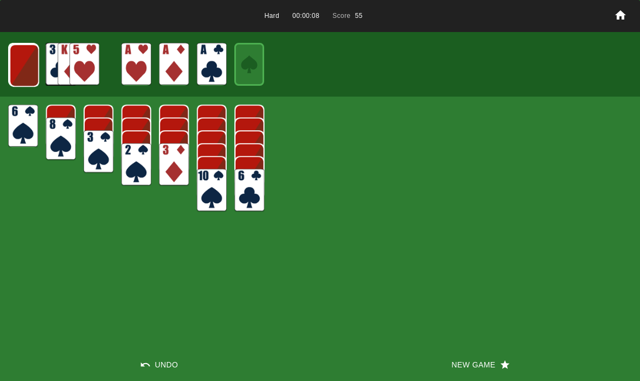
click at [27, 60] on img at bounding box center [24, 65] width 30 height 43
click at [24, 77] on img at bounding box center [24, 64] width 30 height 43
click at [22, 68] on img at bounding box center [23, 64] width 29 height 43
click at [23, 68] on img at bounding box center [23, 65] width 18 height 26
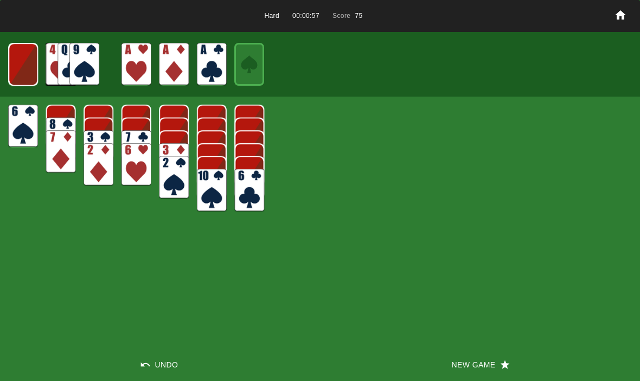
click at [24, 72] on img at bounding box center [23, 64] width 30 height 43
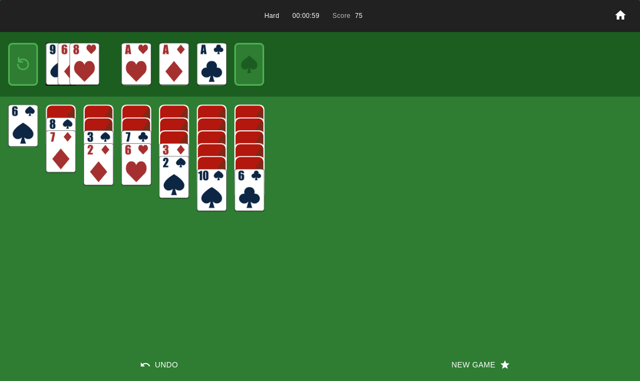
click at [19, 74] on img at bounding box center [23, 65] width 18 height 26
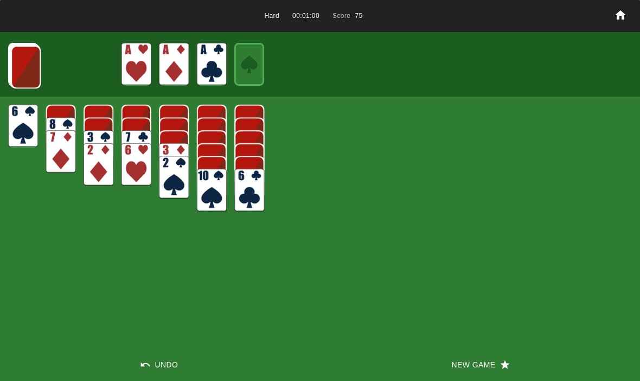
click at [22, 66] on img at bounding box center [26, 67] width 30 height 43
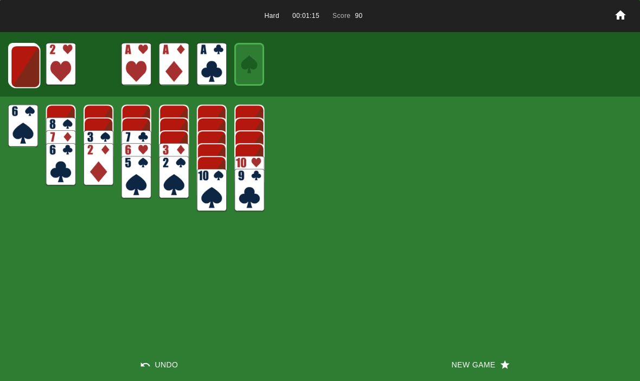
click at [167, 371] on button "Undo" at bounding box center [160, 364] width 320 height 33
click at [157, 373] on button "Undo" at bounding box center [160, 364] width 320 height 33
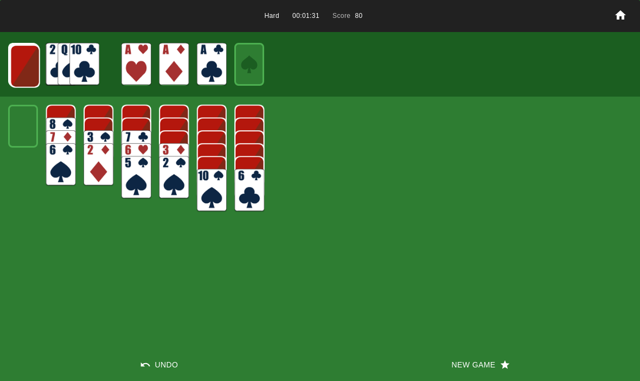
click at [9, 63] on img at bounding box center [23, 64] width 29 height 43
click at [5, 70] on div at bounding box center [320, 64] width 640 height 64
click at [19, 66] on img at bounding box center [25, 66] width 30 height 43
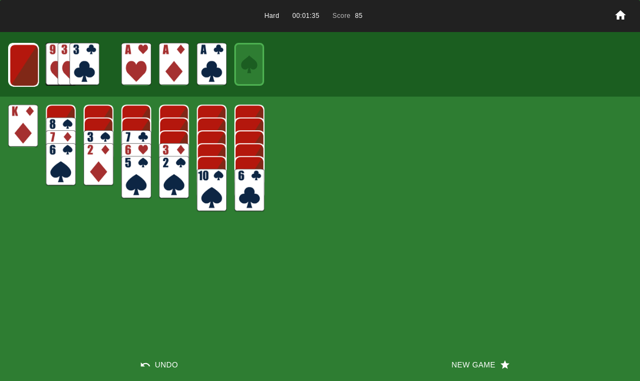
click at [18, 63] on img at bounding box center [24, 65] width 30 height 43
click at [22, 61] on img at bounding box center [24, 64] width 30 height 43
click at [24, 68] on img at bounding box center [23, 64] width 30 height 43
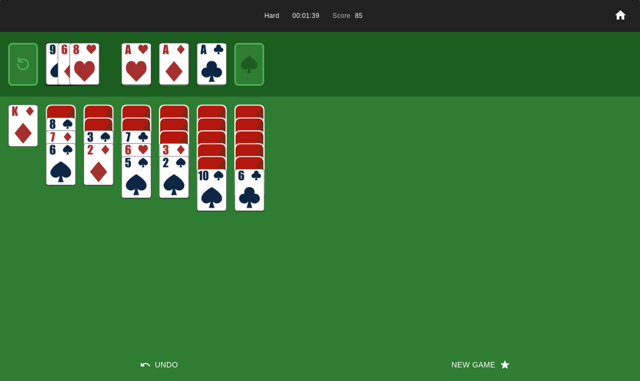
click at [30, 61] on img at bounding box center [23, 65] width 18 height 26
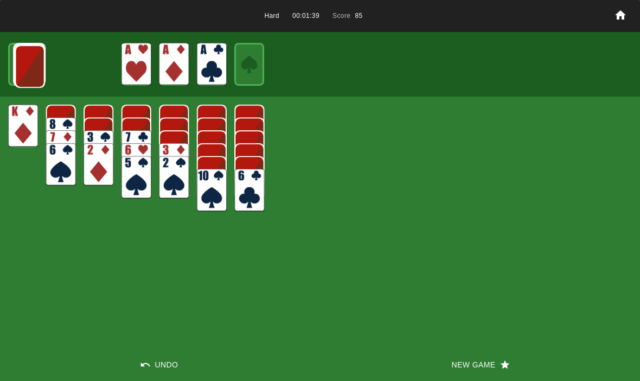
click at [23, 58] on img at bounding box center [30, 66] width 30 height 43
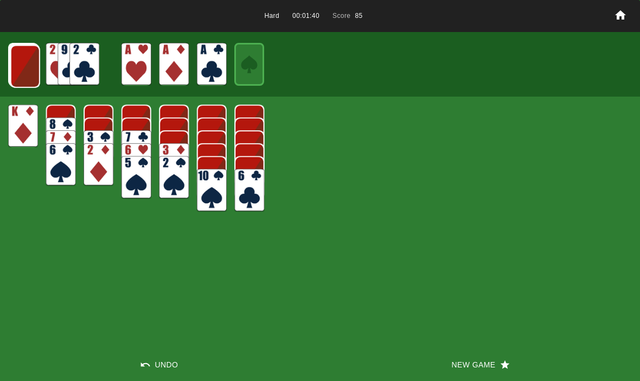
click at [18, 62] on img at bounding box center [25, 66] width 30 height 43
click at [23, 72] on img at bounding box center [25, 66] width 30 height 43
click at [24, 61] on img at bounding box center [24, 65] width 30 height 43
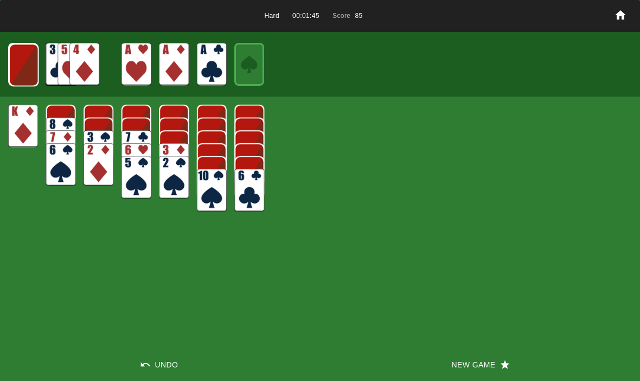
click at [23, 71] on img at bounding box center [24, 64] width 30 height 43
click at [16, 62] on img at bounding box center [23, 64] width 29 height 43
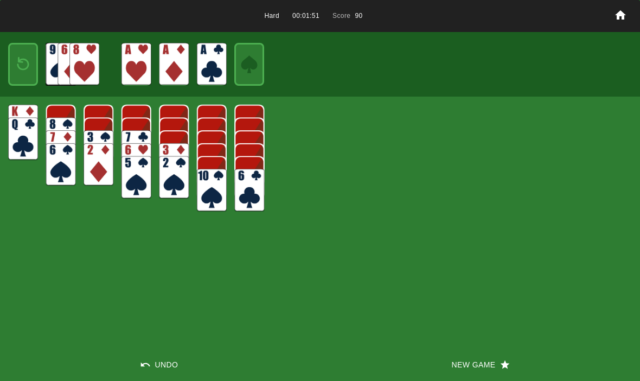
click at [21, 61] on img at bounding box center [23, 65] width 18 height 26
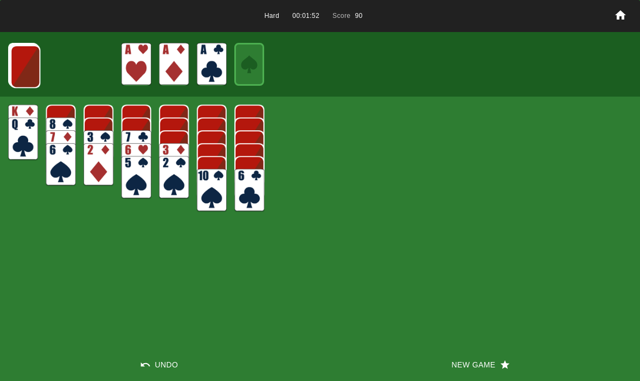
click at [22, 55] on img at bounding box center [25, 66] width 30 height 43
click at [31, 65] on img at bounding box center [25, 66] width 30 height 43
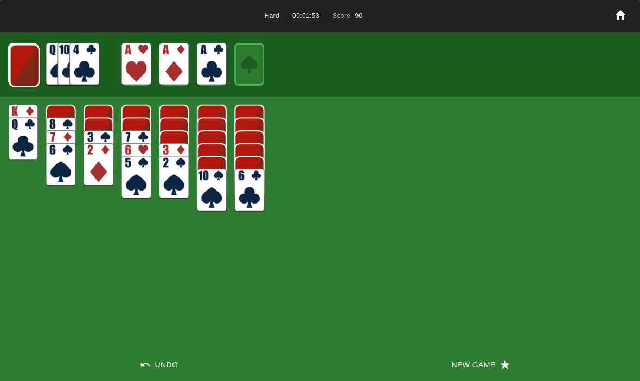
click at [21, 62] on img at bounding box center [25, 66] width 30 height 43
click at [16, 64] on img at bounding box center [24, 65] width 30 height 43
click at [24, 67] on img at bounding box center [24, 64] width 30 height 43
click at [17, 67] on img at bounding box center [23, 64] width 30 height 43
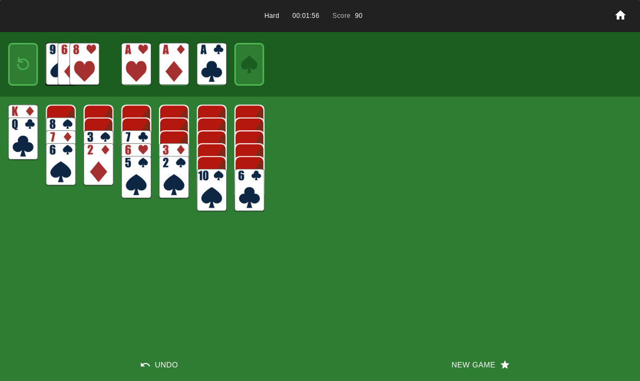
click at [10, 70] on div at bounding box center [23, 64] width 30 height 43
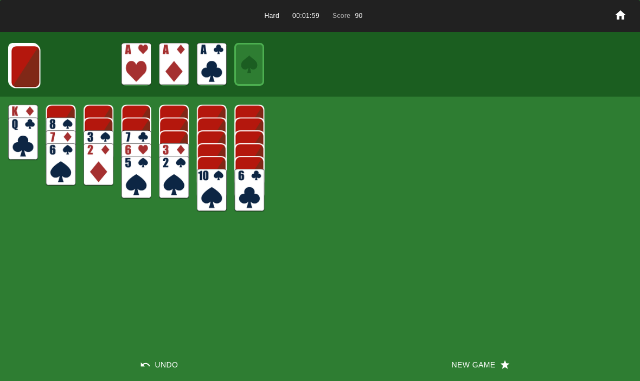
click at [28, 77] on img at bounding box center [25, 66] width 30 height 43
click at [23, 63] on img at bounding box center [25, 66] width 30 height 43
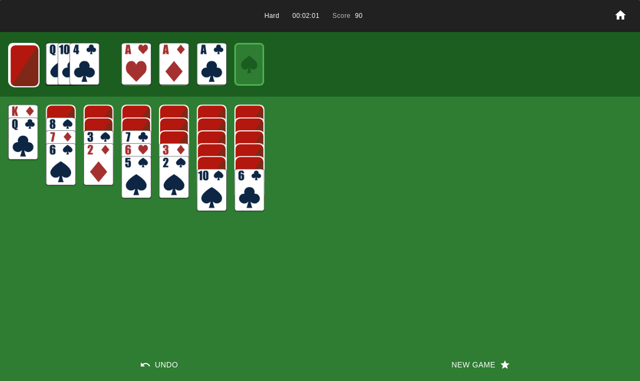
click at [18, 71] on img at bounding box center [25, 66] width 30 height 43
click at [23, 69] on img at bounding box center [24, 65] width 30 height 43
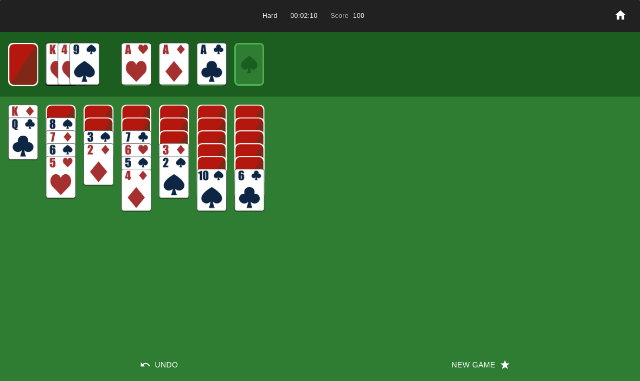
click at [18, 62] on img at bounding box center [23, 64] width 30 height 43
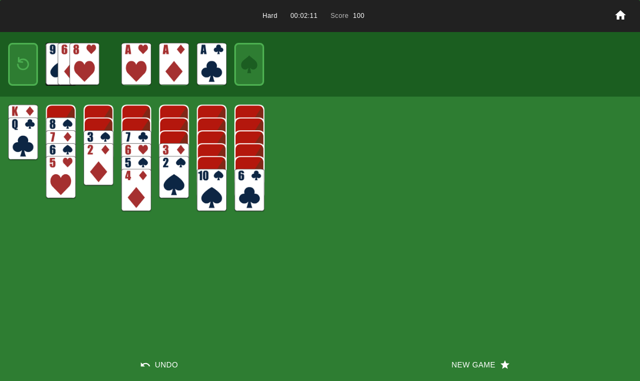
click at [21, 71] on img at bounding box center [23, 65] width 18 height 26
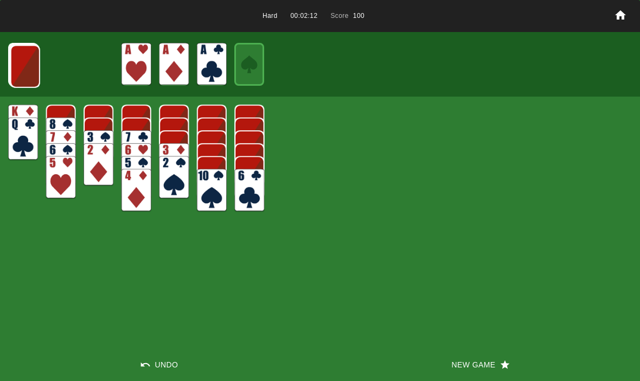
click at [21, 71] on img at bounding box center [25, 66] width 30 height 43
click at [27, 72] on img at bounding box center [25, 66] width 30 height 43
